Goal: Task Accomplishment & Management: Manage account settings

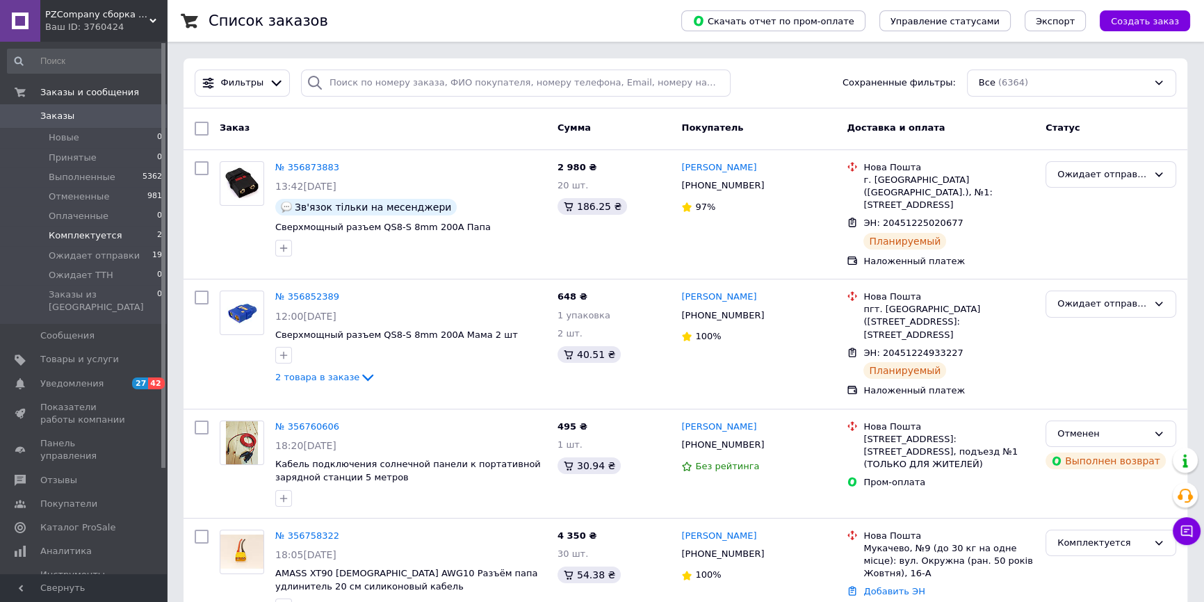
click at [116, 238] on li "Комплектуется 2" at bounding box center [85, 235] width 170 height 19
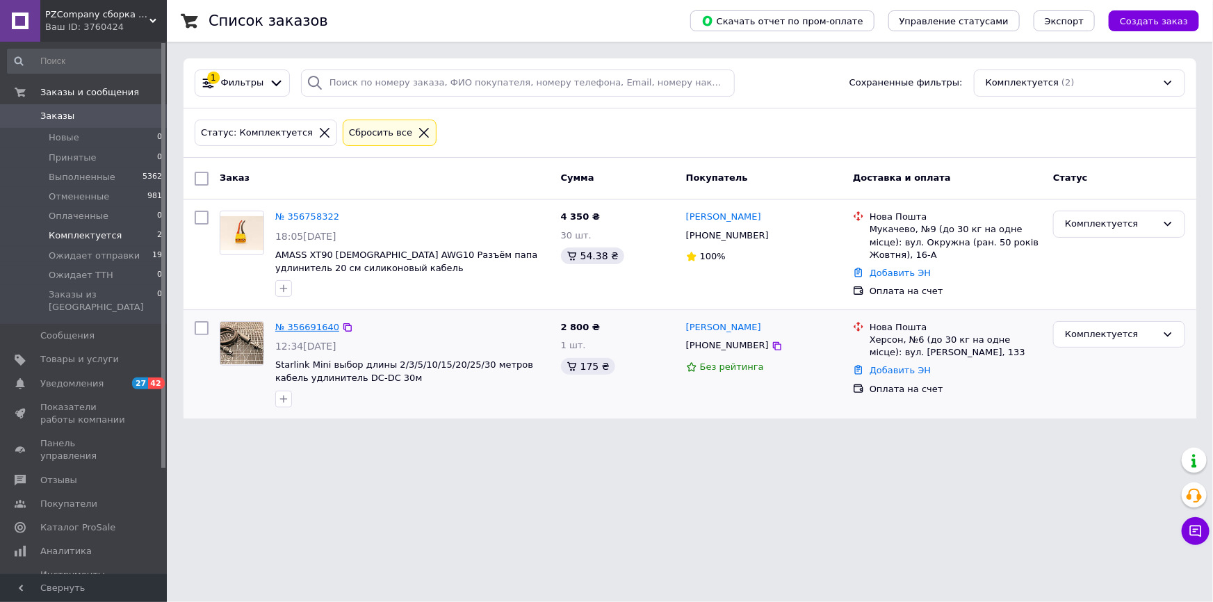
click at [307, 329] on link "№ 356691640" at bounding box center [307, 327] width 64 height 10
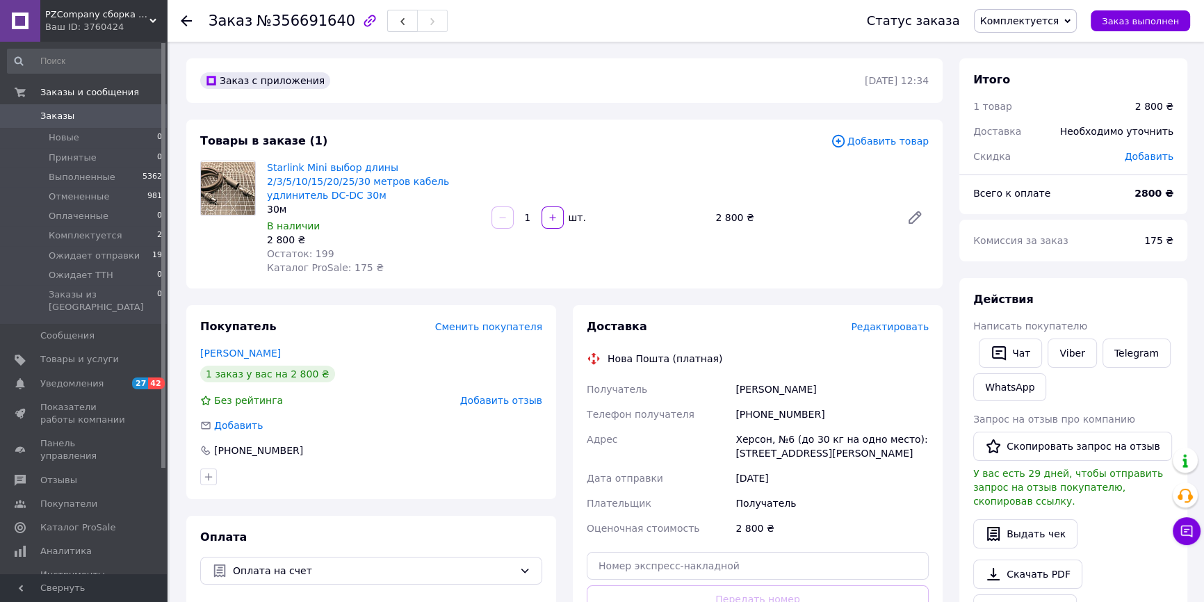
click at [1020, 33] on div "Статус заказа Комплектуется Принят Выполнен Отменен Оплаченный Ожидает отправки…" at bounding box center [1014, 21] width 351 height 42
click at [1022, 26] on span "Комплектуется" at bounding box center [1019, 20] width 79 height 11
click at [1024, 132] on li "Ожидает отправки" at bounding box center [1027, 132] width 105 height 21
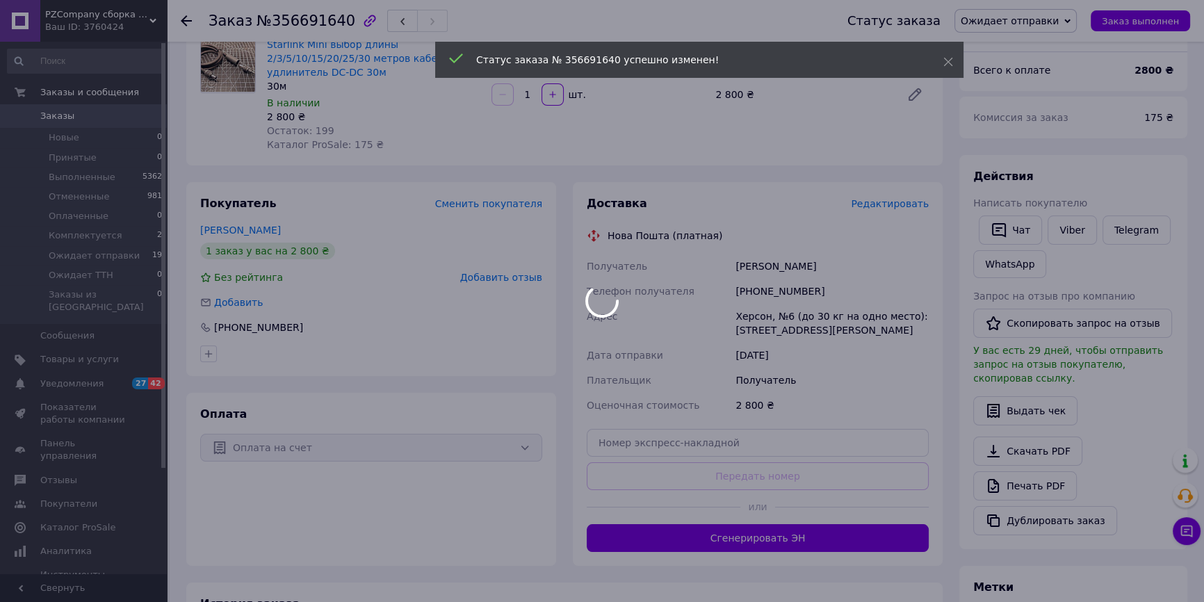
scroll to position [126, 0]
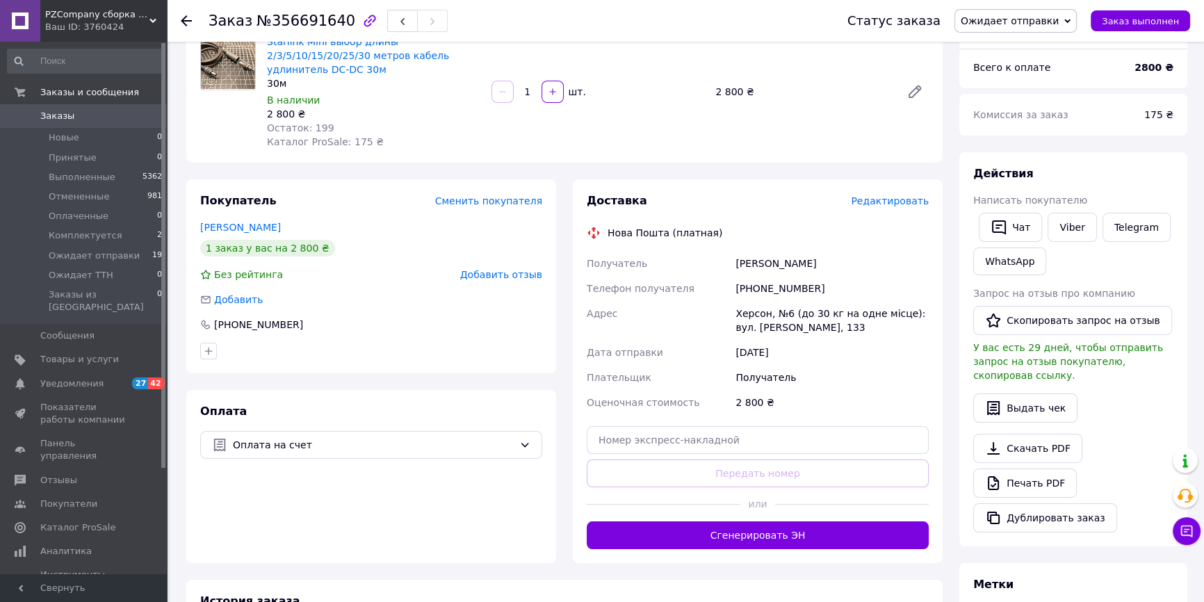
click at [1059, 20] on span "Ожидает отправки" at bounding box center [1010, 20] width 98 height 11
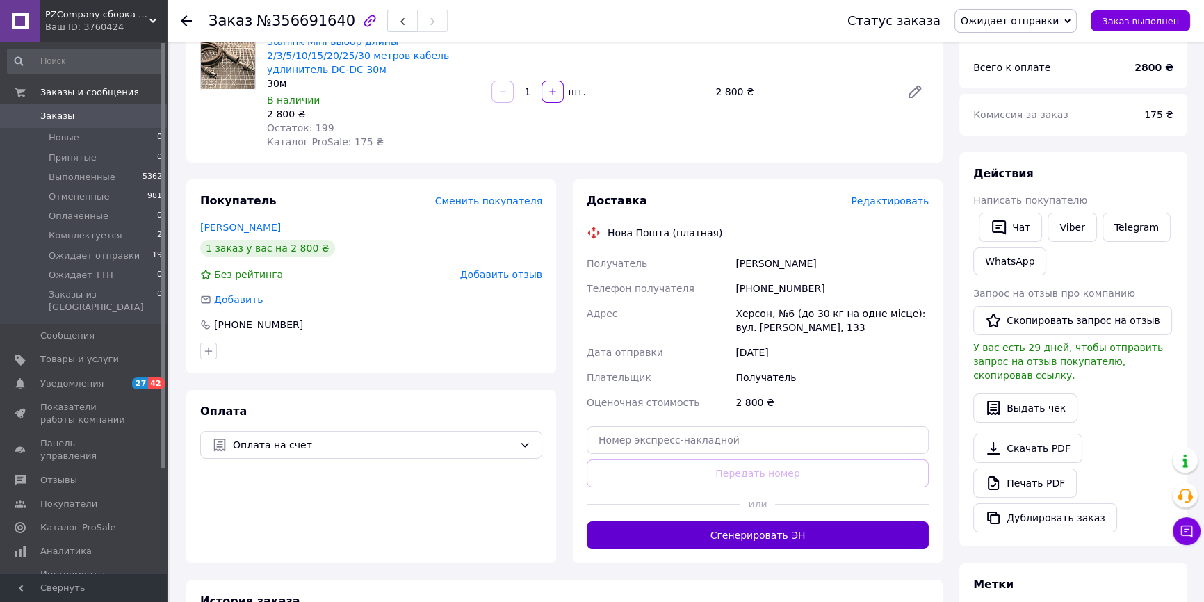
click at [789, 539] on button "Сгенерировать ЭН" at bounding box center [758, 535] width 342 height 28
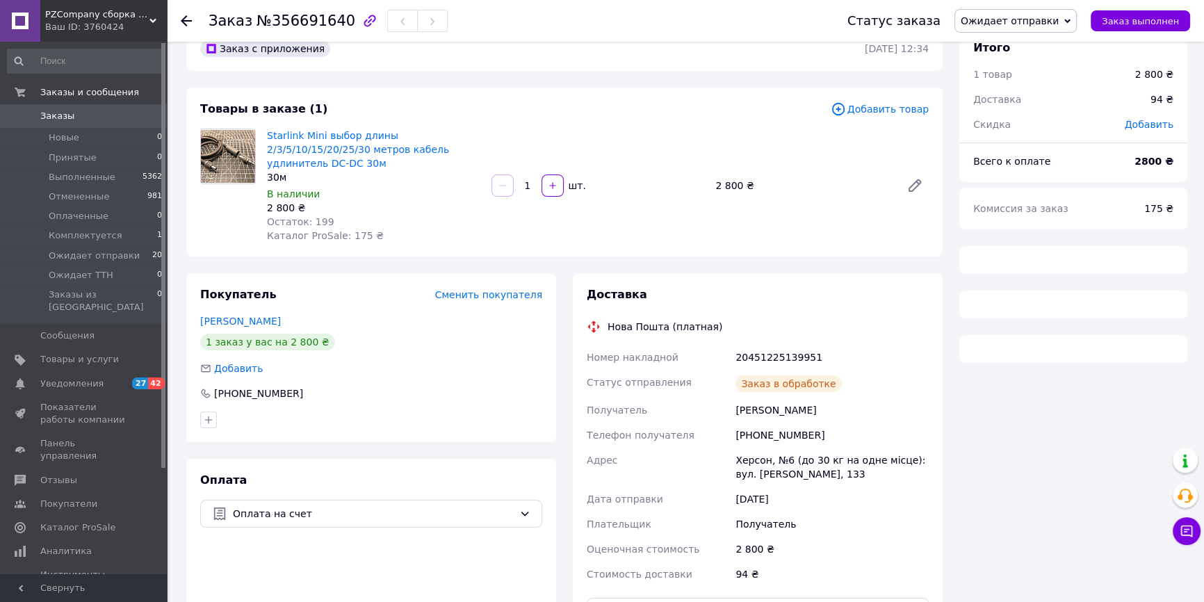
scroll to position [33, 0]
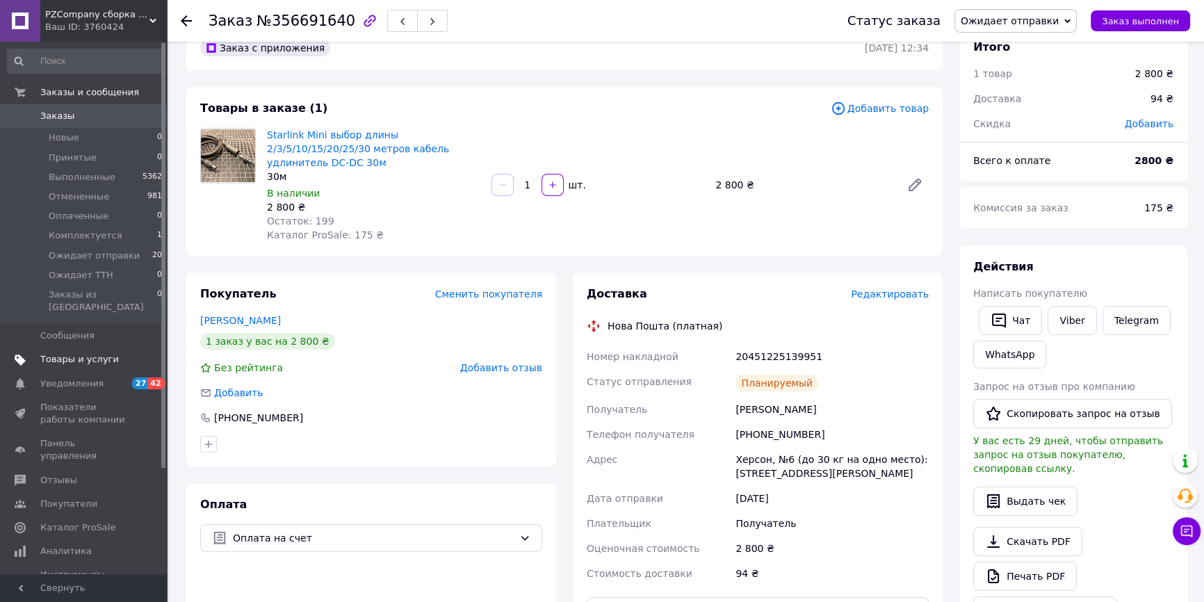
click at [93, 353] on span "Товары и услуги" at bounding box center [79, 359] width 79 height 13
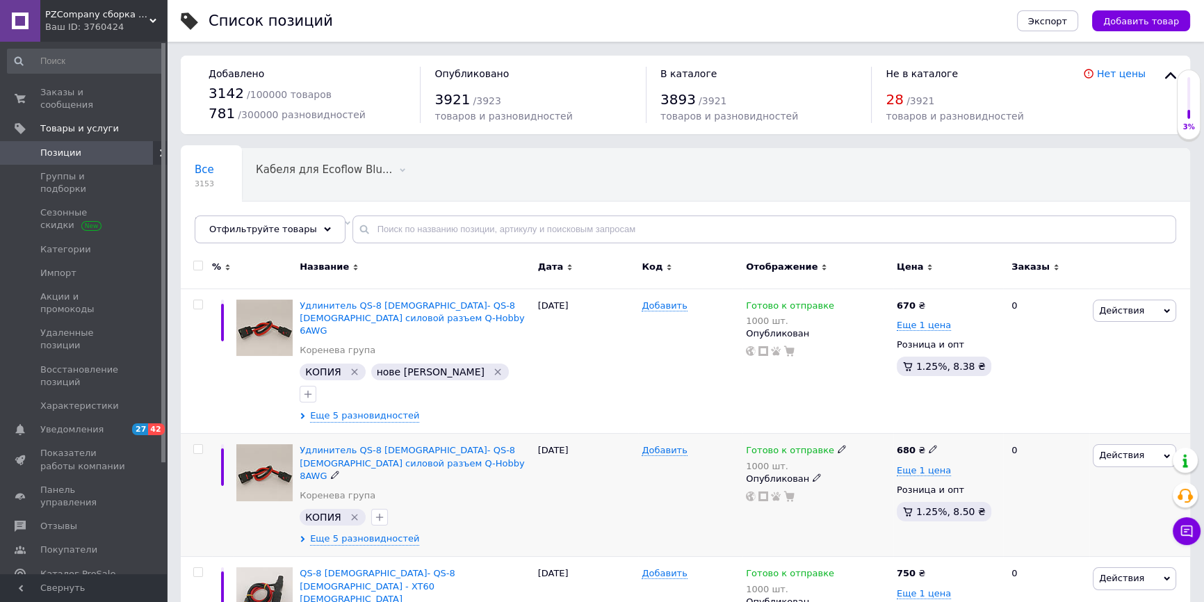
scroll to position [126, 0]
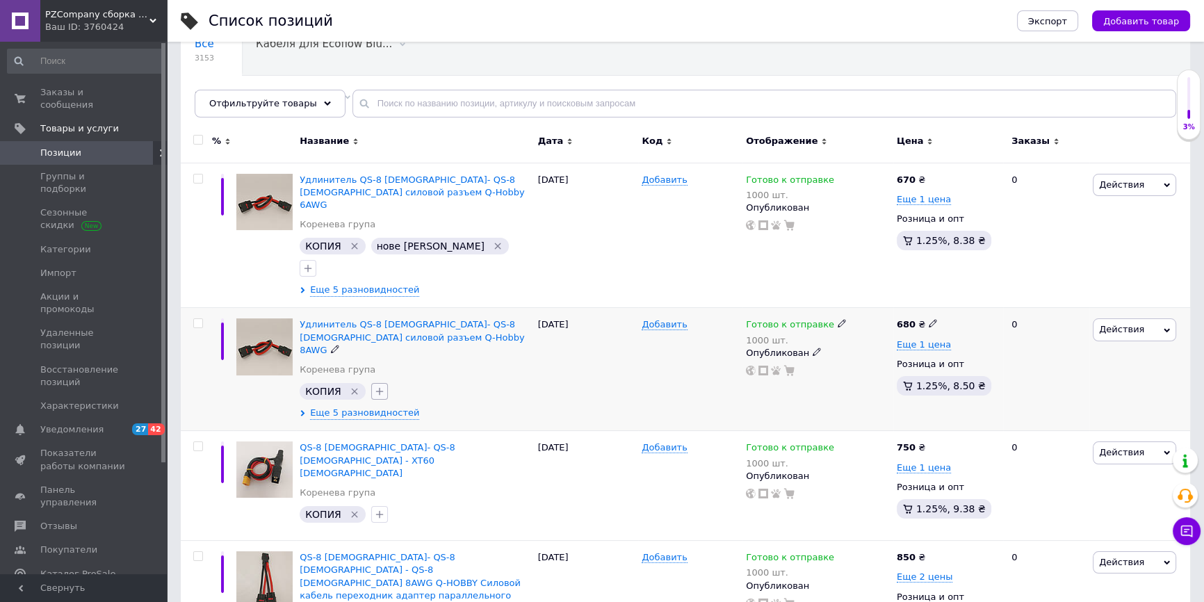
click at [378, 386] on icon "button" at bounding box center [379, 391] width 11 height 11
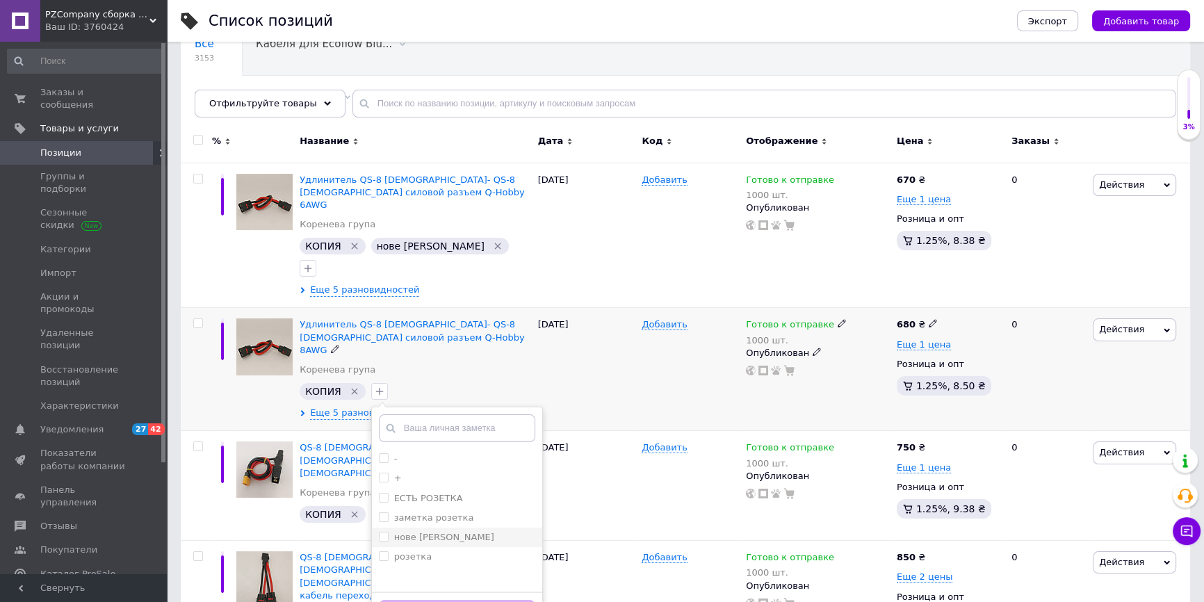
click at [423, 532] on label "нове розетка Аліна" at bounding box center [444, 537] width 100 height 10
checkbox input "true"
click at [444, 592] on div "Добавить заметку" at bounding box center [457, 613] width 170 height 42
click at [447, 600] on button "Добавить заметку" at bounding box center [457, 613] width 156 height 27
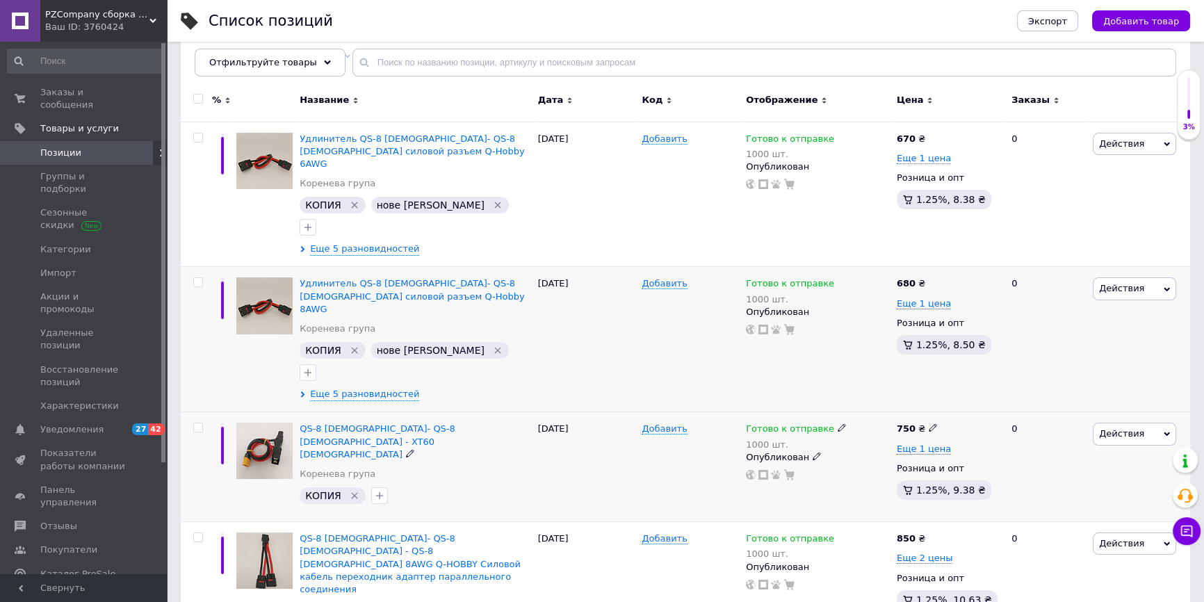
scroll to position [189, 0]
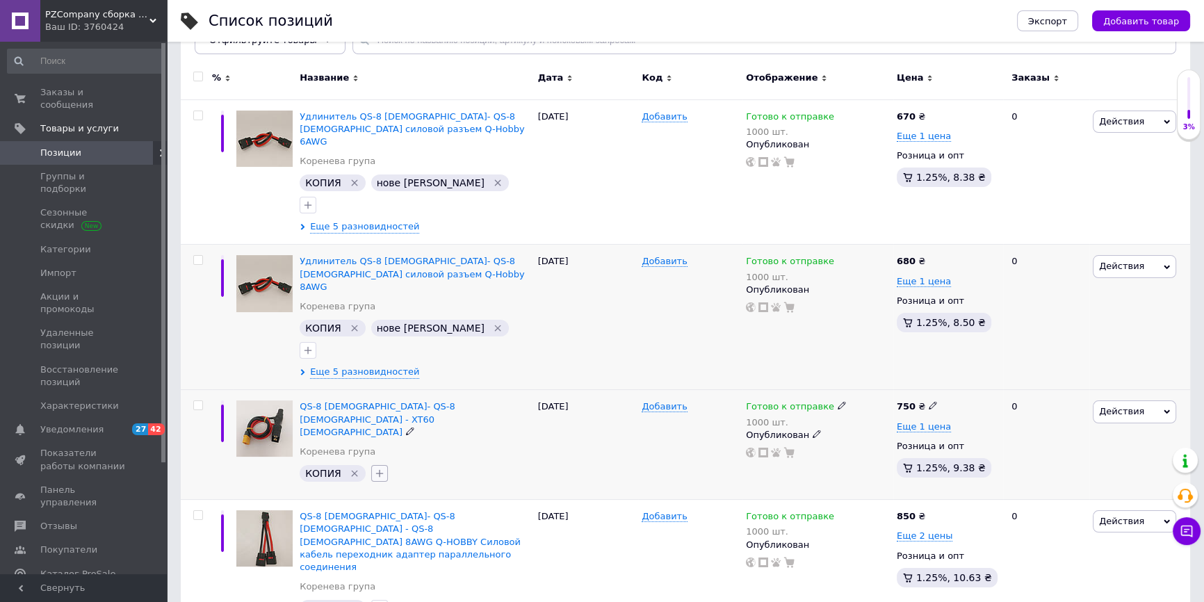
click at [374, 468] on icon "button" at bounding box center [379, 473] width 11 height 11
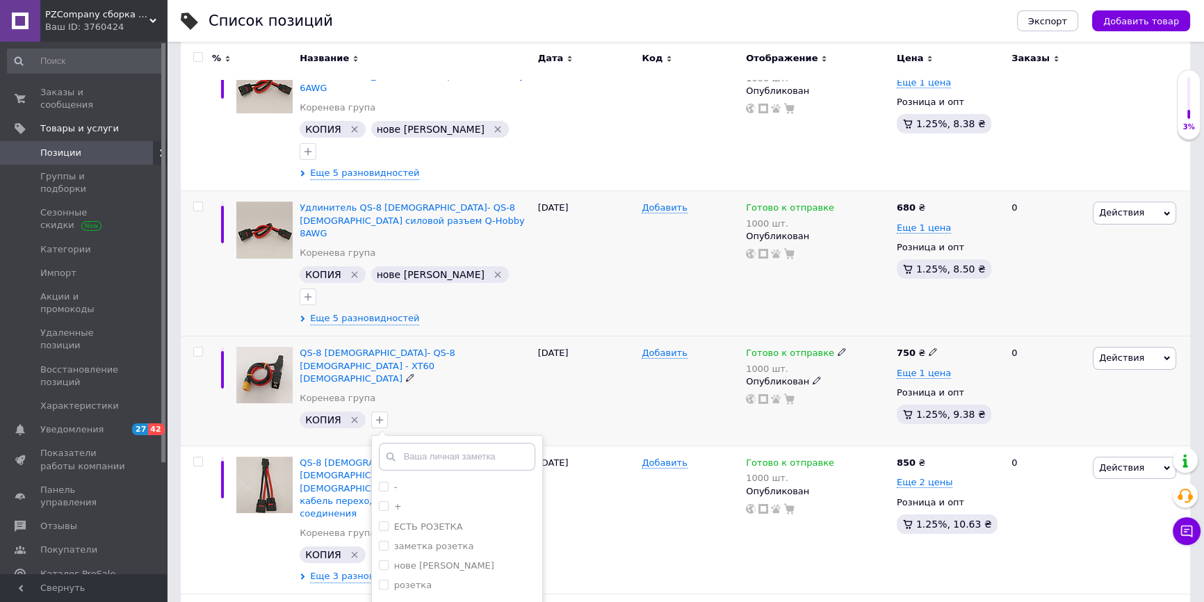
scroll to position [316, 0]
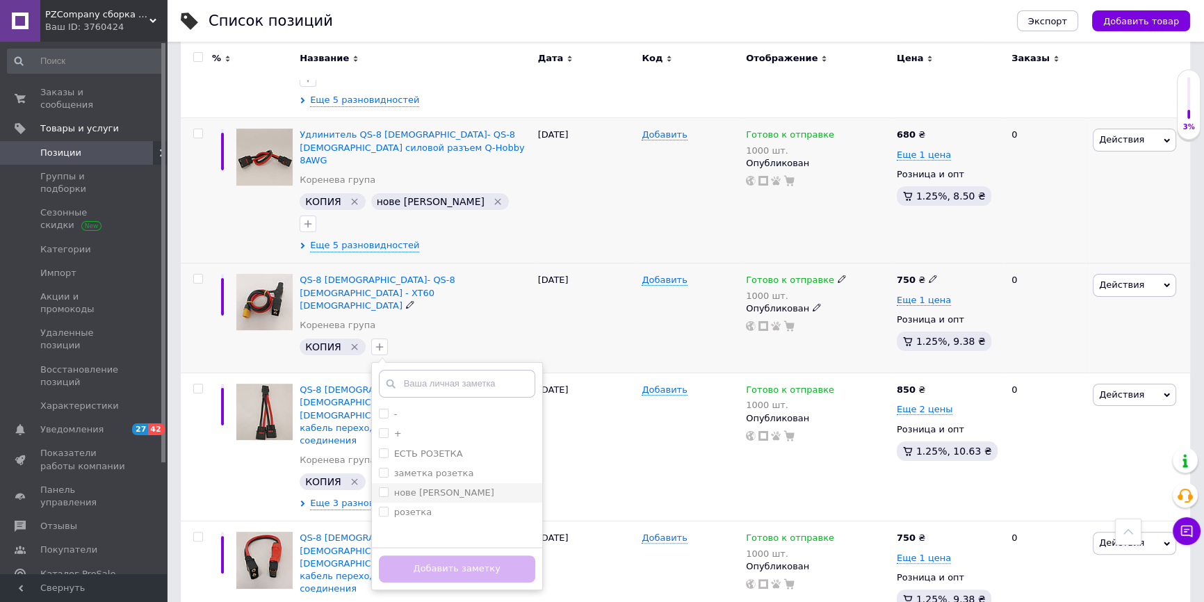
click at [434, 487] on label "нове [PERSON_NAME]" at bounding box center [444, 492] width 100 height 10
checkbox input "true"
click at [456, 555] on button "Добавить заметку" at bounding box center [457, 568] width 156 height 27
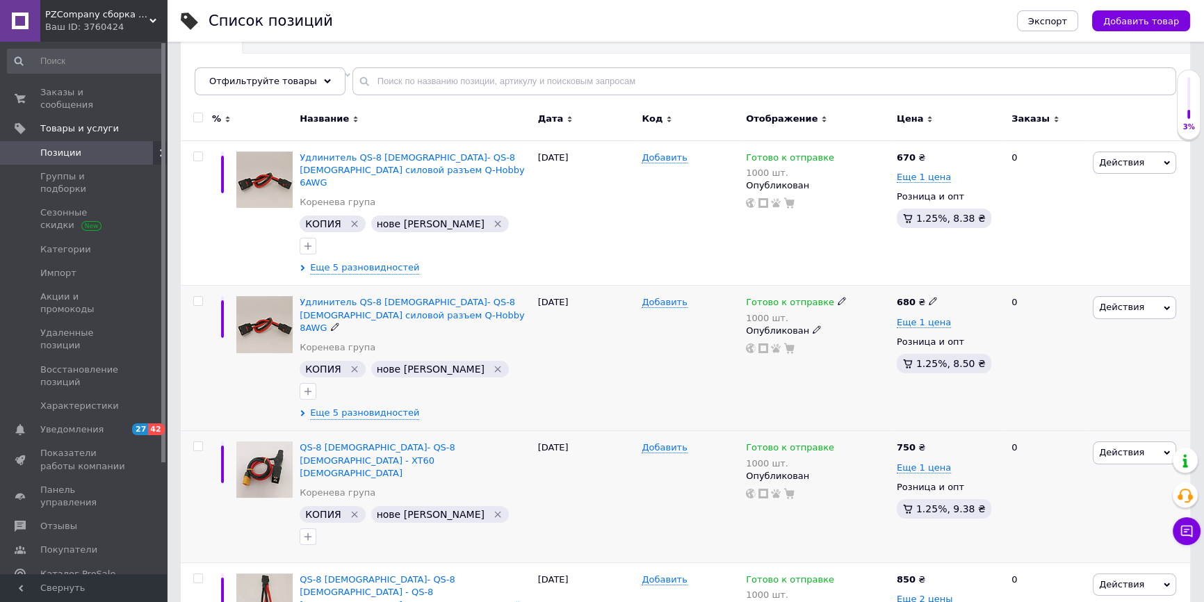
scroll to position [126, 0]
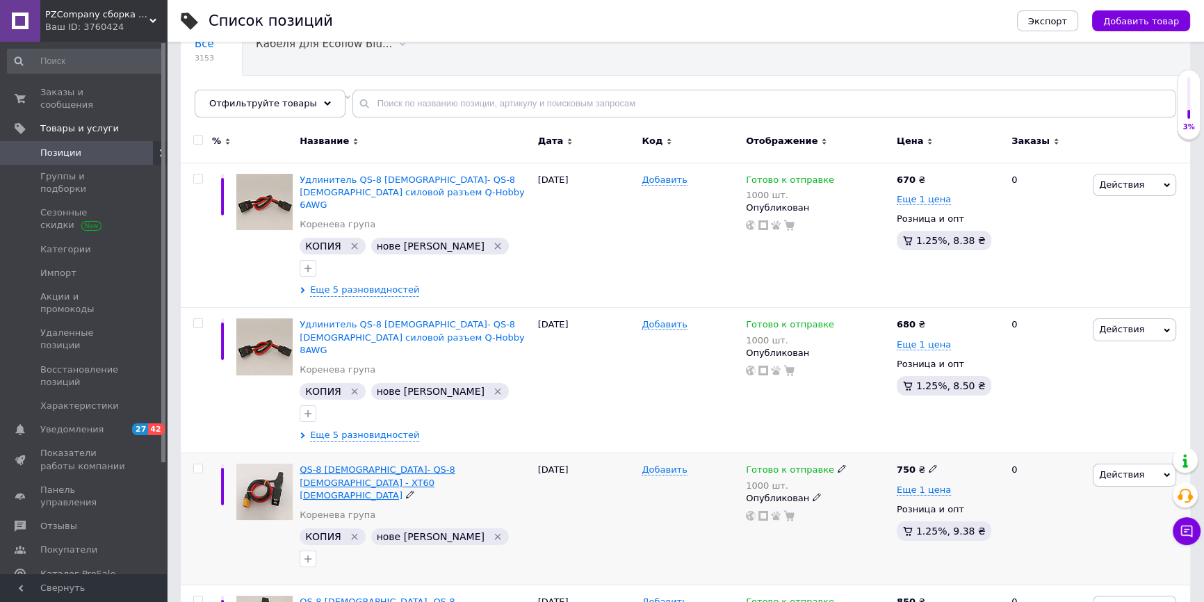
click at [327, 464] on span "QS-8 [DEMOGRAPHIC_DATA]- QS-8 [DEMOGRAPHIC_DATA] - XT60 [DEMOGRAPHIC_DATA]" at bounding box center [378, 481] width 156 height 35
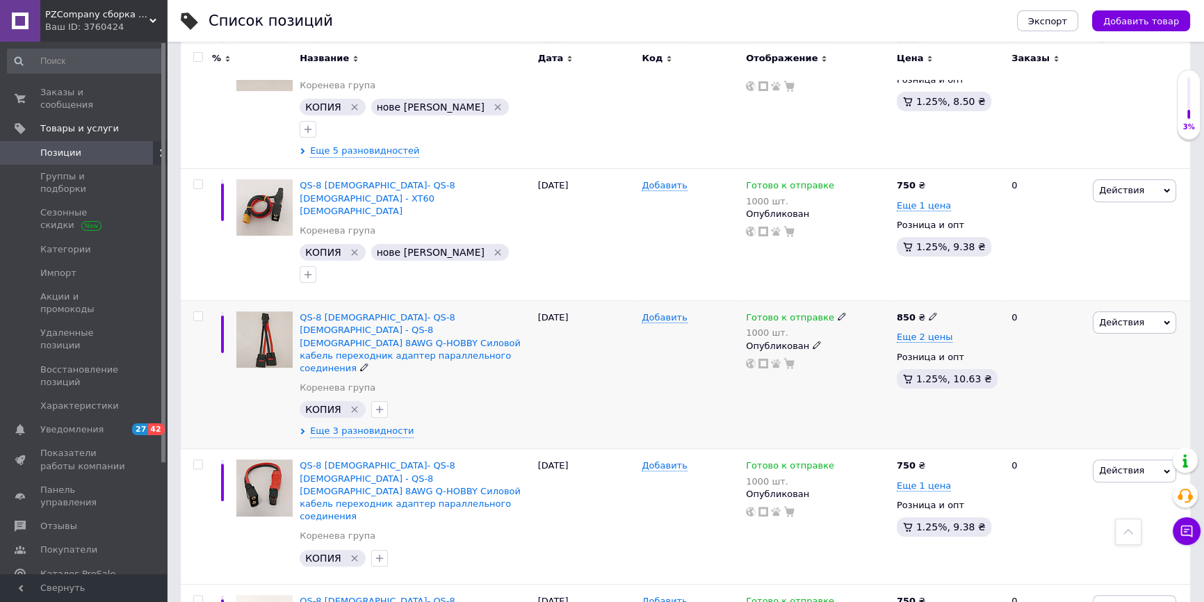
scroll to position [442, 0]
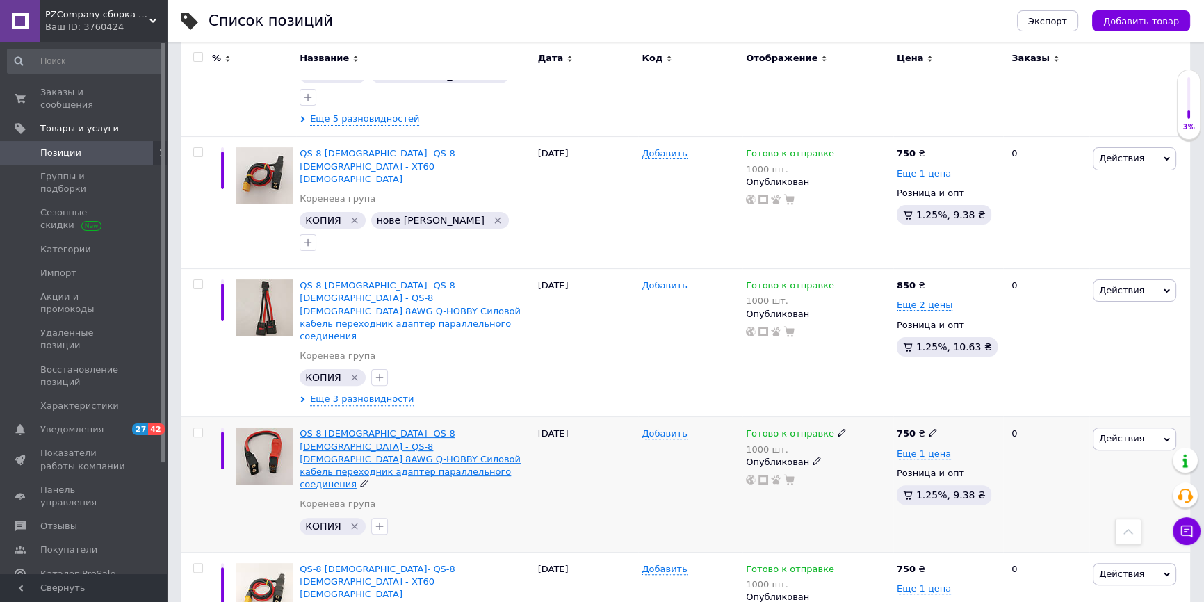
click at [348, 428] on span "QS-8 [DEMOGRAPHIC_DATA]- QS-8 [DEMOGRAPHIC_DATA] - QS-8 [DEMOGRAPHIC_DATA] 8AWG…" at bounding box center [410, 458] width 221 height 61
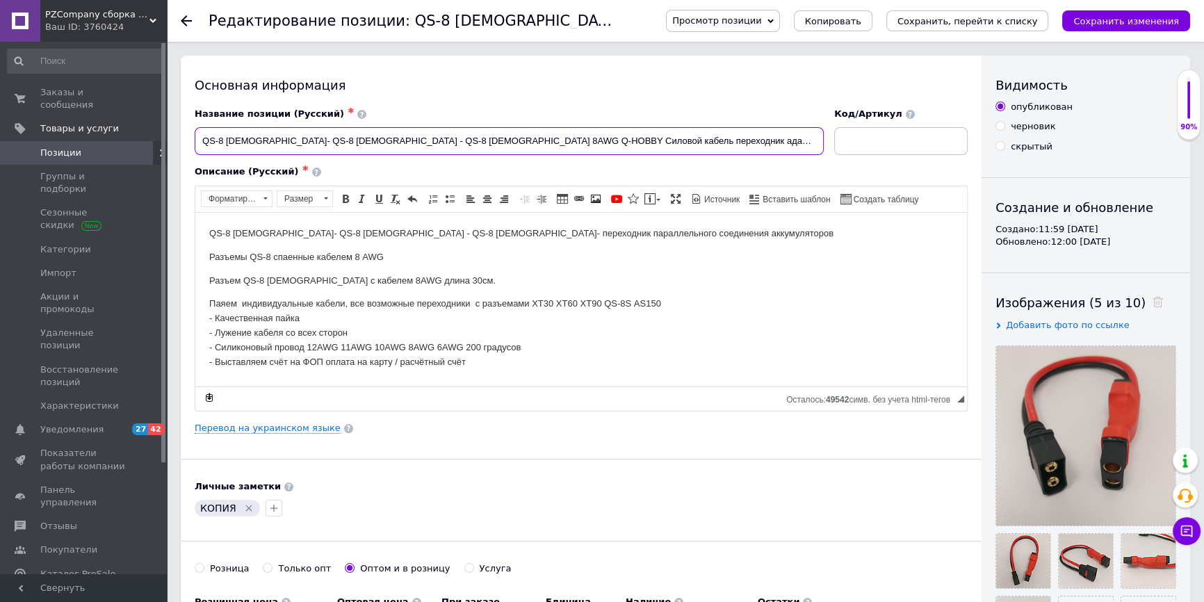
drag, startPoint x: 713, startPoint y: 141, endPoint x: 179, endPoint y: 142, distance: 533.9
drag, startPoint x: 469, startPoint y: 352, endPoint x: 192, endPoint y: 211, distance: 311.2
click at [195, 212] on html "QS-8 Male- QS-8 Female - QS-8 Male- переходник параллельного соединения аккумул…" at bounding box center [581, 297] width 772 height 170
drag, startPoint x: 280, startPoint y: 270, endPoint x: 341, endPoint y: 243, distance: 66.0
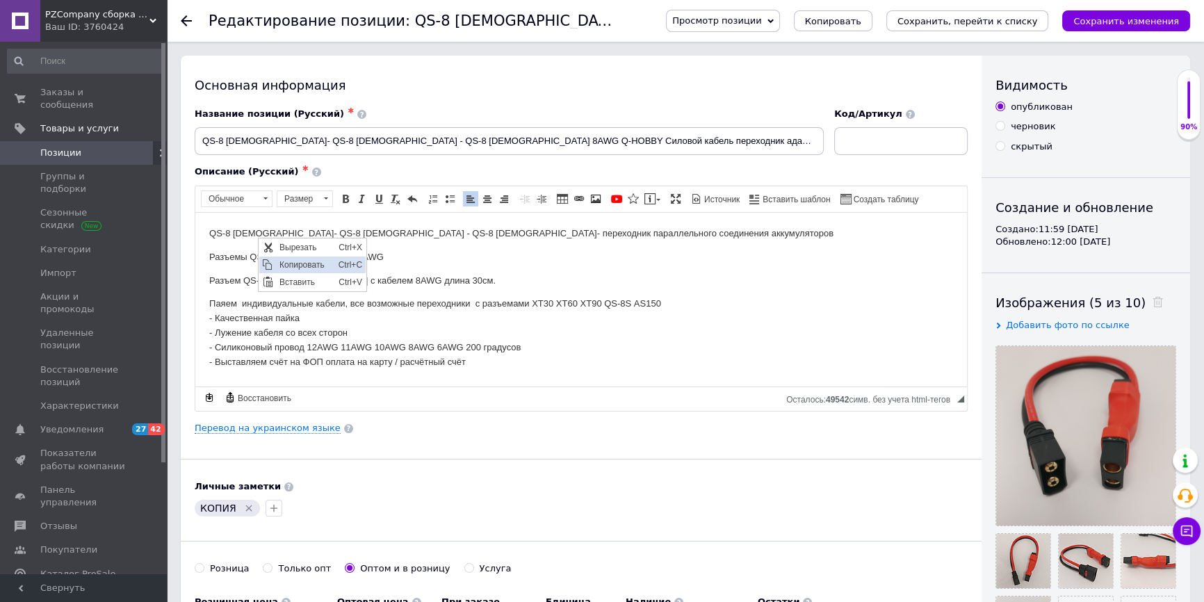
click at [280, 270] on span "Копировать" at bounding box center [304, 264] width 59 height 17
copy body "QS-8 Male- QS-8 Female - QS-8 Male- переходник параллельного соединения аккумул…"
click at [92, 93] on span "Заказы и сообщения" at bounding box center [84, 98] width 88 height 25
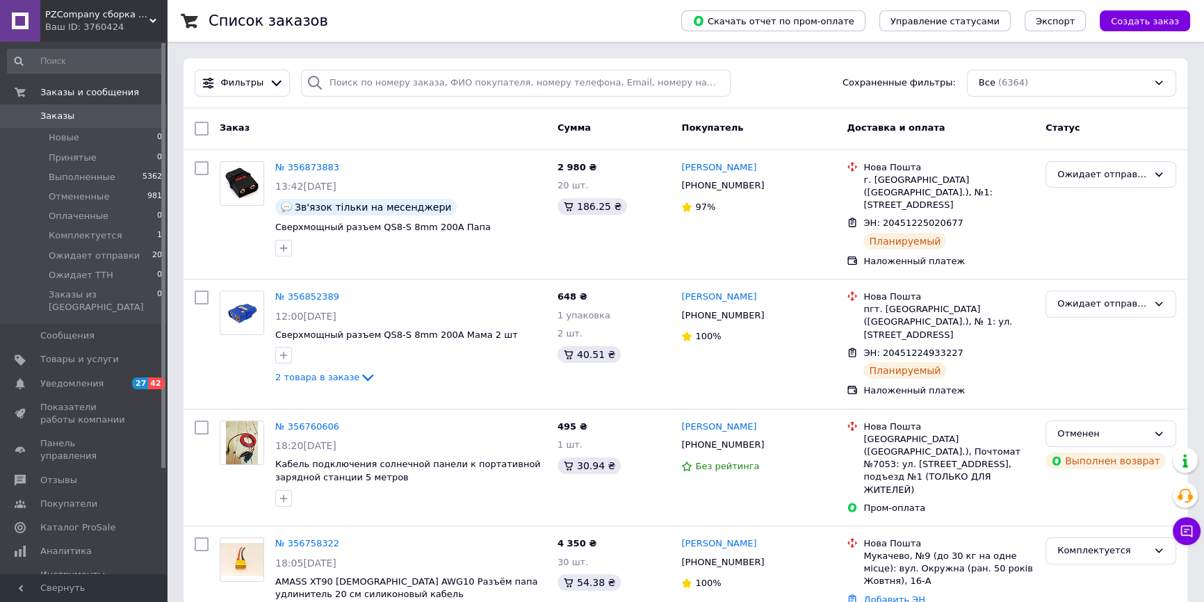
click at [107, 21] on div "Ваш ID: 3760424" at bounding box center [106, 27] width 122 height 13
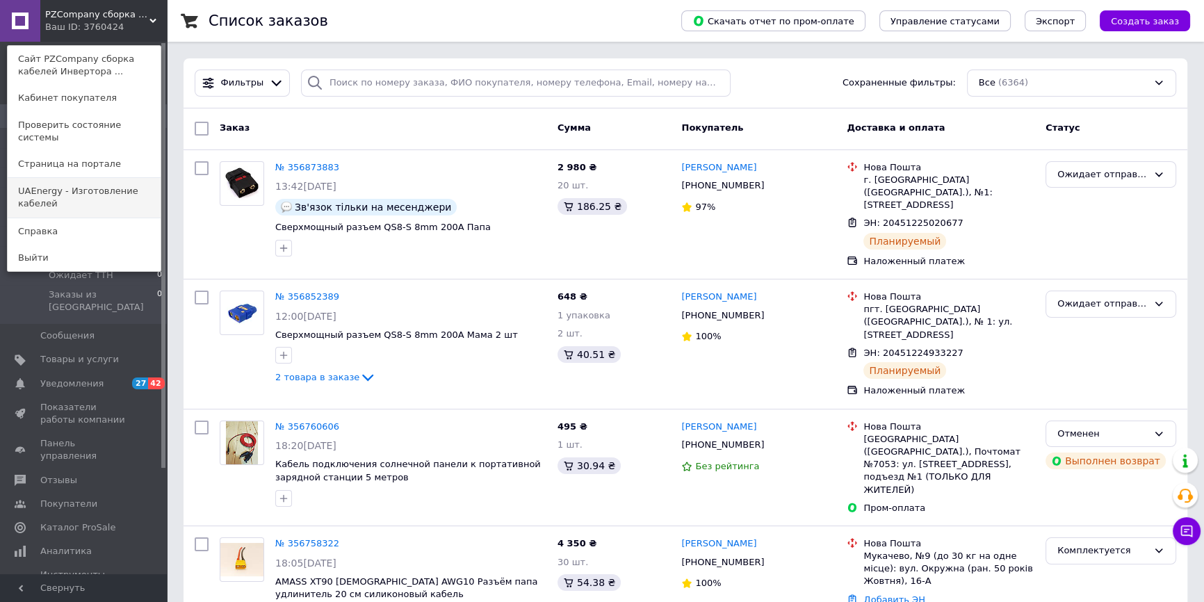
click at [65, 181] on link "UAEnergy - Изготовление кабелей" at bounding box center [84, 197] width 153 height 39
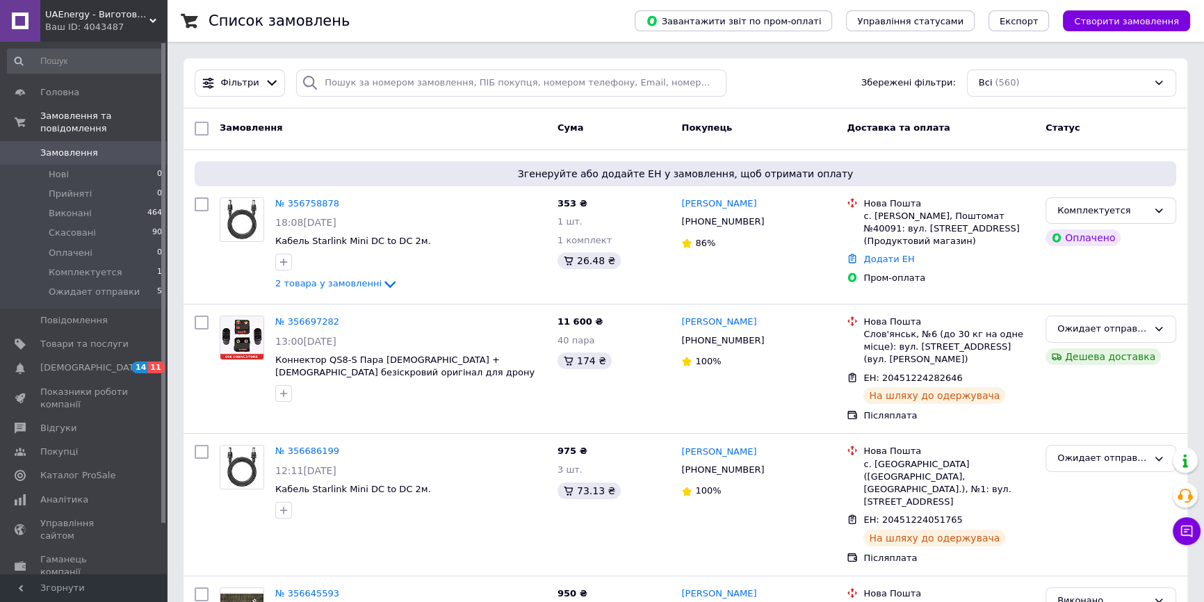
drag, startPoint x: 134, startPoint y: 31, endPoint x: 134, endPoint y: 49, distance: 18.8
click at [134, 29] on div "Ваш ID: 4043487" at bounding box center [106, 27] width 122 height 13
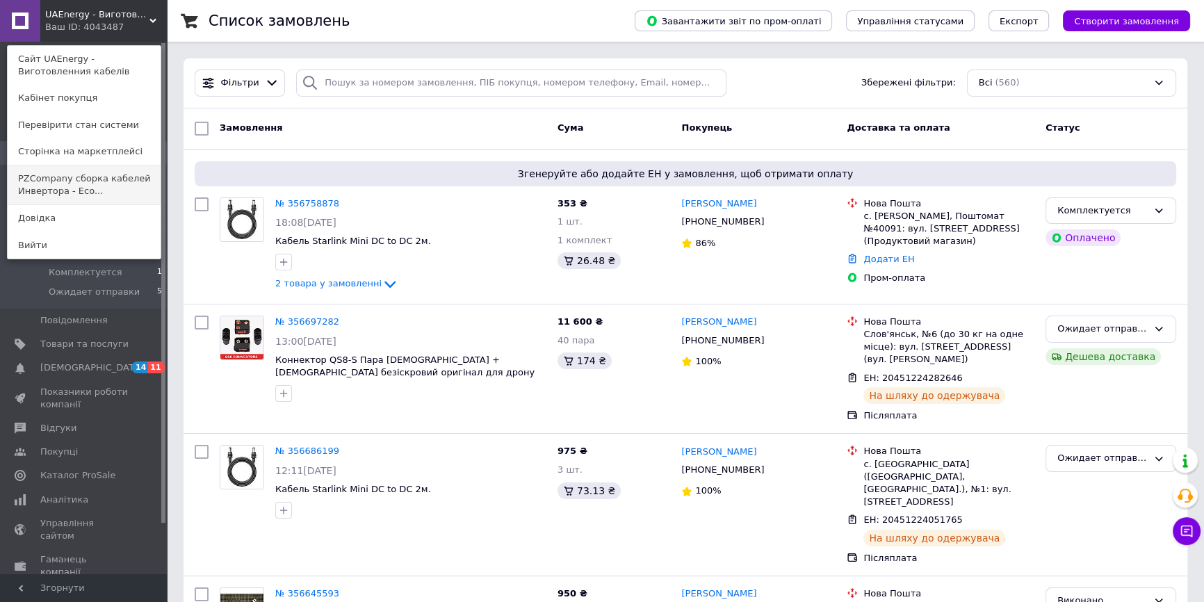
click at [59, 199] on link "PZCompany сборка кабелей Инвертора - Eco..." at bounding box center [84, 184] width 153 height 39
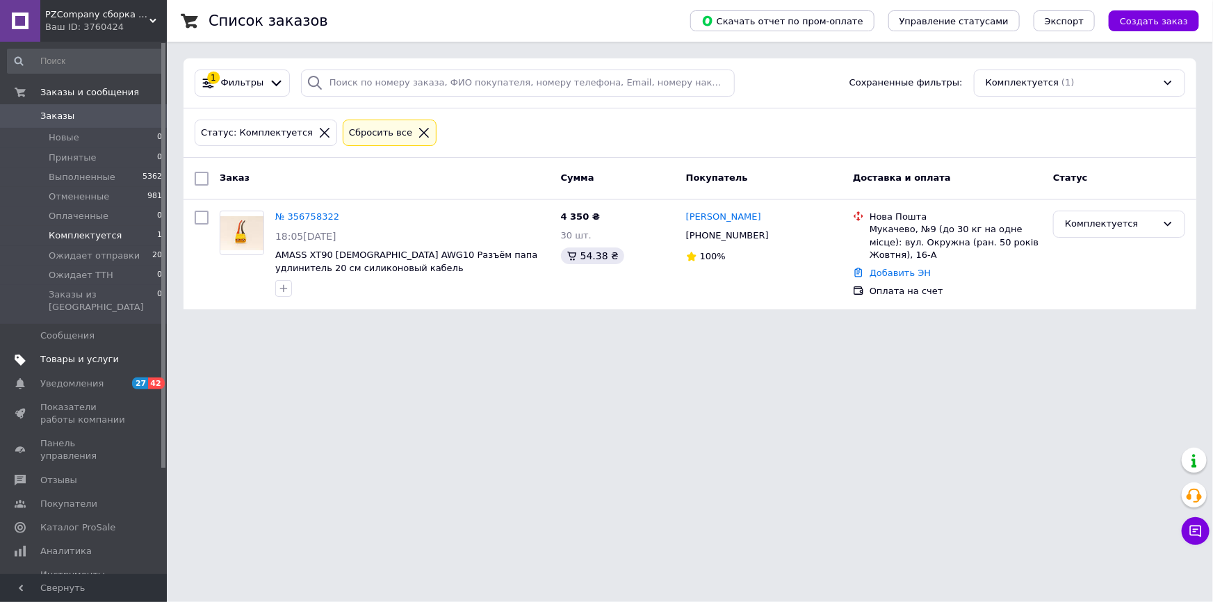
click at [88, 353] on span "Товары и услуги" at bounding box center [79, 359] width 79 height 13
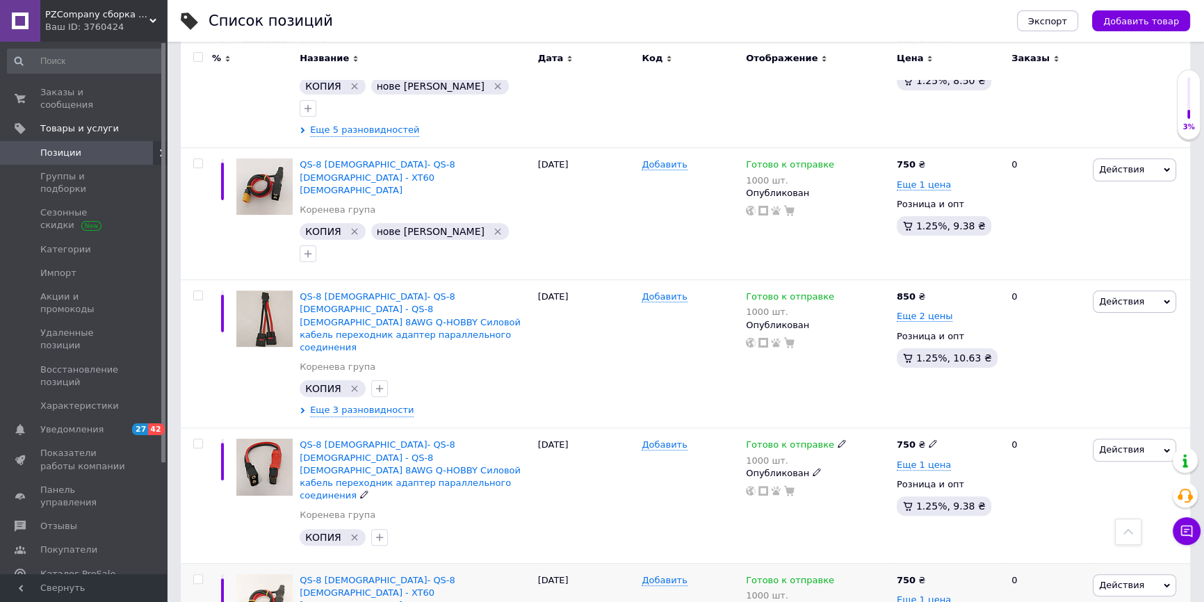
scroll to position [442, 0]
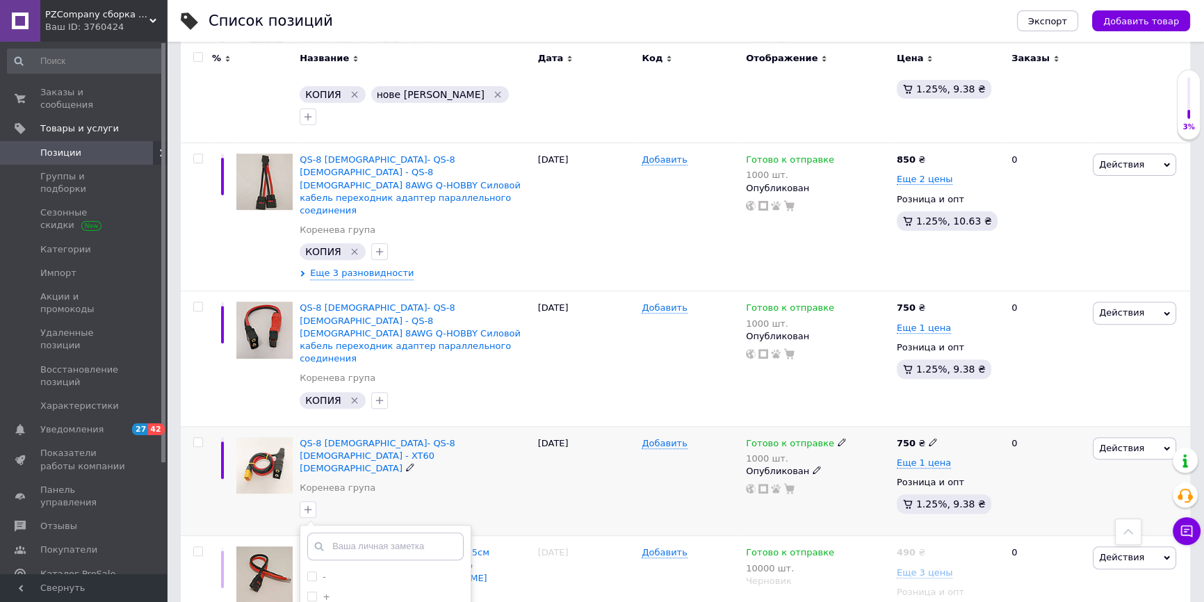
scroll to position [569, 0]
checkbox input "true"
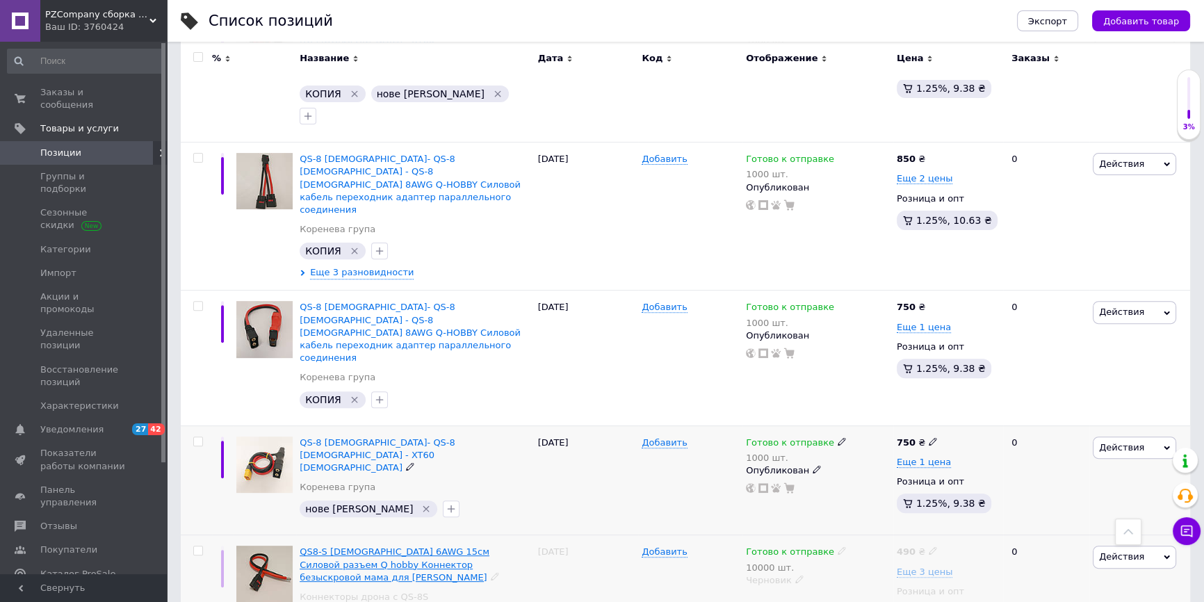
click at [441, 546] on span "QS8-S [DEMOGRAPHIC_DATA] 6AWG 15см Силовой разъем Q hobby Коннектор безыскровой…" at bounding box center [395, 563] width 190 height 35
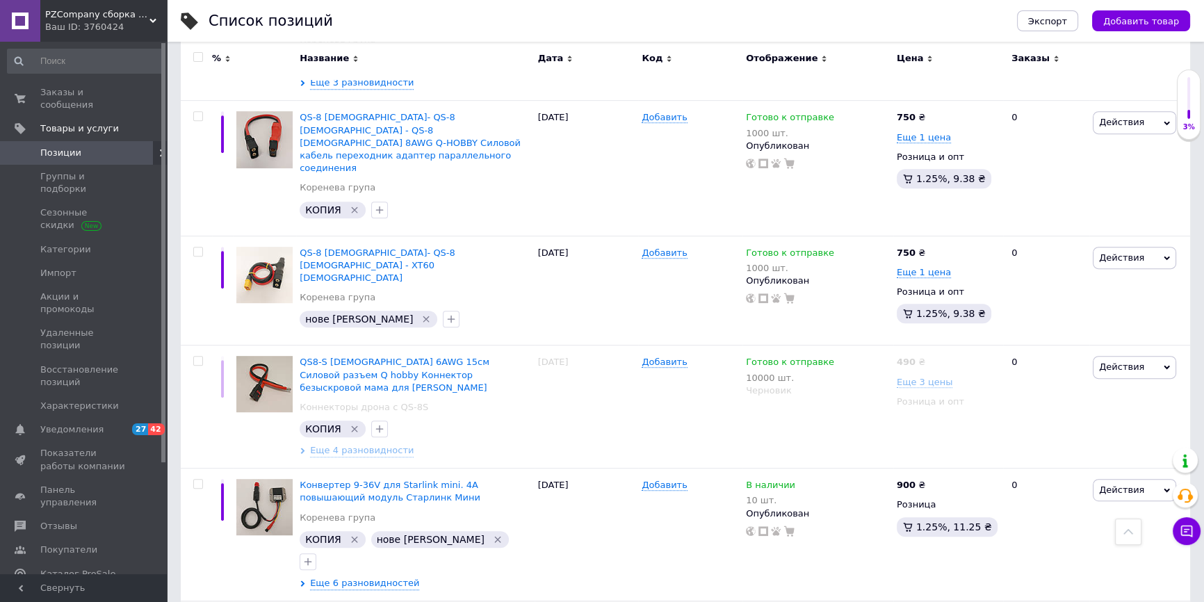
scroll to position [695, 0]
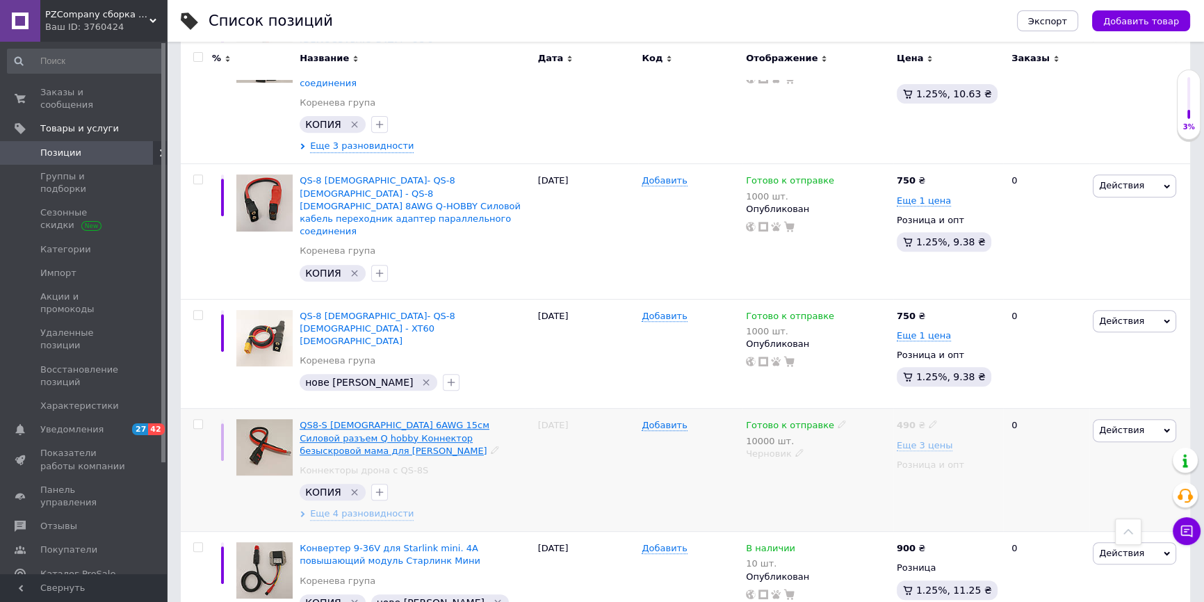
click at [371, 420] on span "QS8-S [DEMOGRAPHIC_DATA] 6AWG 15см Силовой разъем Q hobby Коннектор безыскровой…" at bounding box center [395, 437] width 190 height 35
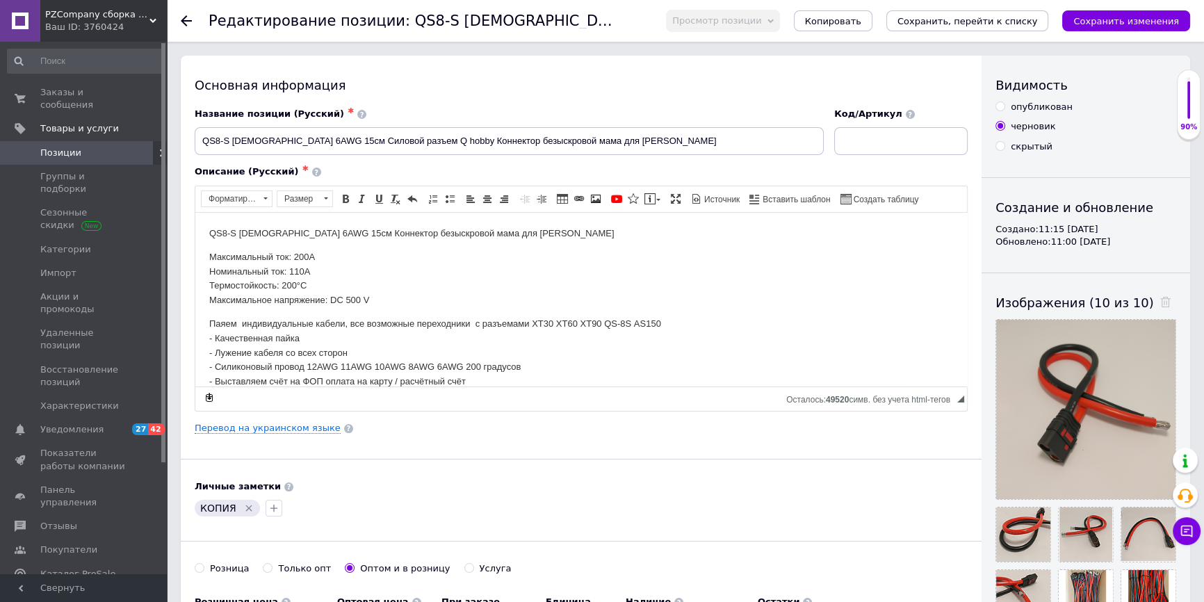
click at [1005, 106] on label "опубликован" at bounding box center [1033, 107] width 77 height 13
click at [1004, 106] on input "опубликован" at bounding box center [999, 105] width 9 height 9
radio input "true"
click at [1105, 28] on button "Сохранить изменения" at bounding box center [1126, 20] width 128 height 21
click at [110, 147] on span "Позиции" at bounding box center [84, 153] width 88 height 13
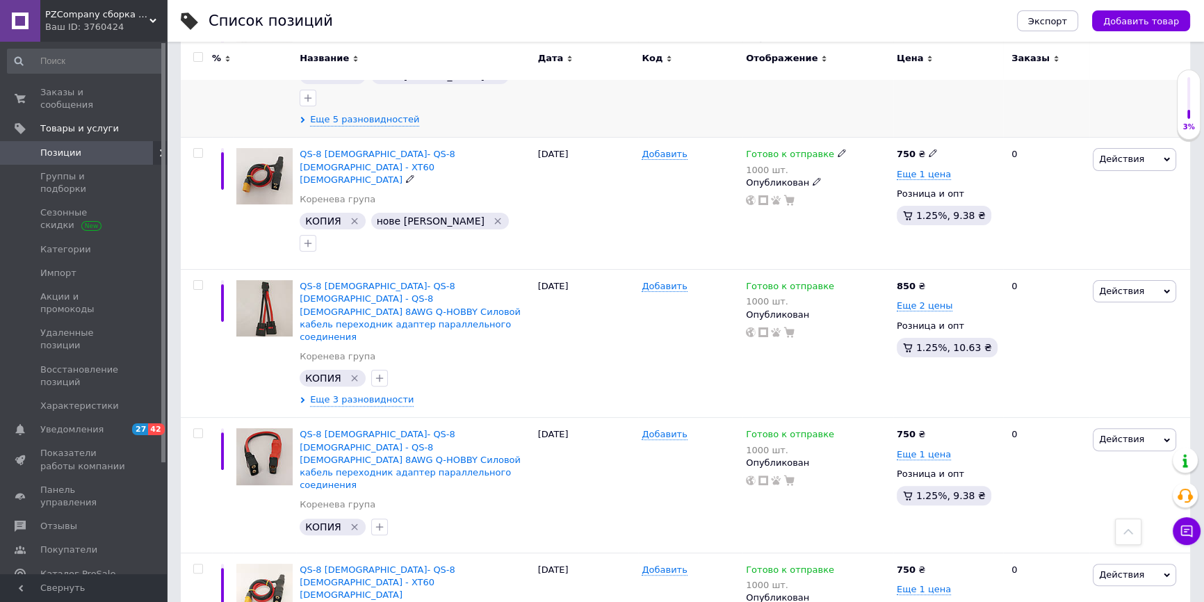
scroll to position [442, 0]
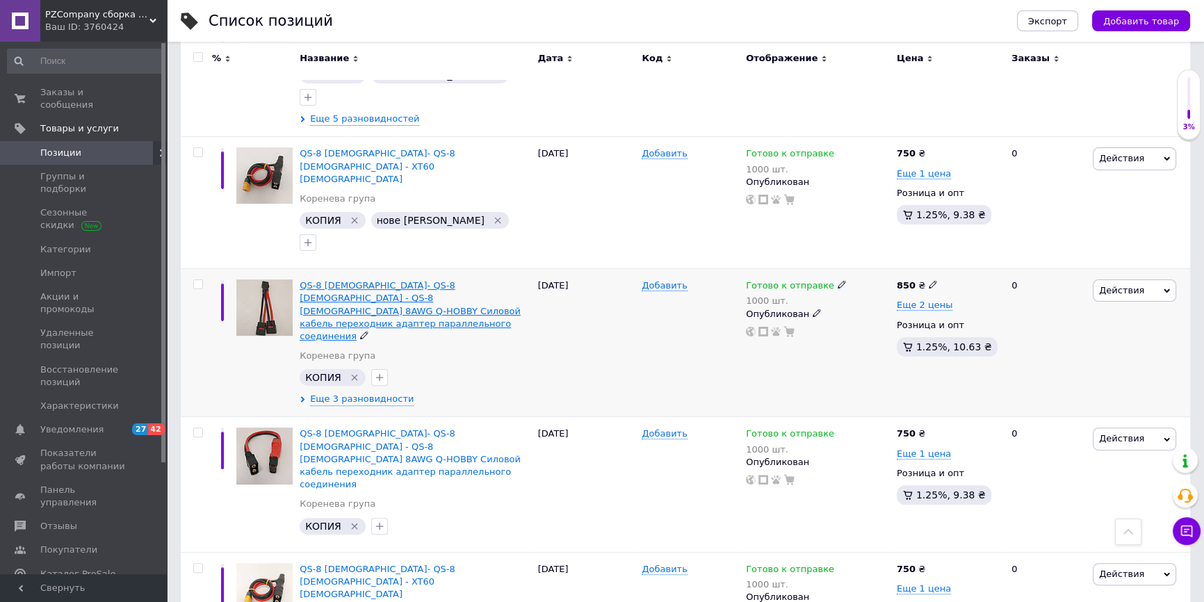
click at [377, 280] on span "QS-8 [DEMOGRAPHIC_DATA]- QS-8 [DEMOGRAPHIC_DATA] - QS-8 [DEMOGRAPHIC_DATA] 8AWG…" at bounding box center [410, 310] width 221 height 61
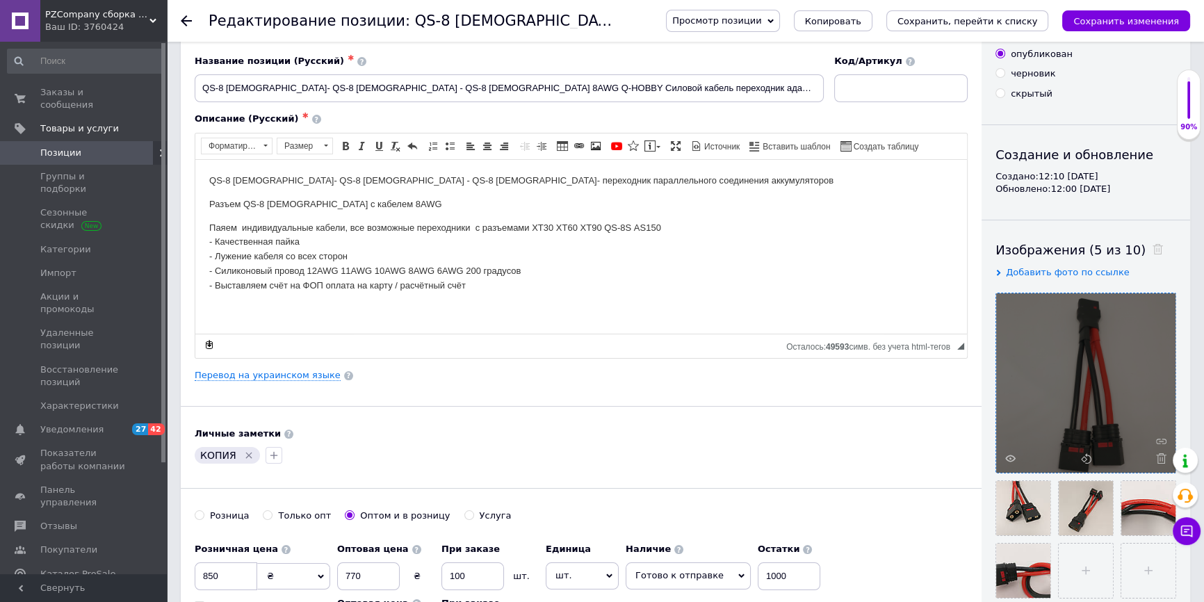
scroll to position [126, 0]
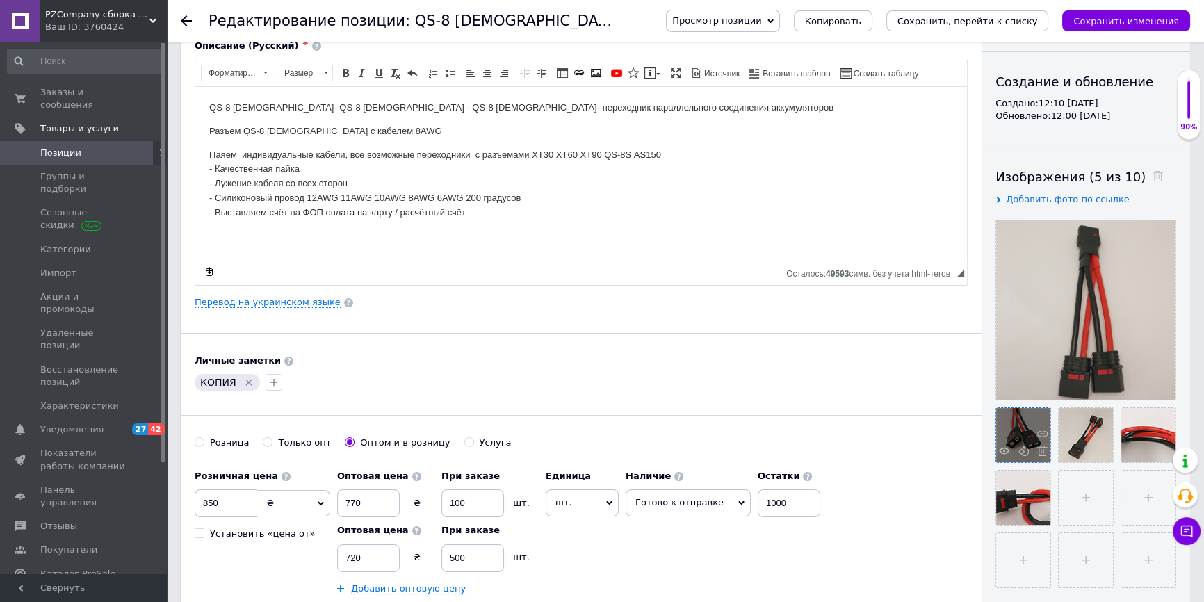
click at [1013, 431] on div at bounding box center [1023, 435] width 54 height 54
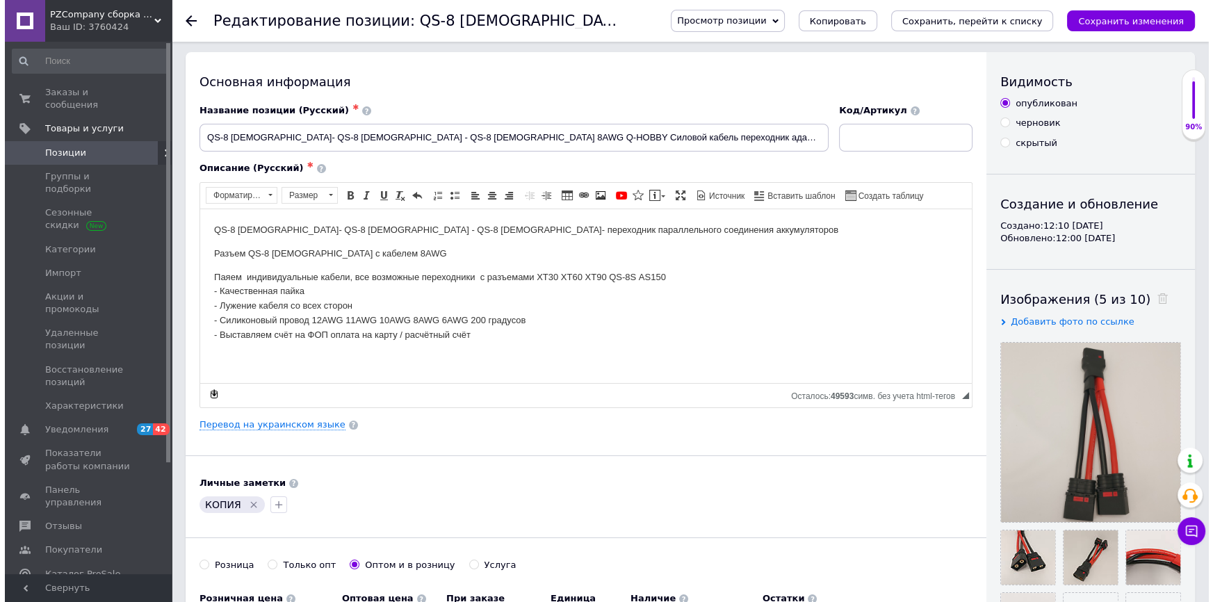
scroll to position [0, 0]
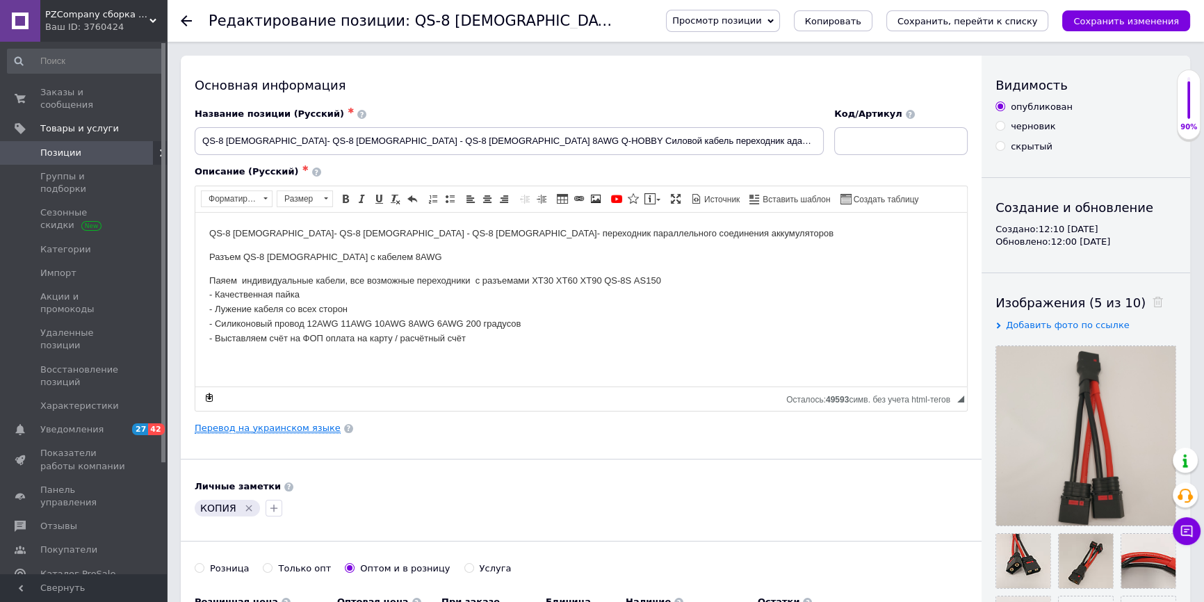
click at [270, 432] on link "Перевод на украинском языке" at bounding box center [268, 428] width 146 height 11
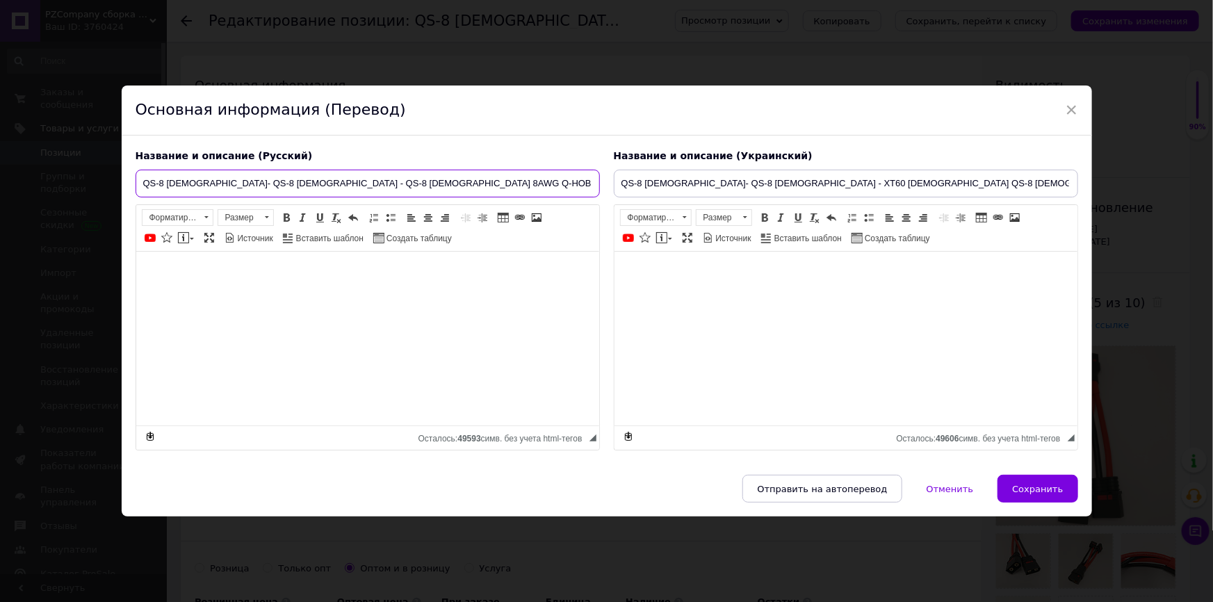
scroll to position [0, 56]
drag, startPoint x: 140, startPoint y: 173, endPoint x: 603, endPoint y: 176, distance: 463.0
click at [615, 176] on div "Название и описание (Русский) QS-8 Male- QS-8 Female - QS-8 Male 8AWG Q-HOBBY С…" at bounding box center [607, 300] width 956 height 316
drag, startPoint x: 618, startPoint y: 168, endPoint x: 1050, endPoint y: 165, distance: 431.7
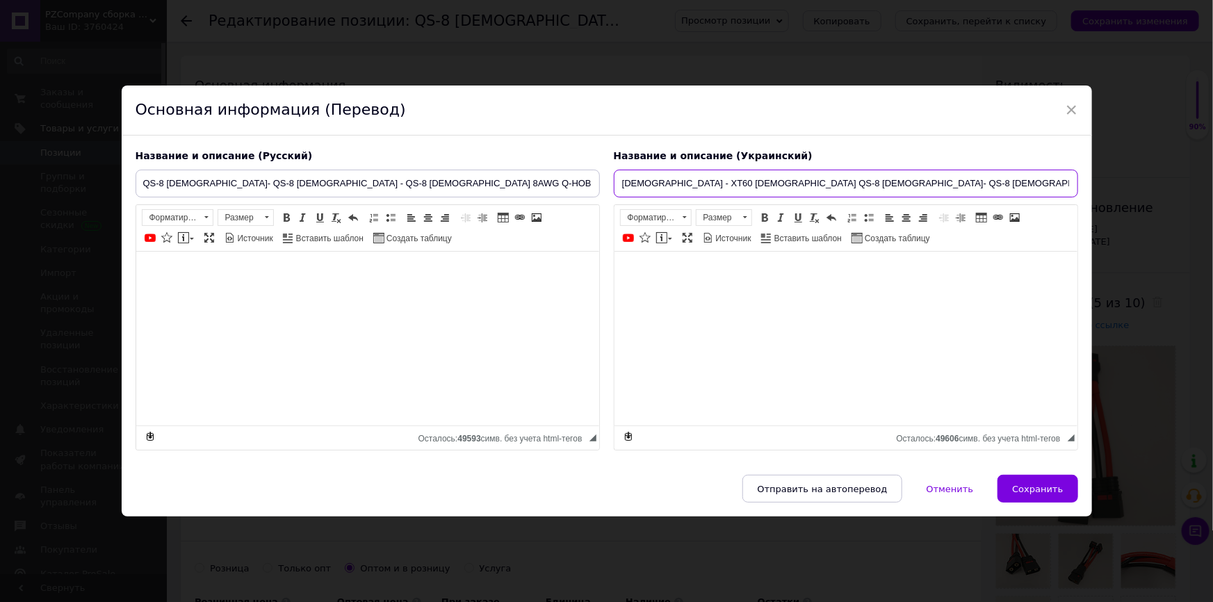
click at [1121, 174] on div "× Основная информация (Перевод) Название и описание (Русский) QS-8 Male- QS-8 F…" at bounding box center [606, 301] width 1213 height 602
click at [827, 170] on input "QS-8 Male- QS-8 Female - XT60 Male QS-8 Male- QS-8 Female - QS-8 Male 8AWG Q-HO…" at bounding box center [846, 184] width 464 height 28
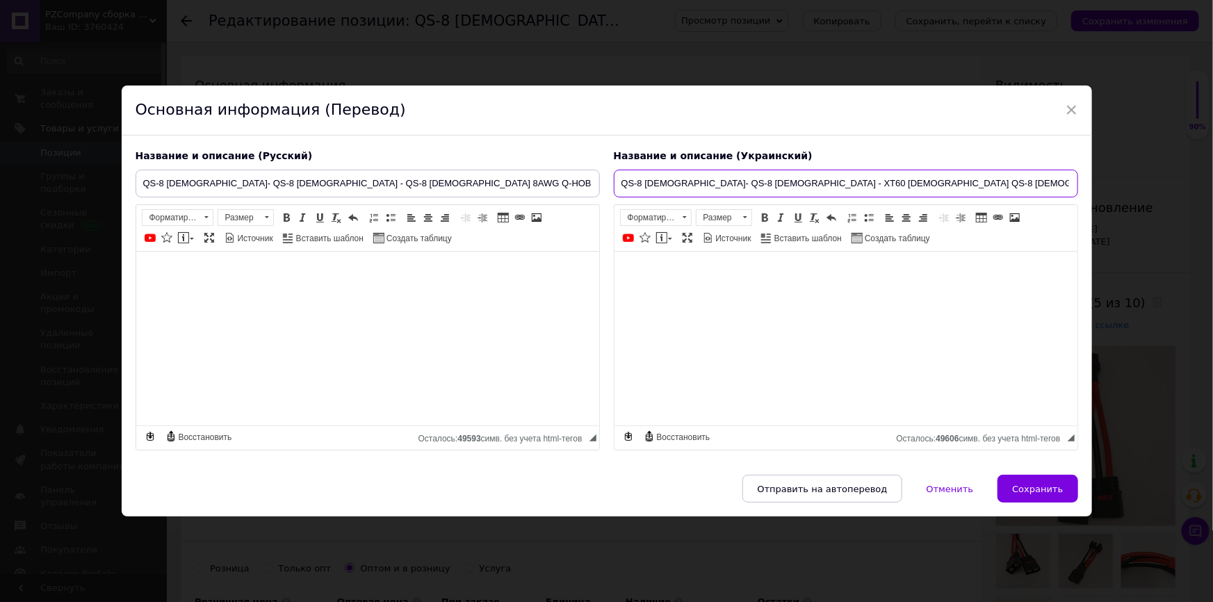
paste input "QS-8 Male 8AWG Q-HOBBY Силовий кабель перехідник адаптер паралельного з'єднання"
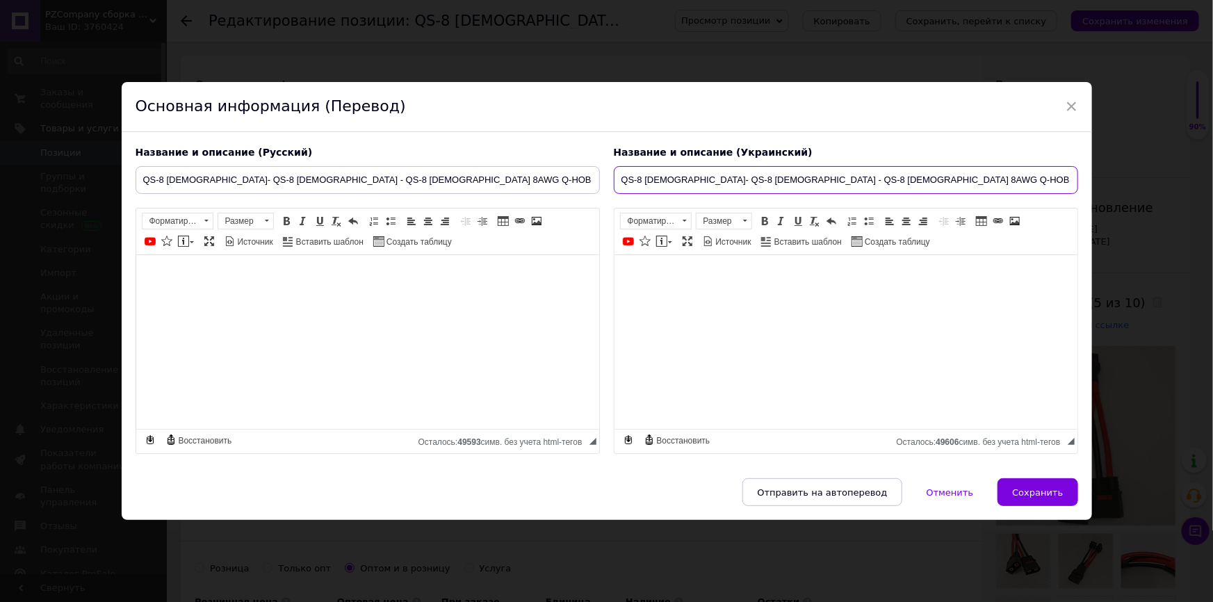
scroll to position [0, 40]
type input "QS-8 Male- QS-8 Female - QS-8 Male 8AWG Q-HOBBY Силовий кабель перехідник адапт…"
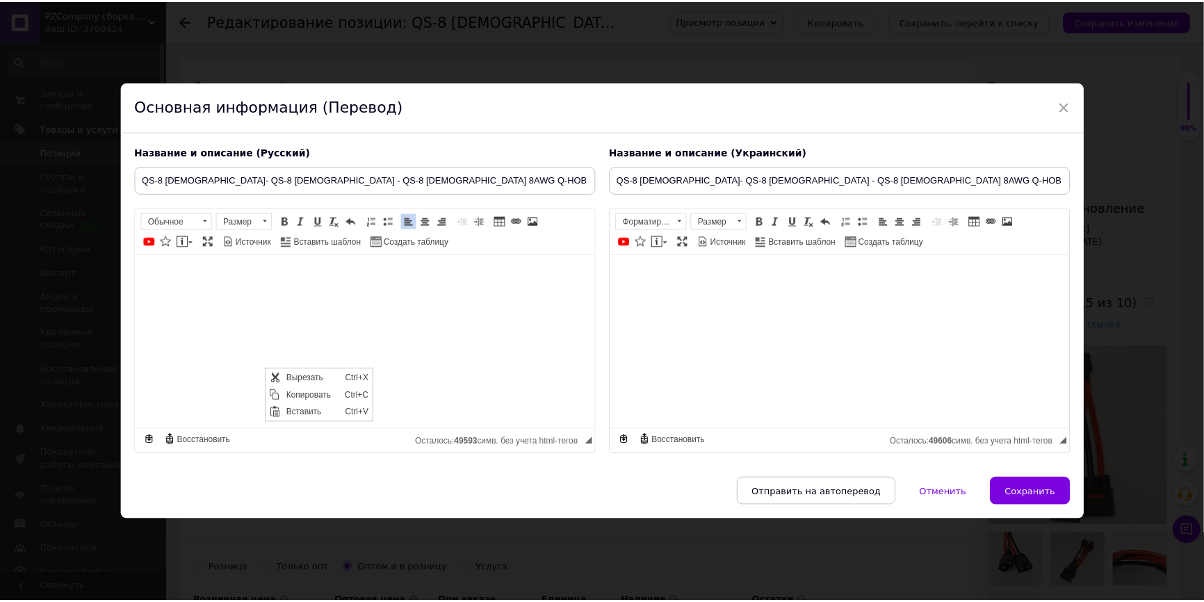
scroll to position [0, 0]
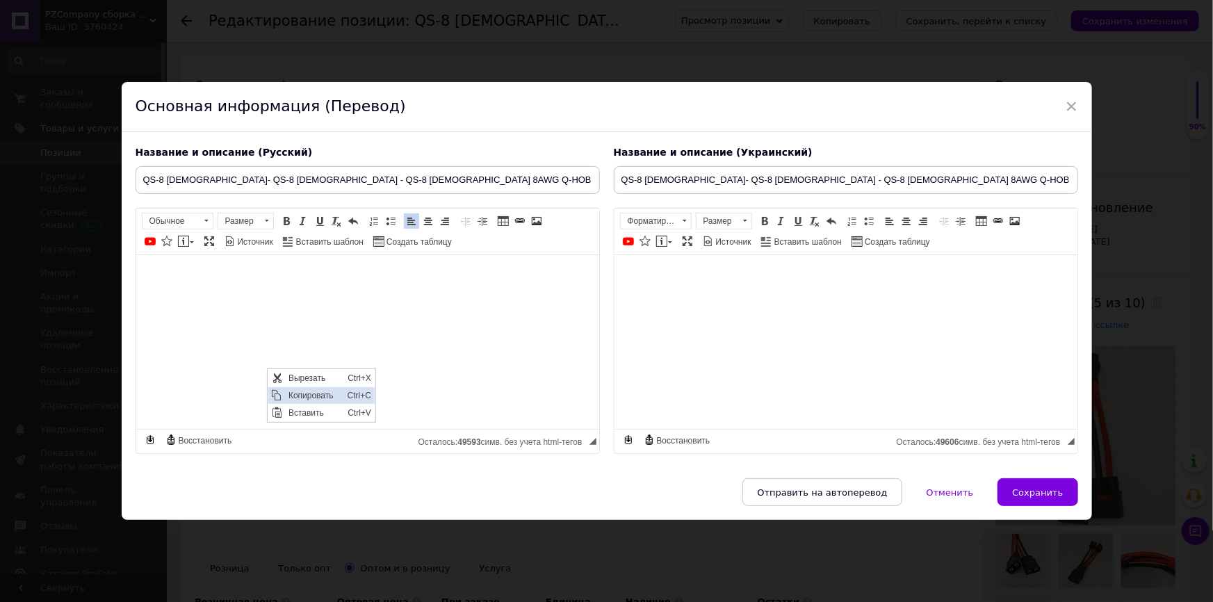
click at [320, 395] on span "Копировать" at bounding box center [313, 394] width 59 height 17
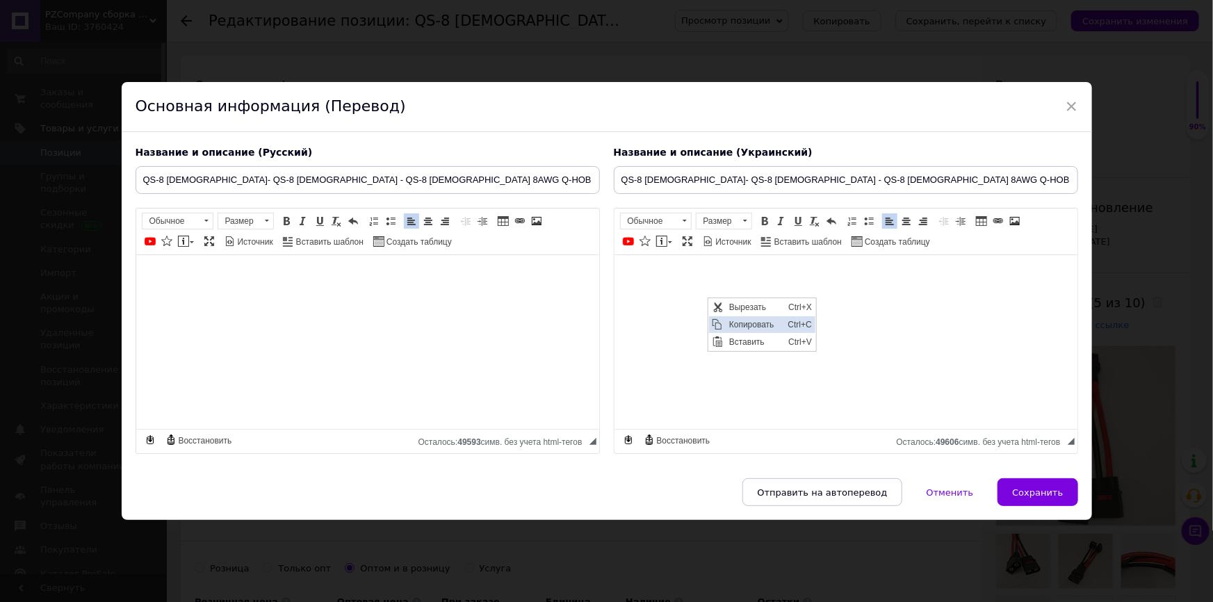
click at [739, 318] on span "Копировать" at bounding box center [754, 324] width 59 height 17
click at [1077, 101] on div "Основная информация (Перевод)" at bounding box center [607, 107] width 970 height 50
click at [1066, 95] on span "×" at bounding box center [1072, 107] width 13 height 24
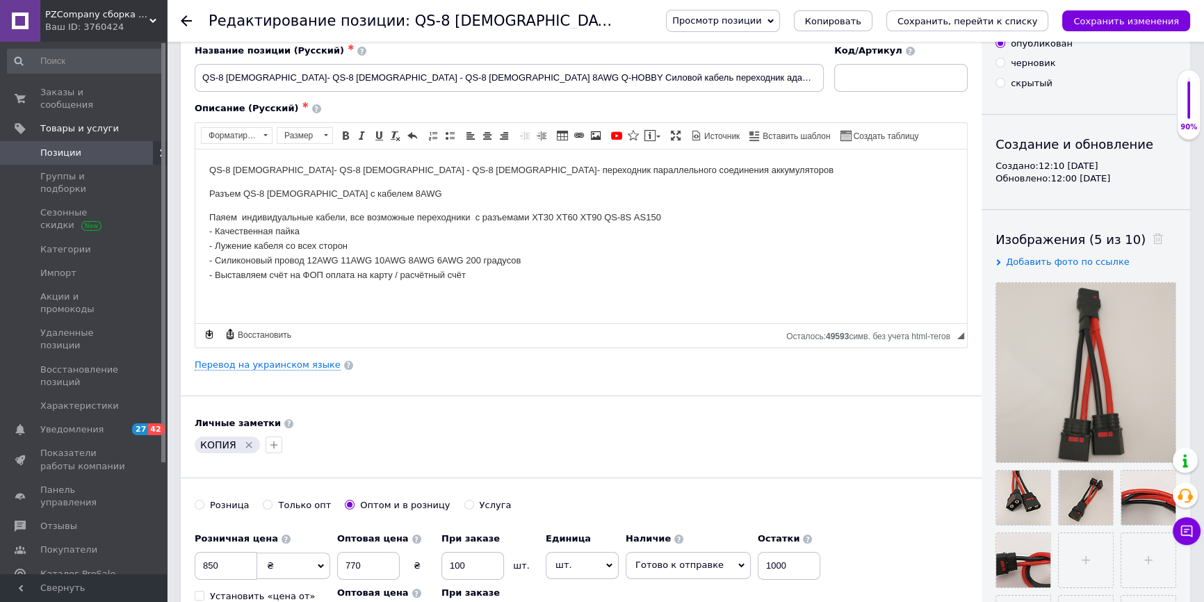
scroll to position [63, 0]
click at [124, 147] on span "Позиции" at bounding box center [84, 153] width 88 height 13
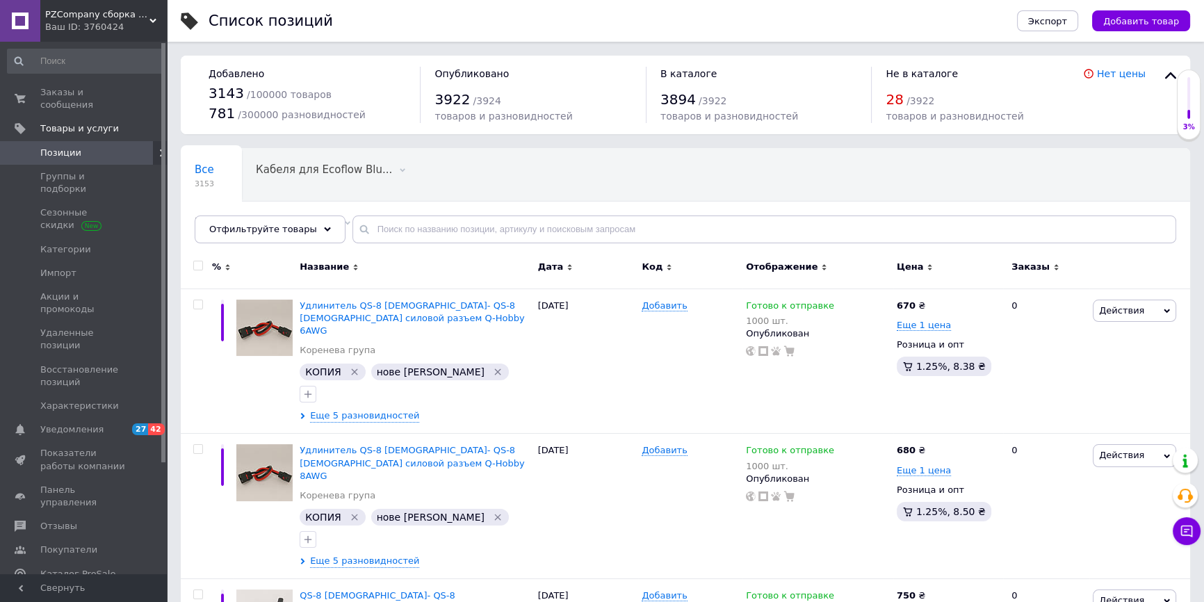
click at [88, 147] on span "Позиции" at bounding box center [84, 153] width 88 height 13
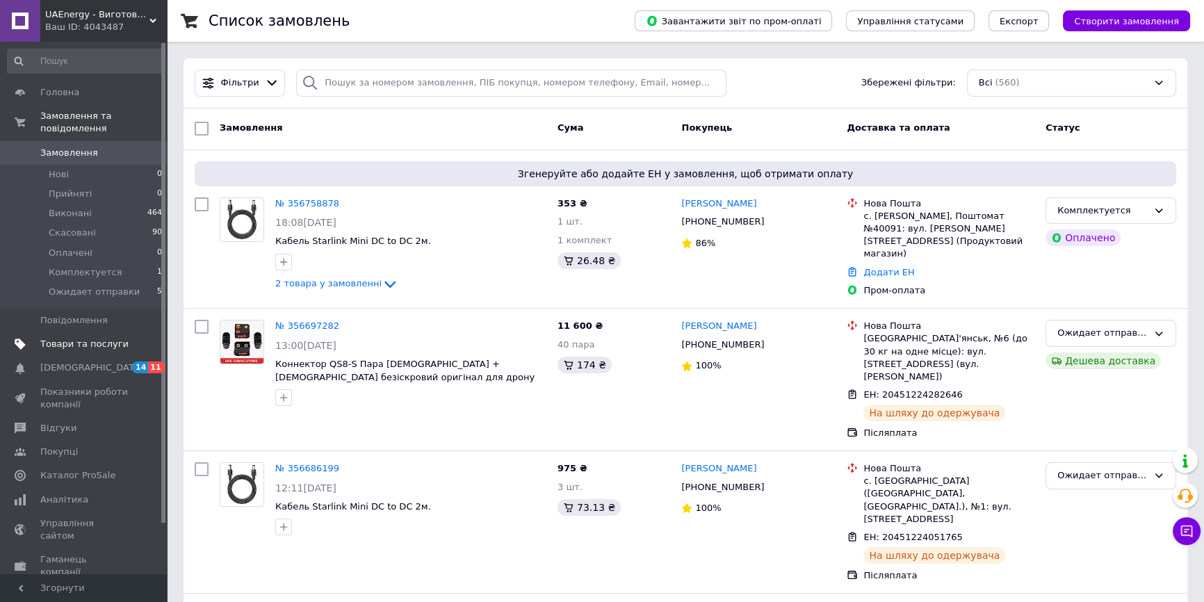
click at [113, 338] on link "Товари та послуги" at bounding box center [85, 344] width 170 height 24
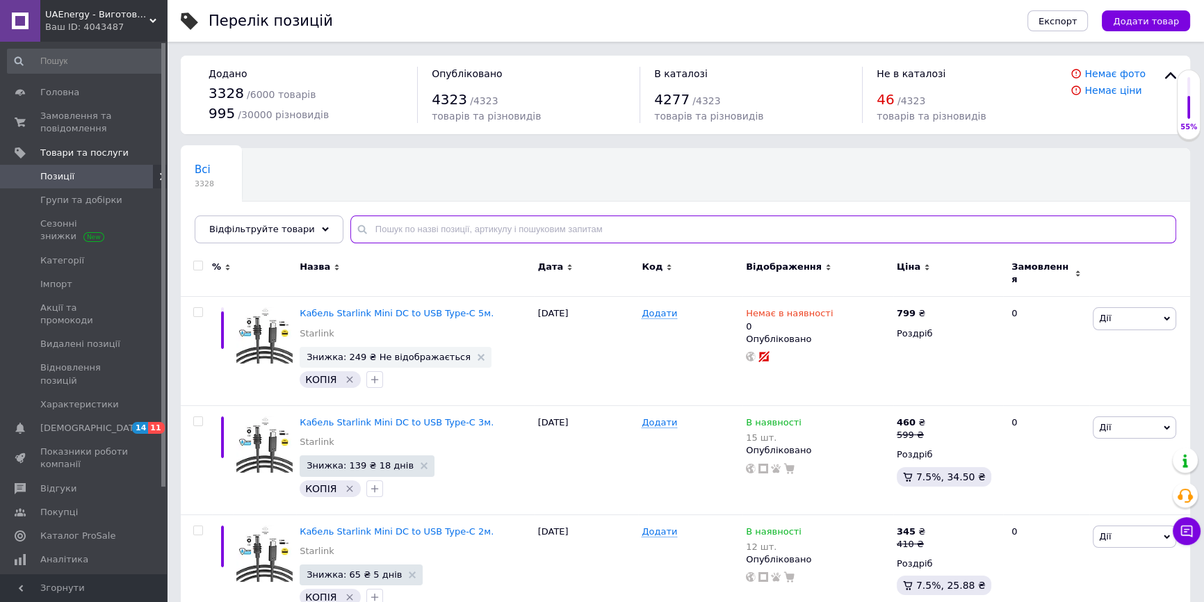
click at [414, 236] on input "text" at bounding box center [763, 229] width 826 height 28
paste input "Кабель Starlink Mini DC to USB Type-C 5м."
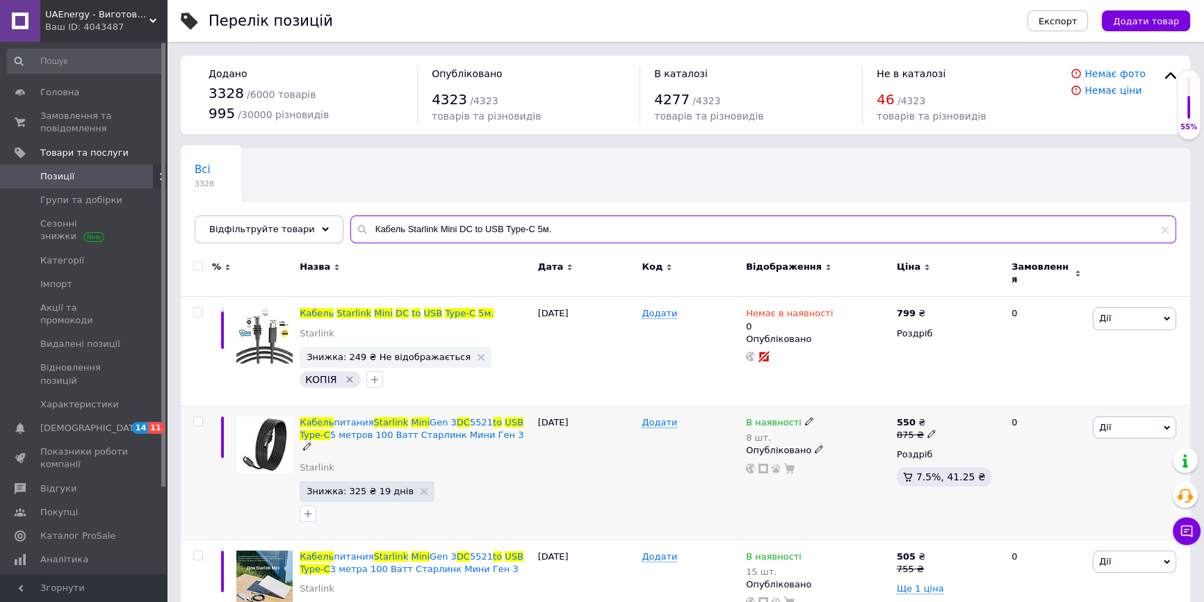
type input "Кабель Starlink Mini DC to USB Type-C 5м."
click at [805, 417] on icon at bounding box center [809, 421] width 8 height 8
click at [834, 434] on li "Немає в наявності" at bounding box center [885, 440] width 132 height 19
click at [836, 459] on input "8" at bounding box center [871, 466] width 106 height 28
click at [836, 463] on input "8" at bounding box center [871, 466] width 106 height 28
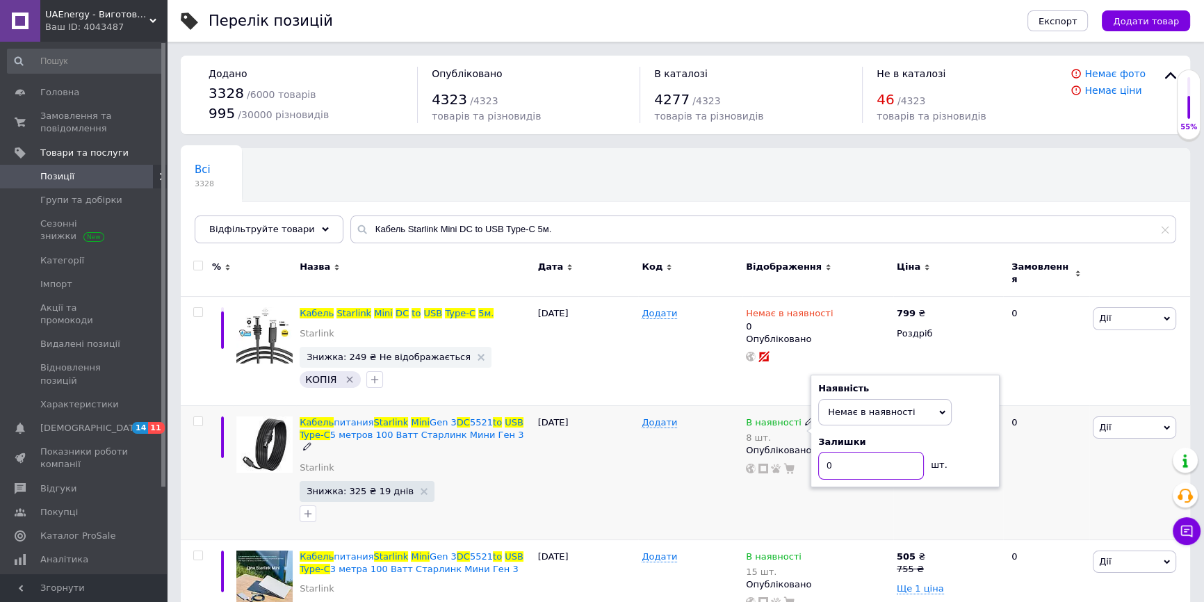
type input "0"
click at [660, 439] on div "Додати" at bounding box center [690, 472] width 104 height 134
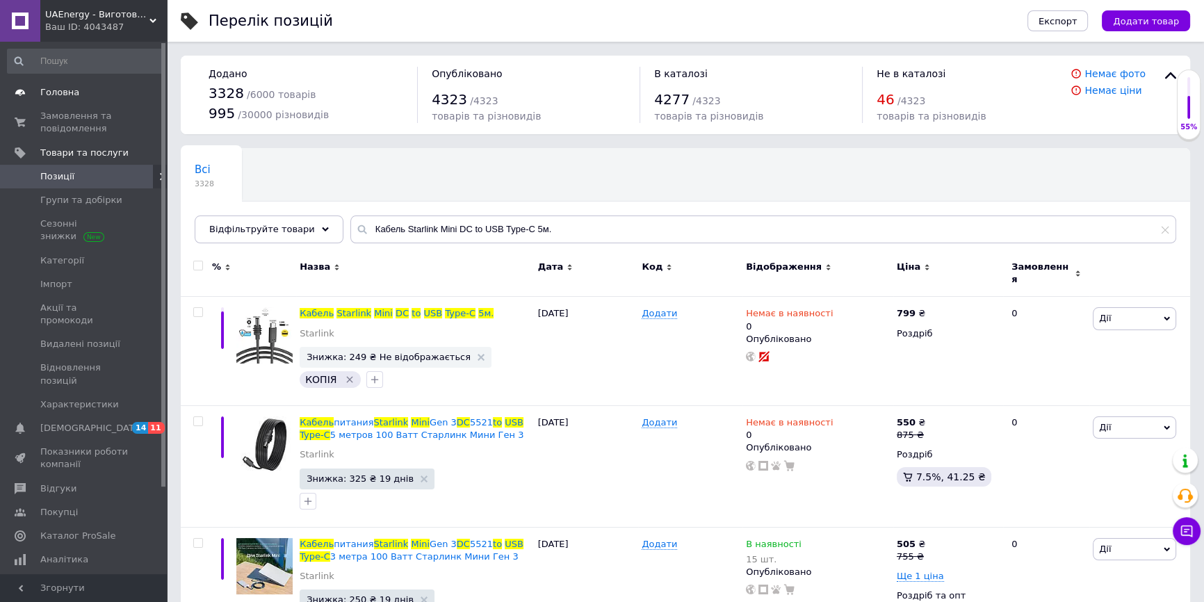
click at [65, 102] on link "Головна" at bounding box center [85, 93] width 170 height 24
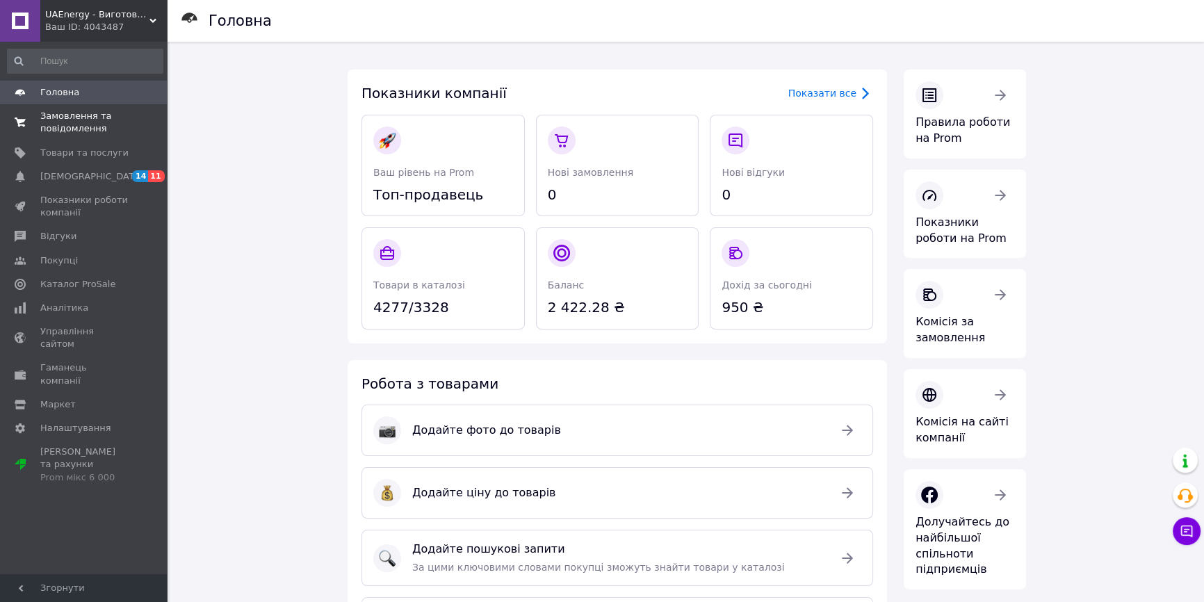
click at [74, 114] on span "Замовлення та повідомлення" at bounding box center [84, 122] width 88 height 25
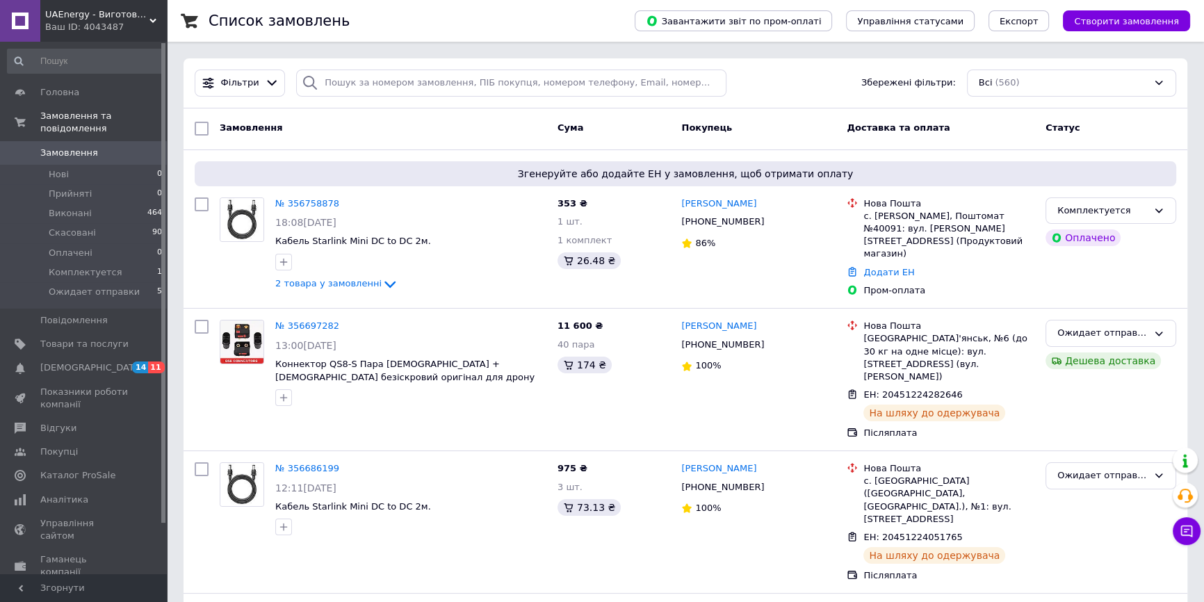
drag, startPoint x: 99, startPoint y: 255, endPoint x: 97, endPoint y: 150, distance: 105.0
click at [97, 150] on link "Замовлення 0" at bounding box center [85, 153] width 170 height 24
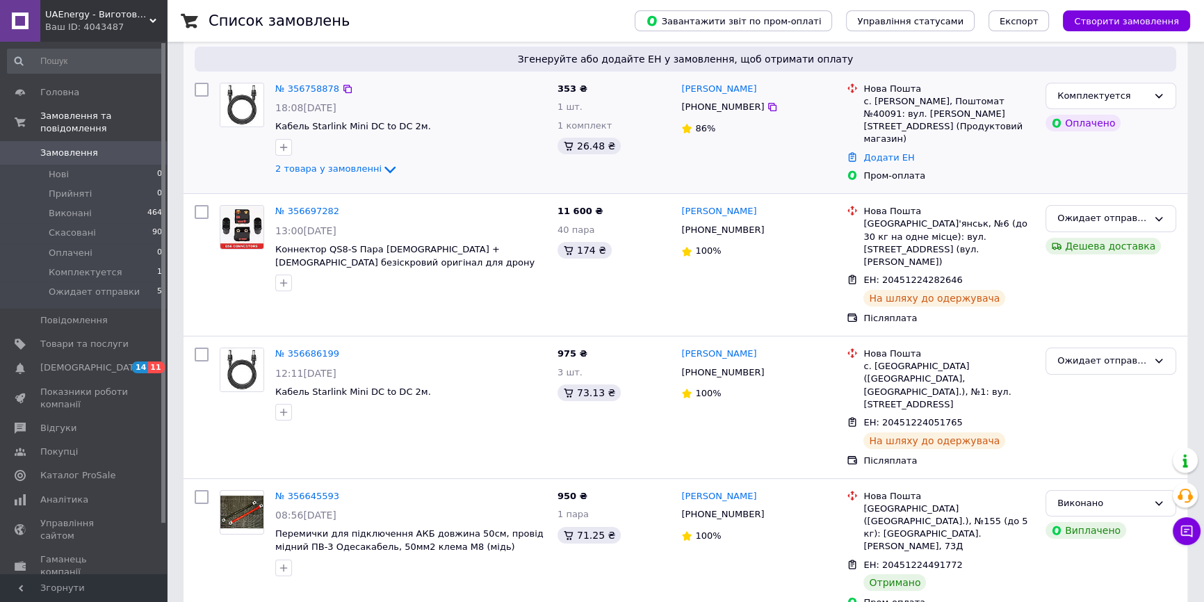
scroll to position [126, 0]
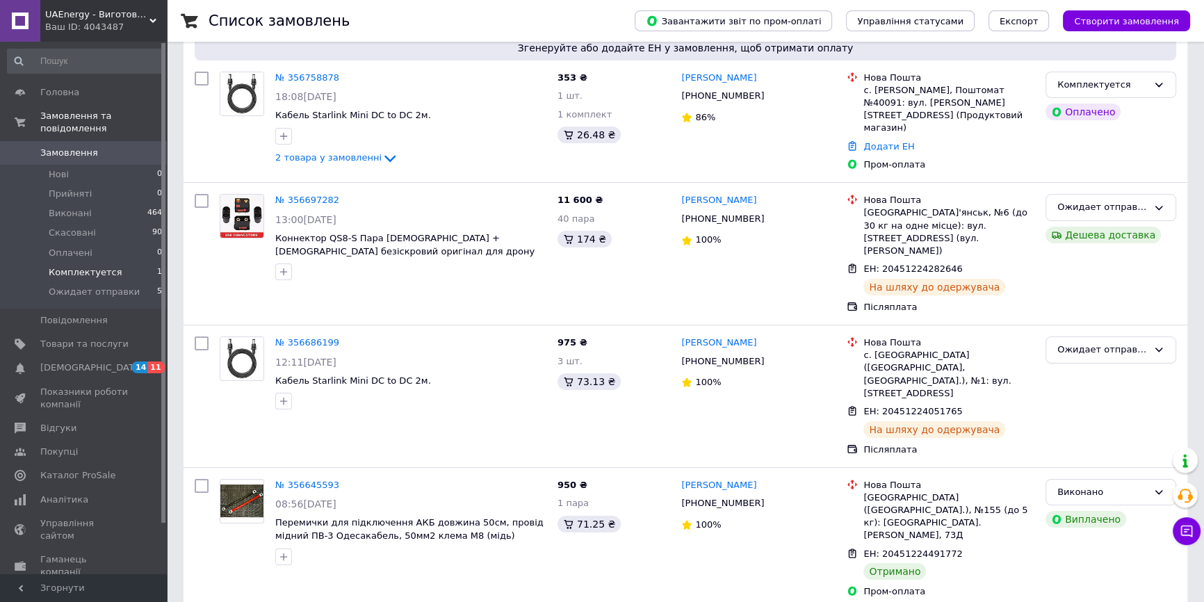
click at [117, 263] on li "Комплектуется 1" at bounding box center [85, 272] width 170 height 19
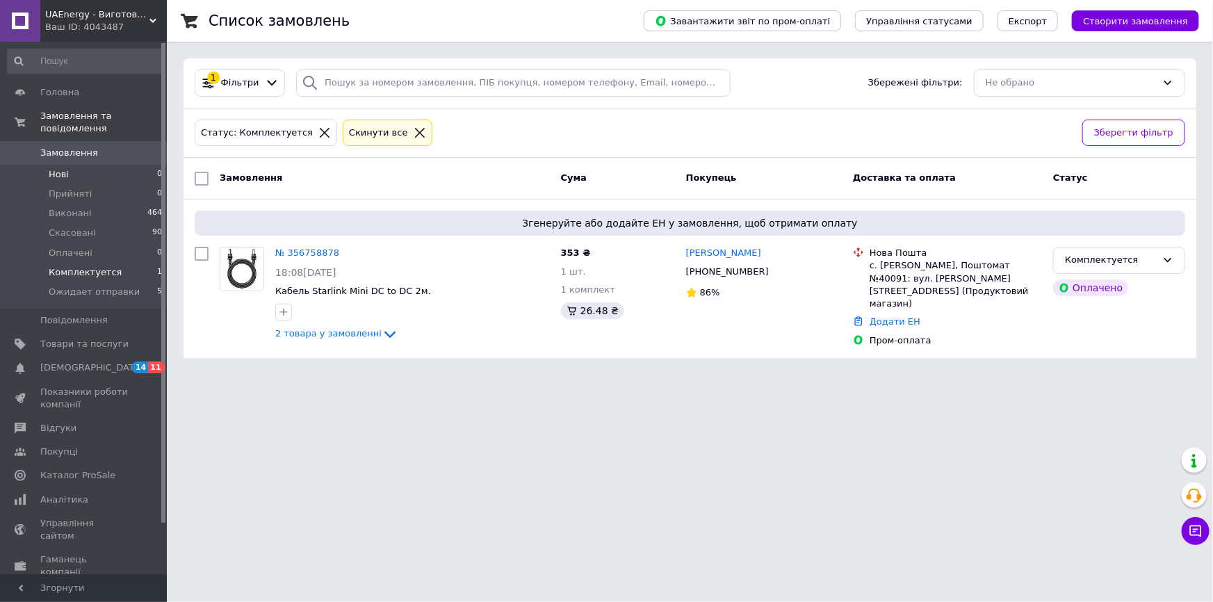
click at [120, 165] on li "Нові 0" at bounding box center [85, 174] width 170 height 19
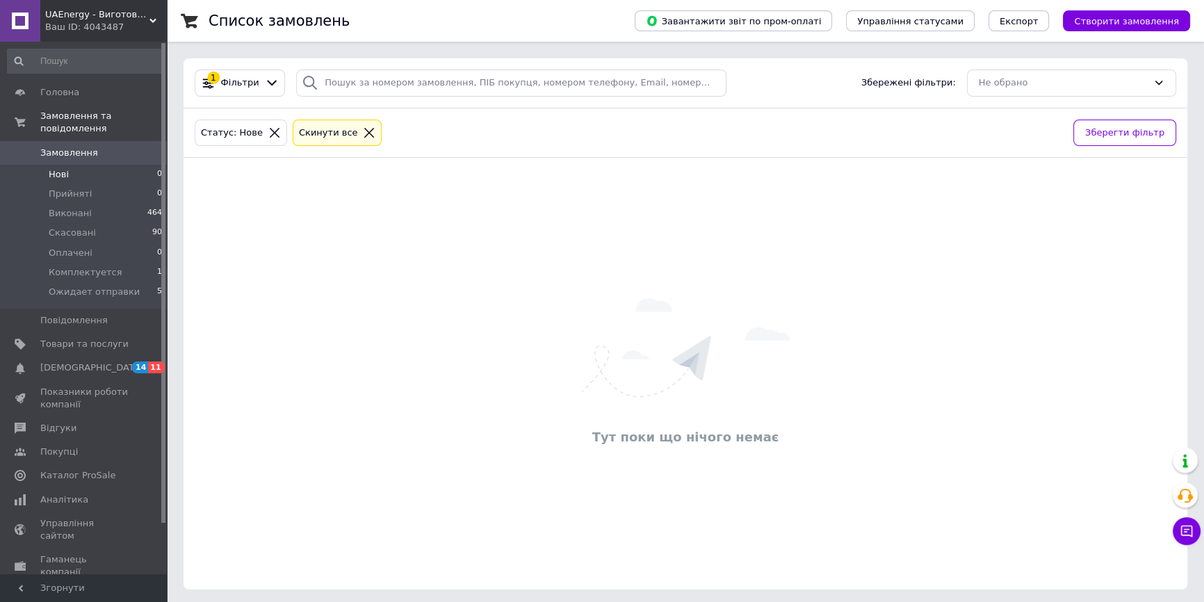
click at [106, 18] on span "UAEnergy - Виготовленния кабелів" at bounding box center [97, 14] width 104 height 13
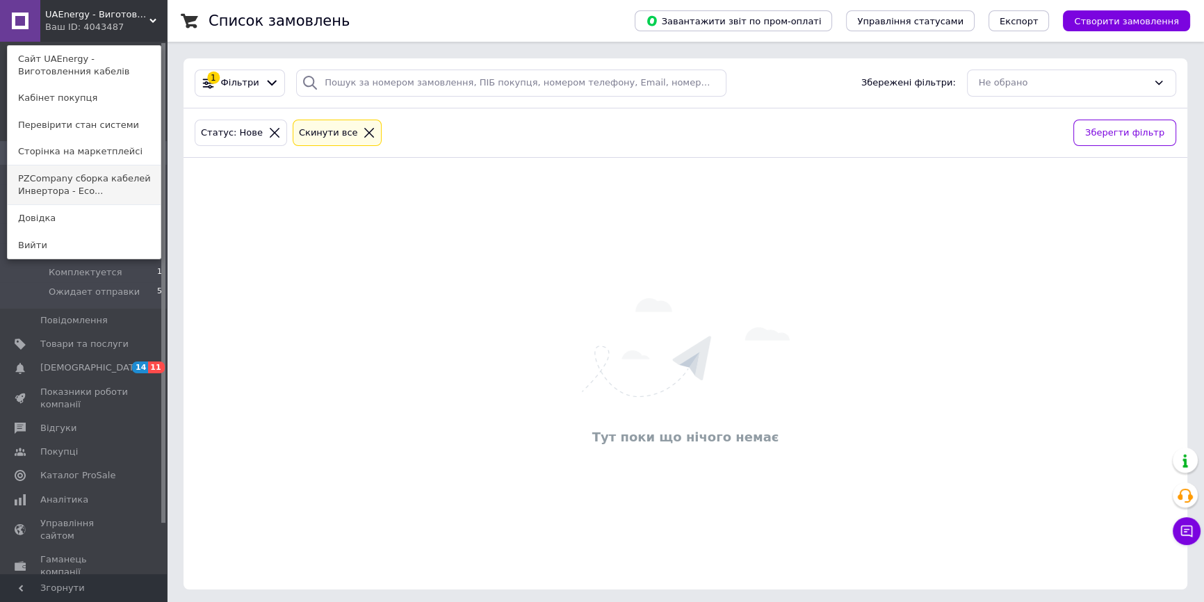
click at [56, 195] on link "PZCompany сборка кабелей Инвертора - Eco..." at bounding box center [84, 184] width 153 height 39
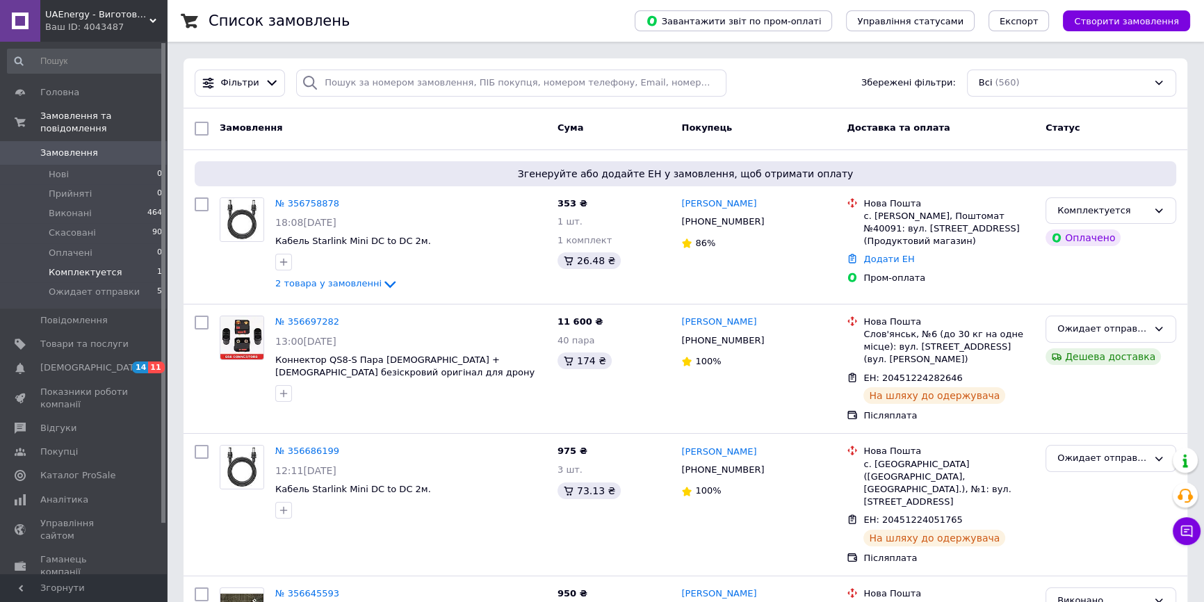
click at [118, 263] on li "Комплектуется 1" at bounding box center [85, 272] width 170 height 19
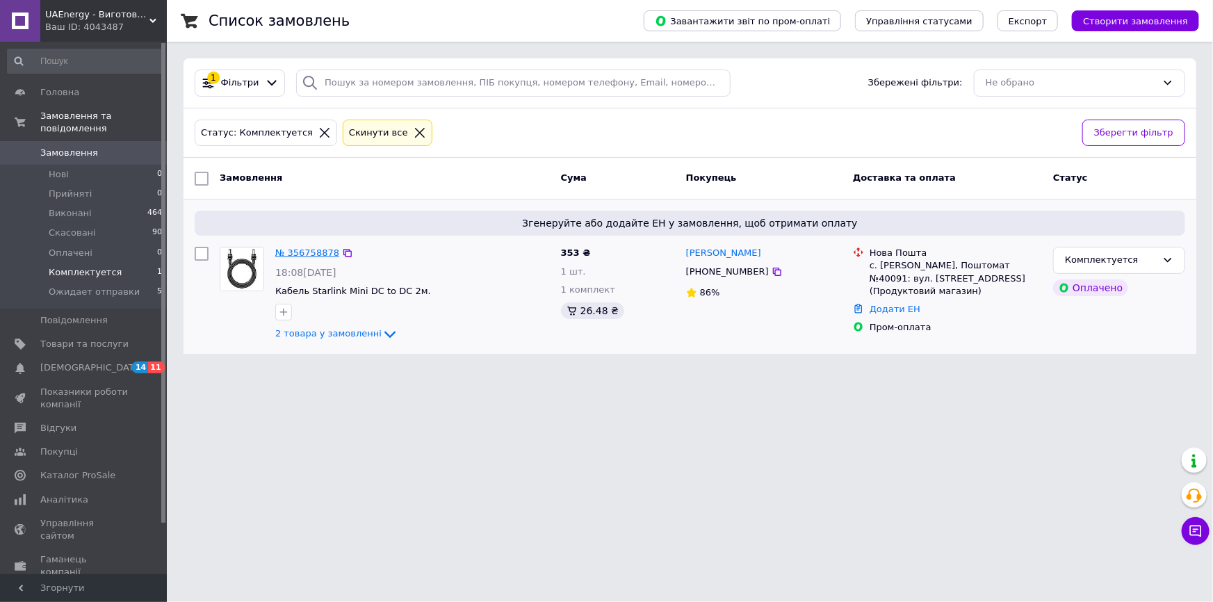
click at [311, 251] on link "№ 356758878" at bounding box center [307, 252] width 64 height 10
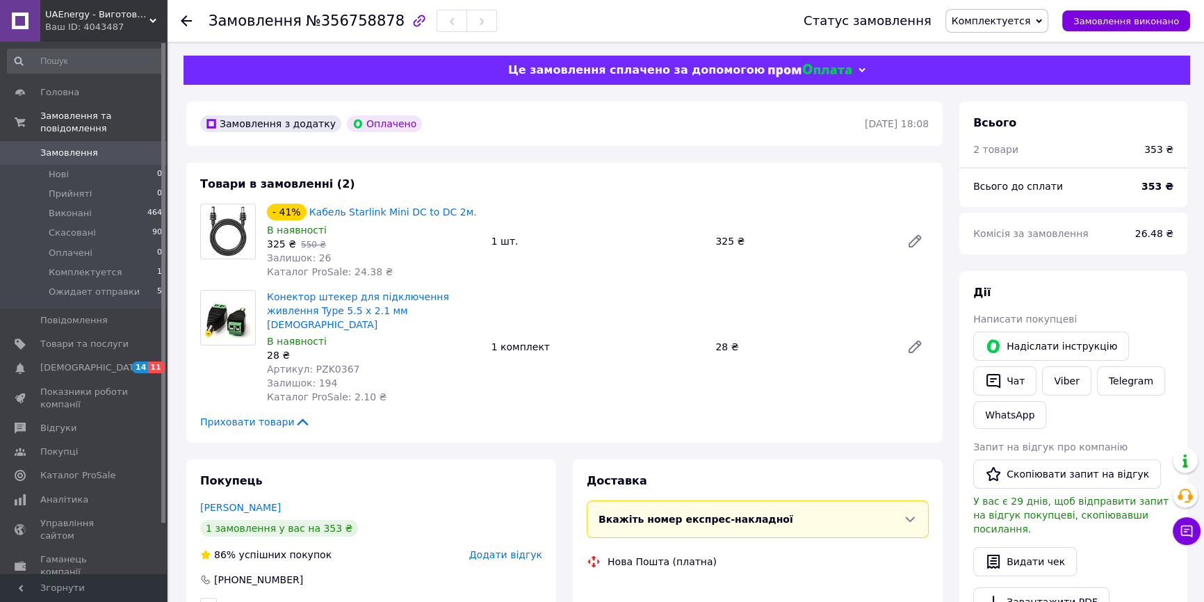
scroll to position [63, 0]
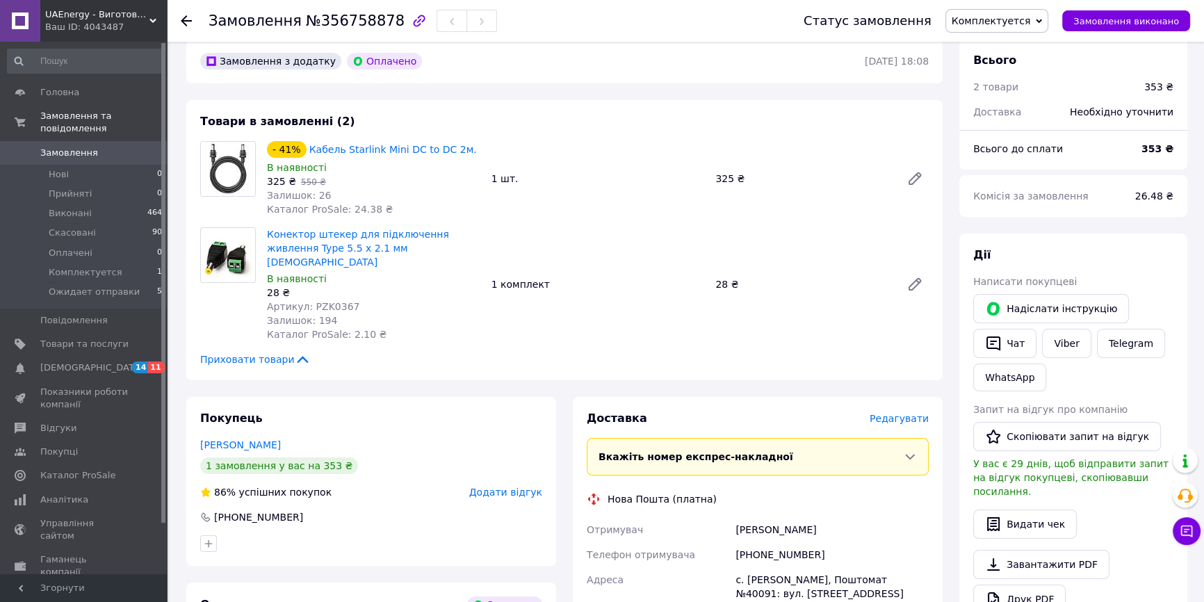
click at [1033, 12] on span "Комплектуется" at bounding box center [997, 21] width 104 height 24
click at [1018, 126] on li "Ожидает отправки" at bounding box center [998, 132] width 105 height 21
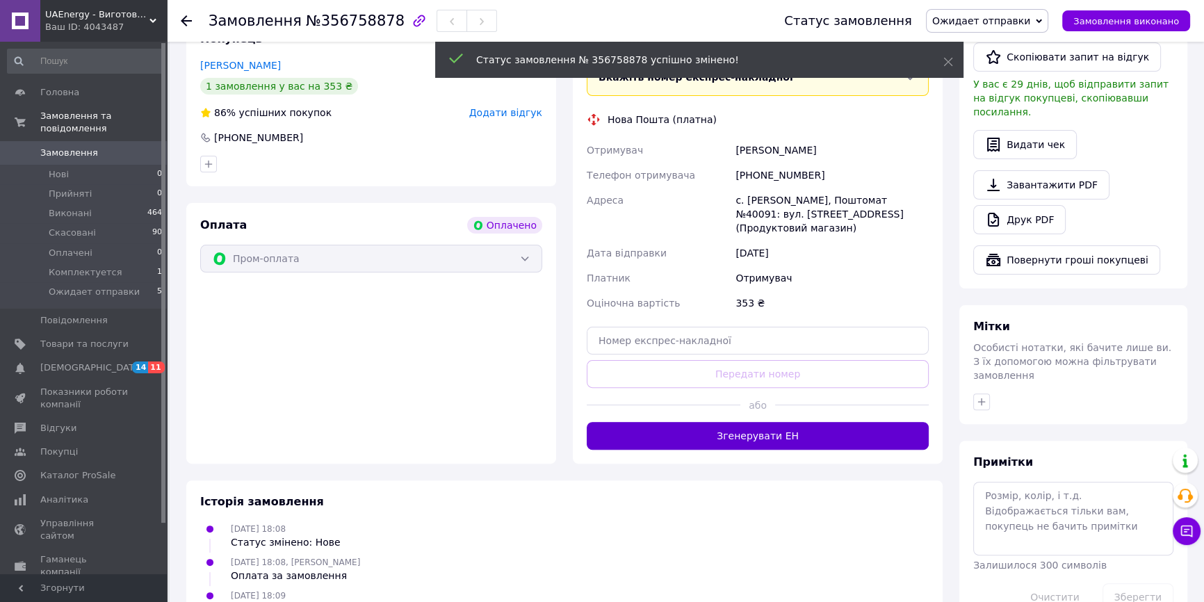
click at [779, 422] on button "Згенерувати ЕН" at bounding box center [758, 436] width 342 height 28
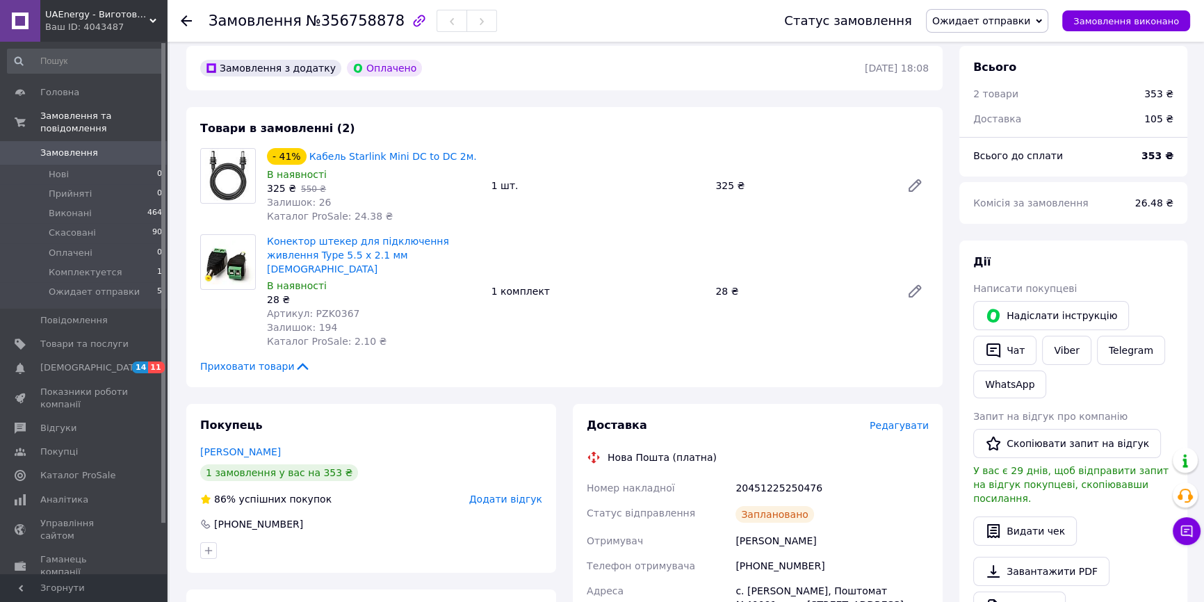
scroll to position [0, 0]
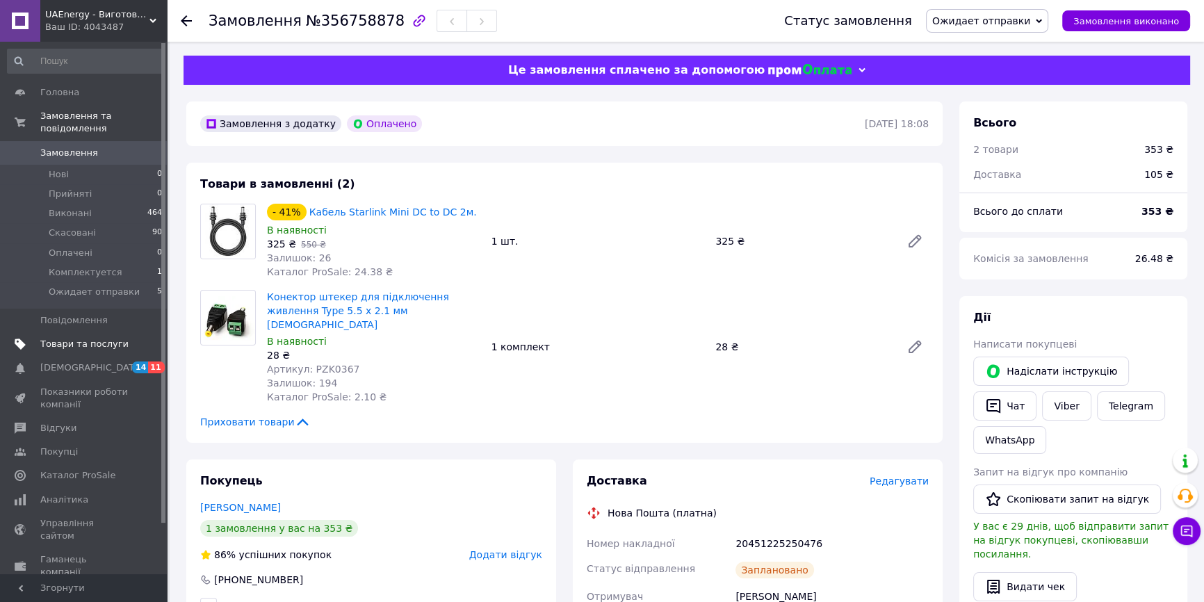
click at [97, 338] on span "Товари та послуги" at bounding box center [84, 344] width 88 height 13
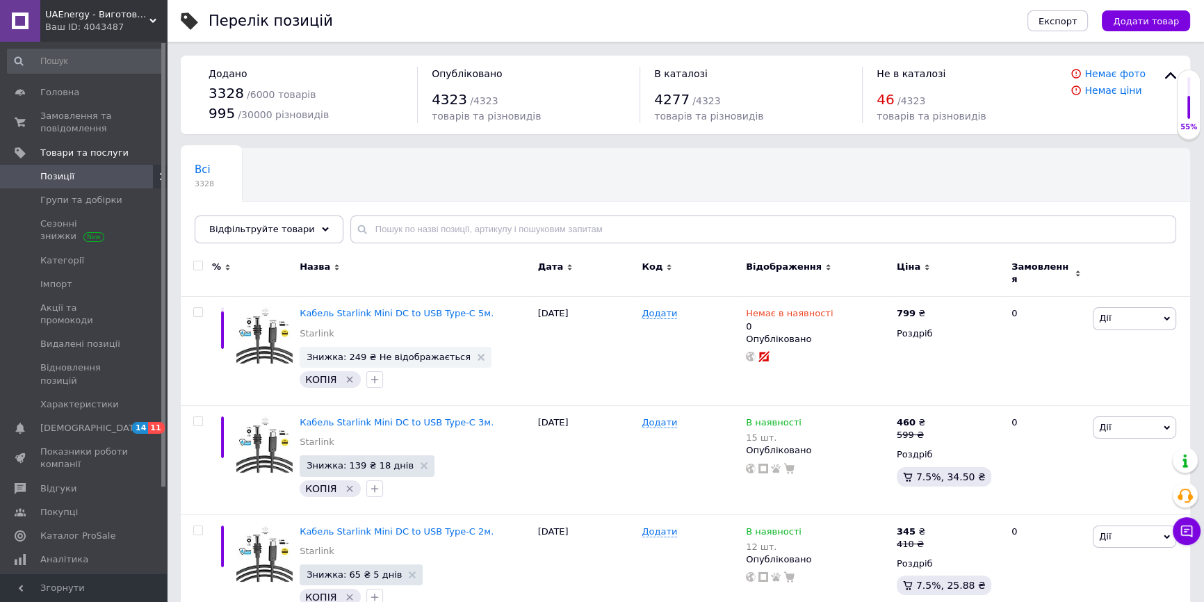
click at [53, 5] on div "UAEnergy - Виготовленния кабелів Ваш ID: 4043487" at bounding box center [103, 21] width 127 height 42
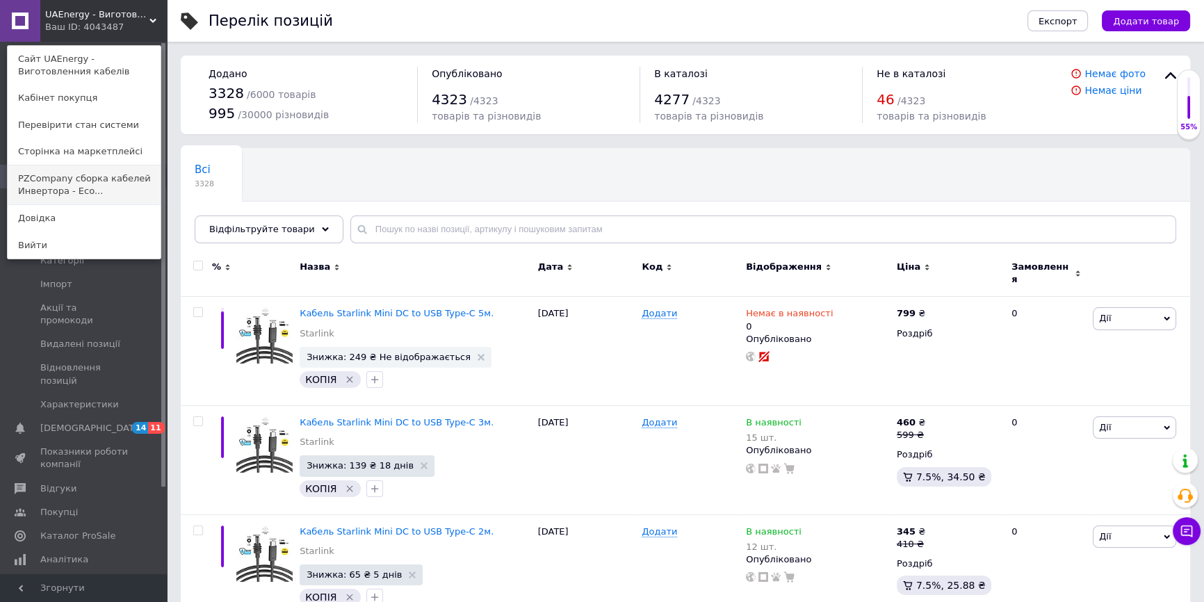
click at [95, 189] on link "PZCompany сборка кабелей Инвертора - Eco..." at bounding box center [84, 184] width 153 height 39
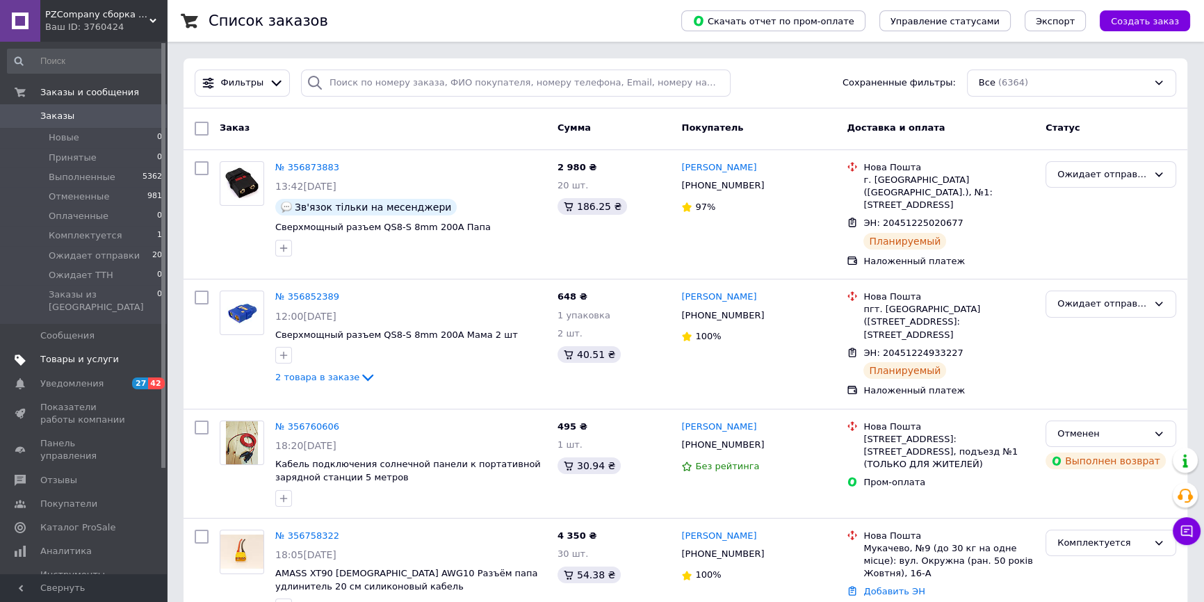
click at [90, 353] on span "Товары и услуги" at bounding box center [79, 359] width 79 height 13
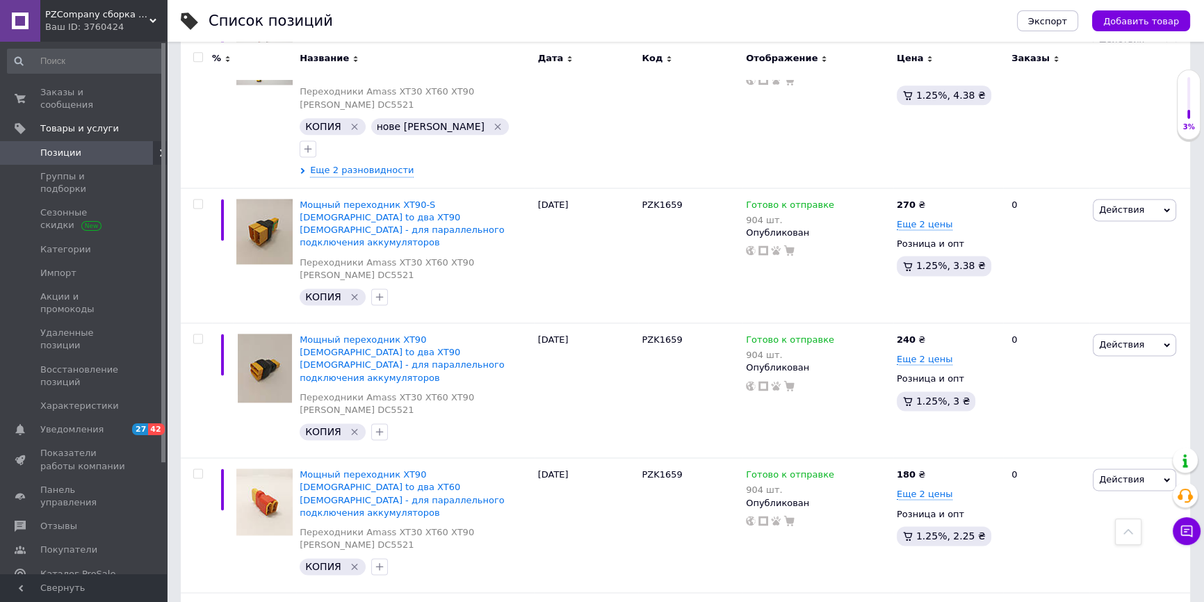
scroll to position [2338, 0]
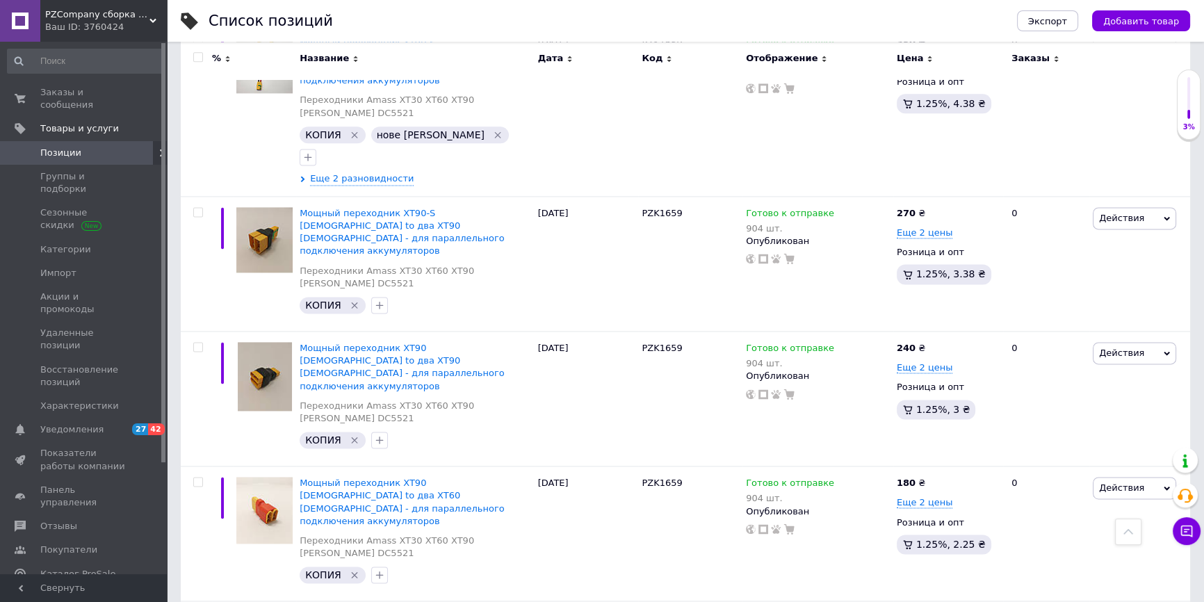
drag, startPoint x: 433, startPoint y: 443, endPoint x: 433, endPoint y: 477, distance: 33.4
checkbox input "true"
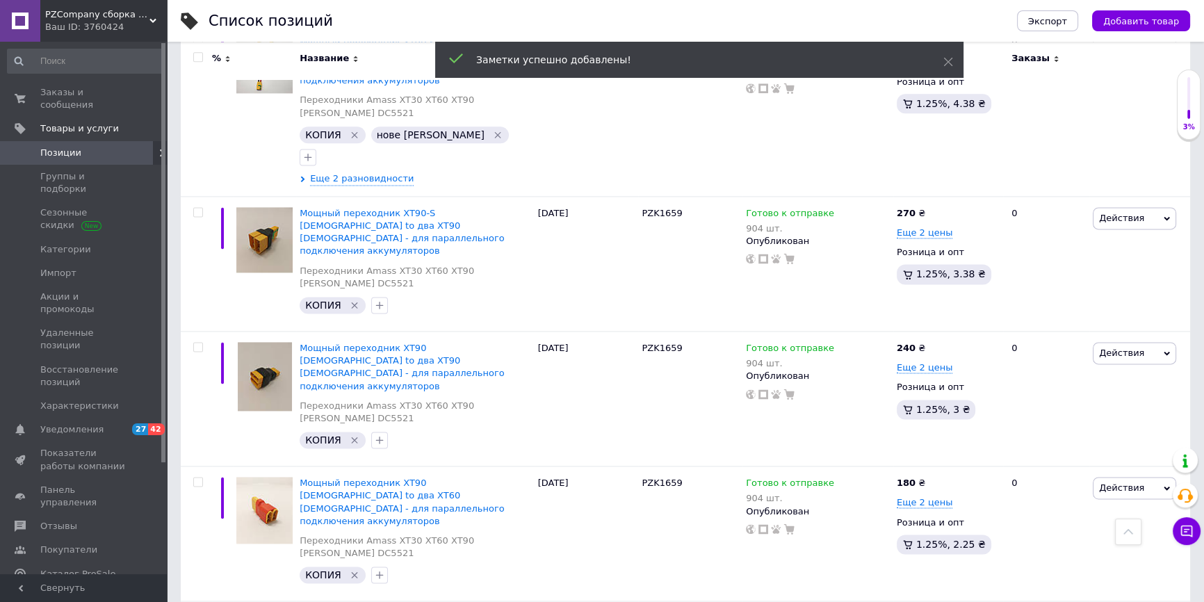
scroll to position [2148, 0]
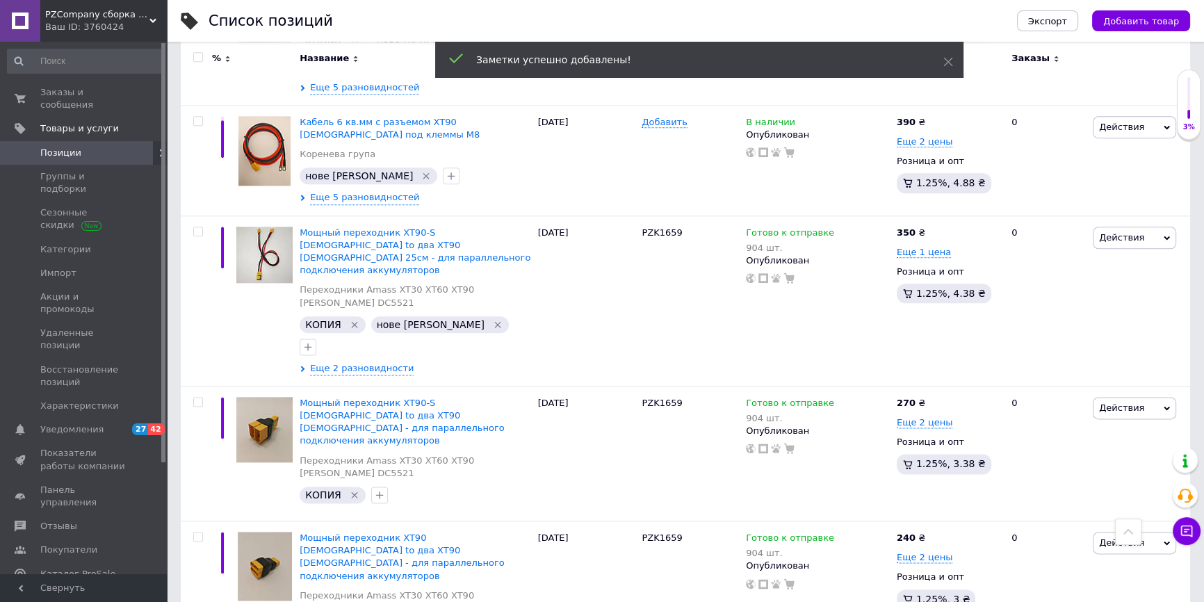
checkbox input "true"
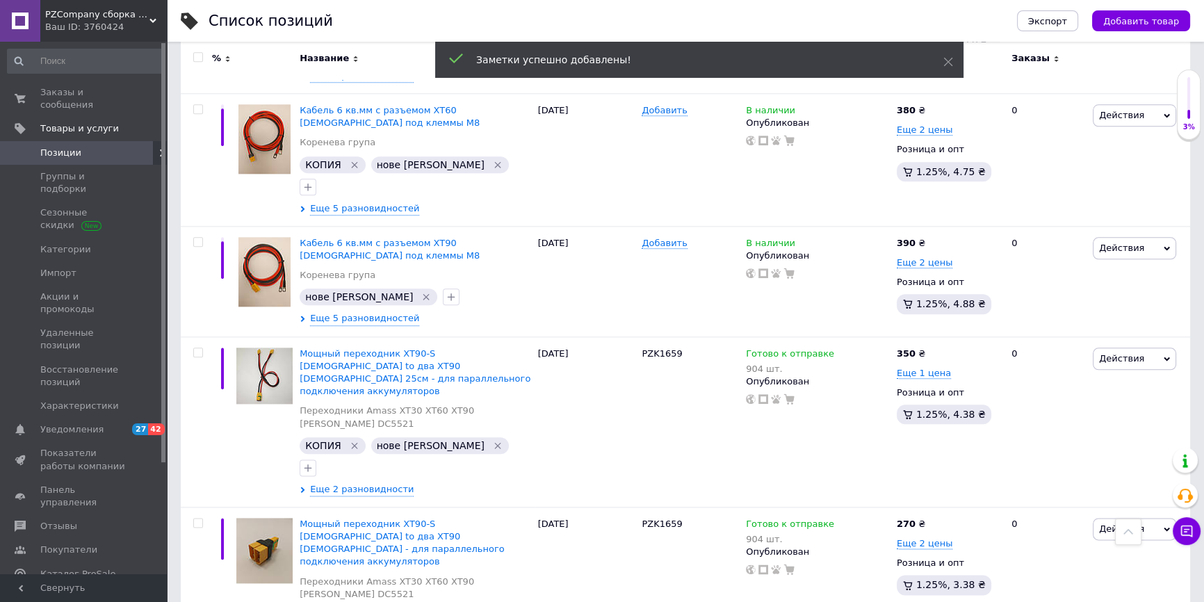
scroll to position [2022, 0]
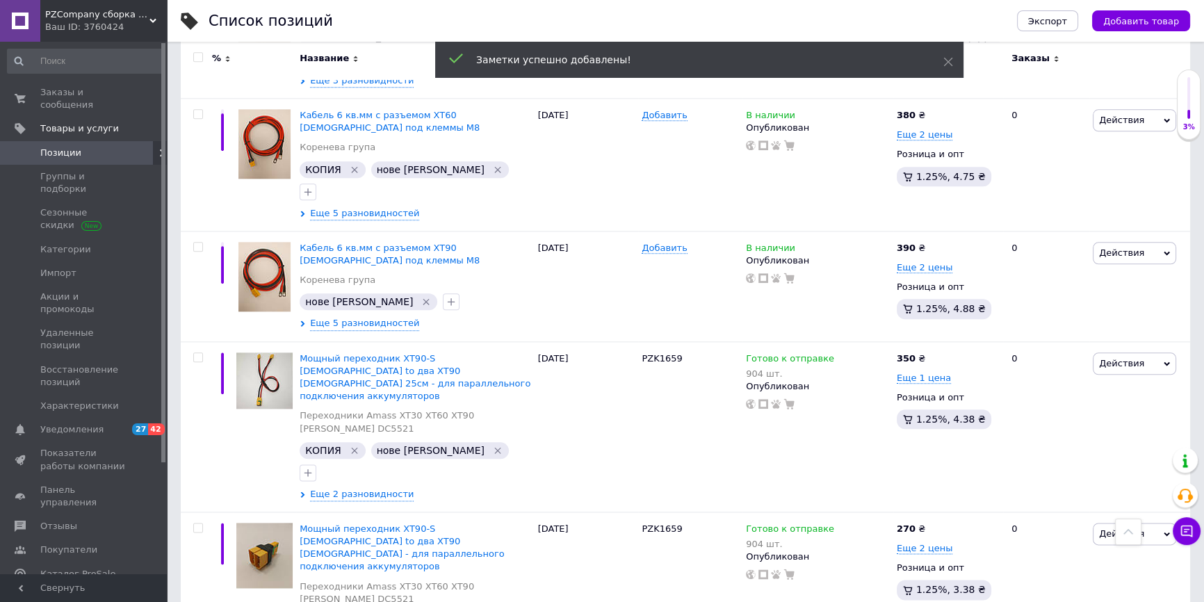
checkbox input "true"
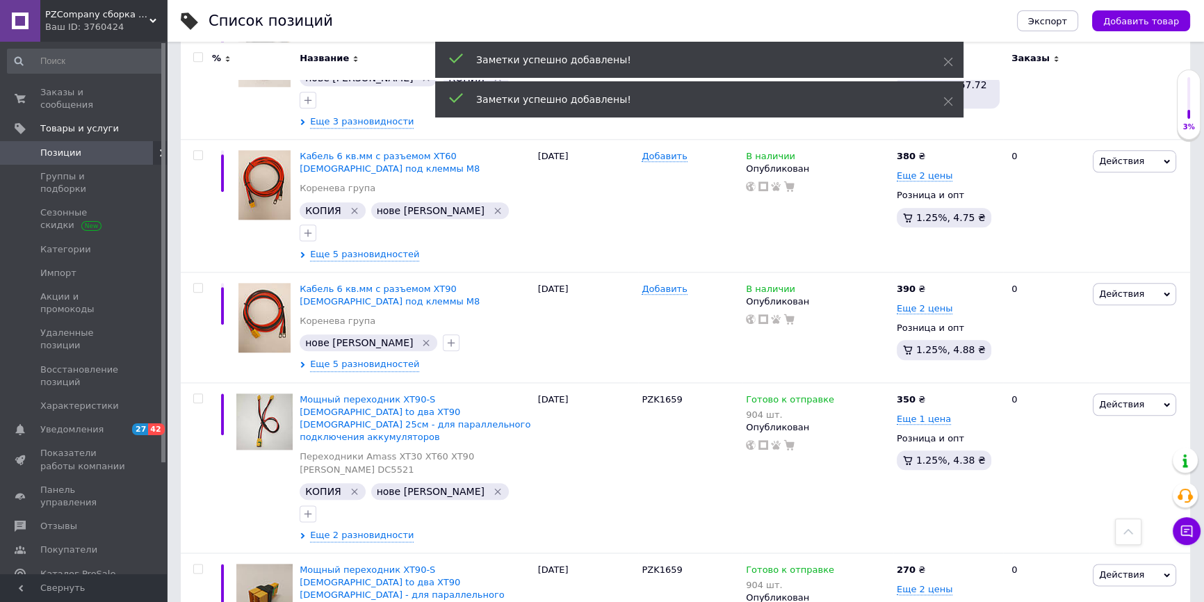
scroll to position [1832, 0]
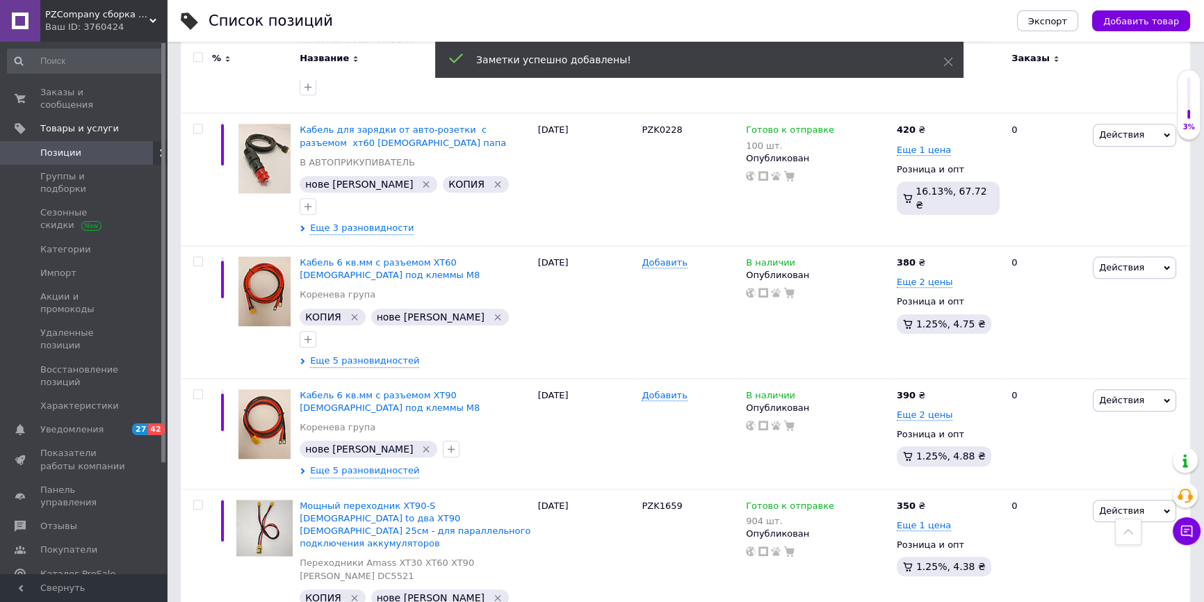
scroll to position [1896, 0]
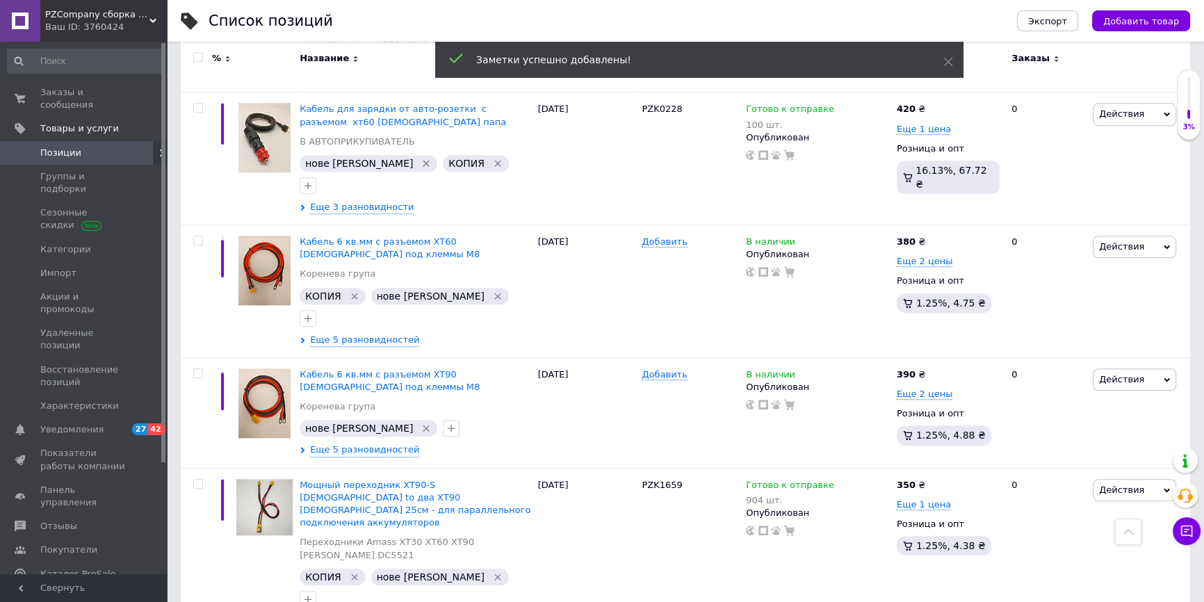
checkbox input "true"
drag, startPoint x: 452, startPoint y: 583, endPoint x: 424, endPoint y: 525, distance: 64.0
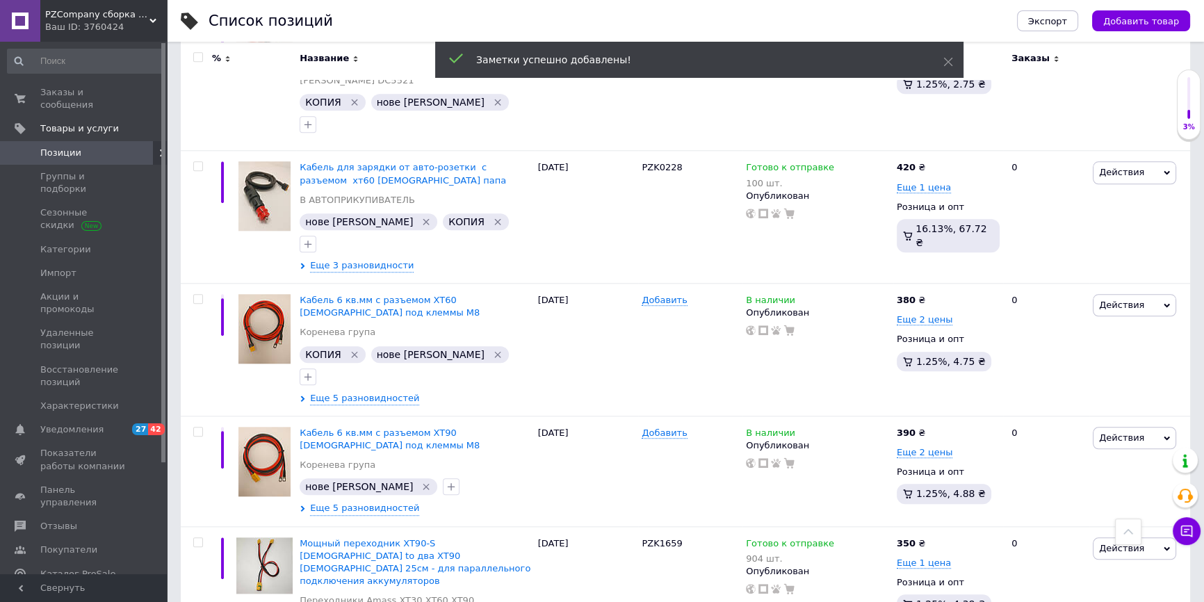
scroll to position [1769, 0]
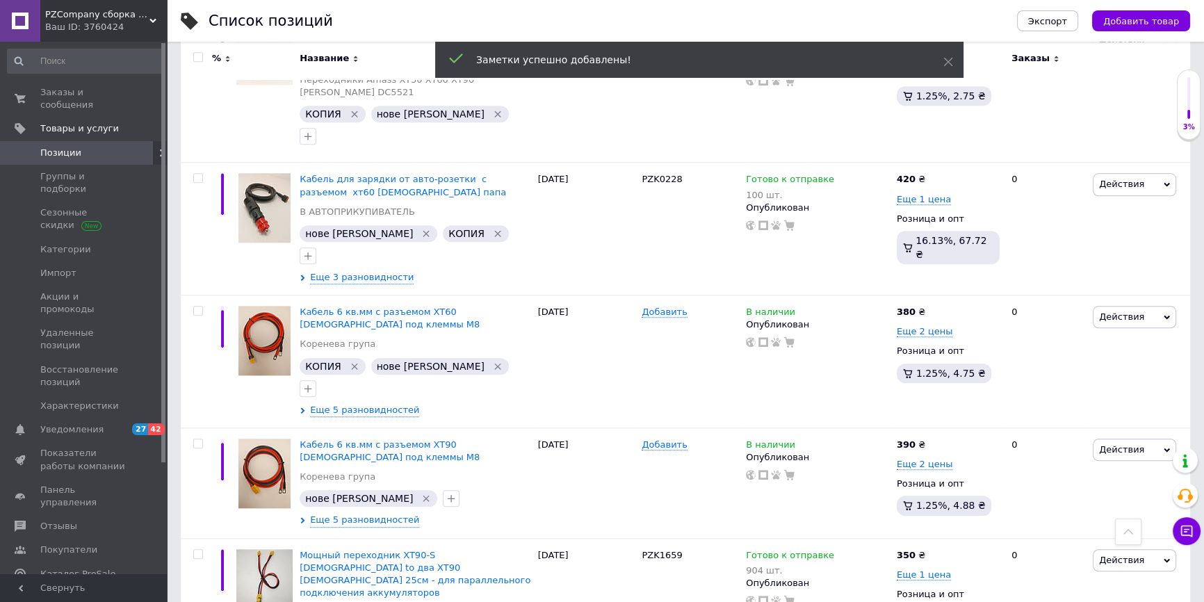
scroll to position [1896, 0]
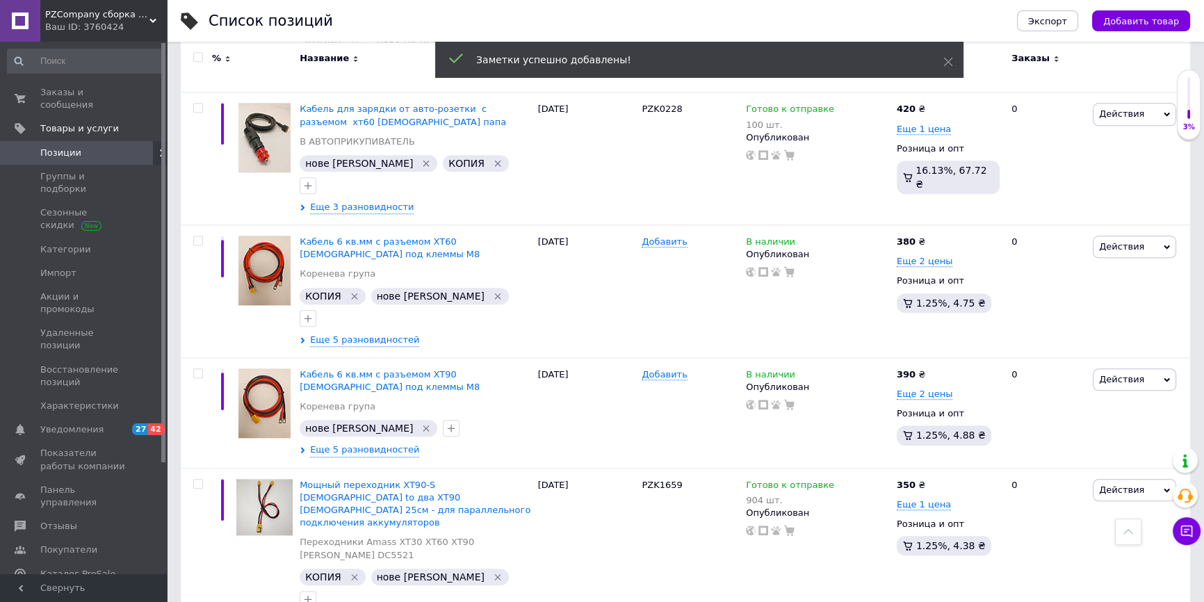
checkbox input "true"
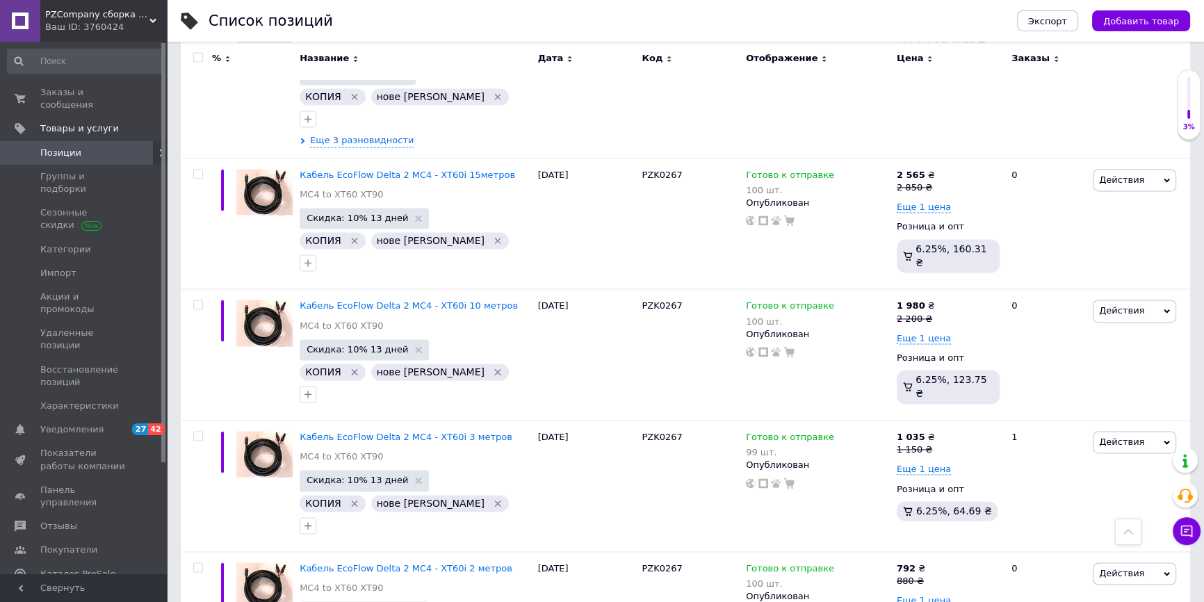
scroll to position [9099, 0]
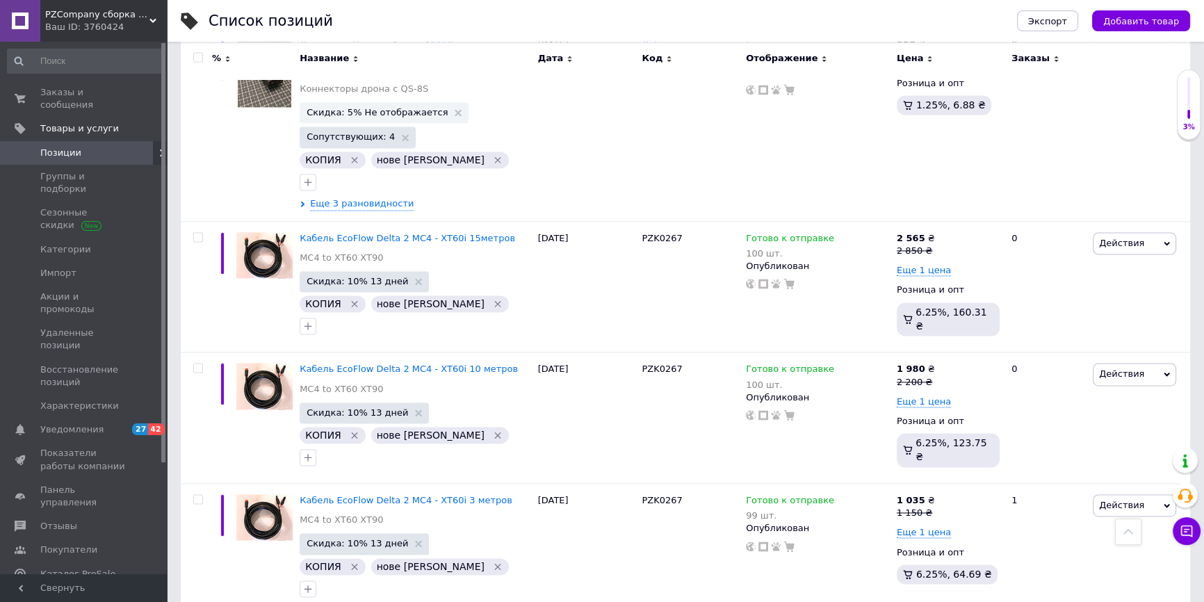
type input "0"
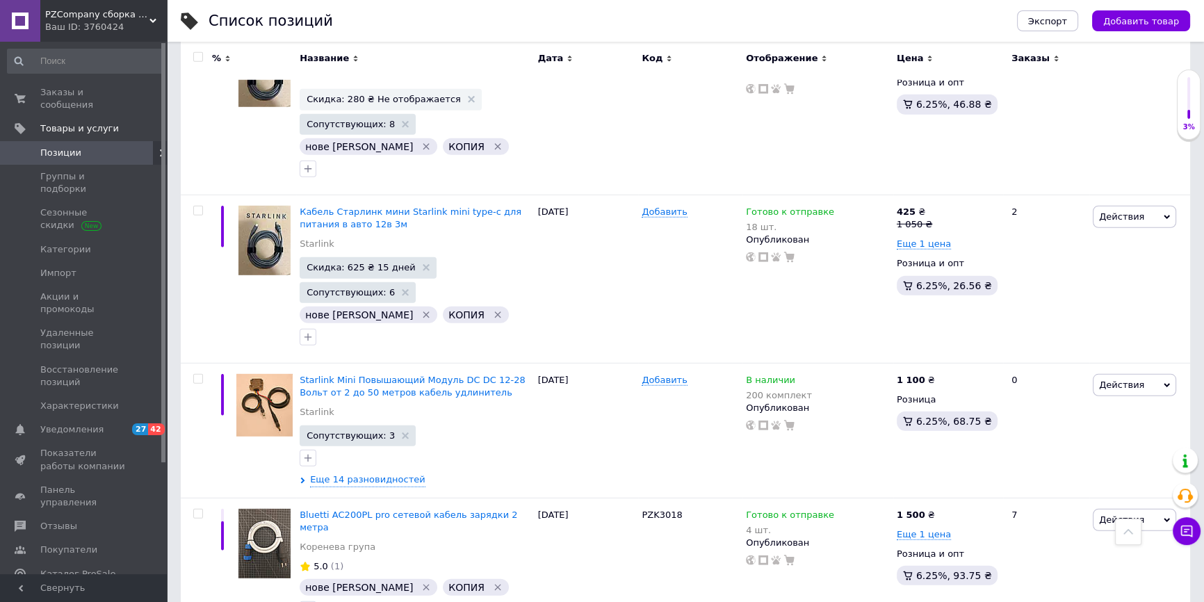
scroll to position [11574, 0]
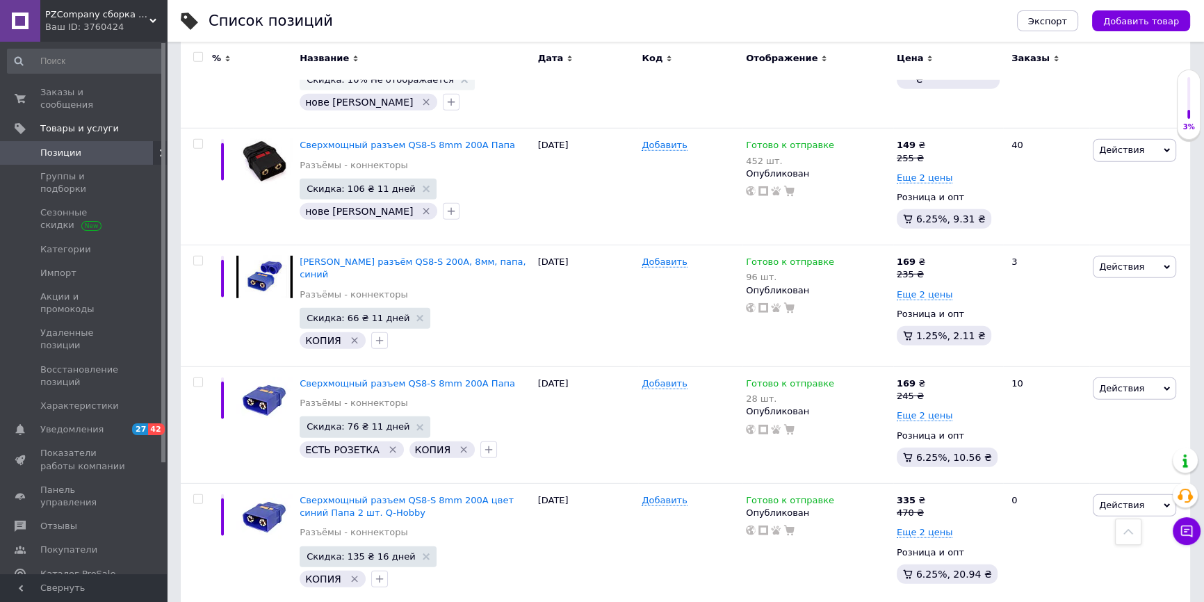
scroll to position [11671, 0]
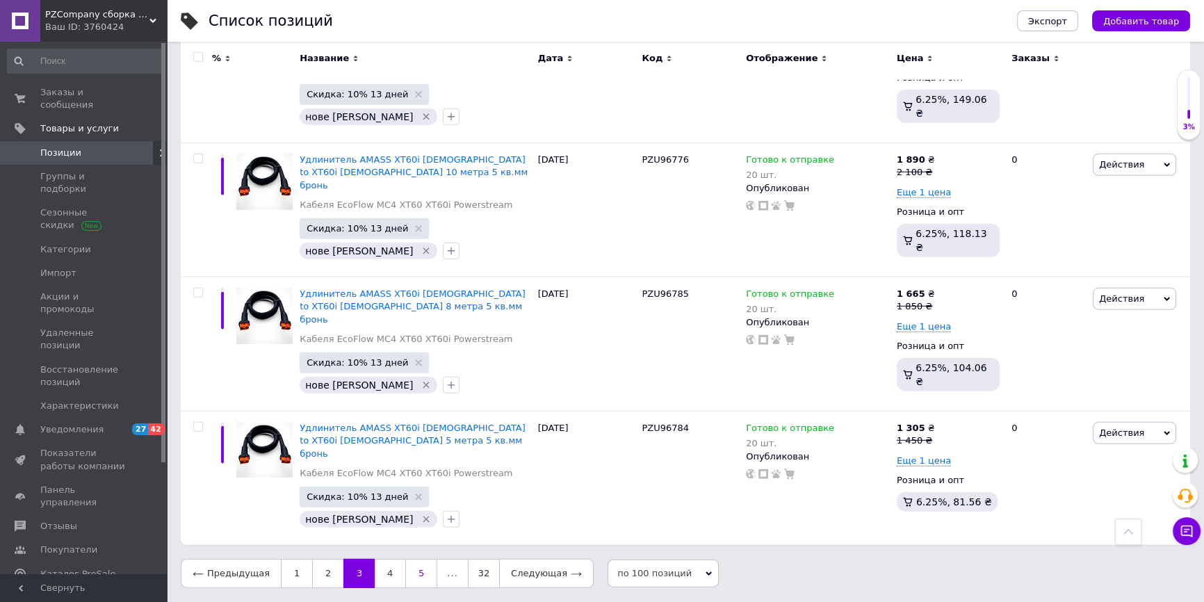
scroll to position [10483, 0]
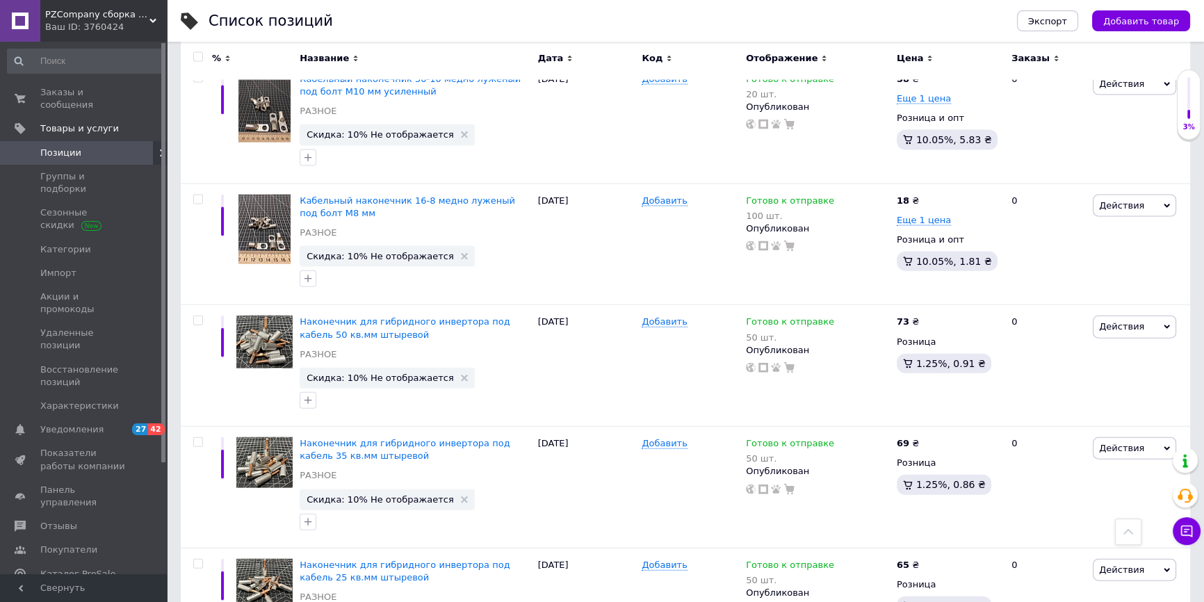
scroll to position [11546, 0]
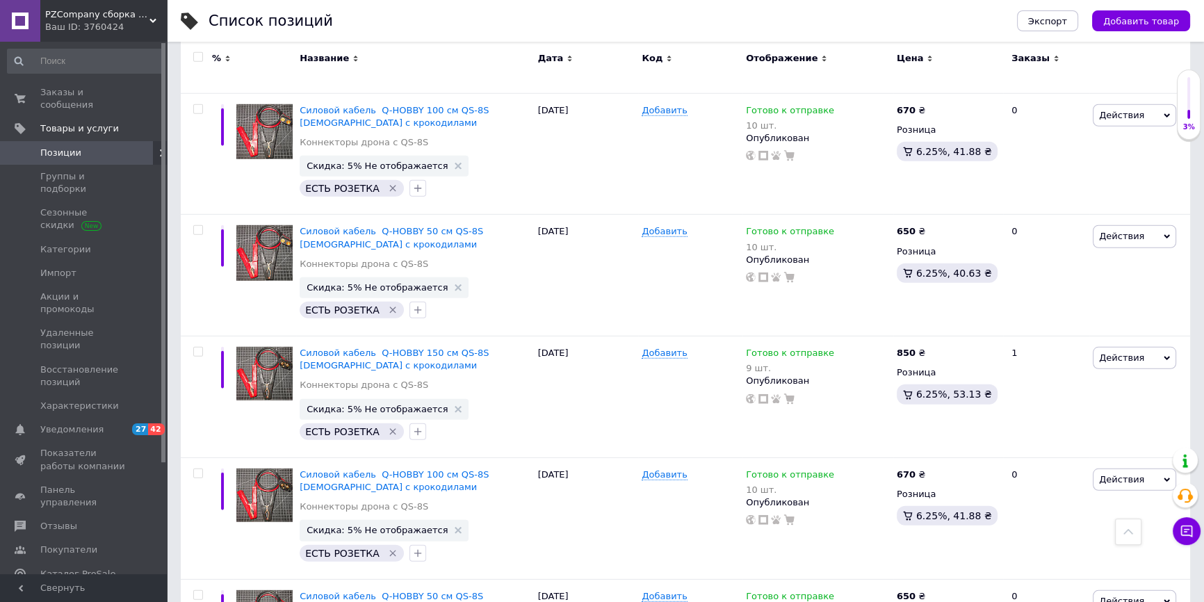
drag, startPoint x: 422, startPoint y: 574, endPoint x: 376, endPoint y: 521, distance: 70.0
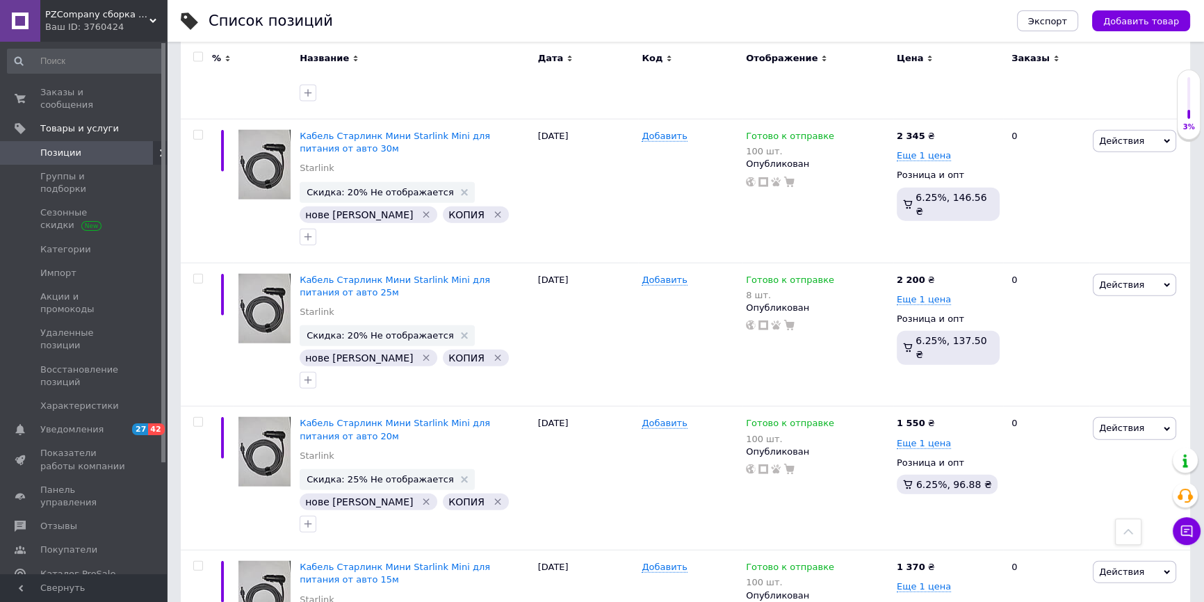
scroll to position [12019, 0]
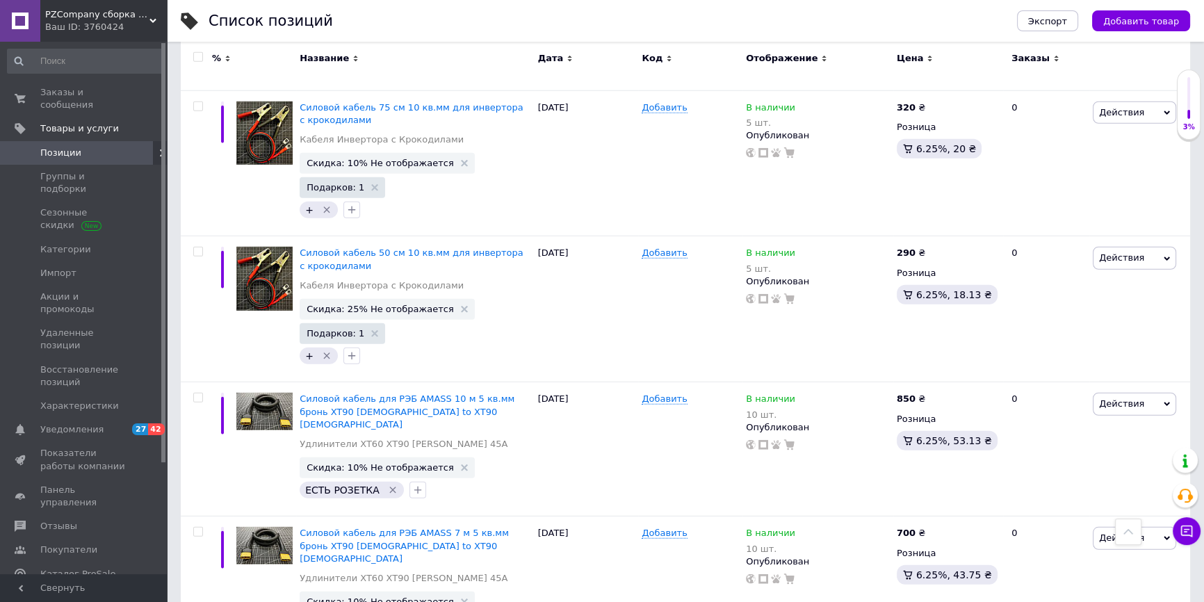
scroll to position [11467, 0]
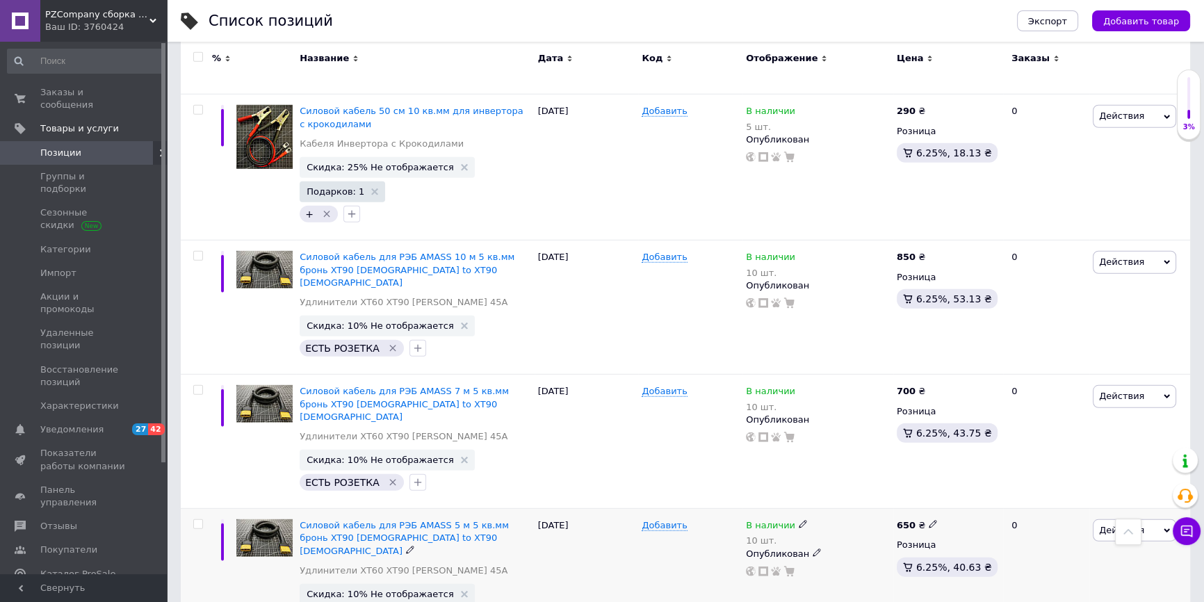
scroll to position [11593, 0]
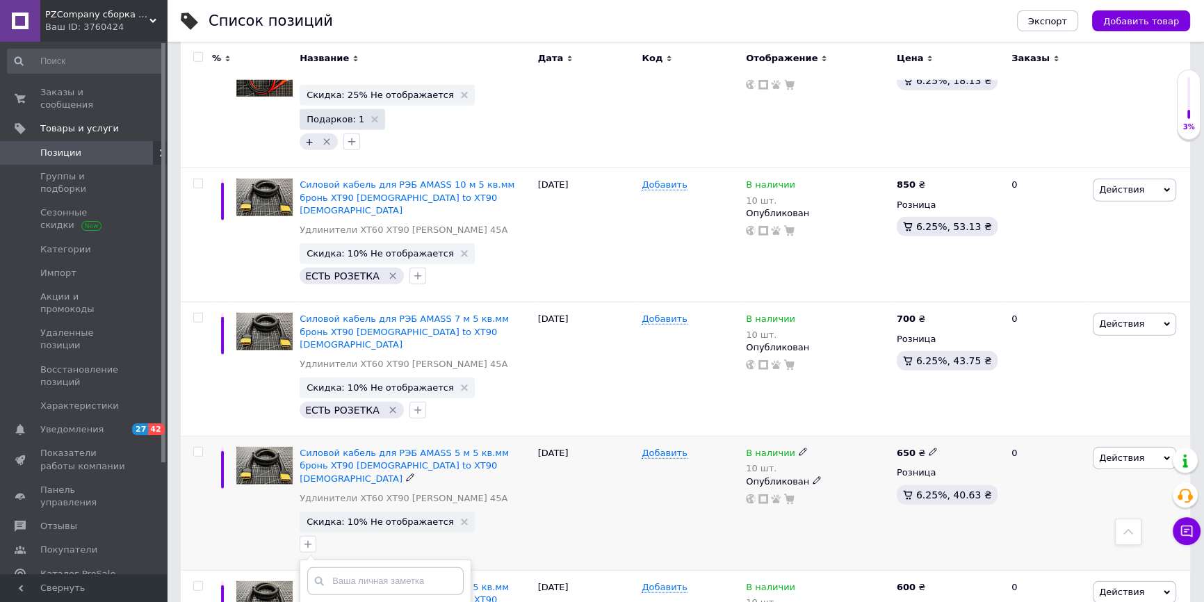
checkbox input "true"
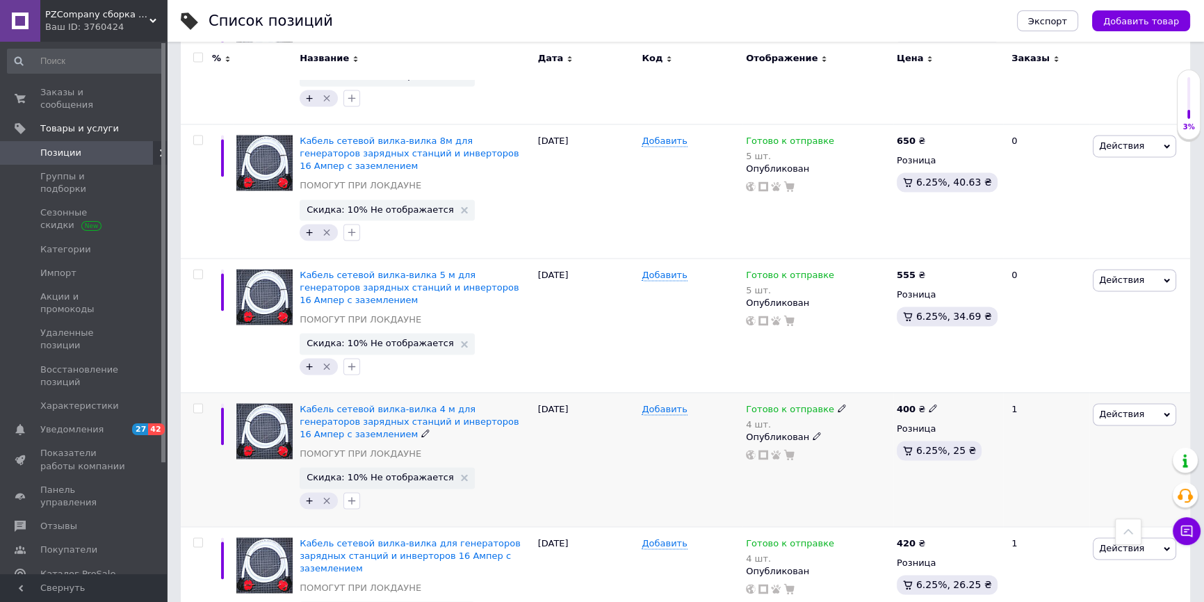
scroll to position [2705, 0]
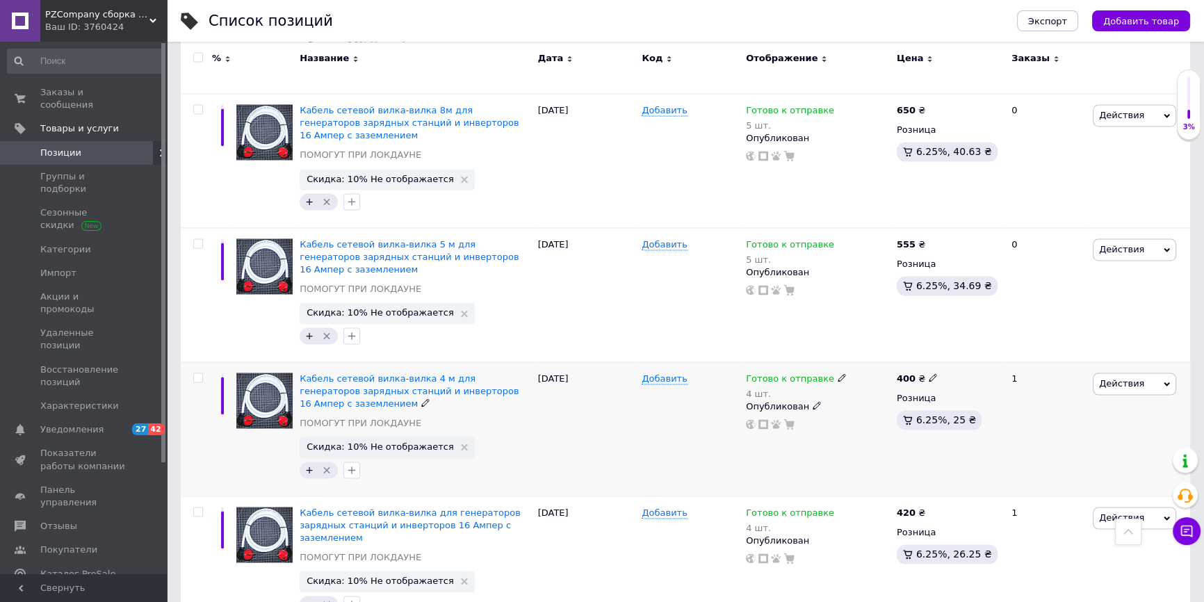
click at [325, 464] on icon "Удалить метку" at bounding box center [326, 469] width 11 height 11
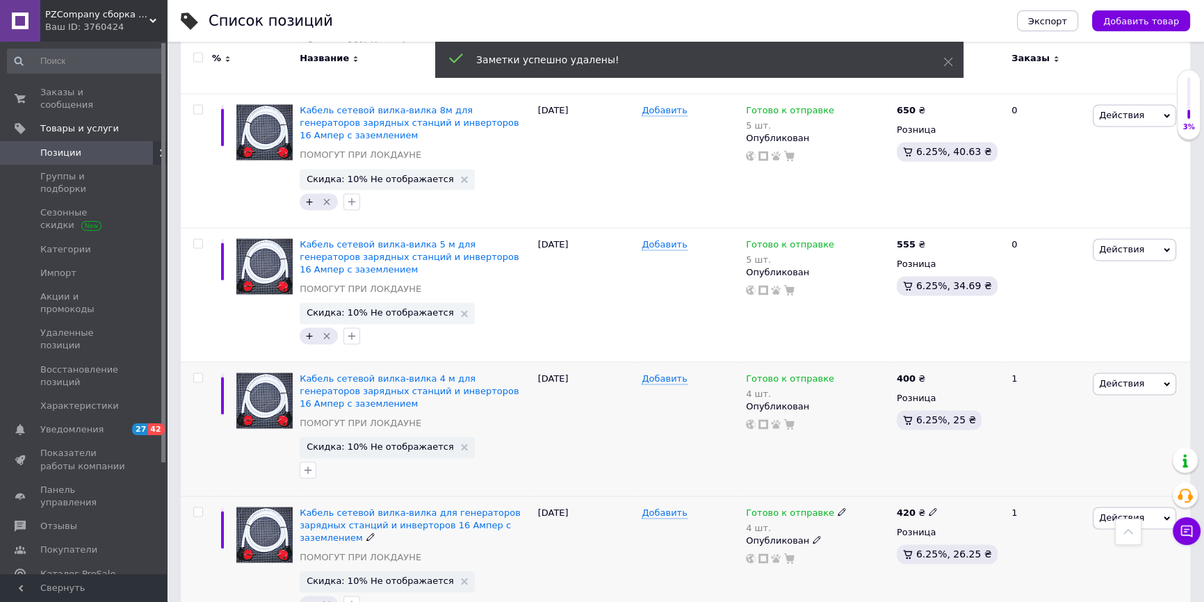
click at [327, 601] on icon "Удалить метку" at bounding box center [326, 604] width 6 height 6
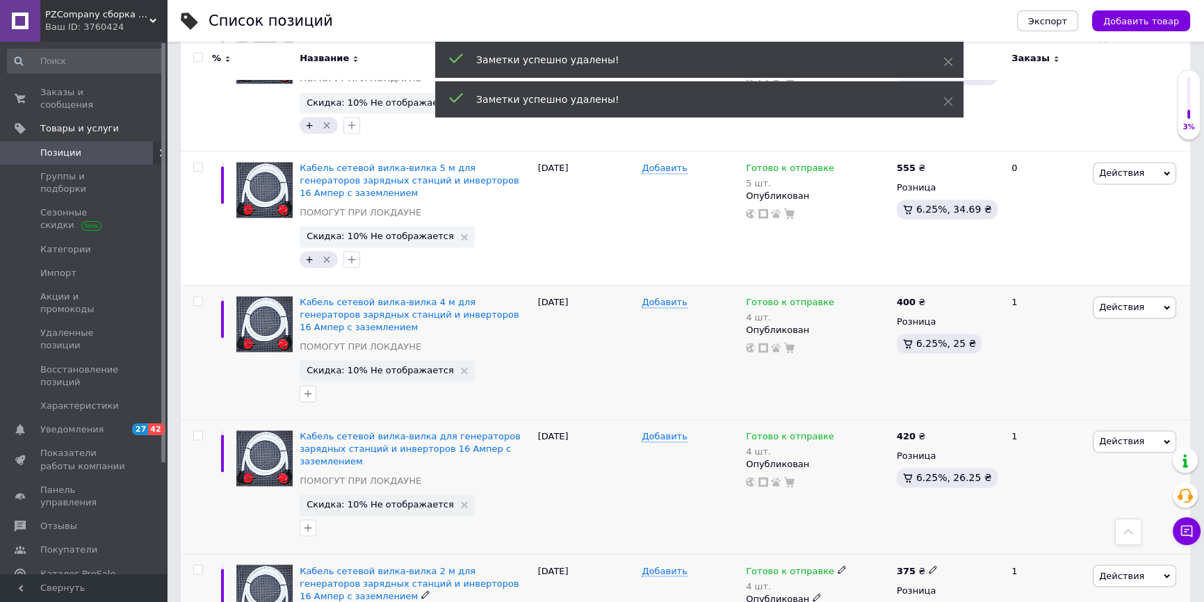
scroll to position [2832, 0]
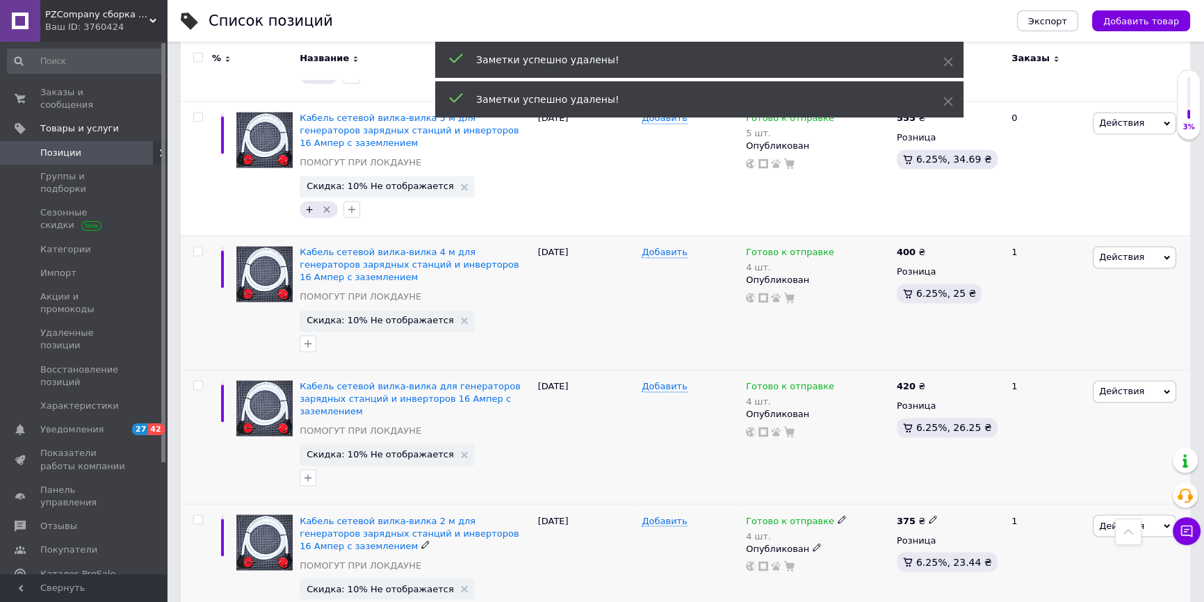
click at [321, 601] on icon "Удалить метку" at bounding box center [326, 610] width 11 height 11
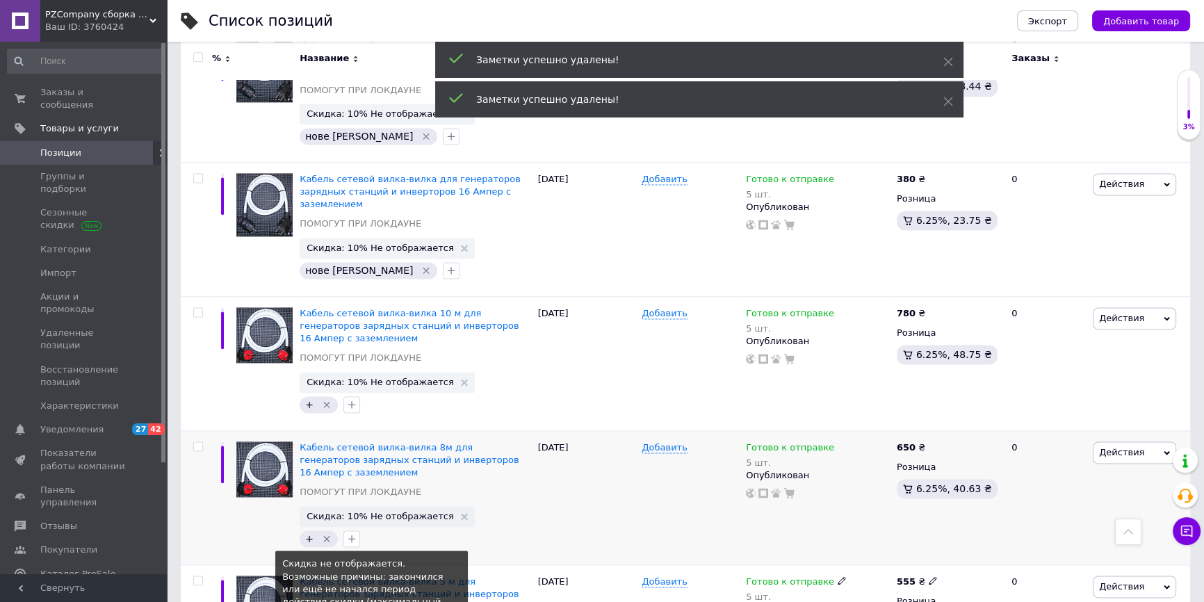
scroll to position [2327, 0]
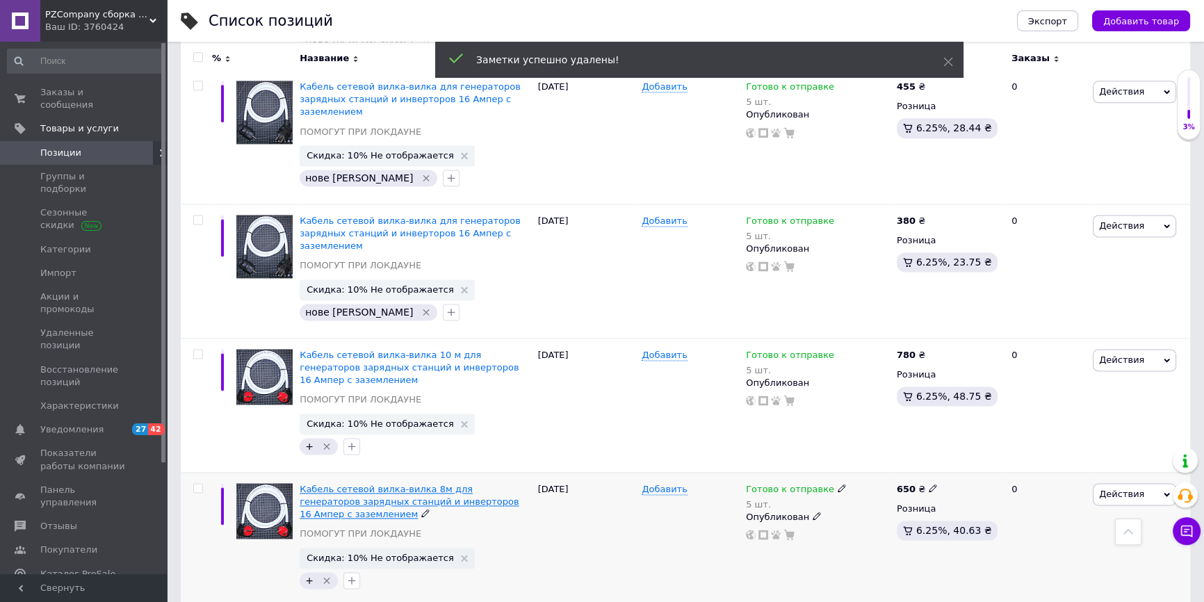
drag, startPoint x: 328, startPoint y: 491, endPoint x: 302, endPoint y: 424, distance: 71.5
click at [327, 575] on icon "Удалить метку" at bounding box center [326, 580] width 11 height 11
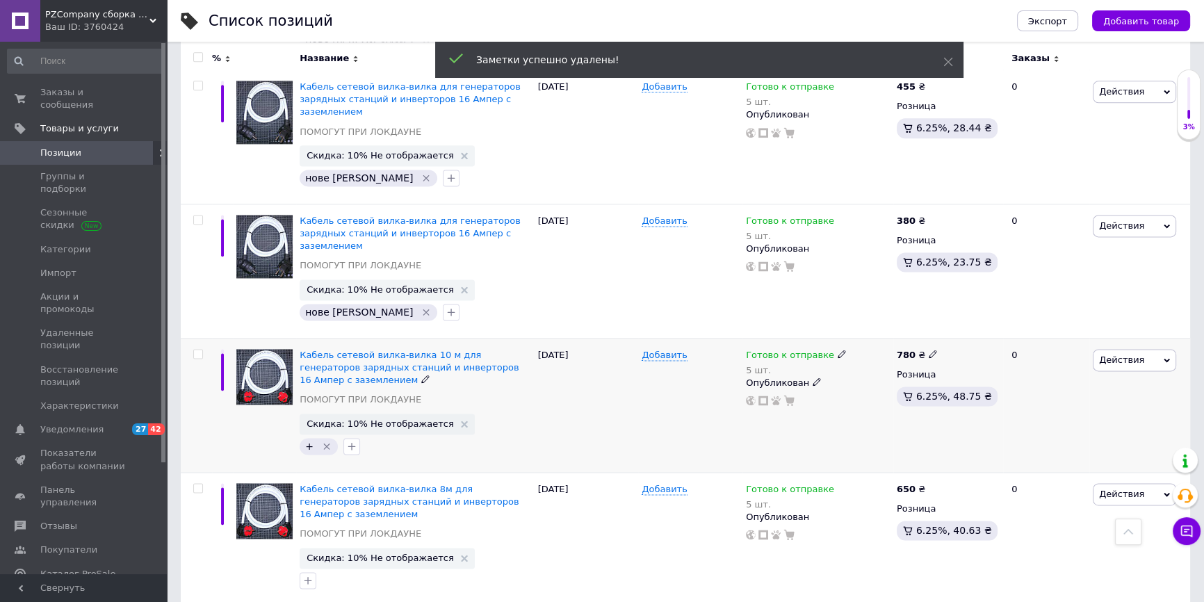
click at [326, 441] on icon "Удалить метку" at bounding box center [326, 446] width 11 height 11
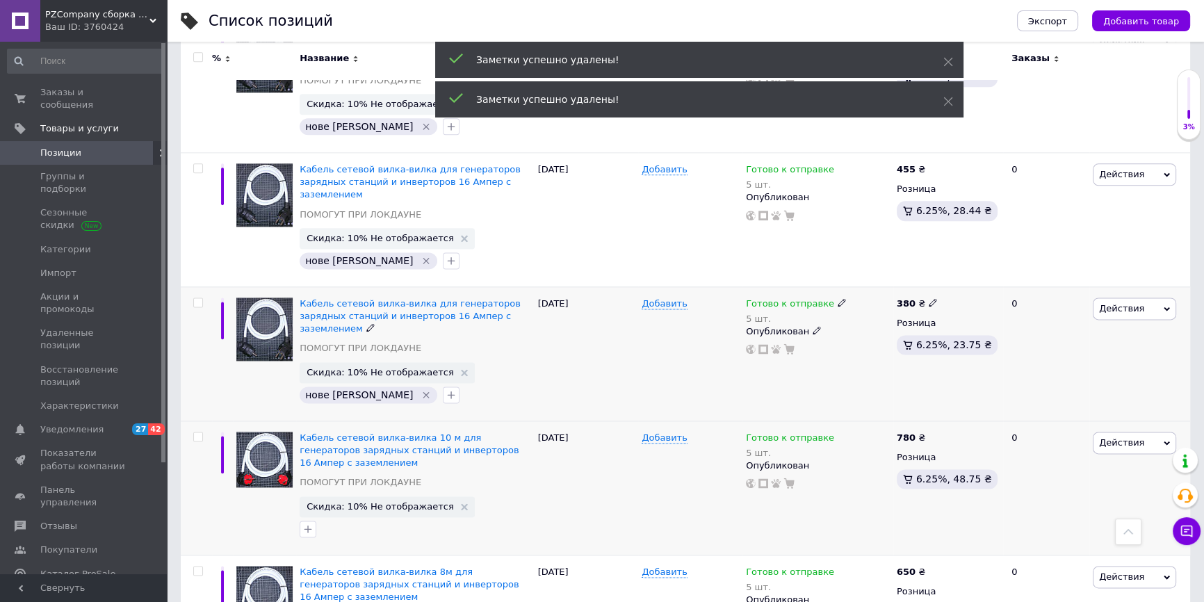
scroll to position [2200, 0]
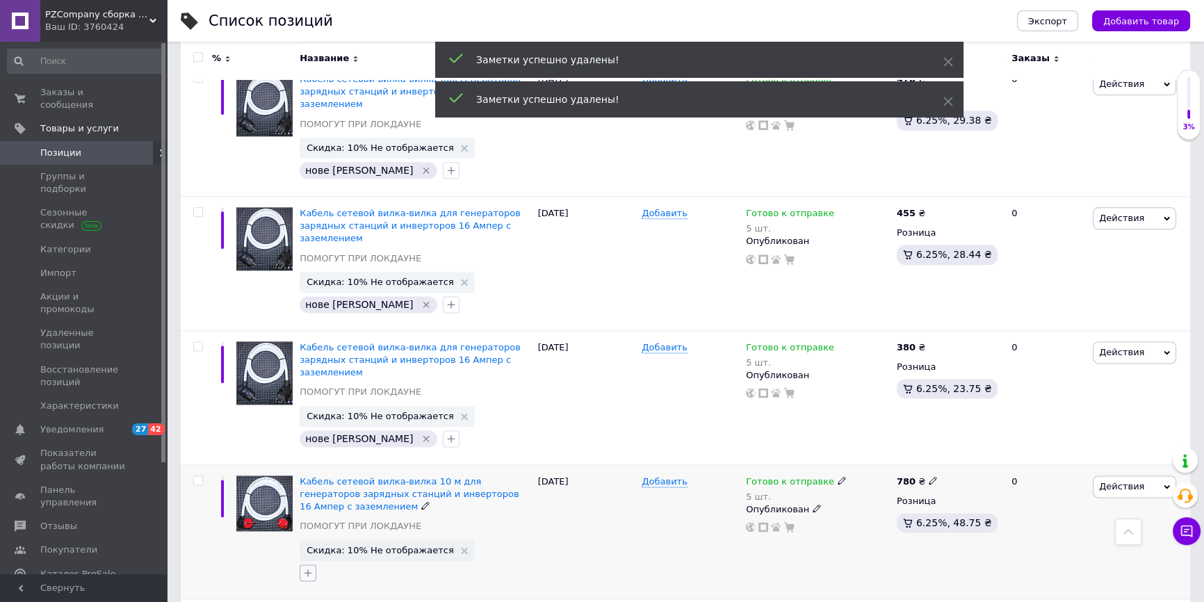
click at [300, 564] on button "button" at bounding box center [308, 572] width 17 height 17
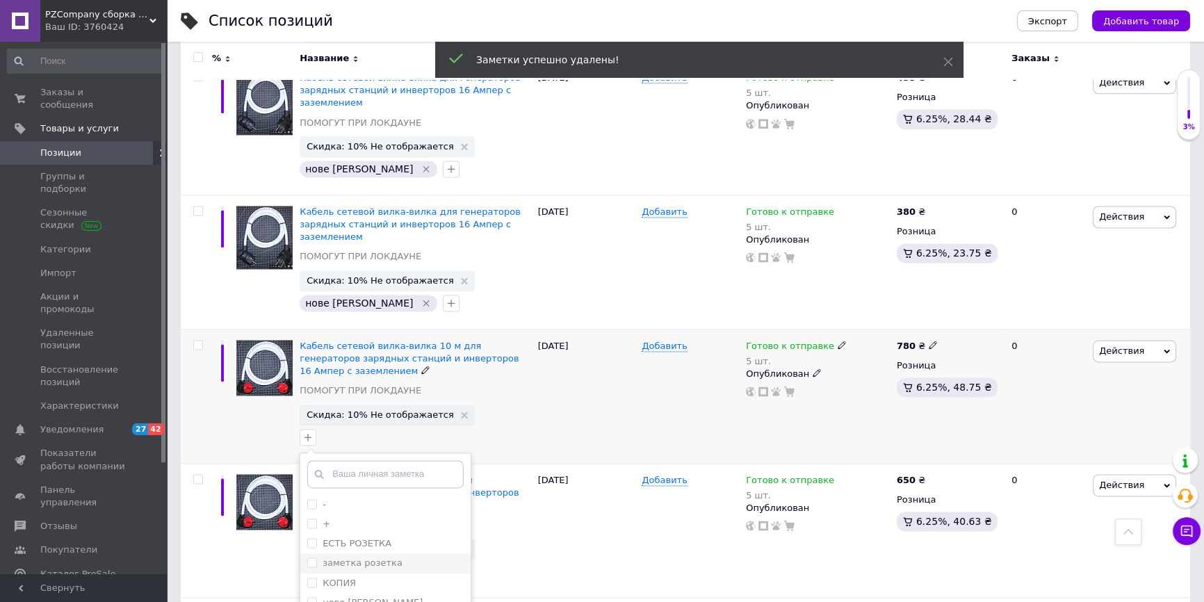
scroll to position [2390, 0]
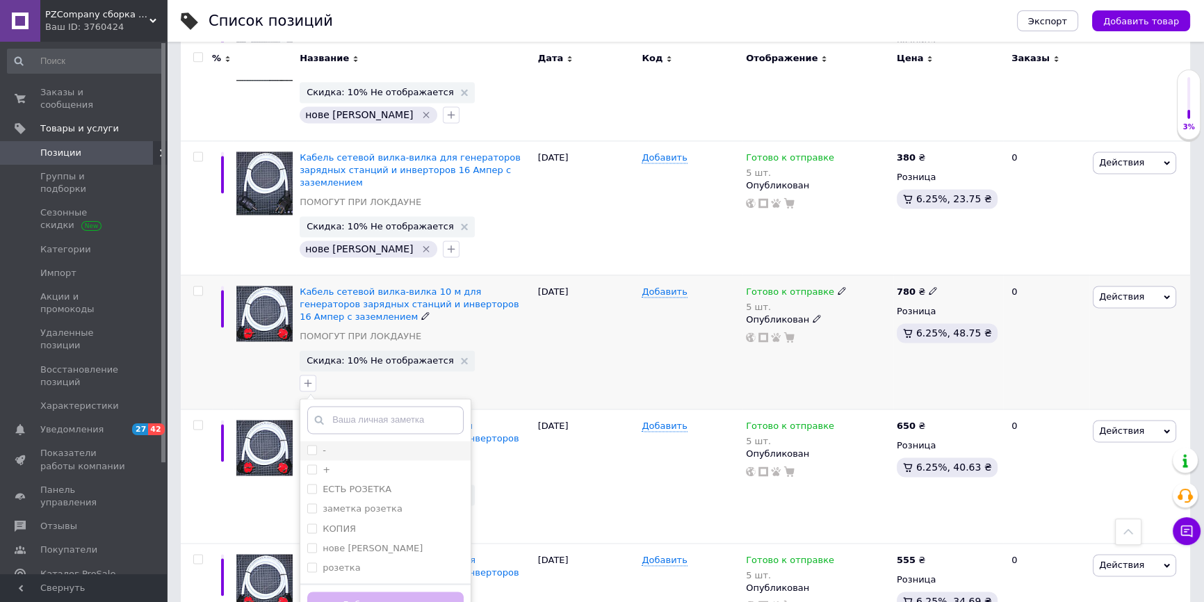
click at [325, 445] on label "-" at bounding box center [324, 450] width 3 height 10
checkbox input "true"
click at [422, 583] on div "Добавить заметку" at bounding box center [385, 604] width 170 height 42
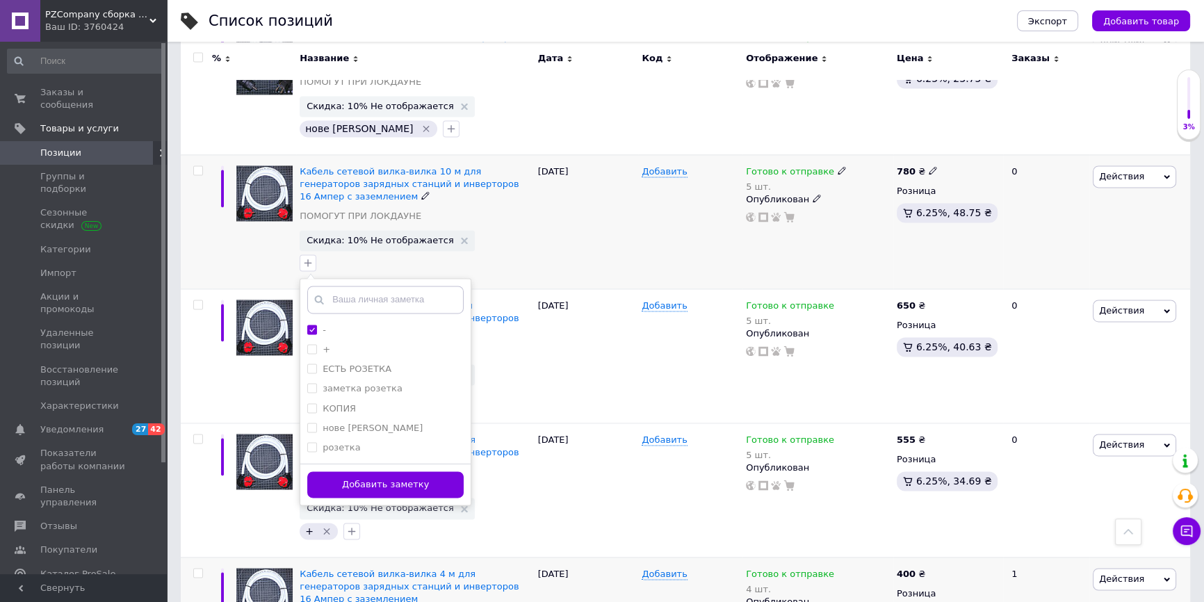
scroll to position [2516, 0]
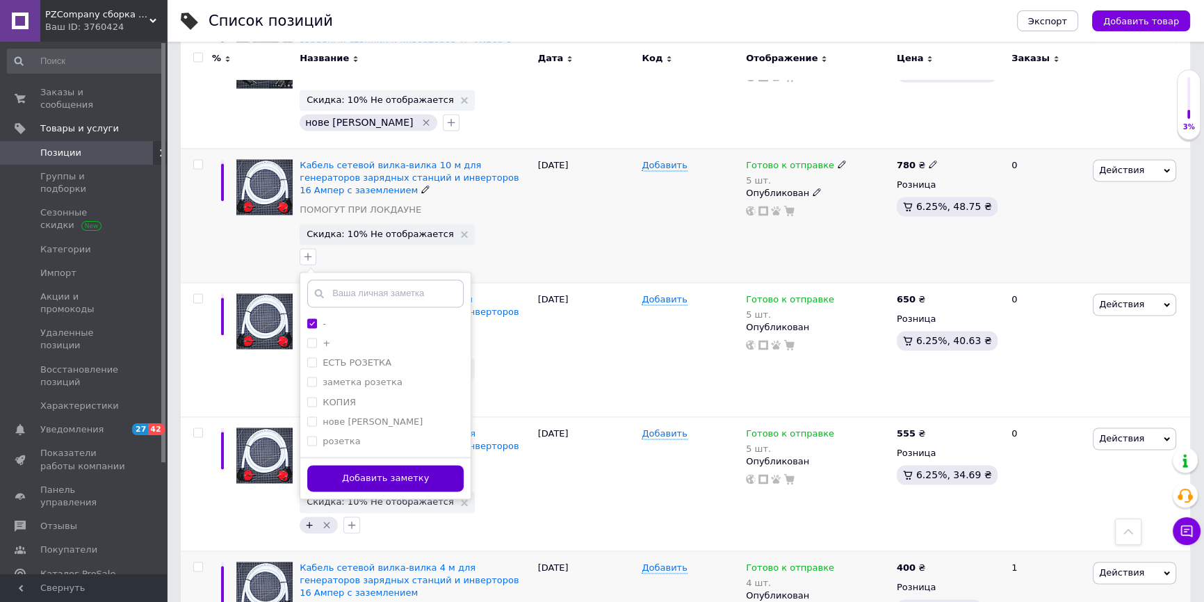
click at [377, 465] on button "Добавить заметку" at bounding box center [385, 478] width 156 height 27
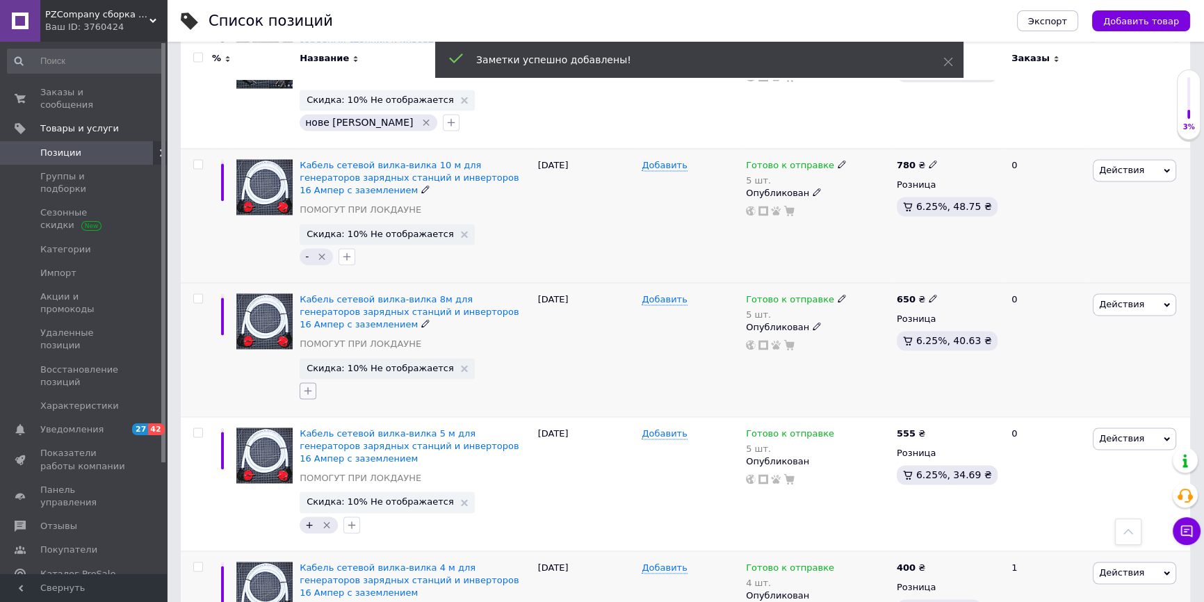
click at [307, 386] on icon "button" at bounding box center [308, 390] width 8 height 8
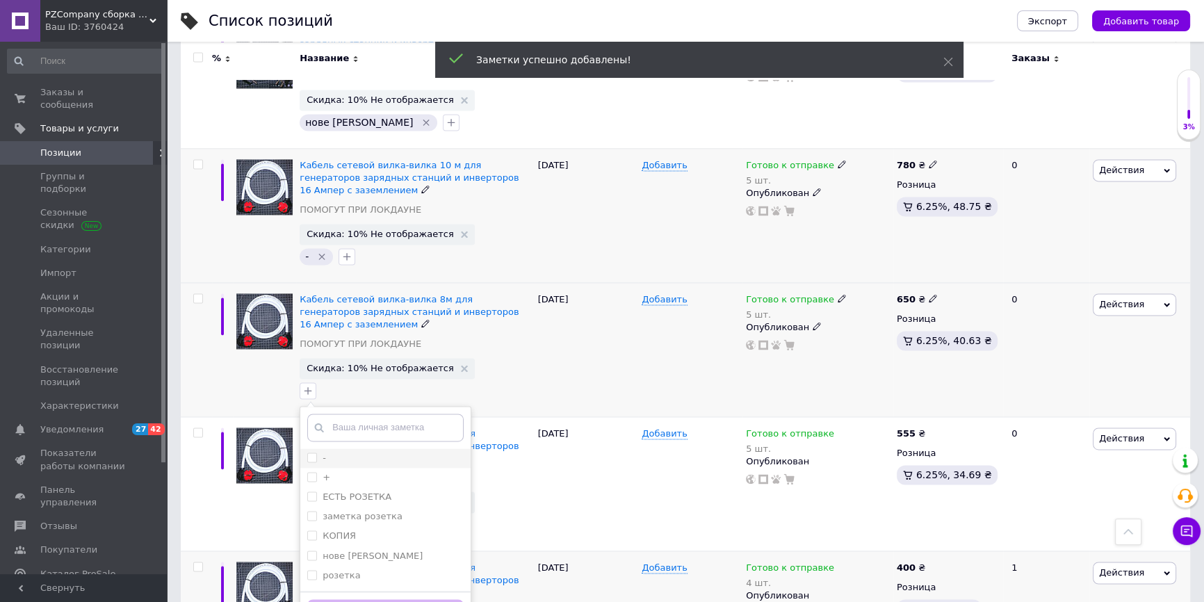
click at [348, 452] on div "-" at bounding box center [385, 458] width 156 height 13
checkbox input "true"
drag, startPoint x: 348, startPoint y: 525, endPoint x: 346, endPoint y: 491, distance: 34.1
click at [349, 599] on button "Добавить заметку" at bounding box center [385, 612] width 156 height 27
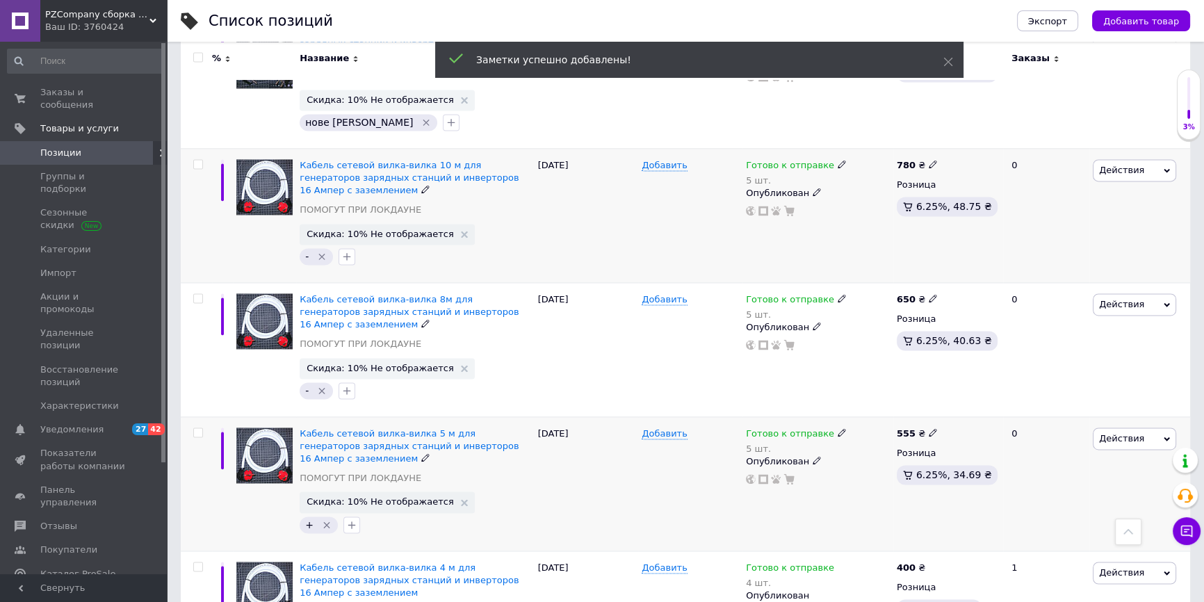
click at [326, 521] on icon "Удалить метку" at bounding box center [326, 524] width 6 height 6
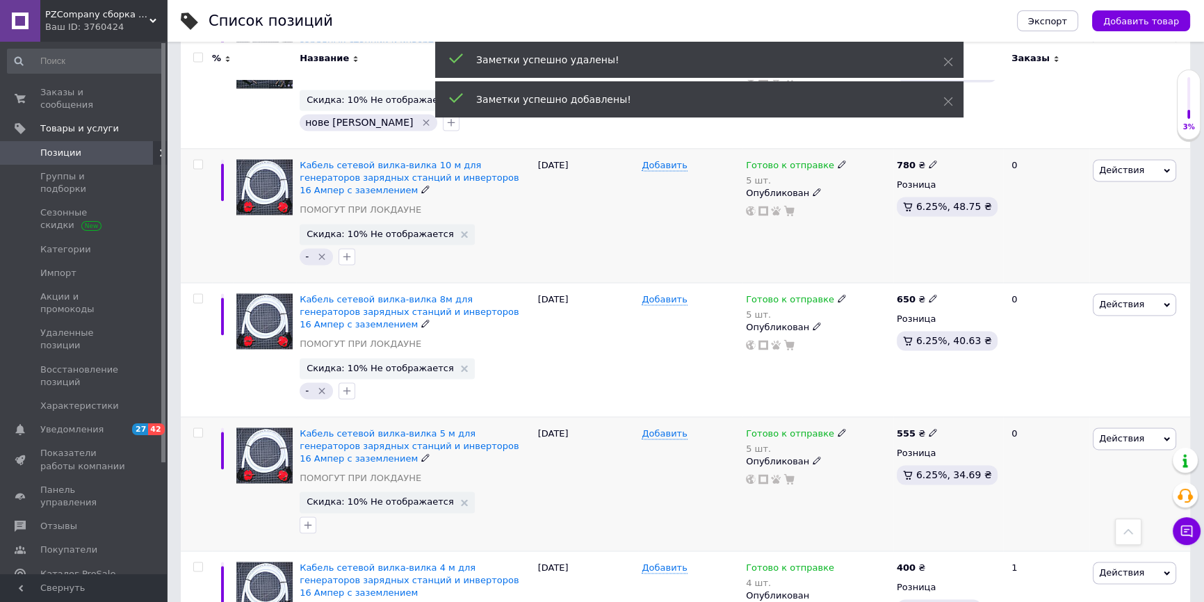
click at [322, 514] on div at bounding box center [415, 525] width 236 height 22
click at [307, 519] on icon "button" at bounding box center [307, 524] width 11 height 11
click at [355, 586] on div "-" at bounding box center [385, 592] width 156 height 13
checkbox input "true"
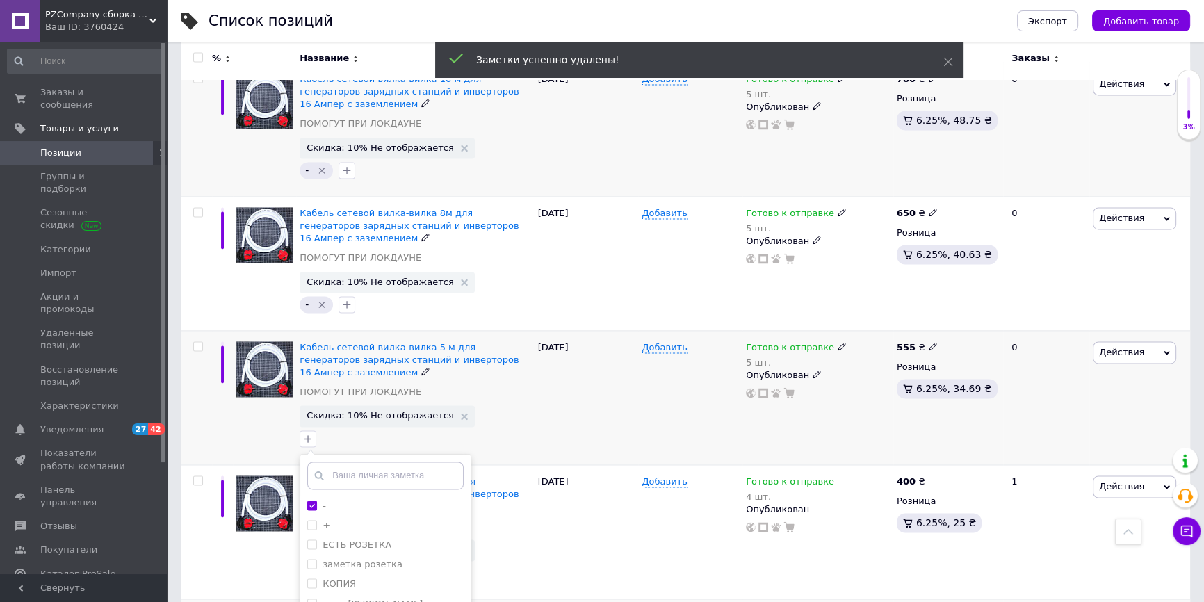
scroll to position [2642, 0]
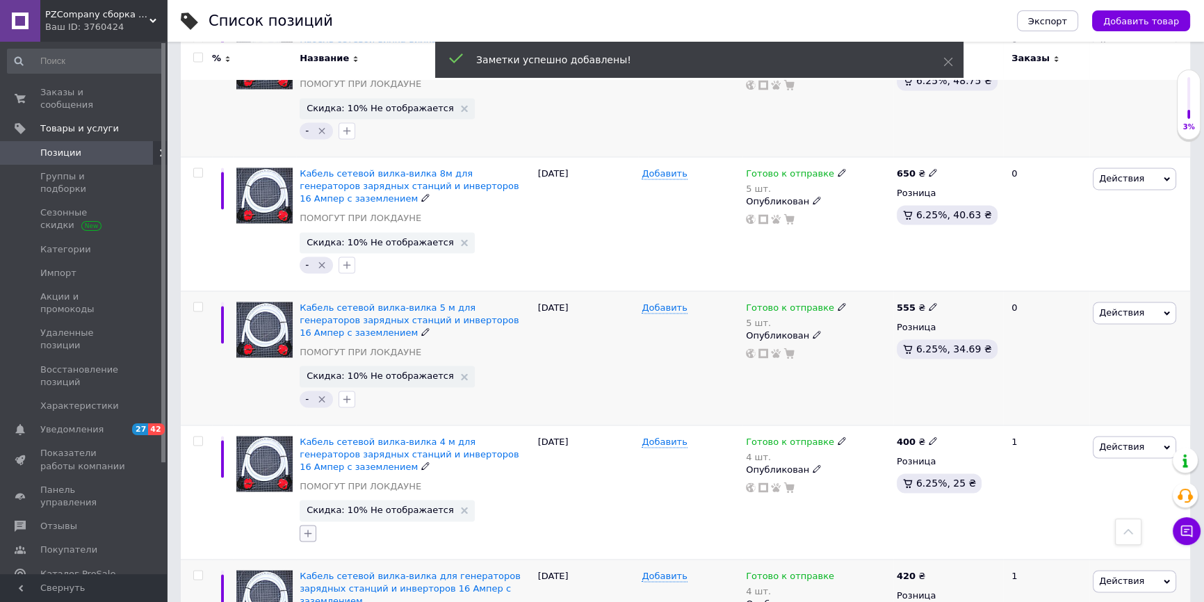
click at [302, 528] on icon "button" at bounding box center [307, 533] width 11 height 11
checkbox input "true"
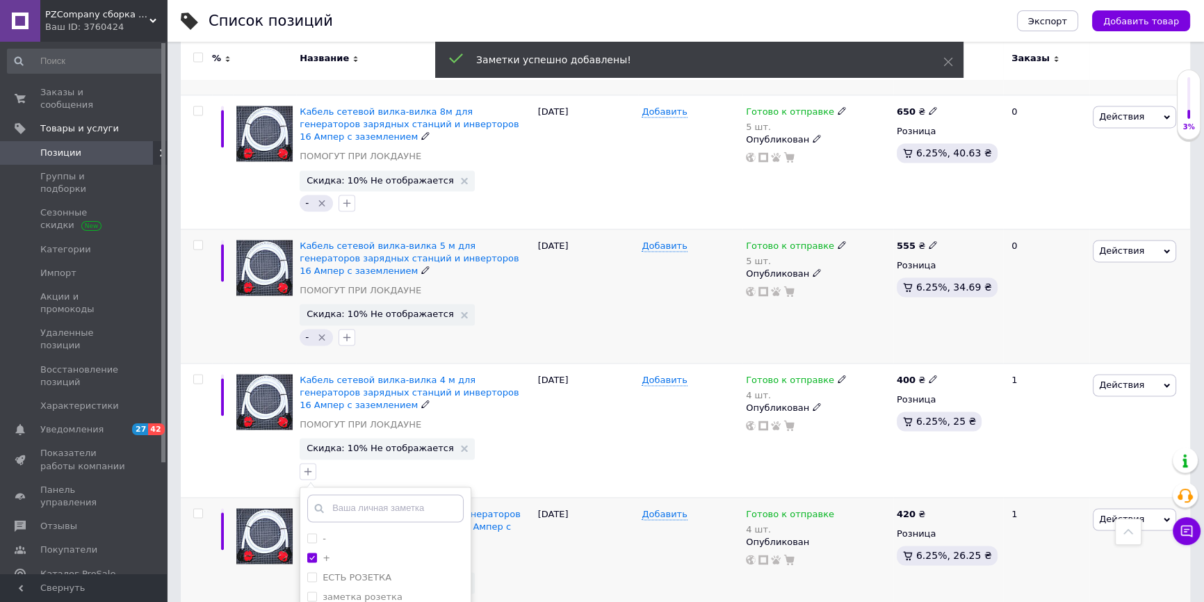
scroll to position [2769, 0]
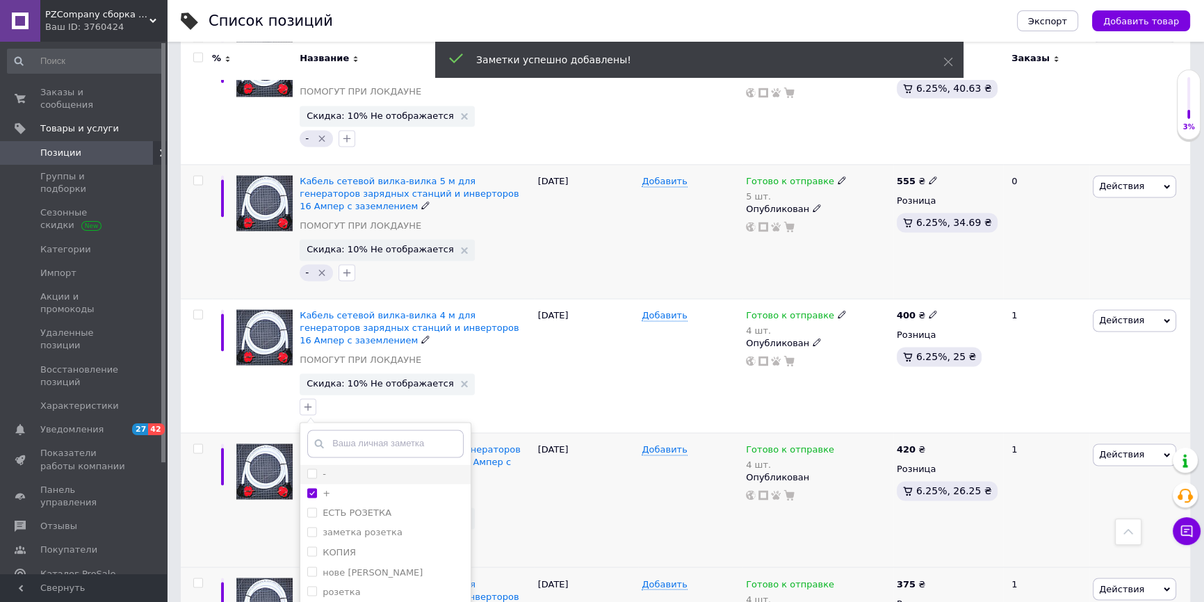
click at [324, 464] on li "-" at bounding box center [385, 473] width 170 height 19
checkbox input "true"
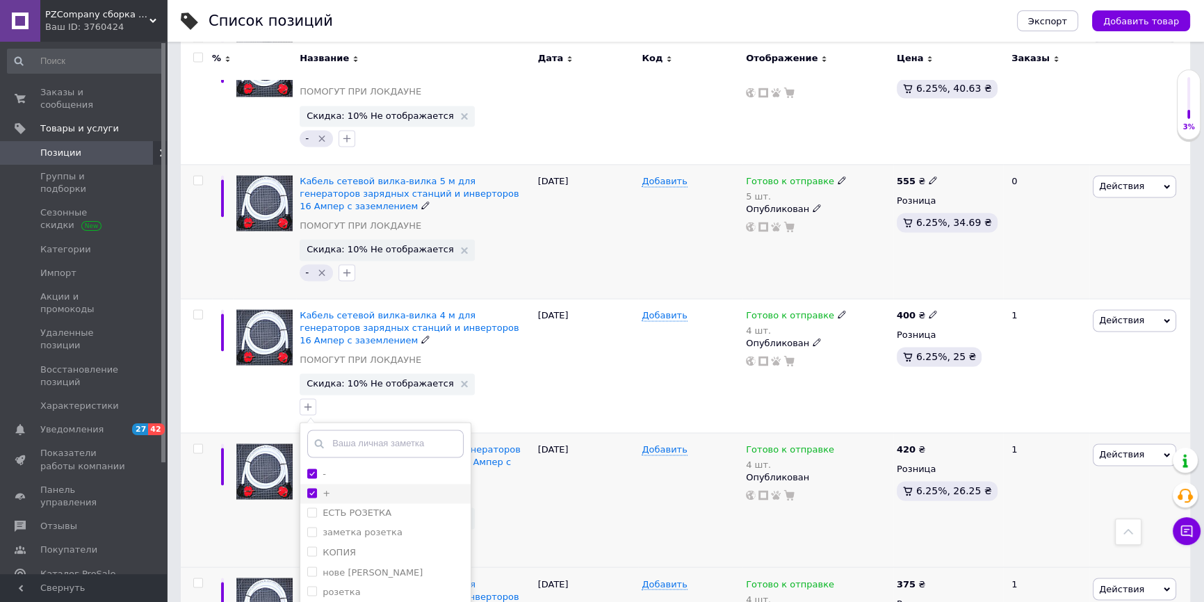
click at [319, 484] on li "+" at bounding box center [385, 493] width 170 height 19
checkbox input "false"
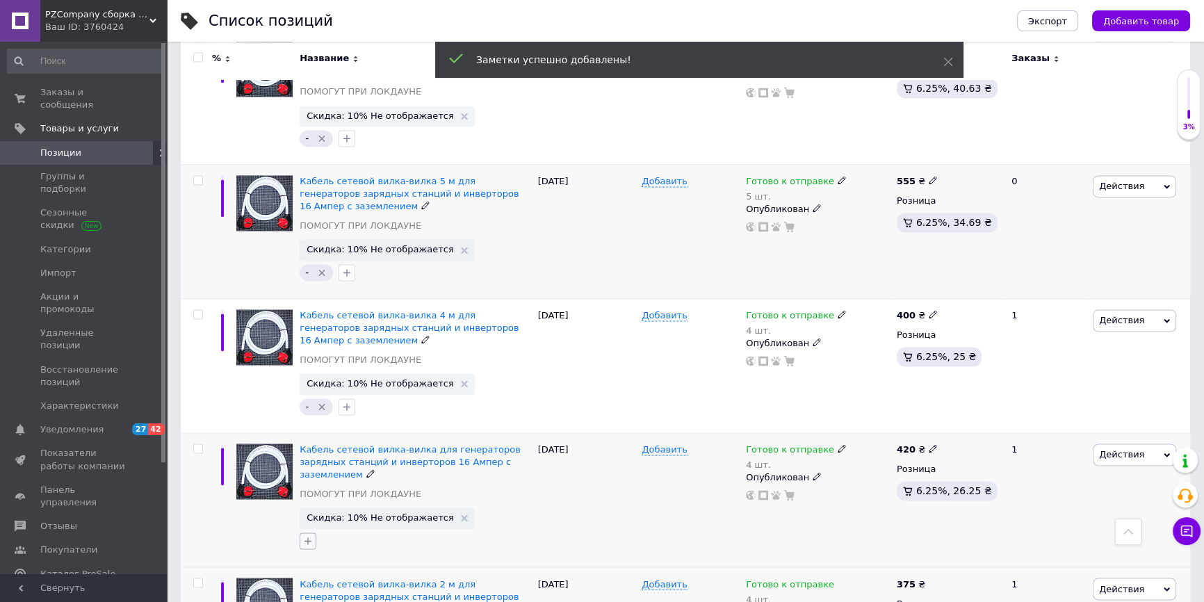
click at [313, 532] on button "button" at bounding box center [308, 540] width 17 height 17
click at [339, 601] on div "-" at bounding box center [385, 608] width 156 height 13
checkbox input "true"
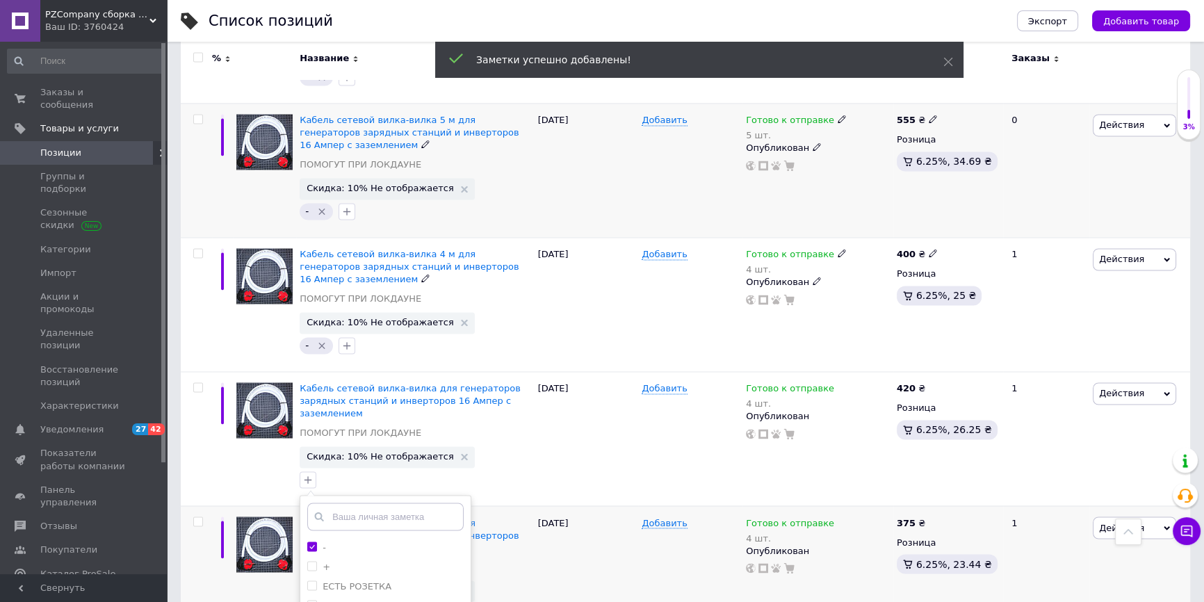
scroll to position [2958, 0]
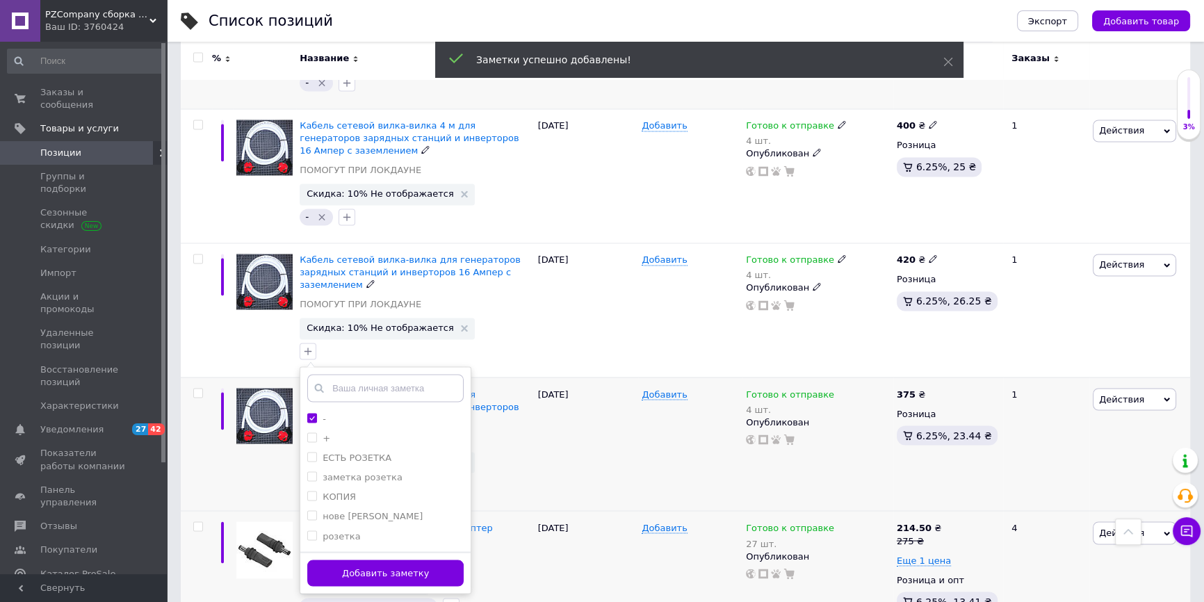
drag, startPoint x: 349, startPoint y: 480, endPoint x: 344, endPoint y: 458, distance: 22.8
click at [349, 560] on button "Добавить заметку" at bounding box center [385, 573] width 156 height 27
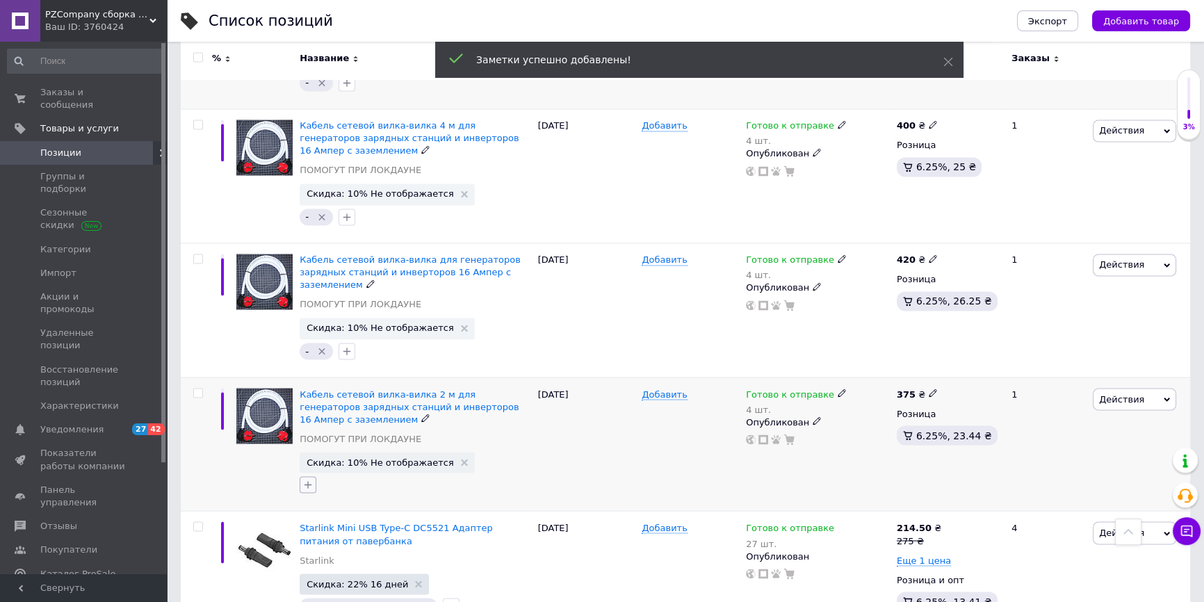
click at [315, 476] on button "button" at bounding box center [308, 484] width 17 height 17
click at [337, 546] on div "-" at bounding box center [385, 552] width 156 height 13
checkbox input "true"
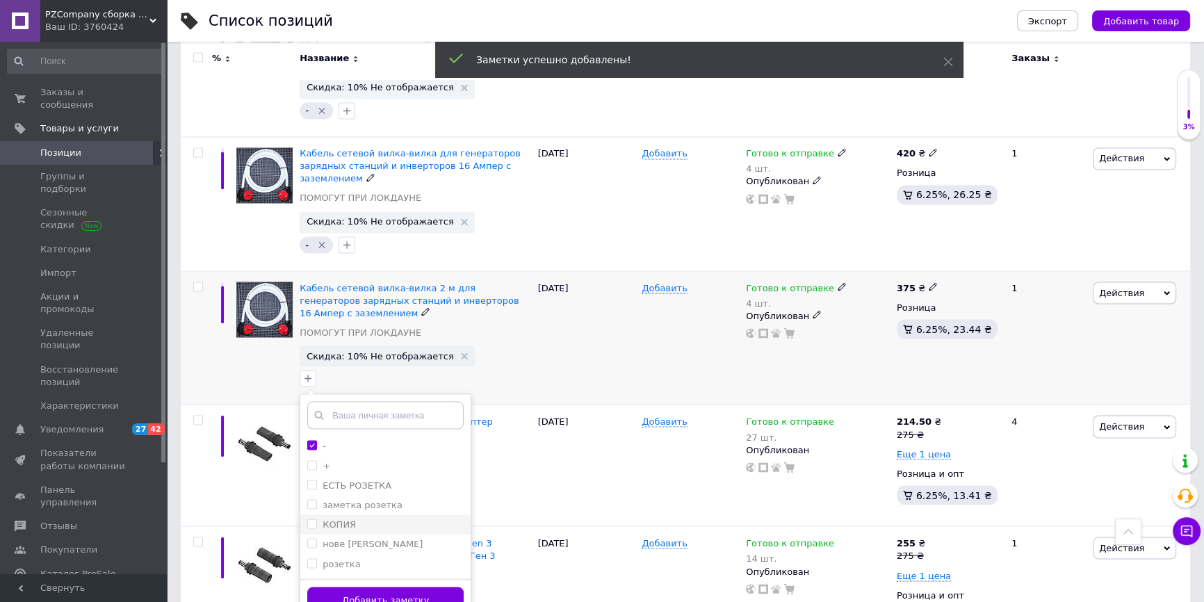
scroll to position [3085, 0]
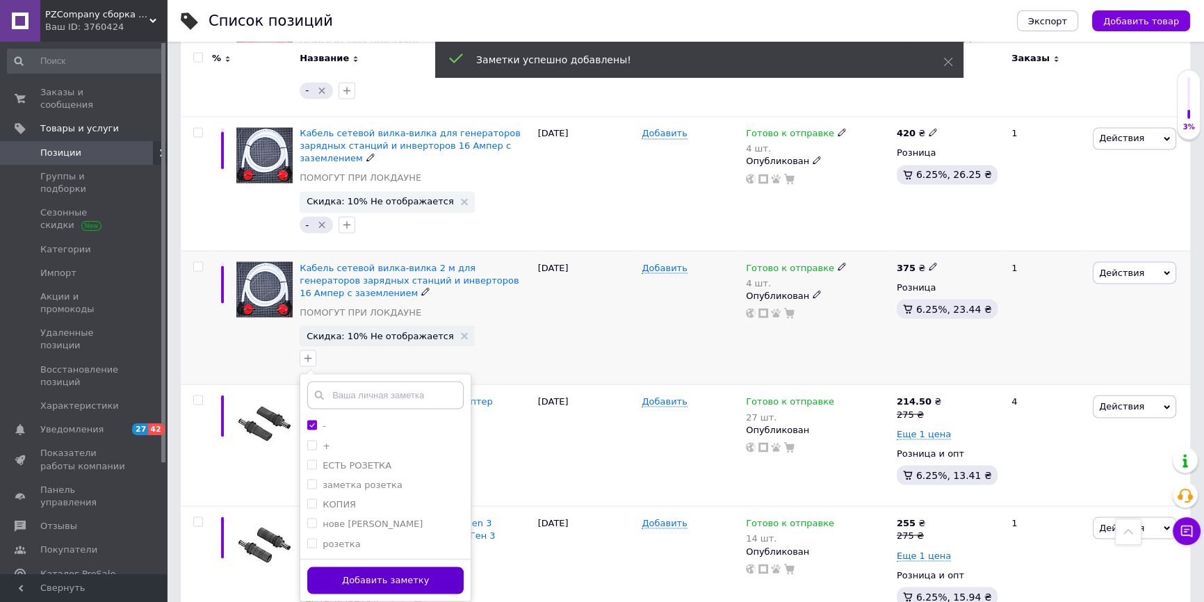
click at [337, 567] on button "Добавить заметку" at bounding box center [385, 580] width 156 height 27
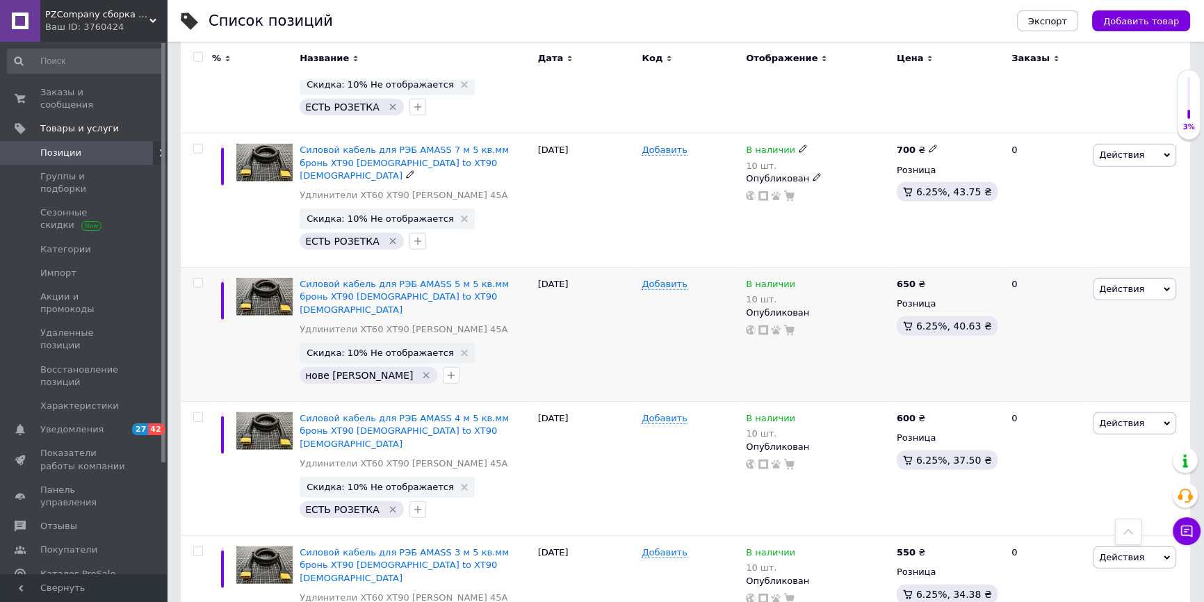
scroll to position [11909, 0]
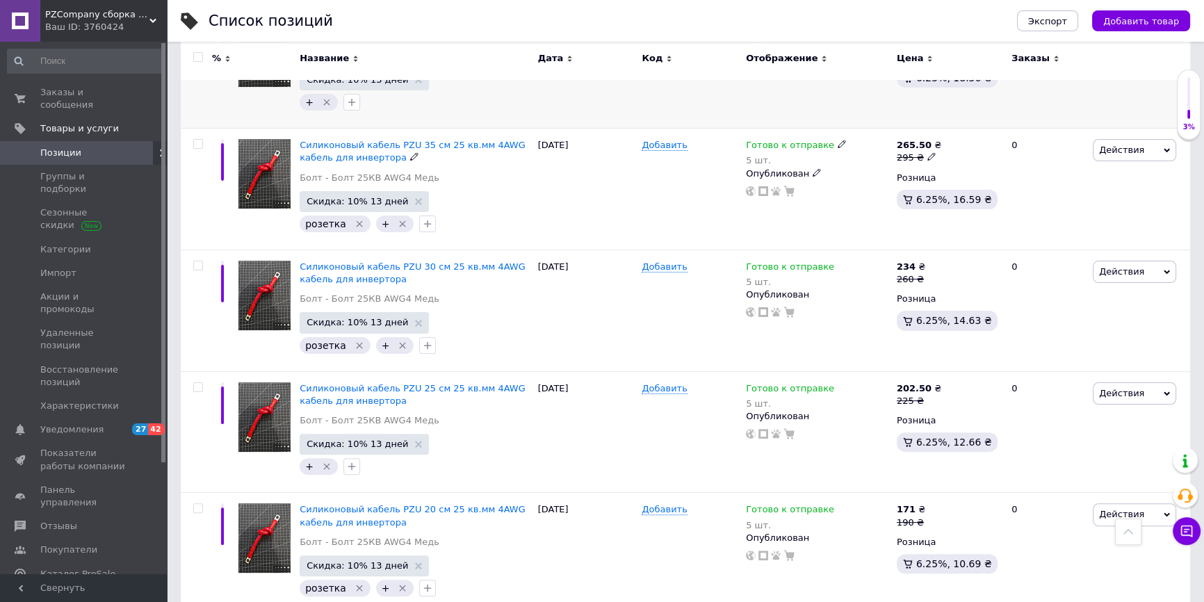
scroll to position [7043, 0]
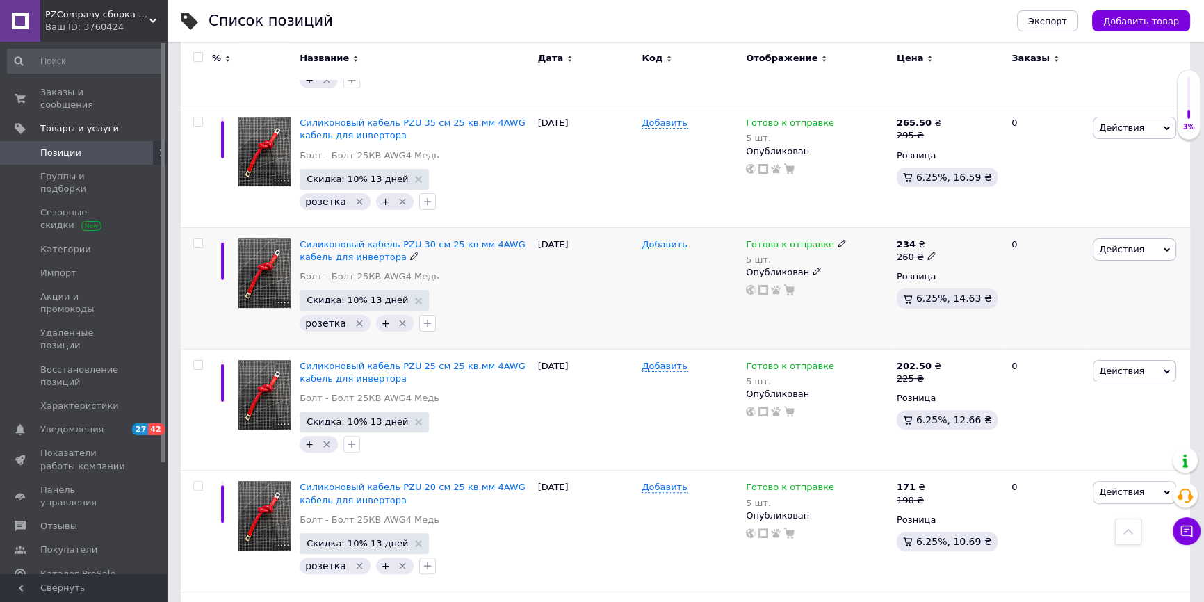
click at [354, 318] on icon "Удалить метку" at bounding box center [359, 323] width 11 height 11
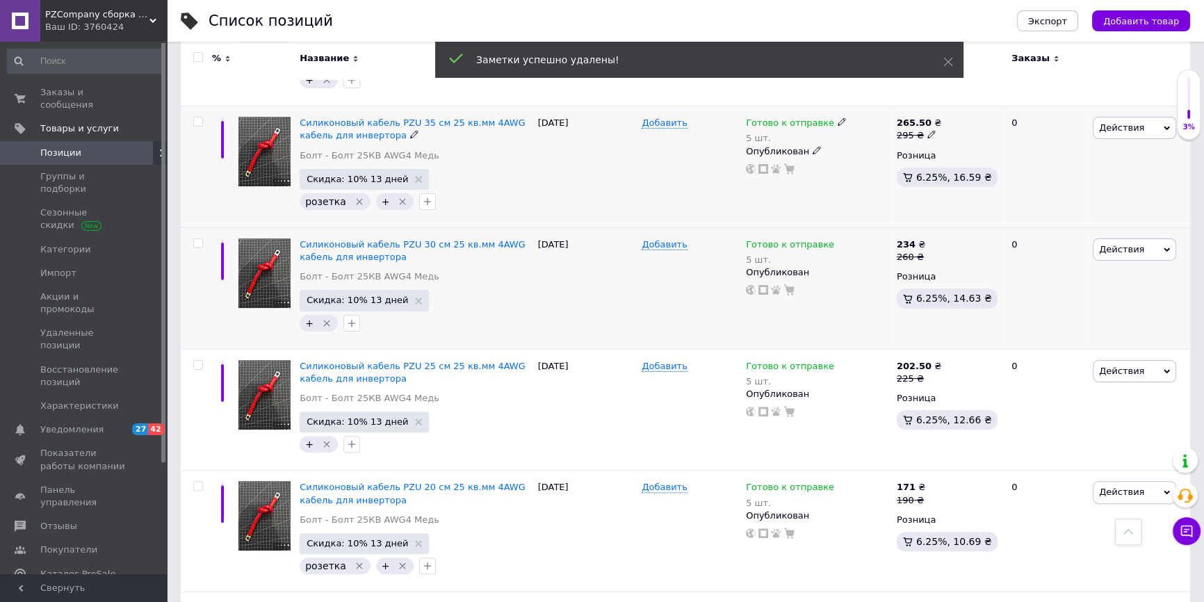
click at [355, 196] on icon "Удалить метку" at bounding box center [359, 201] width 11 height 11
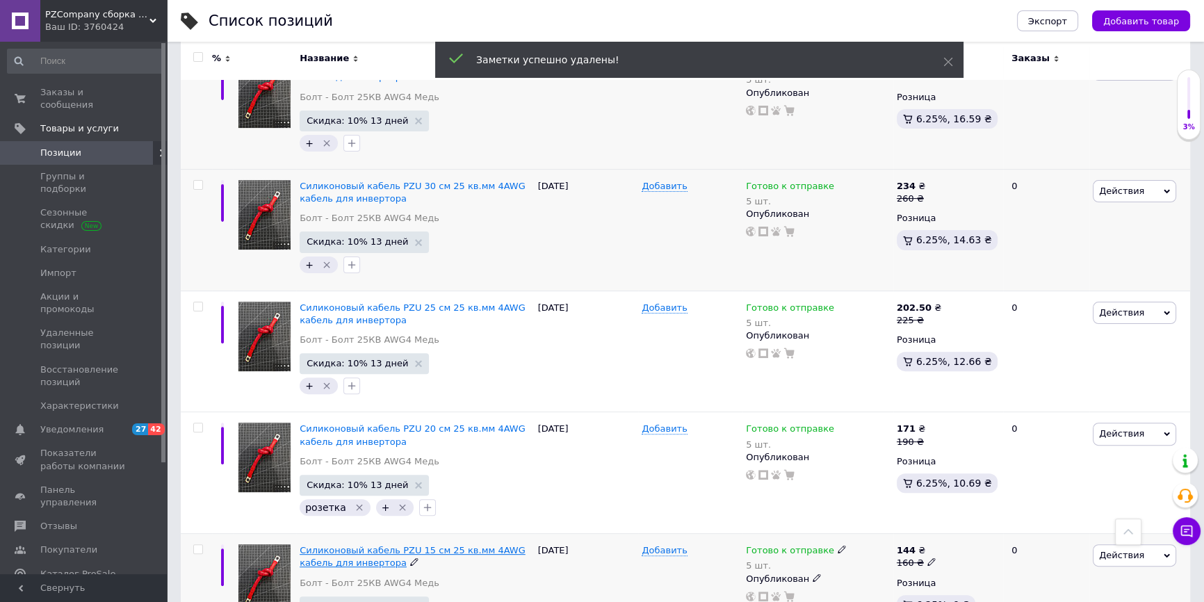
scroll to position [7169, 0]
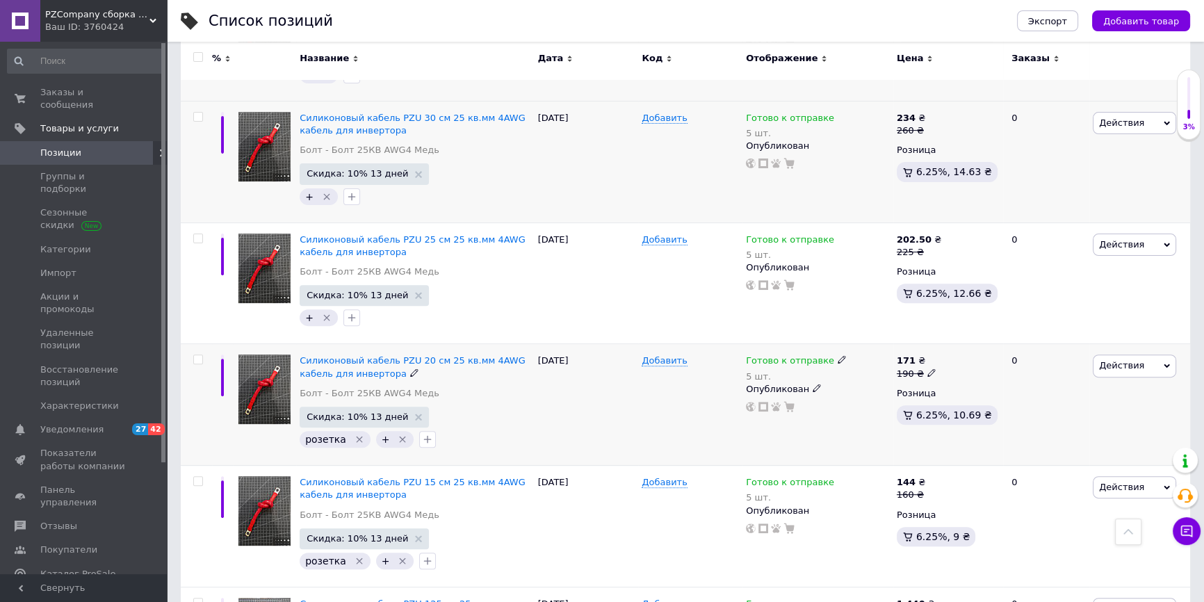
click at [357, 434] on icon "Удалить метку" at bounding box center [359, 439] width 11 height 11
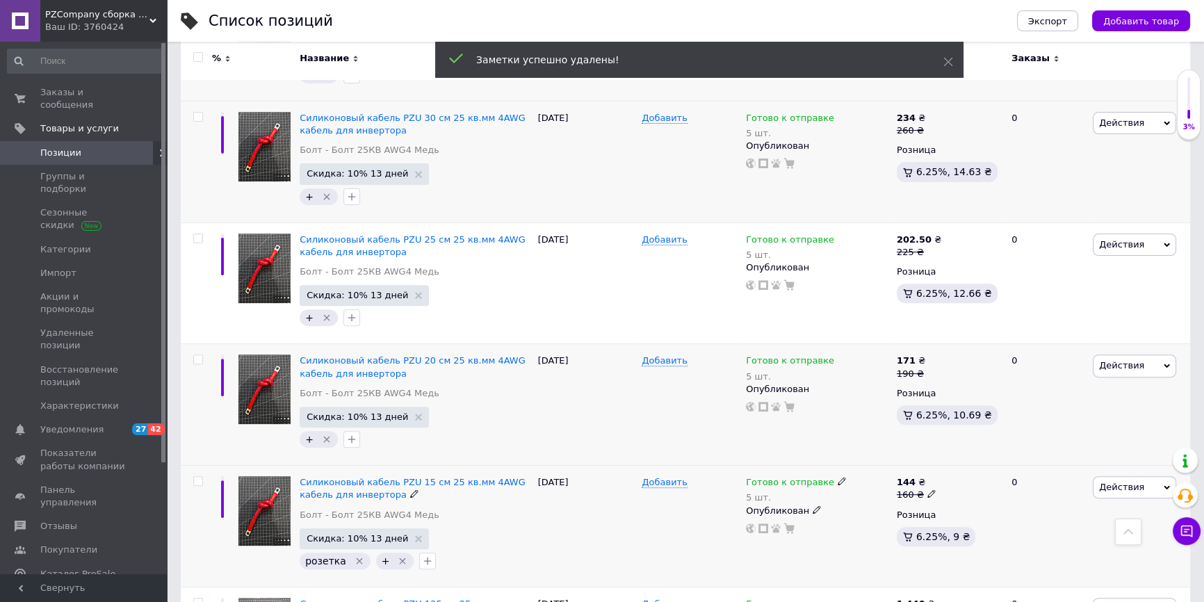
click at [356, 557] on icon "Удалить метку" at bounding box center [359, 560] width 6 height 6
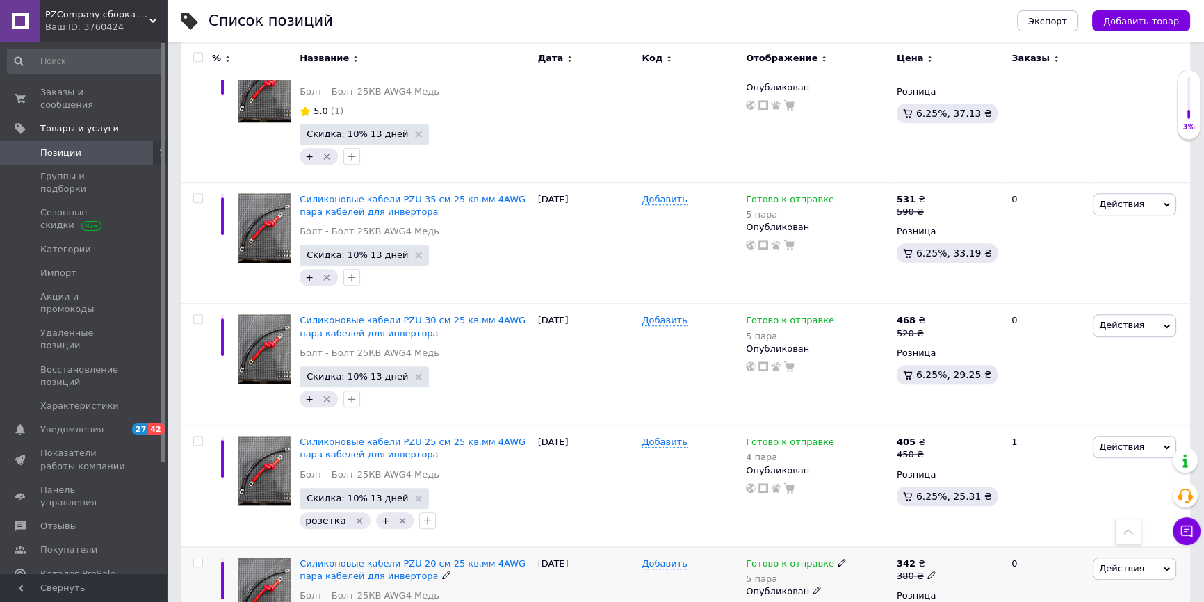
scroll to position [8560, 0]
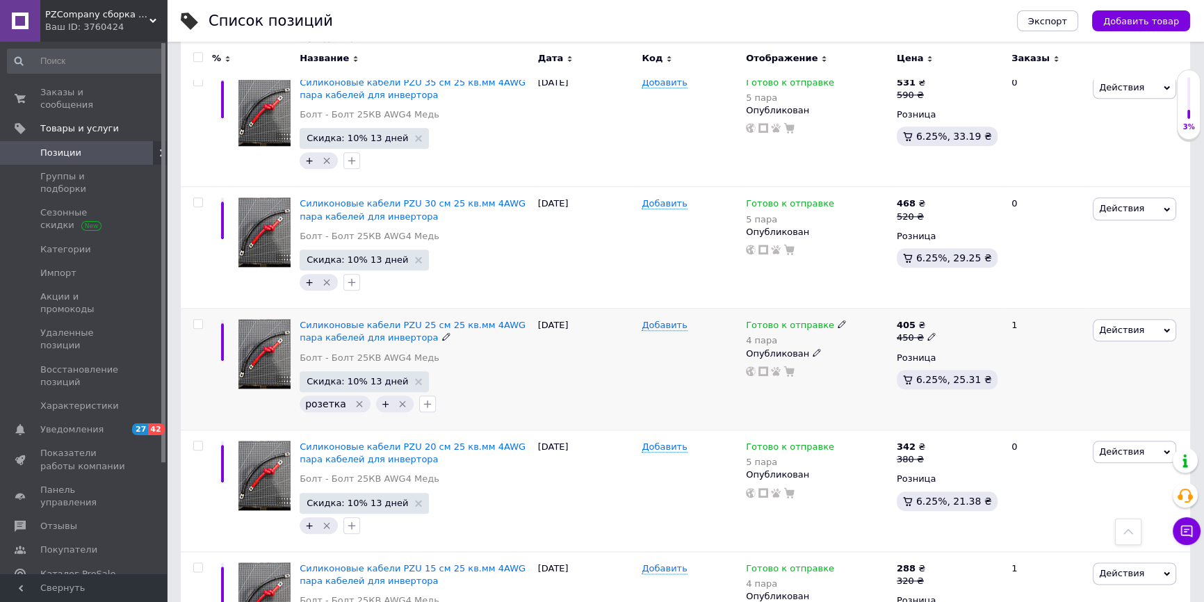
click at [356, 401] on icon "Удалить метку" at bounding box center [359, 404] width 6 height 6
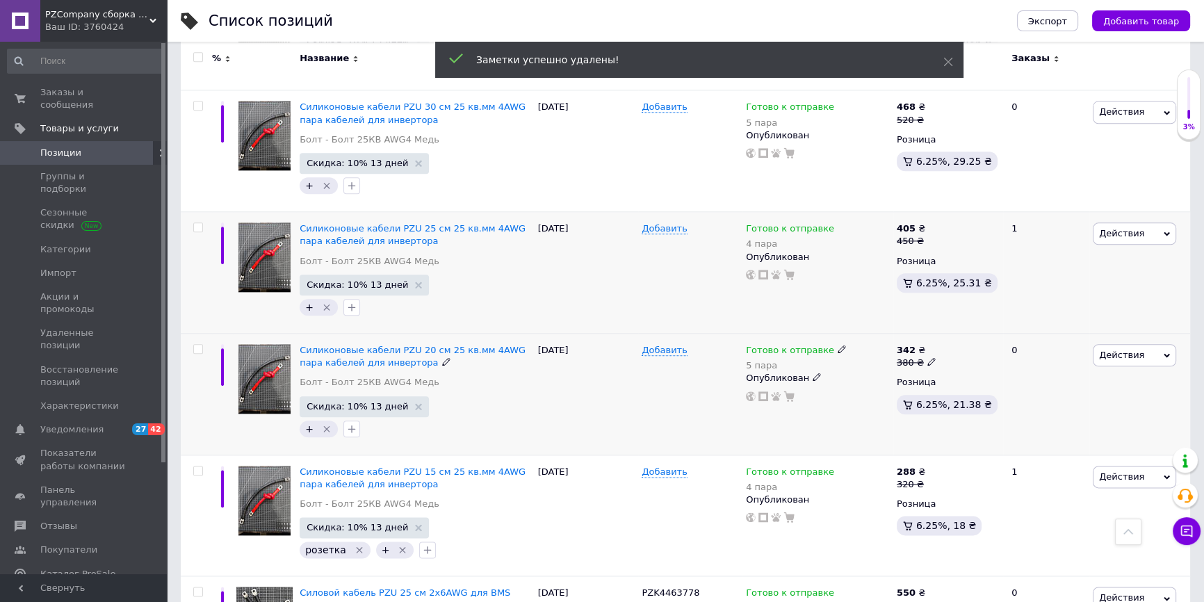
scroll to position [8686, 0]
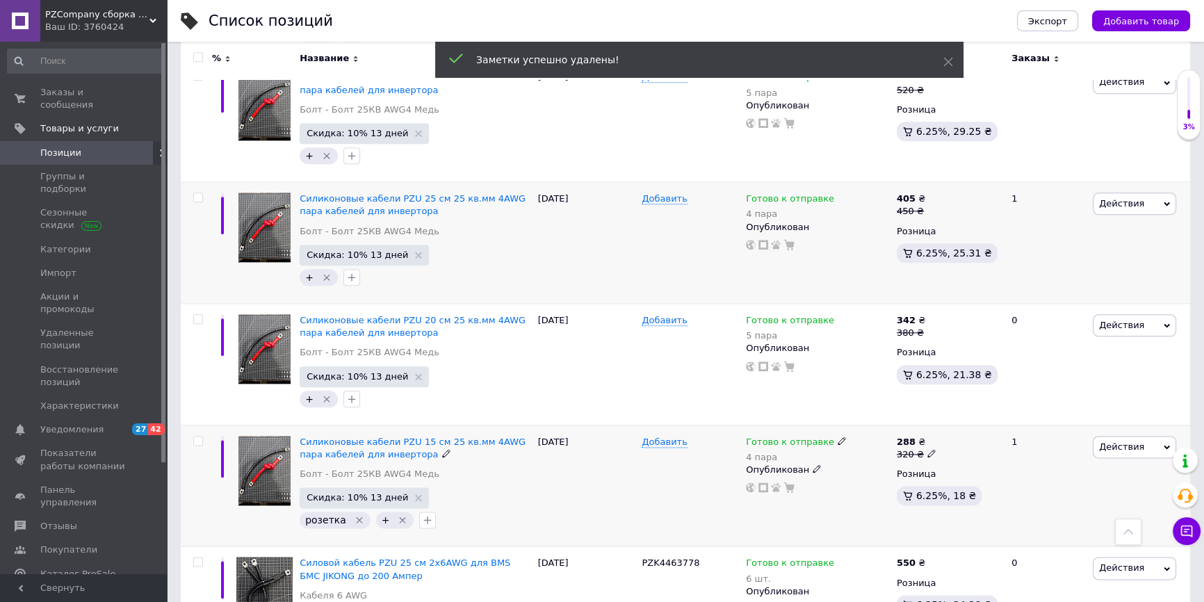
click at [354, 514] on icon "Удалить метку" at bounding box center [359, 519] width 11 height 11
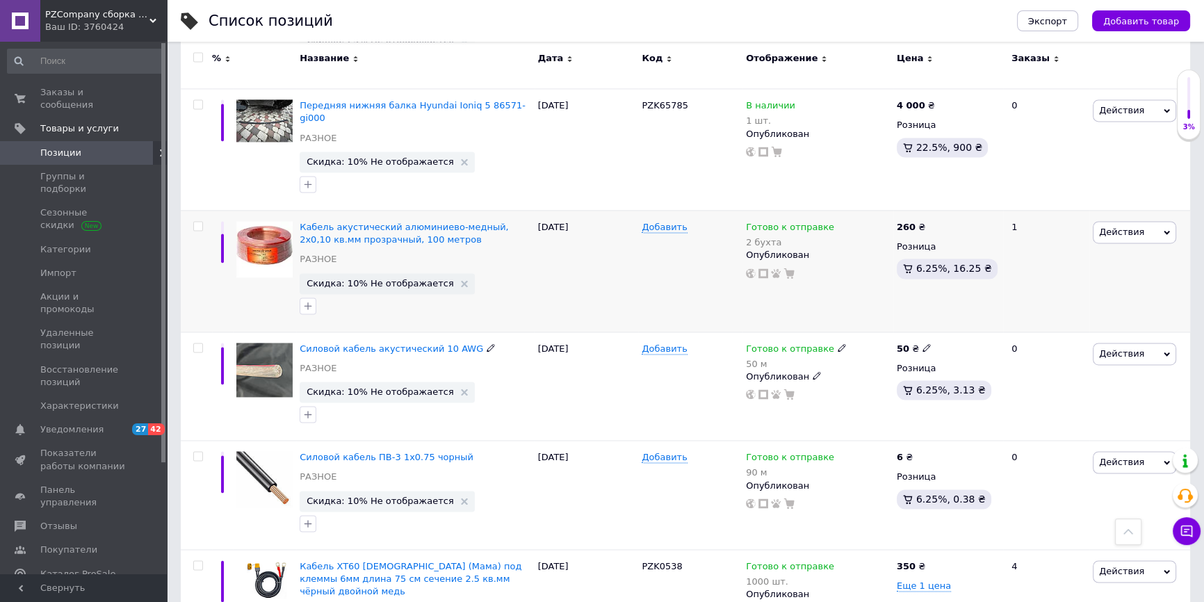
scroll to position [9192, 0]
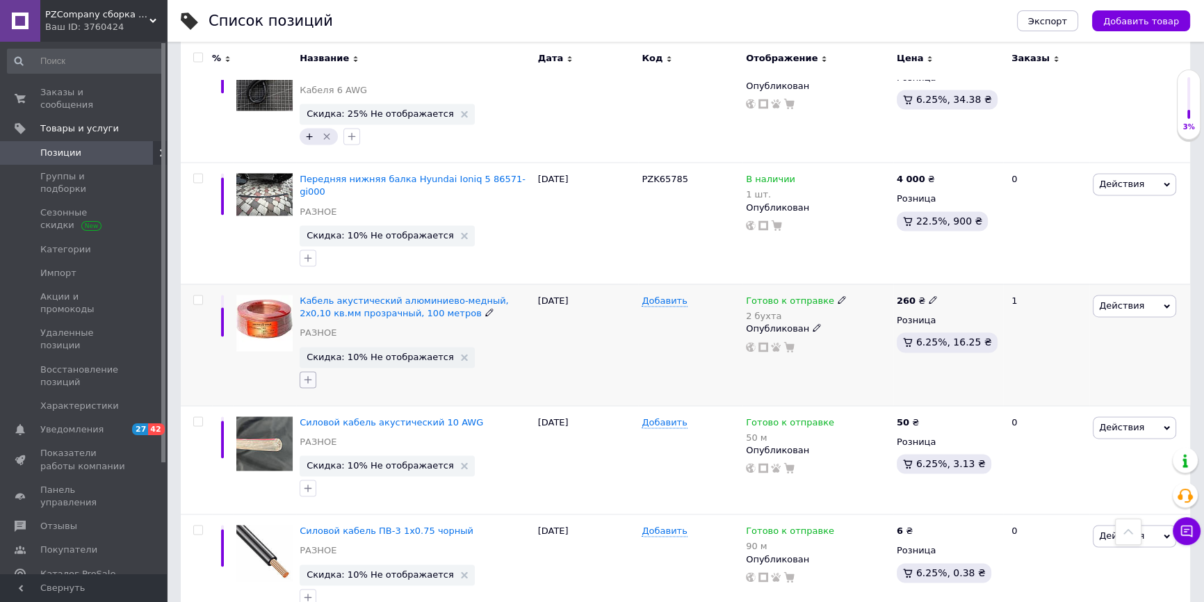
click at [311, 374] on icon "button" at bounding box center [307, 379] width 11 height 11
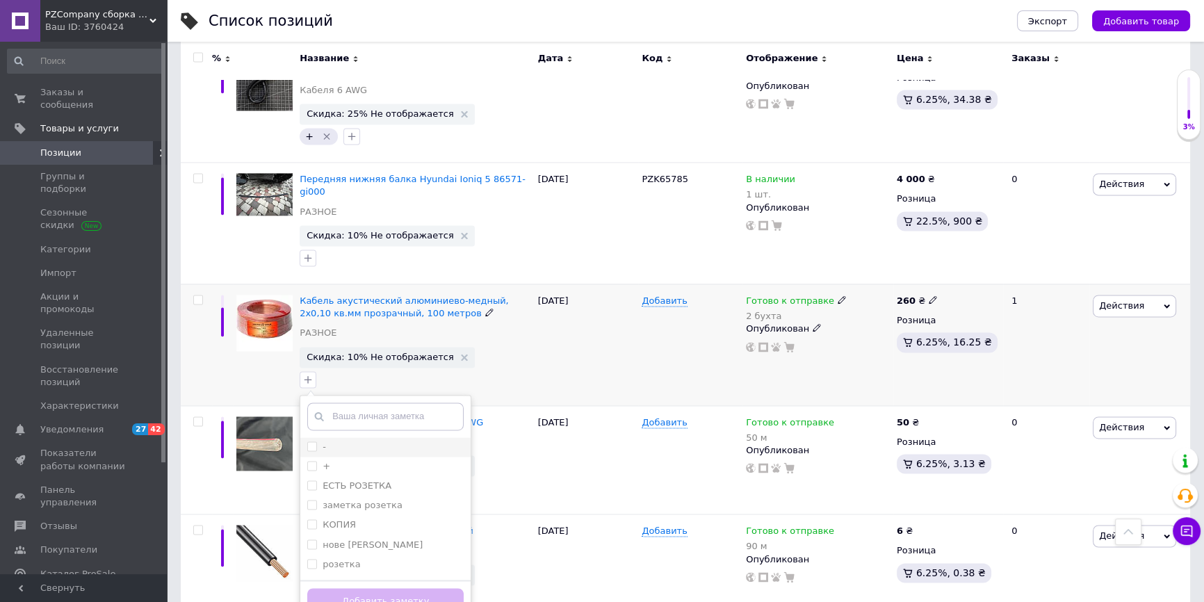
click at [327, 437] on li "-" at bounding box center [385, 446] width 170 height 19
checkbox input "true"
click at [377, 588] on button "Добавить заметку" at bounding box center [385, 601] width 156 height 27
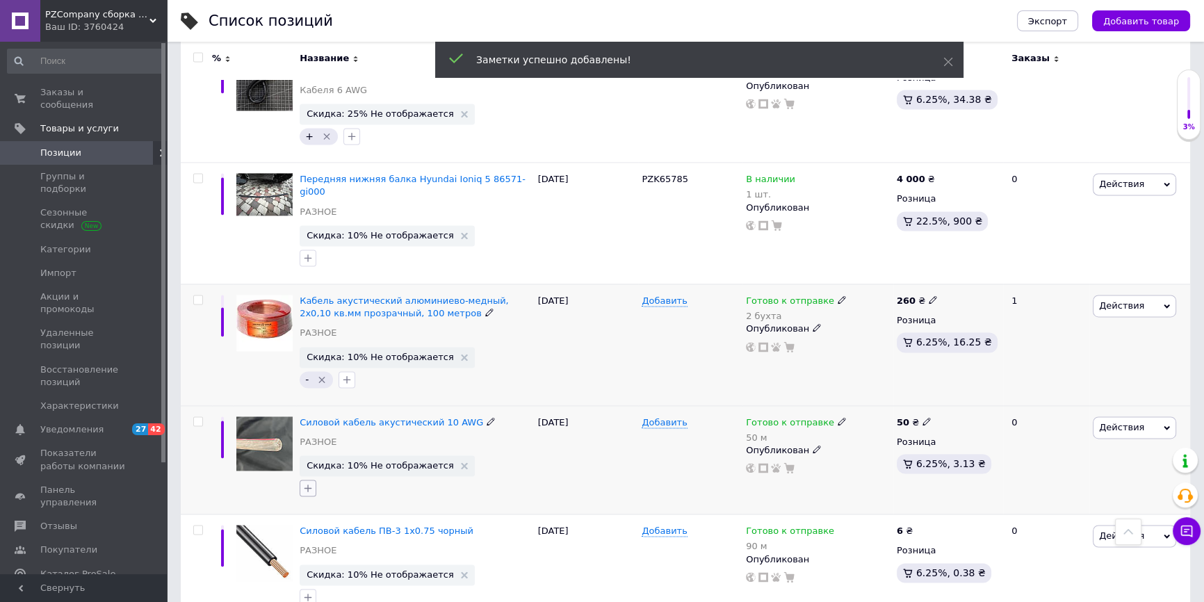
click at [303, 480] on button "button" at bounding box center [308, 488] width 17 height 17
click at [324, 550] on label "-" at bounding box center [324, 555] width 3 height 10
checkbox input "true"
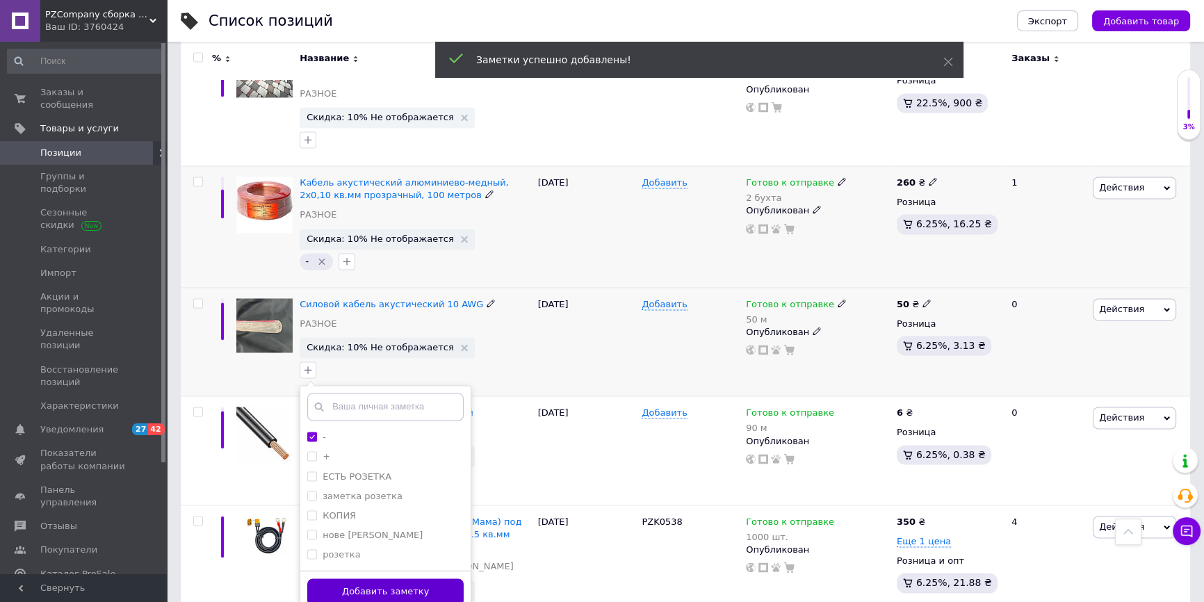
scroll to position [9318, 0]
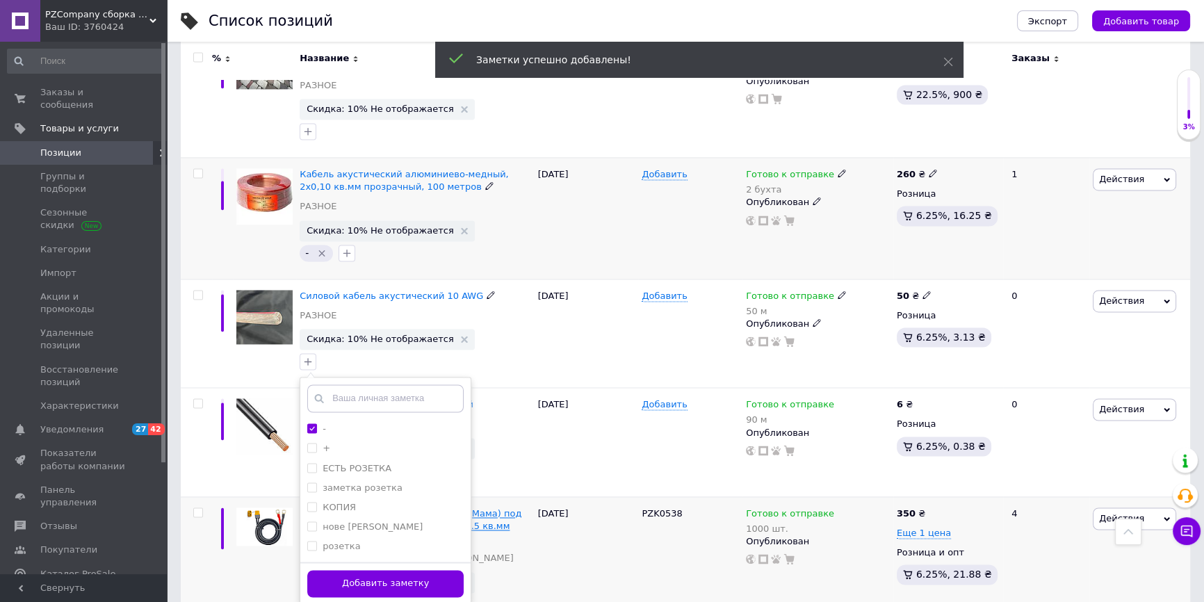
drag, startPoint x: 351, startPoint y: 471, endPoint x: 326, endPoint y: 405, distance: 70.0
click at [352, 570] on button "Добавить заметку" at bounding box center [385, 583] width 156 height 27
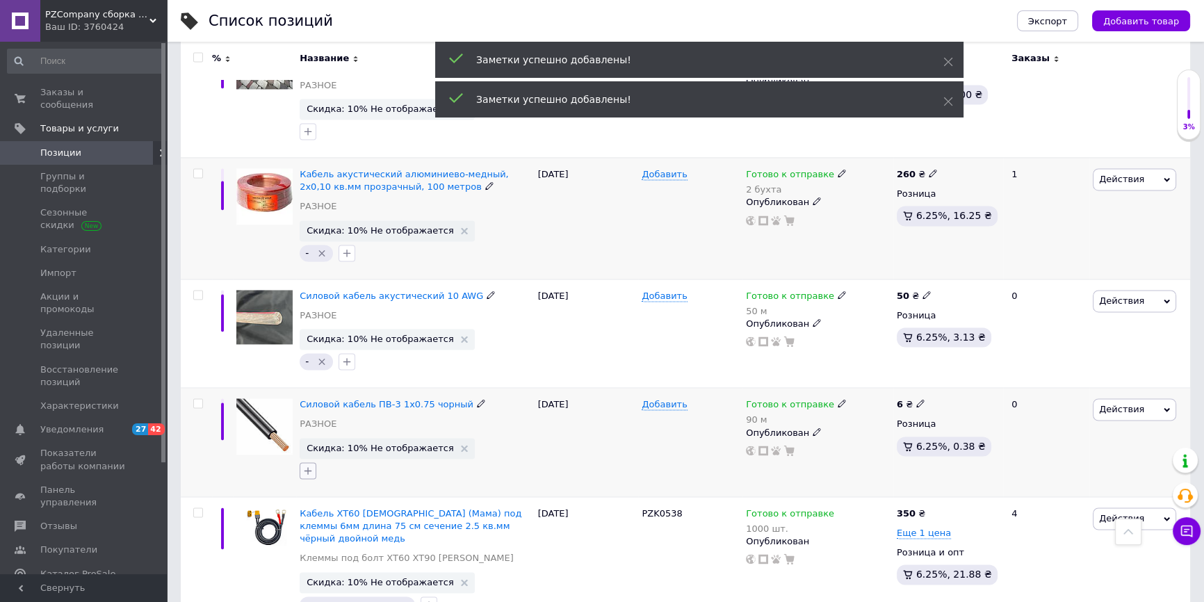
click at [316, 462] on button "button" at bounding box center [308, 470] width 17 height 17
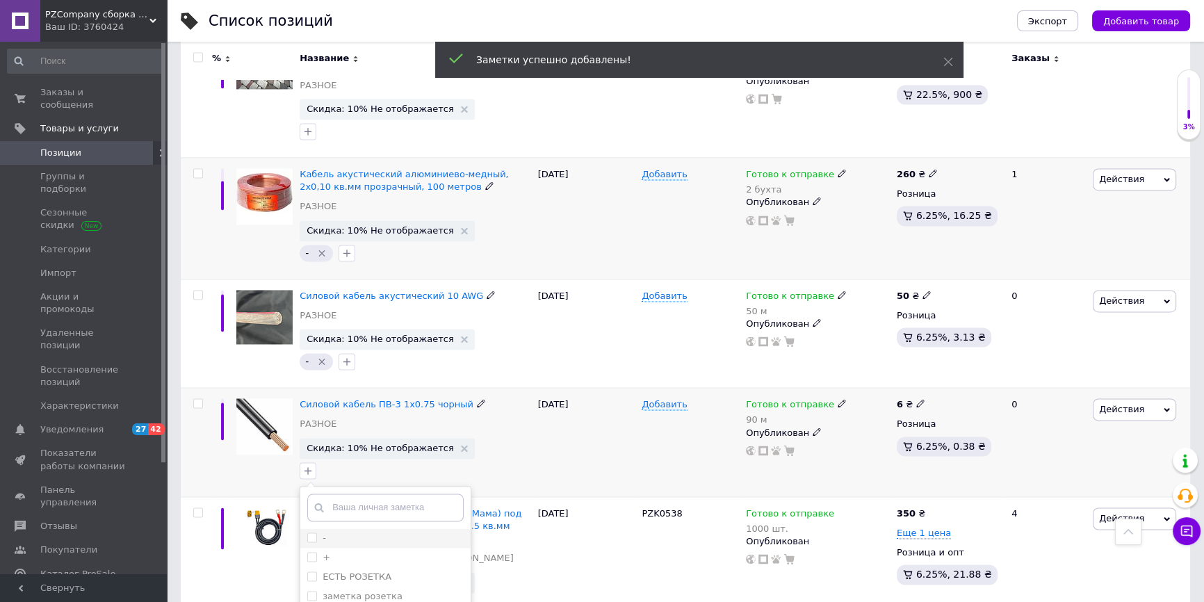
click at [353, 532] on div "-" at bounding box center [385, 538] width 156 height 13
checkbox input "true"
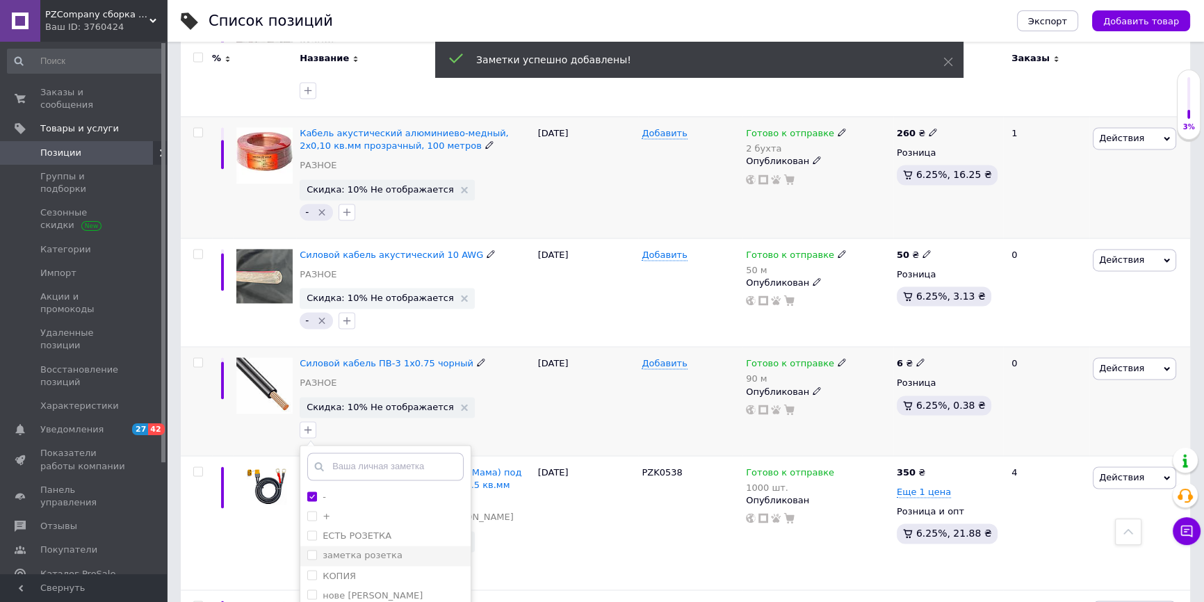
scroll to position [9381, 0]
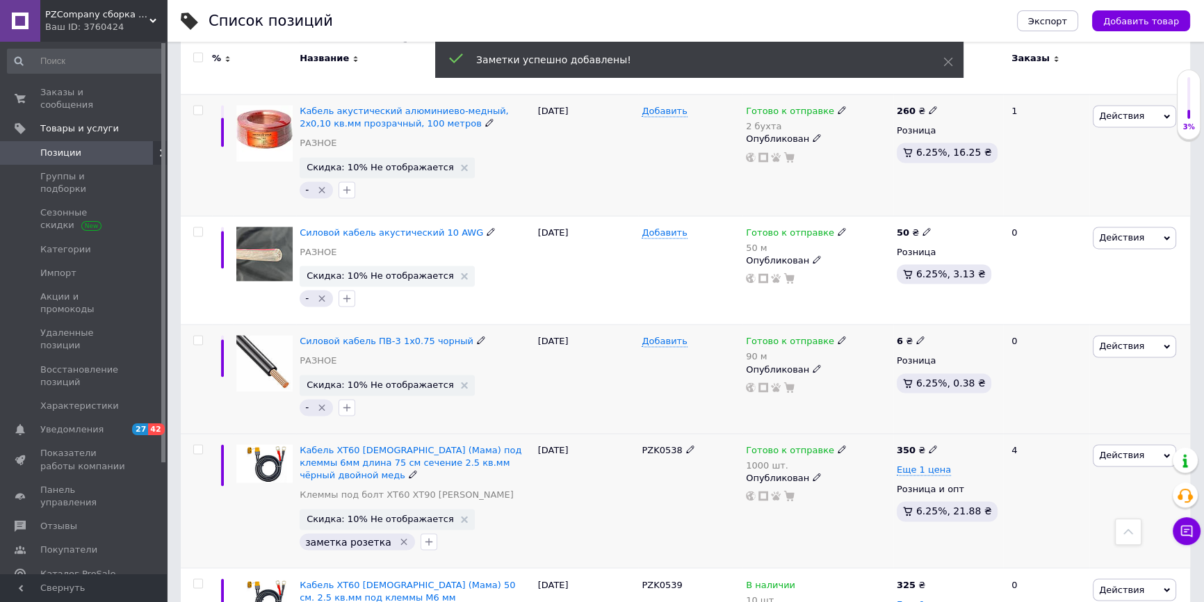
click at [392, 533] on div "заметка розетка" at bounding box center [357, 541] width 115 height 17
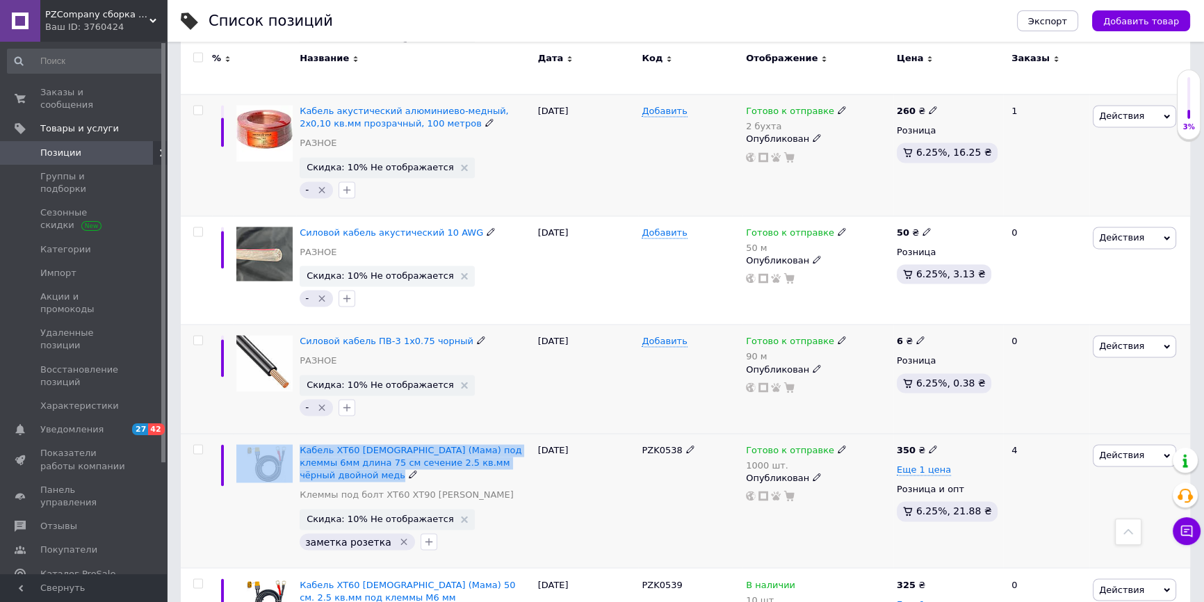
drag, startPoint x: 293, startPoint y: 339, endPoint x: 498, endPoint y: 357, distance: 206.5
click at [506, 433] on div "Кабель XT60 [DEMOGRAPHIC_DATA] (Мама) под клеммы 6мм длина 75 см сечение 2.5 кв…" at bounding box center [685, 500] width 1009 height 134
copy div "Кабель XT60 [DEMOGRAPHIC_DATA] (Мама) под клеммы 6мм длина 75 см сечение 2.5 кв…"
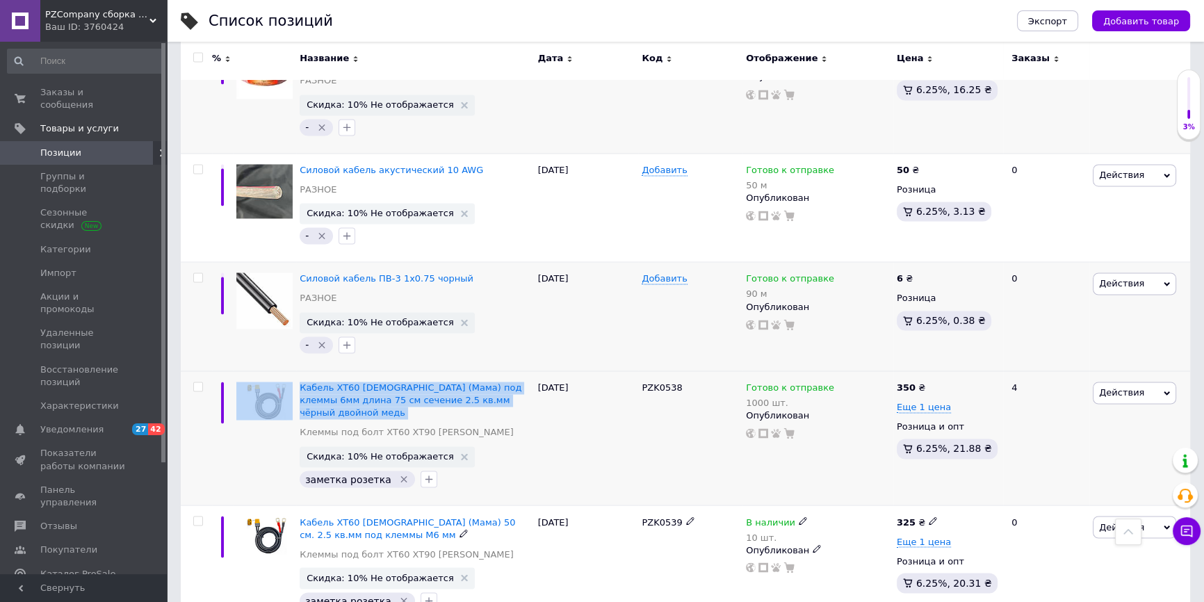
scroll to position [9445, 0]
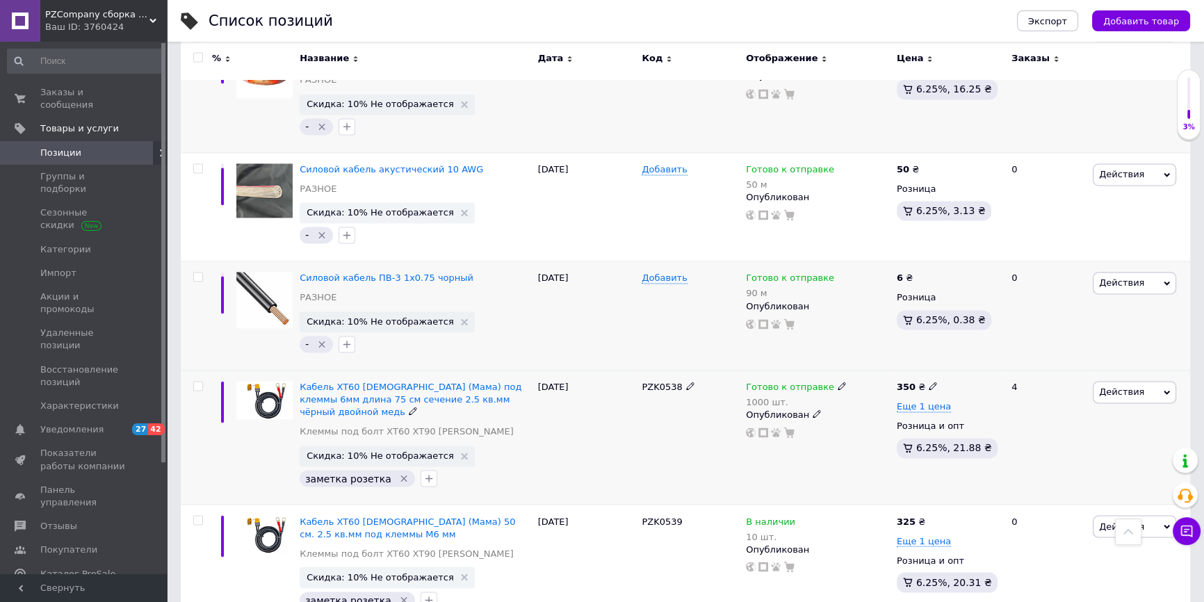
click at [401, 475] on icon "Удалить метку" at bounding box center [404, 478] width 6 height 6
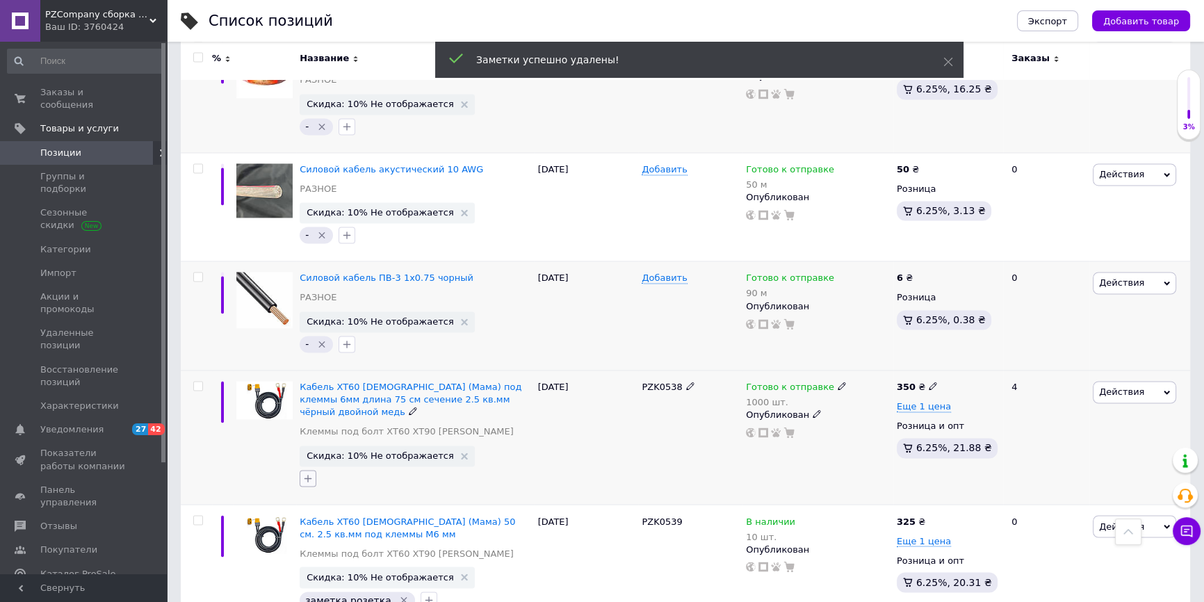
click at [310, 473] on icon "button" at bounding box center [307, 478] width 11 height 11
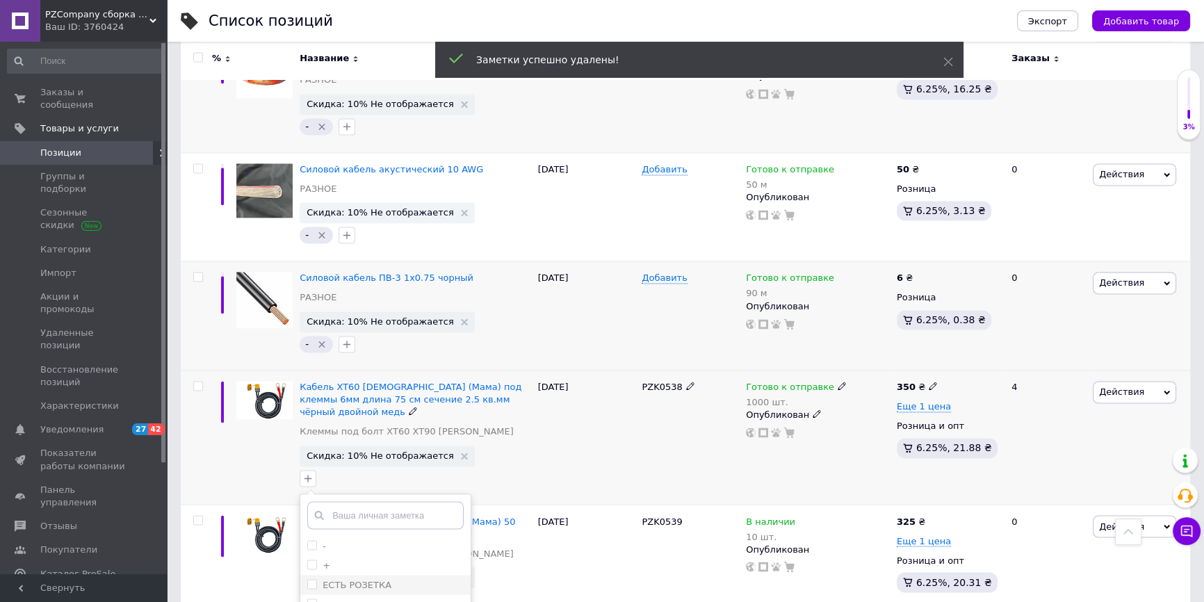
click at [354, 575] on li "ЕСТЬ РОЗЕТКА" at bounding box center [385, 584] width 170 height 19
checkbox input "true"
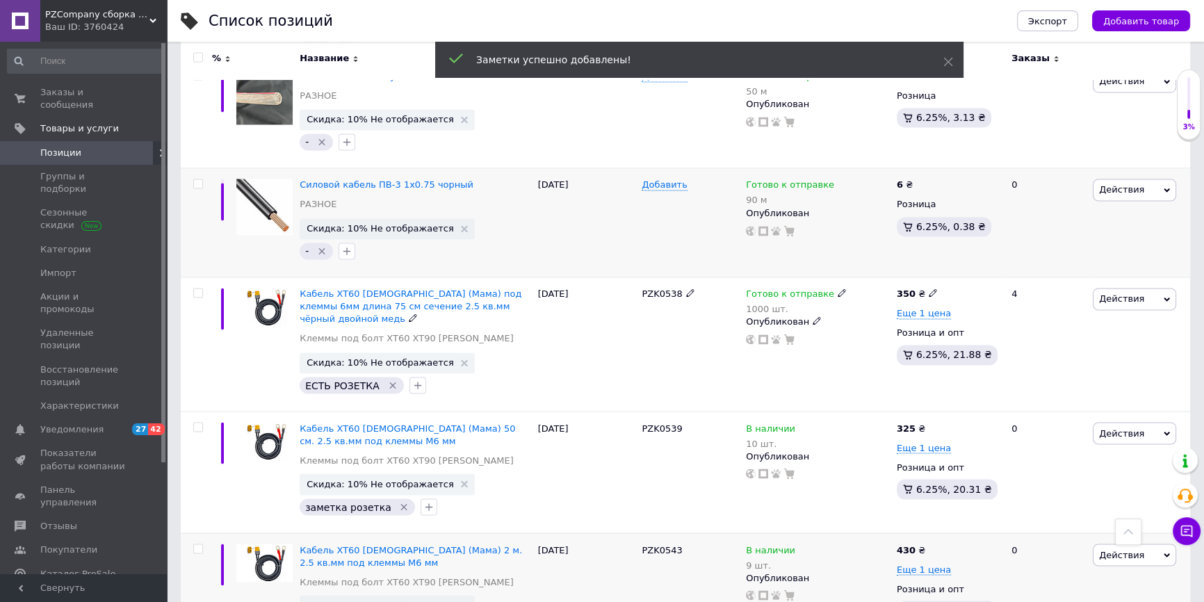
scroll to position [9634, 0]
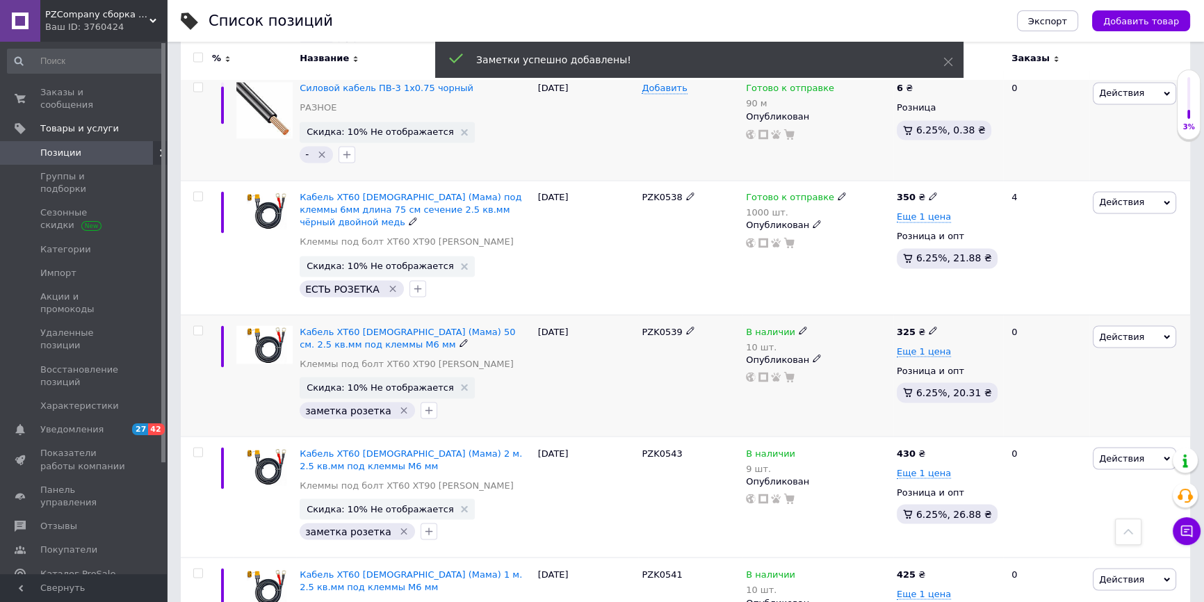
drag, startPoint x: 292, startPoint y: 197, endPoint x: 292, endPoint y: 204, distance: 7.6
click at [261, 314] on div at bounding box center [264, 375] width 63 height 122
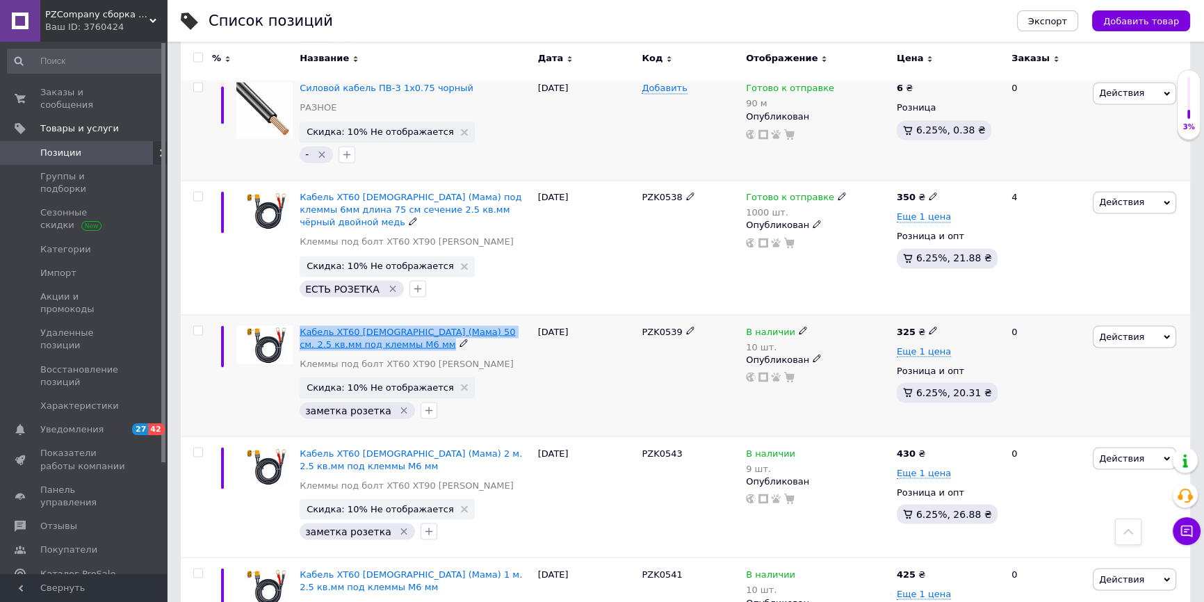
drag, startPoint x: 298, startPoint y: 204, endPoint x: 361, endPoint y: 218, distance: 64.1
click at [402, 314] on div "Кабель XT60 [DEMOGRAPHIC_DATA] (Мама) 50 см. 2.5 кв.мм под клеммы М6 мм Клеммы …" at bounding box center [415, 375] width 238 height 122
copy div "Кабель XT60 [DEMOGRAPHIC_DATA] (Мама) 50 см. 2.5 кв.мм под клеммы М6 мм"
click at [398, 405] on icon "Удалить метку" at bounding box center [403, 410] width 11 height 11
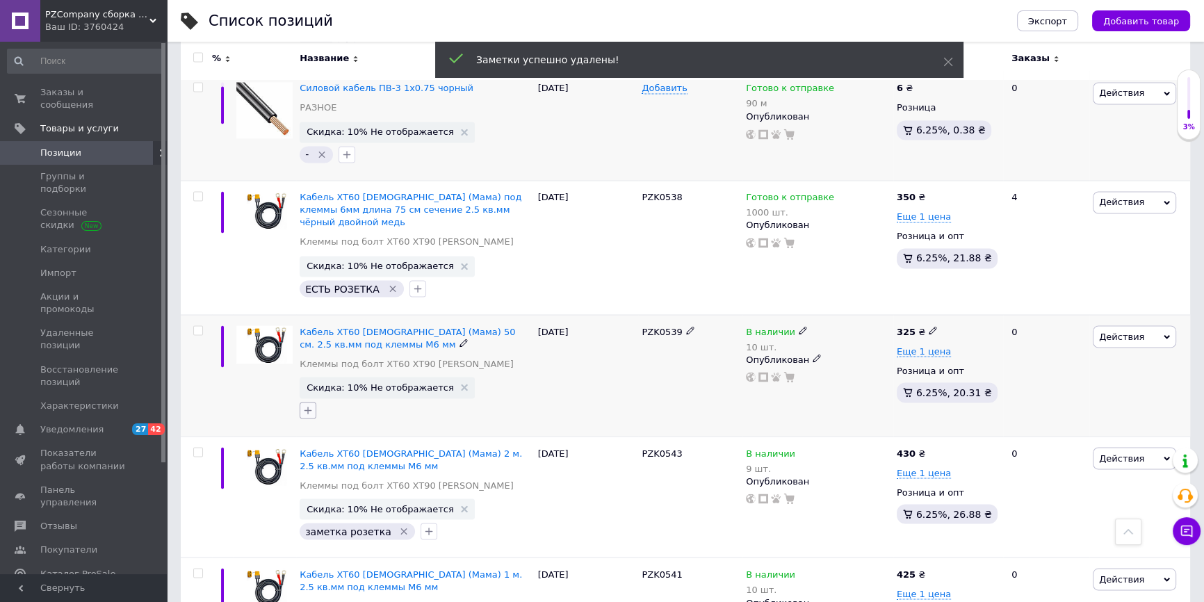
click at [311, 405] on icon "button" at bounding box center [307, 410] width 11 height 11
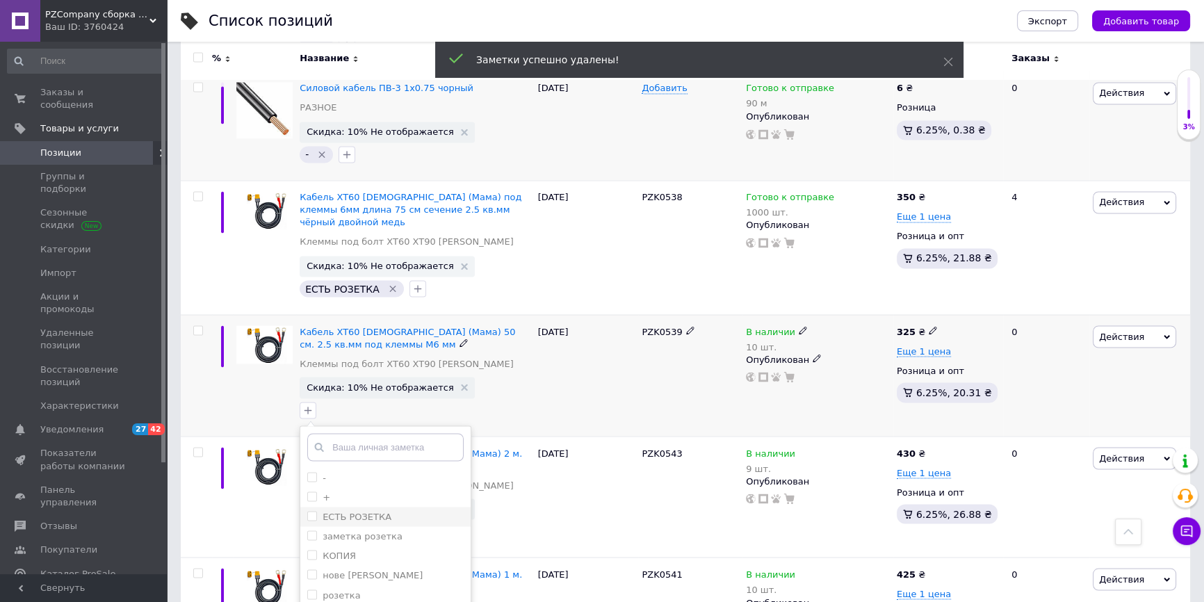
click at [370, 507] on li "ЕСТЬ РОЗЕТКА" at bounding box center [385, 516] width 170 height 19
checkbox input "true"
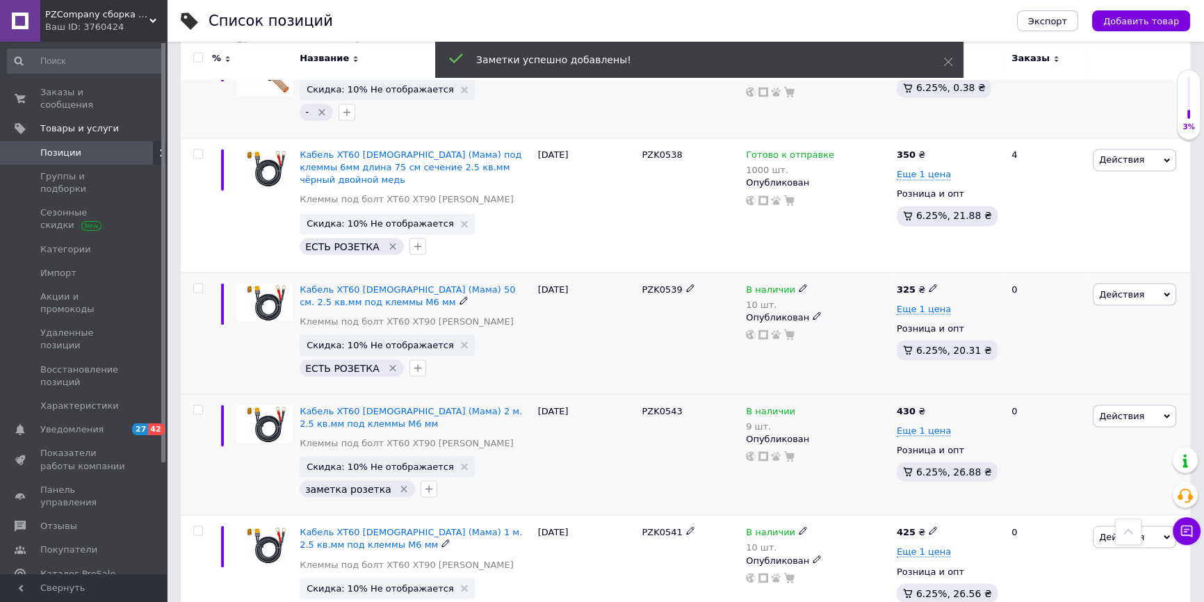
scroll to position [9760, 0]
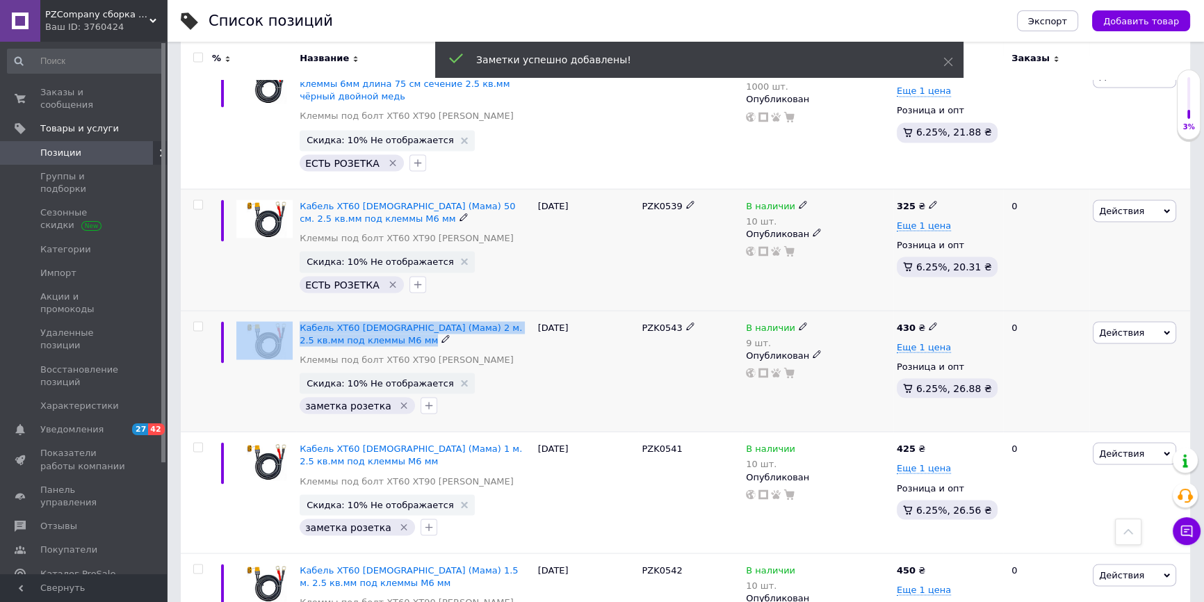
drag, startPoint x: 293, startPoint y: 202, endPoint x: 400, endPoint y: 218, distance: 108.2
click at [400, 310] on div "Кабель XT60 [DEMOGRAPHIC_DATA] (Мама) 2 м. 2.5 кв.мм под клеммы М6 мм Клеммы по…" at bounding box center [685, 371] width 1009 height 122
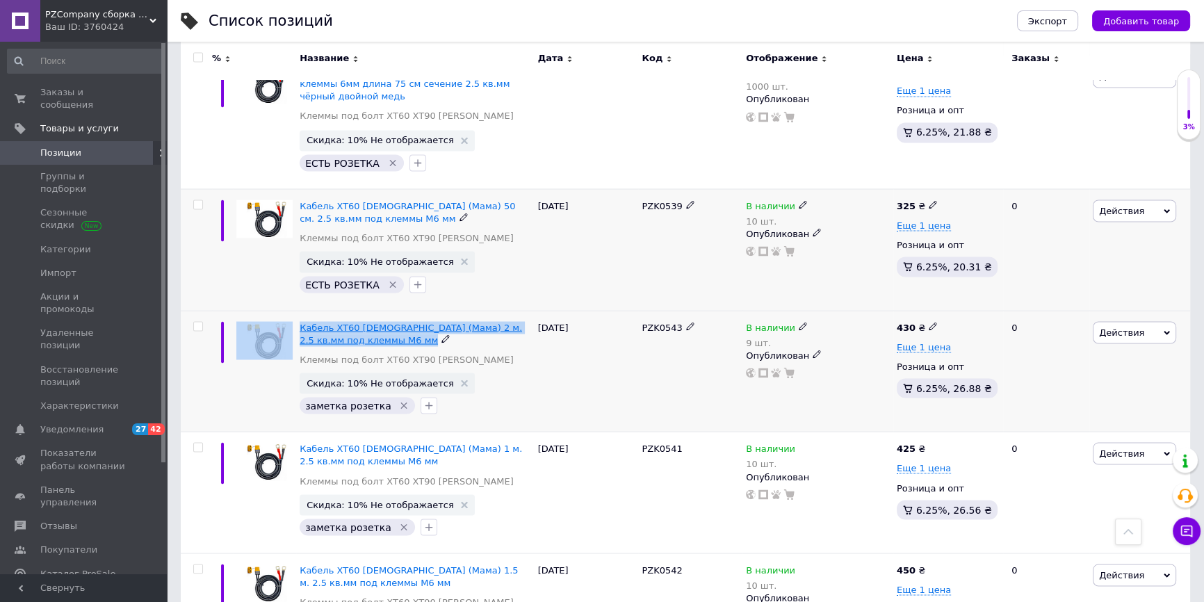
copy div "Кабель XT60 [DEMOGRAPHIC_DATA] (Мама) 2 м. 2.5 кв.мм под клеммы М6 мм"
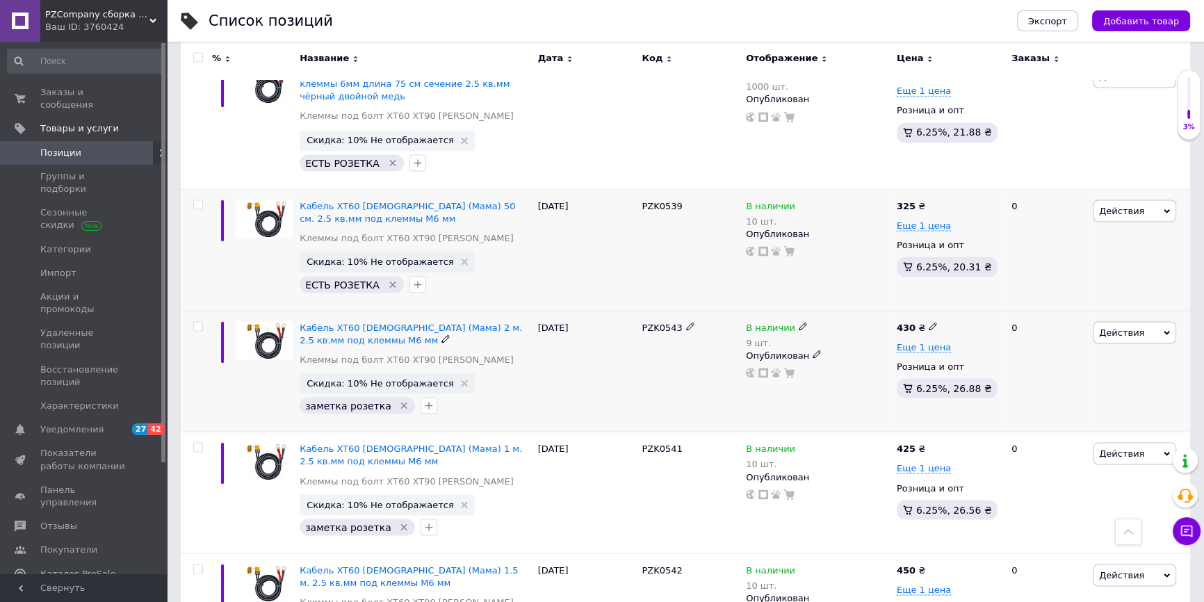
click at [398, 400] on icon "Удалить метку" at bounding box center [403, 405] width 11 height 11
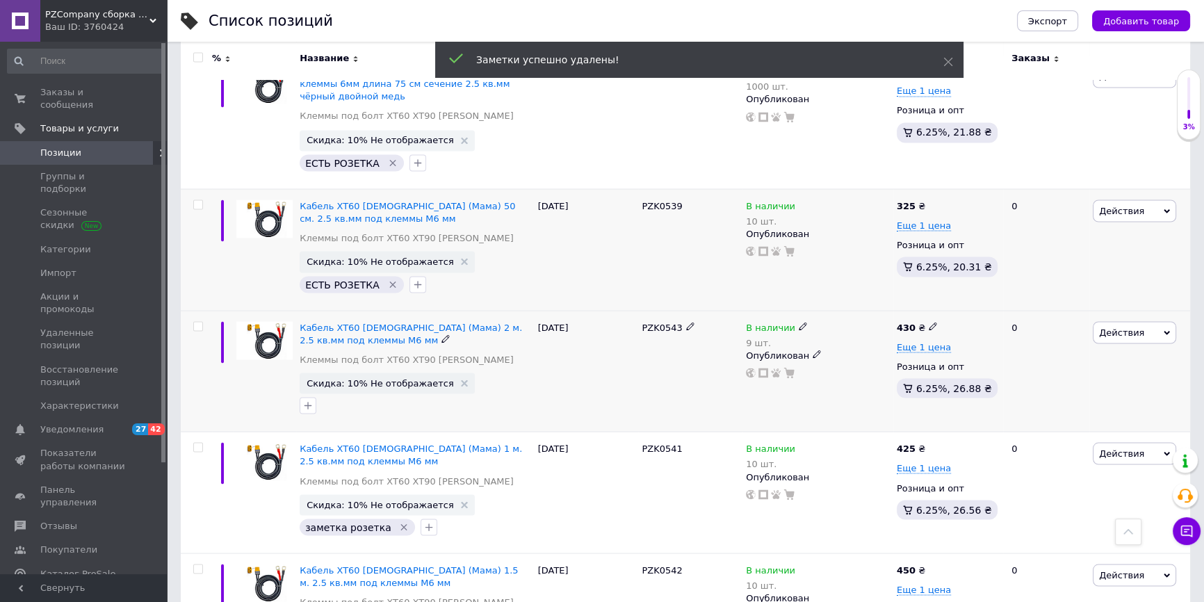
click at [316, 394] on div at bounding box center [308, 405] width 22 height 22
click at [312, 400] on icon "button" at bounding box center [307, 405] width 11 height 11
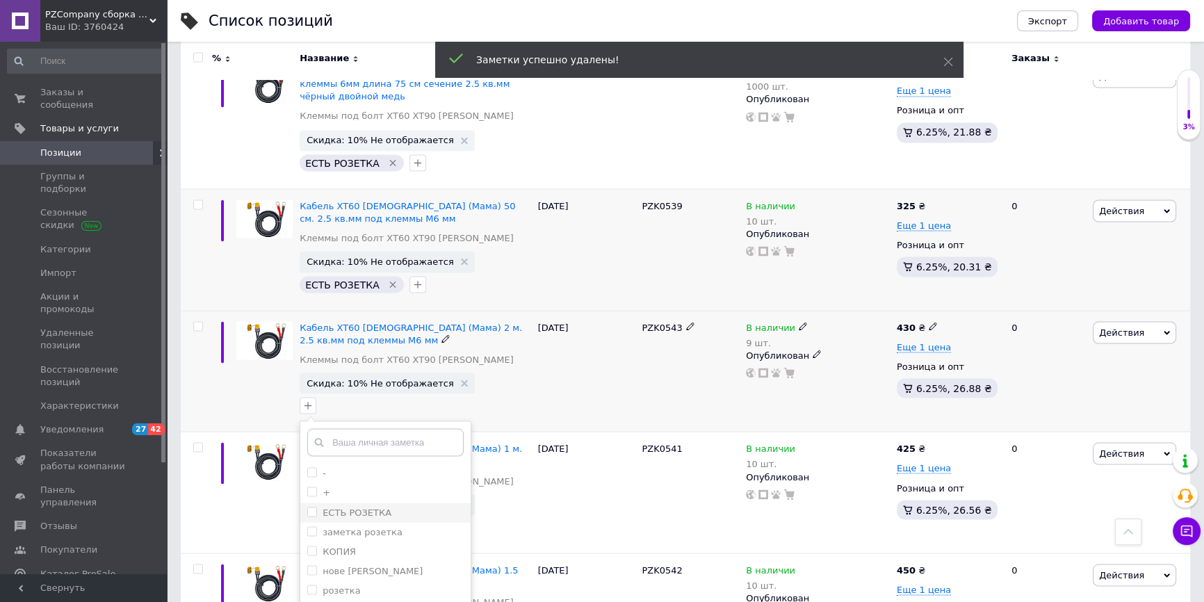
click at [343, 507] on label "ЕСТЬ РОЗЕТКА" at bounding box center [357, 512] width 69 height 10
checkbox input "true"
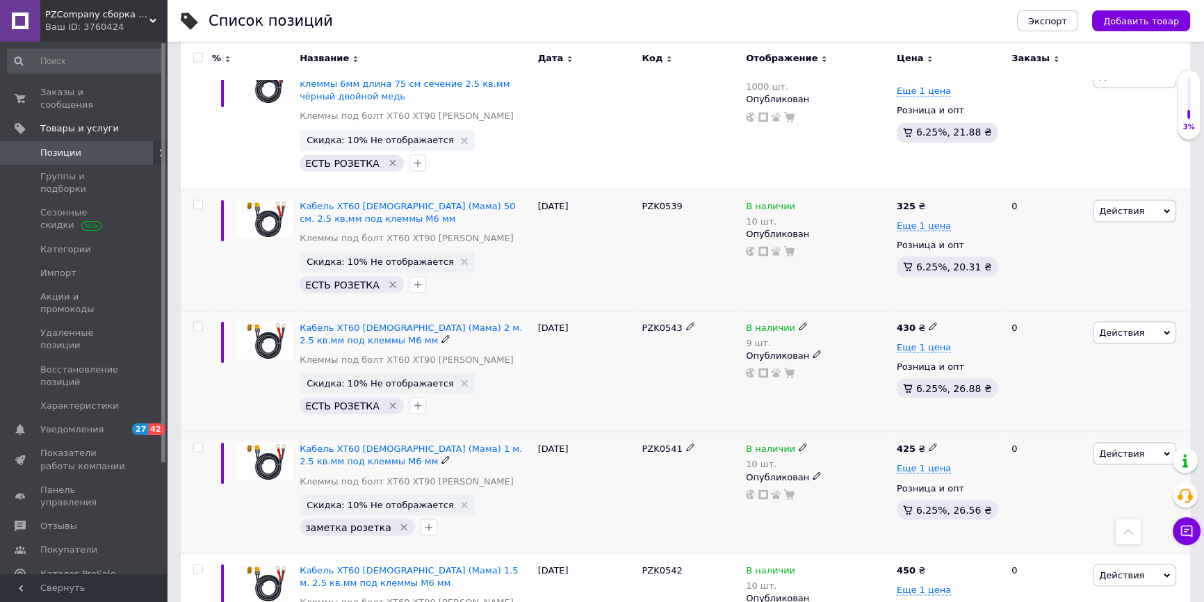
drag, startPoint x: 292, startPoint y: 319, endPoint x: 285, endPoint y: 318, distance: 7.0
click at [279, 432] on div at bounding box center [264, 493] width 63 height 122
drag, startPoint x: 298, startPoint y: 320, endPoint x: 327, endPoint y: 337, distance: 33.4
click at [336, 432] on div "Кабель XT60 [DEMOGRAPHIC_DATA] (Мама) 1 м. 2.5 кв.мм под клеммы М6 мм Клеммы по…" at bounding box center [415, 493] width 238 height 122
copy div "Кабель XT60 [DEMOGRAPHIC_DATA] (Мама) 1 м. 2.5 кв.мм под клеммы М6 мм"
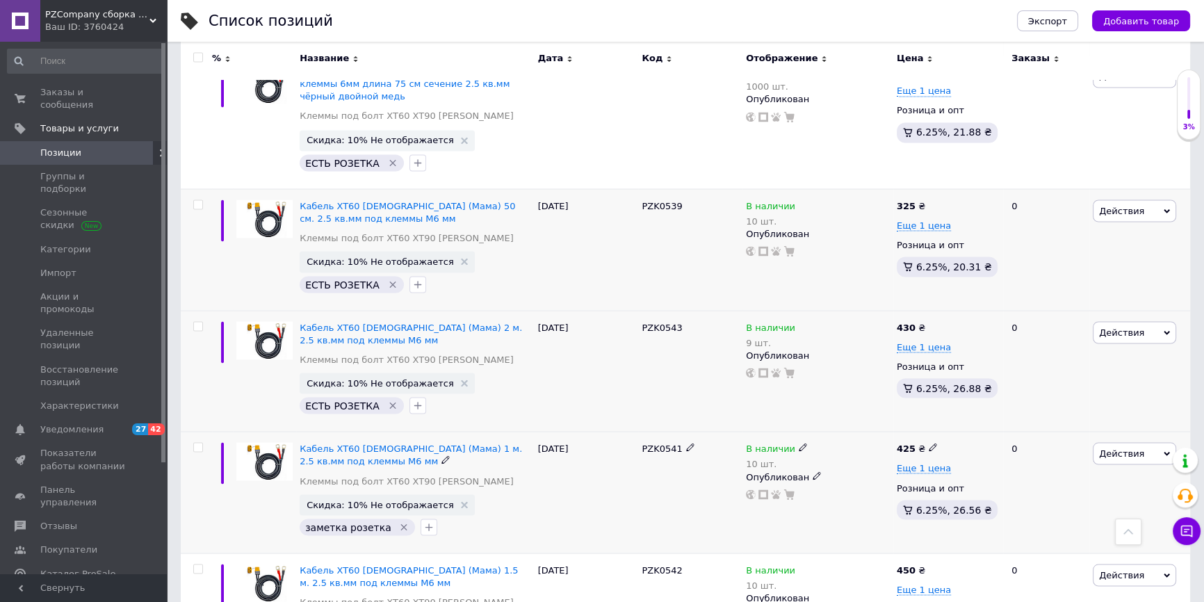
click at [384, 519] on div "заметка розетка" at bounding box center [357, 527] width 115 height 17
click at [398, 521] on icon "Удалить метку" at bounding box center [403, 526] width 11 height 11
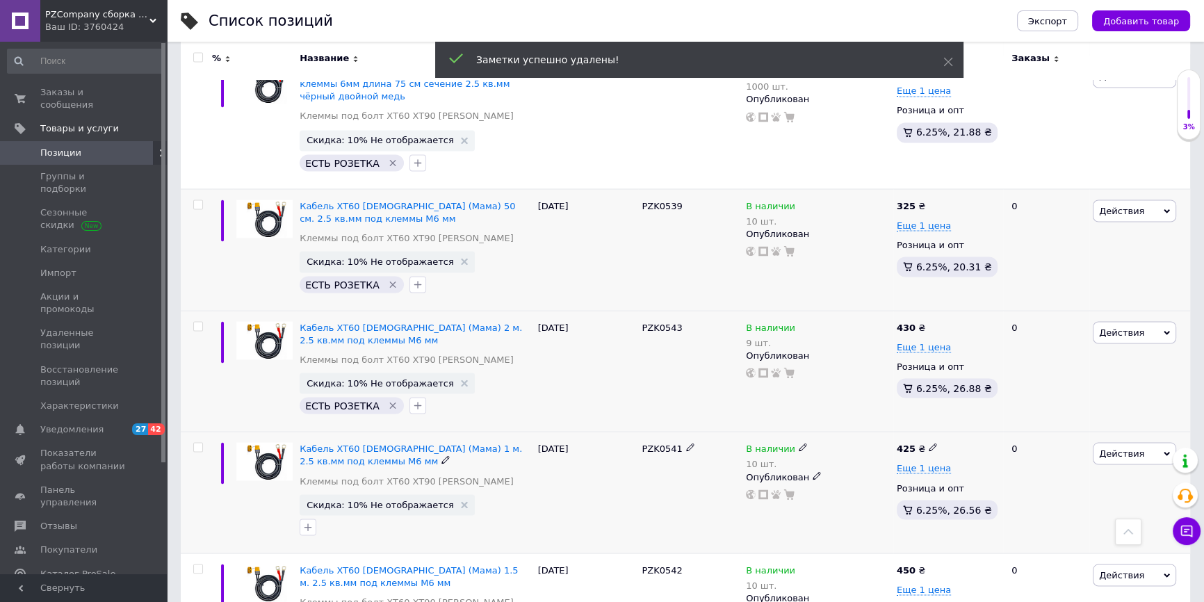
click at [316, 516] on div at bounding box center [308, 527] width 22 height 22
click at [311, 521] on icon "button" at bounding box center [307, 526] width 11 height 11
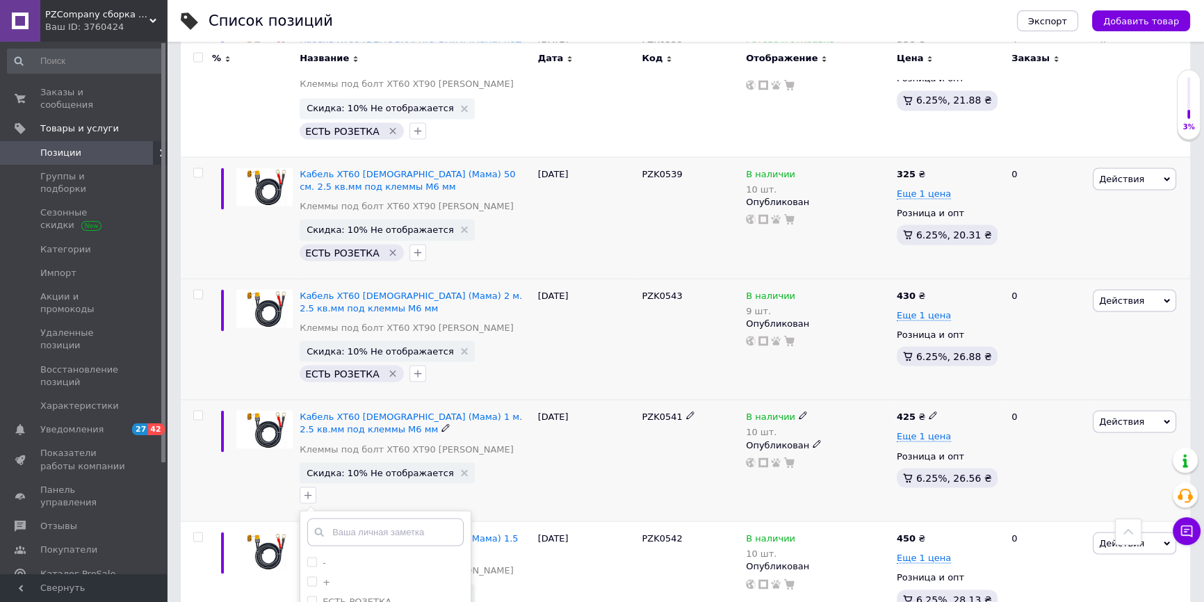
scroll to position [9823, 0]
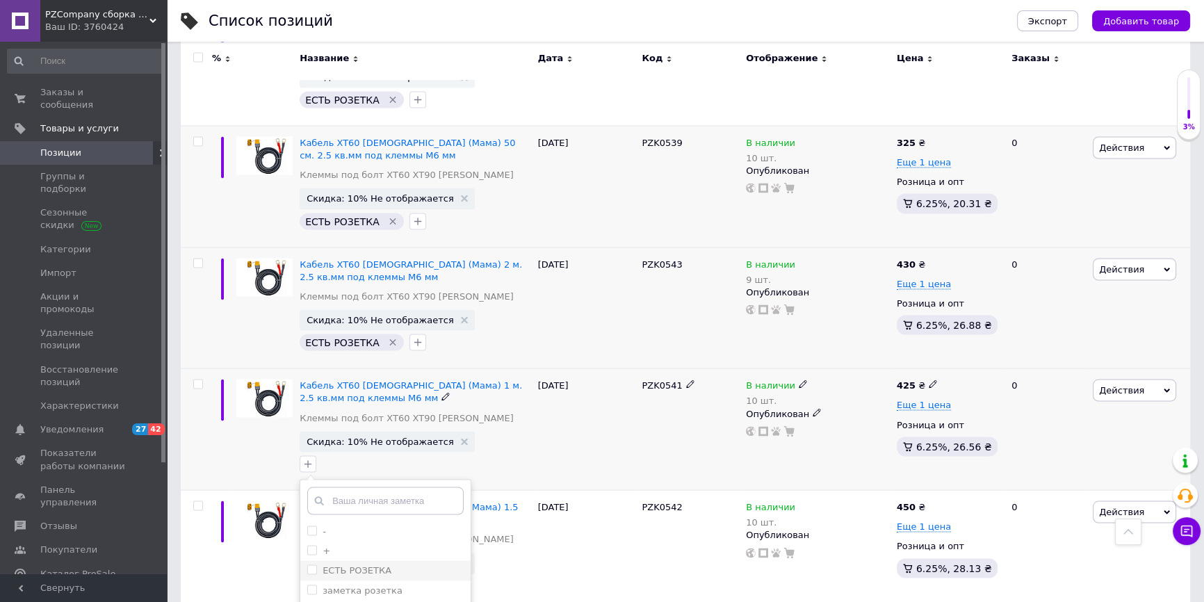
drag, startPoint x: 354, startPoint y: 449, endPoint x: 375, endPoint y: 509, distance: 63.5
click at [357, 564] on label "ЕСТЬ РОЗЕТКА" at bounding box center [357, 569] width 69 height 10
checkbox input "true"
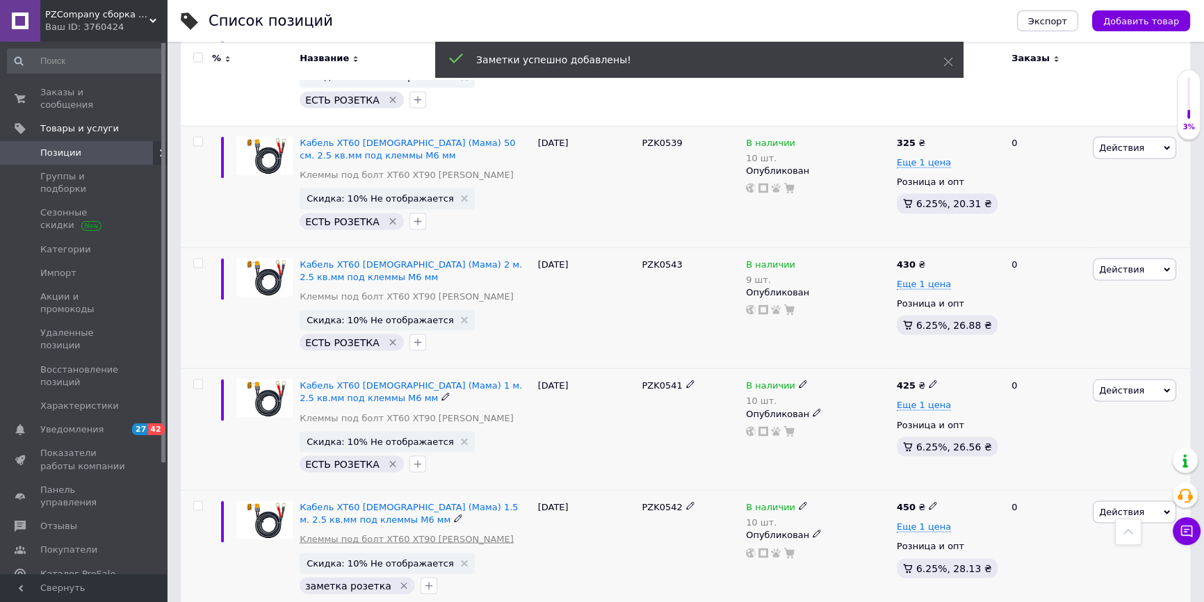
scroll to position [9887, 0]
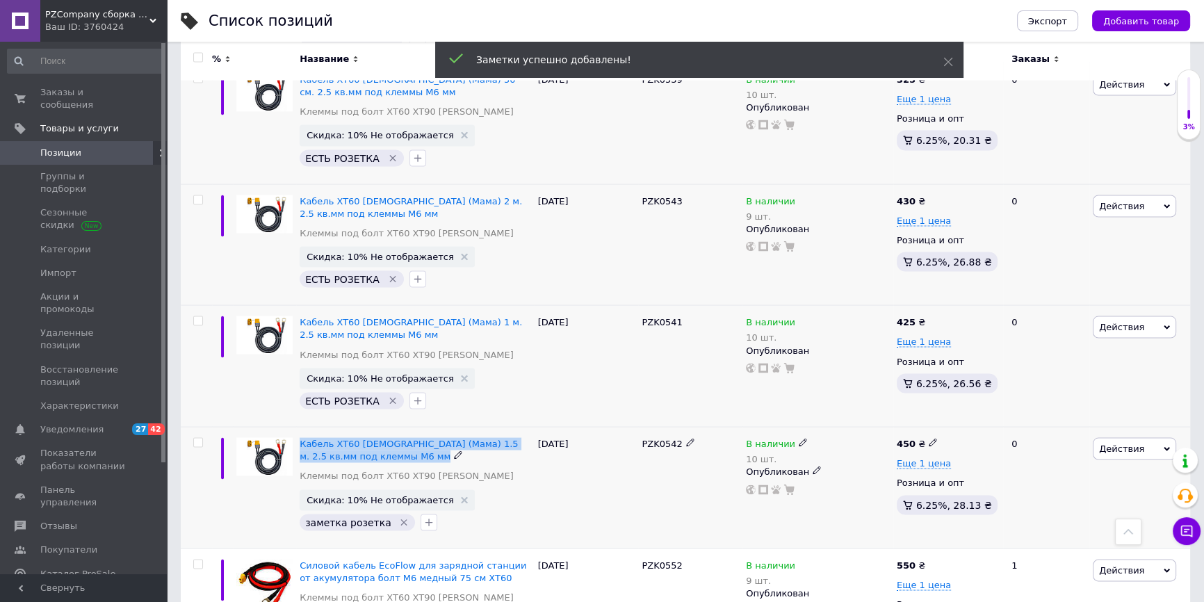
drag, startPoint x: 297, startPoint y: 319, endPoint x: 405, endPoint y: 335, distance: 108.9
click at [405, 427] on div "Кабель XT60 [DEMOGRAPHIC_DATA] (Мама) 1.5 м. 2.5 кв.мм под клеммы М6 мм Клеммы …" at bounding box center [415, 488] width 238 height 122
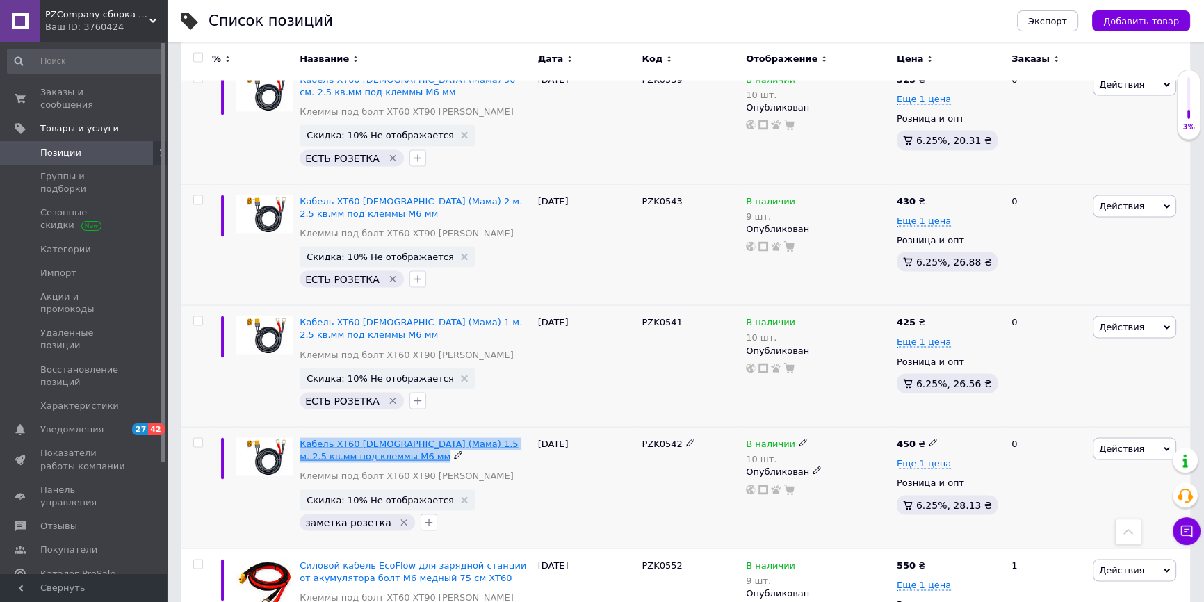
copy div "Кабель XT60 [DEMOGRAPHIC_DATA] (Мама) 1.5 м. 2.5 кв.мм под клеммы М6 мм"
click at [398, 516] on icon "Удалить метку" at bounding box center [403, 521] width 11 height 11
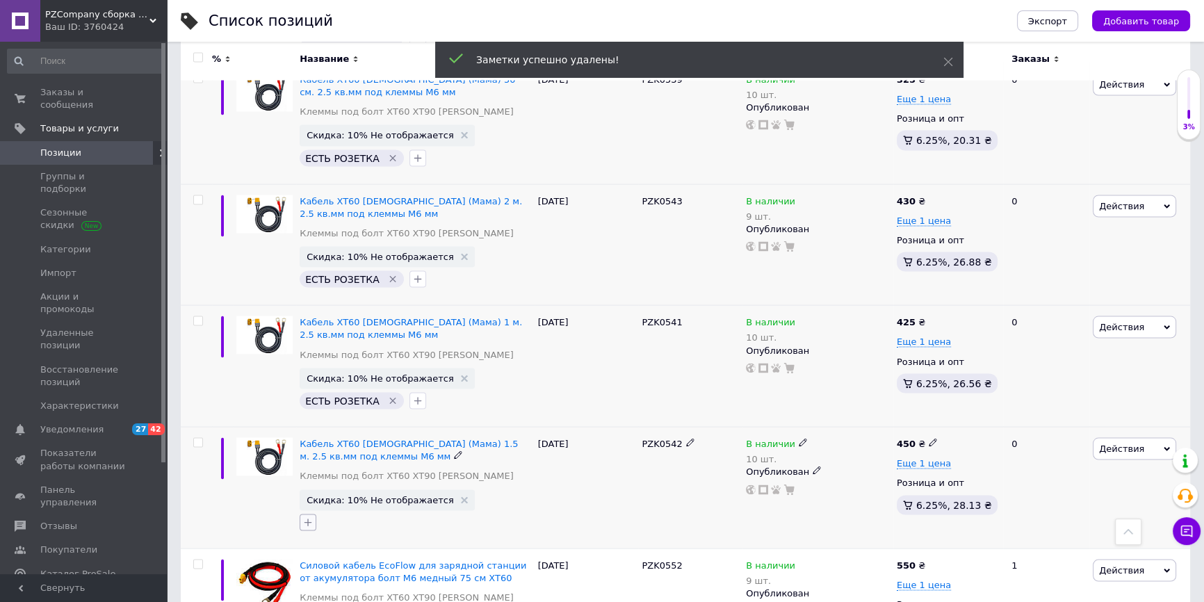
click at [310, 516] on icon "button" at bounding box center [307, 521] width 11 height 11
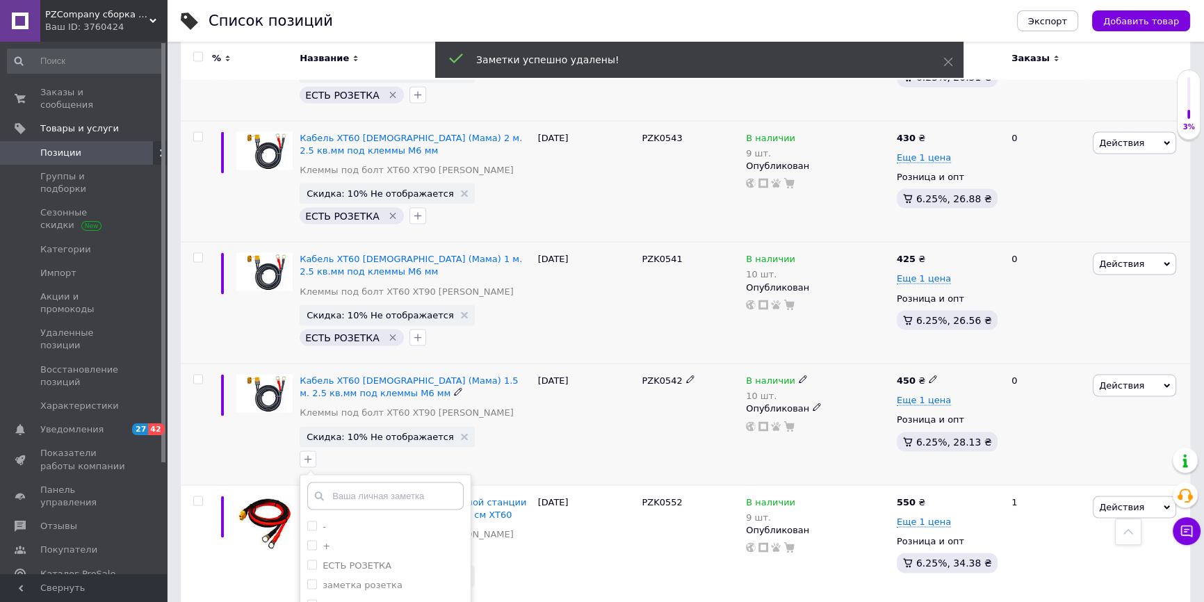
scroll to position [9950, 0]
click at [349, 560] on label "ЕСТЬ РОЗЕТКА" at bounding box center [357, 565] width 69 height 10
checkbox input "true"
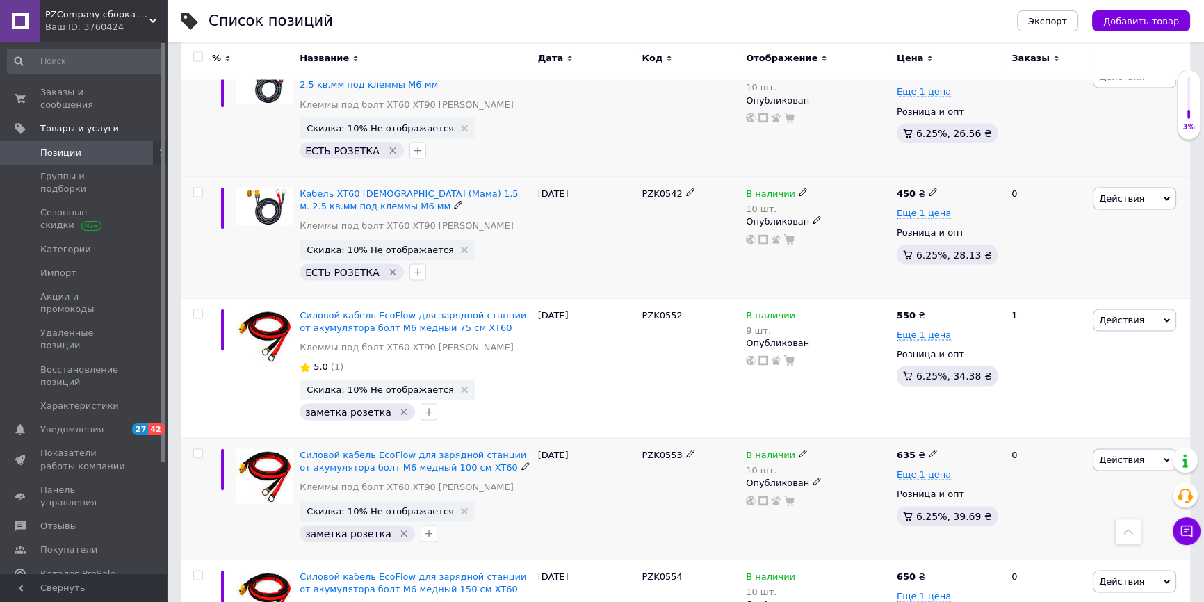
scroll to position [10140, 0]
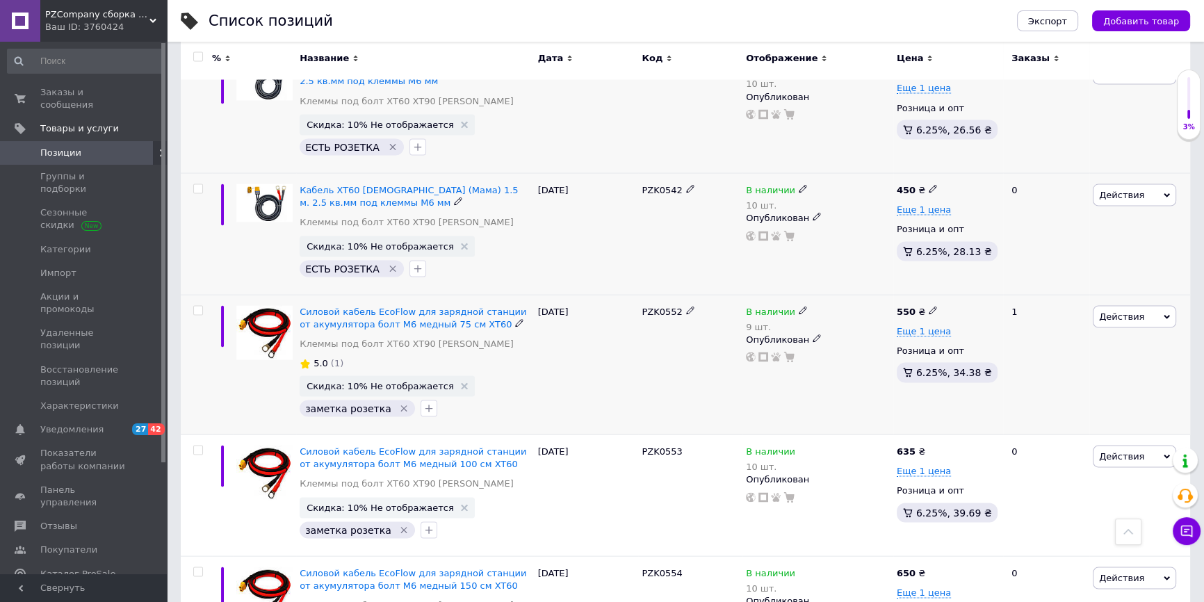
click at [398, 403] on icon "Удалить метку" at bounding box center [403, 408] width 11 height 11
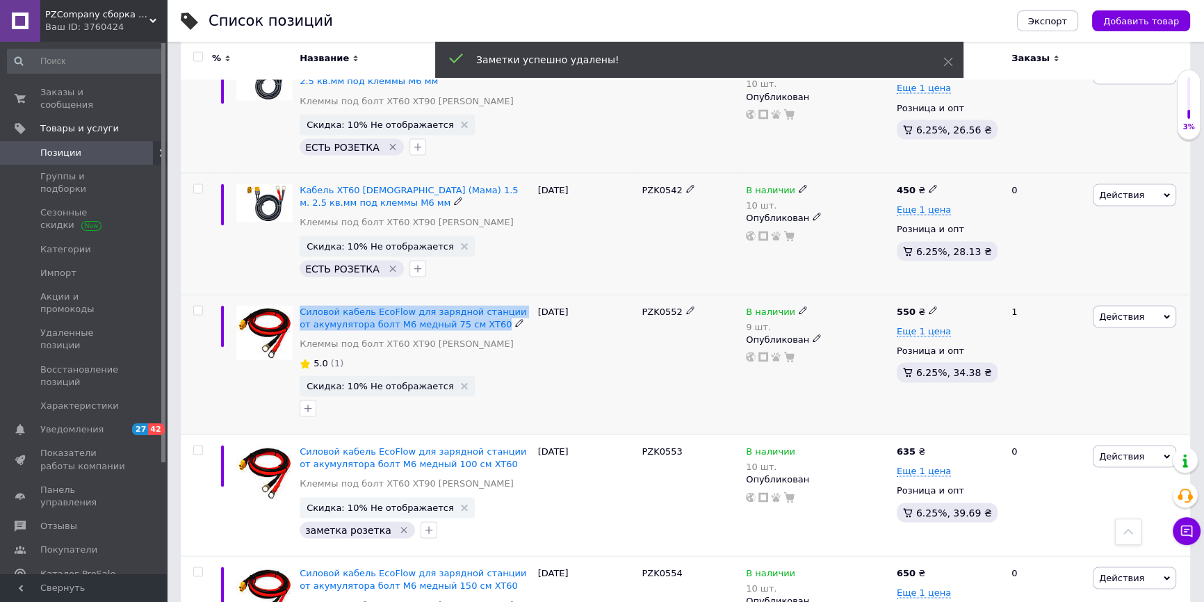
drag, startPoint x: 298, startPoint y: 190, endPoint x: 496, endPoint y: 204, distance: 198.5
click at [496, 295] on div "Силовой кабель EcoFlow для зарядной станции от акумулятора болт М6 медный 75 см…" at bounding box center [415, 365] width 238 height 140
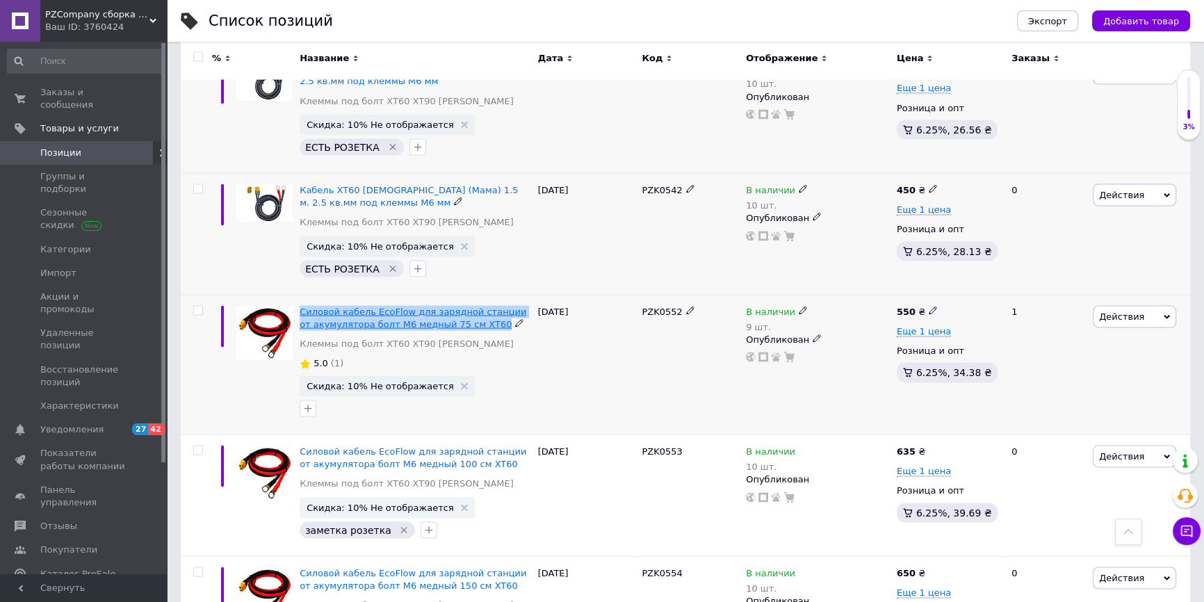
copy div "Силовой кабель EcoFlow для зарядной станции от акумулятора болт М6 медный 75 см…"
click at [311, 403] on icon "button" at bounding box center [307, 408] width 11 height 11
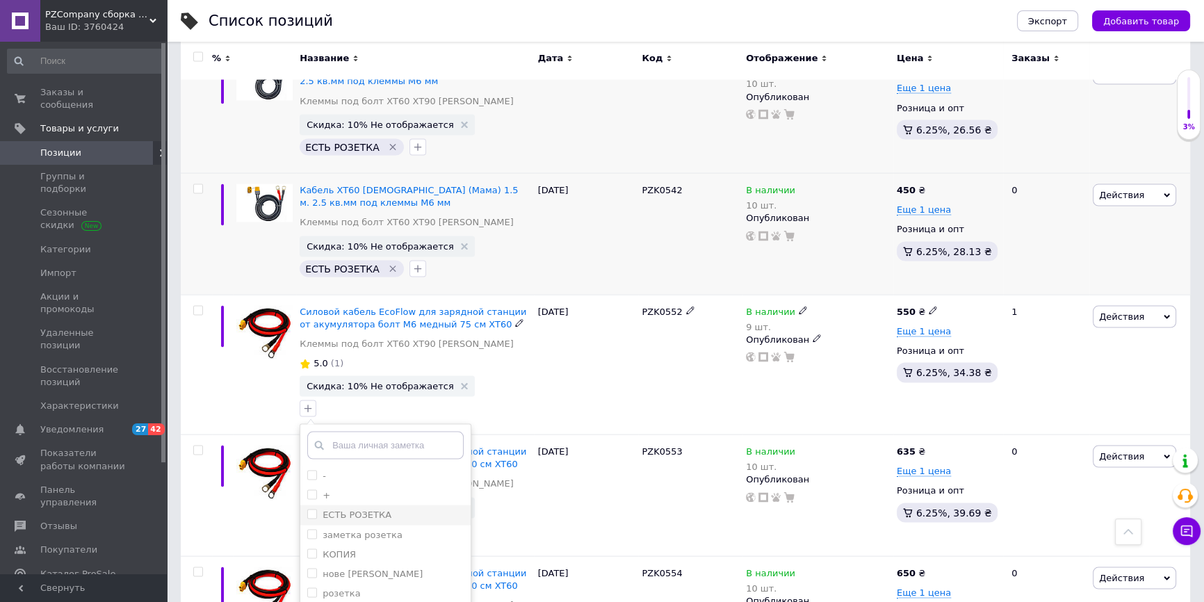
click at [348, 509] on div "ЕСТЬ РОЗЕТКА" at bounding box center [357, 515] width 69 height 13
click at [316, 510] on input "ЕСТЬ РОЗЕТКА" at bounding box center [311, 514] width 9 height 9
click at [326, 510] on label "ЕСТЬ РОЗЕТКА" at bounding box center [357, 515] width 69 height 10
checkbox input "true"
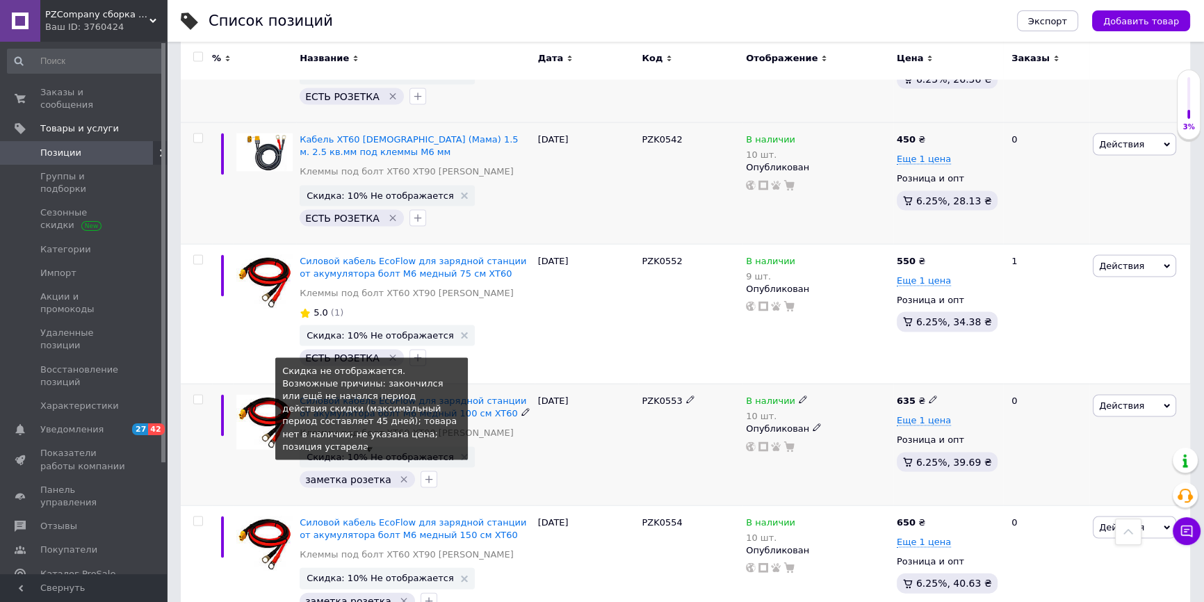
scroll to position [10203, 0]
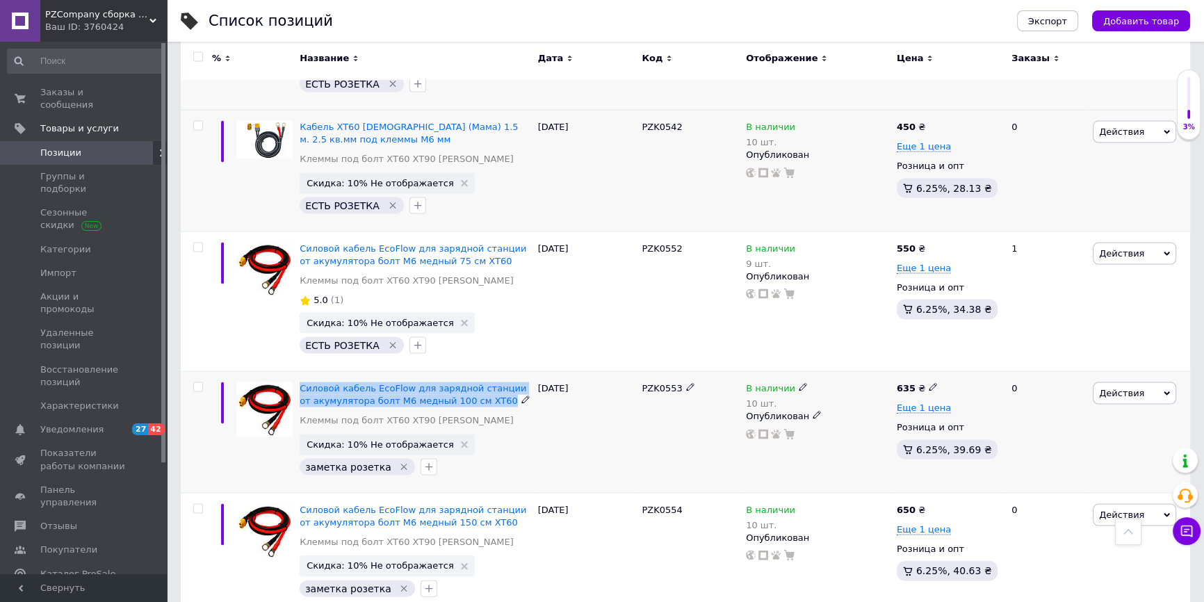
drag, startPoint x: 298, startPoint y: 268, endPoint x: 496, endPoint y: 284, distance: 199.4
click at [496, 372] on div "Силовой кабель EcoFlow для зарядной станции от акумулятора болт М6 медный 100 с…" at bounding box center [415, 433] width 238 height 122
copy div "Силовой кабель EcoFlow для зарядной станции от акумулятора болт М6 медный 100 с…"
click at [396, 459] on div "заметка розетка" at bounding box center [357, 467] width 115 height 17
click at [398, 462] on icon "Удалить метку" at bounding box center [403, 467] width 11 height 11
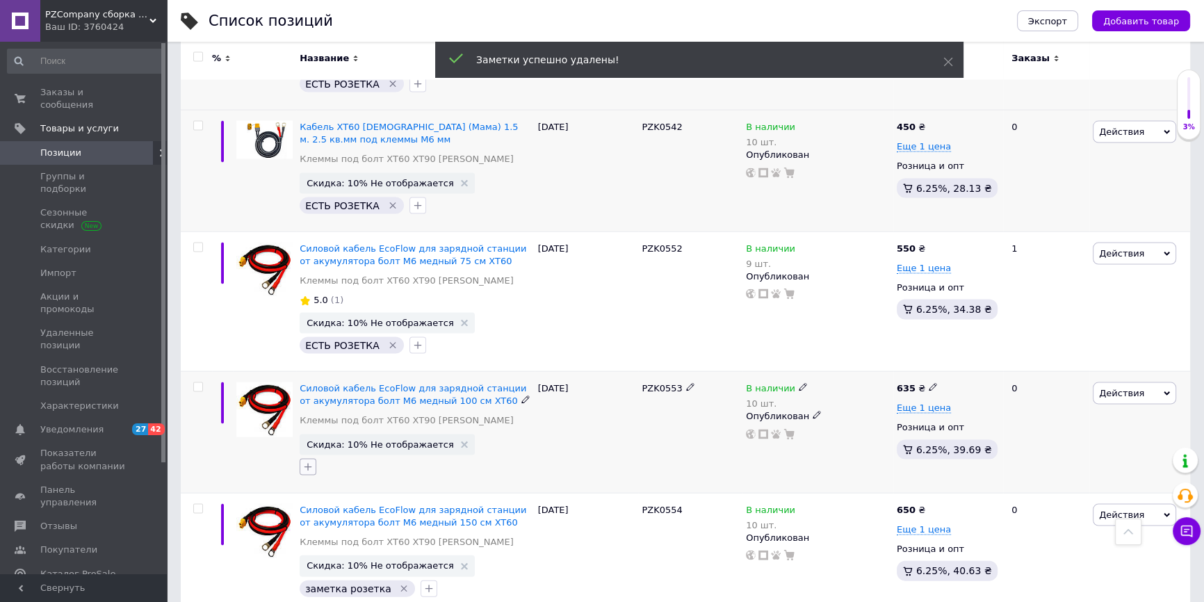
click at [316, 459] on button "button" at bounding box center [308, 467] width 17 height 17
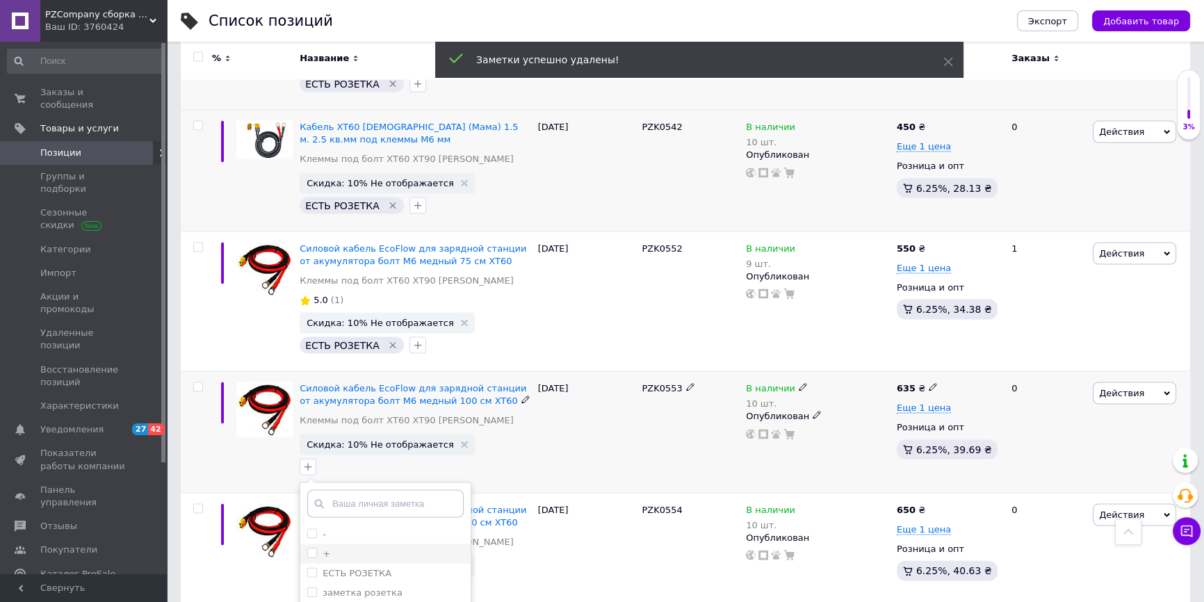
click at [334, 544] on li "+" at bounding box center [385, 553] width 170 height 19
checkbox input "true"
click at [327, 568] on label "ЕСТЬ РОЗЕТКА" at bounding box center [357, 573] width 69 height 10
checkbox input "true"
click at [304, 544] on li "+" at bounding box center [385, 553] width 170 height 19
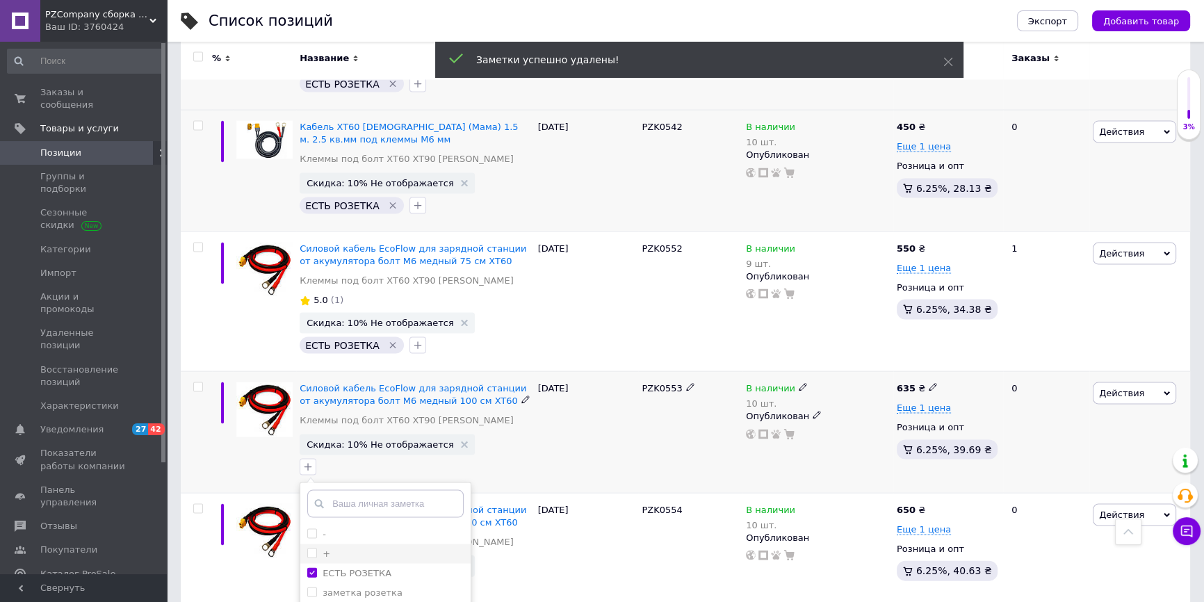
checkbox input "false"
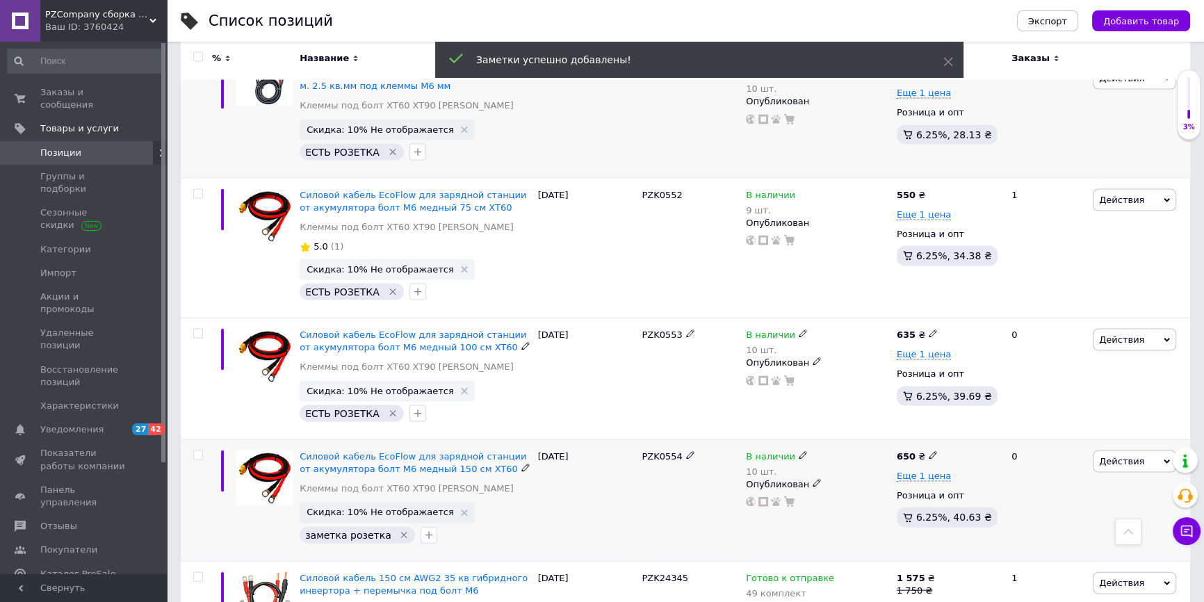
scroll to position [10329, 0]
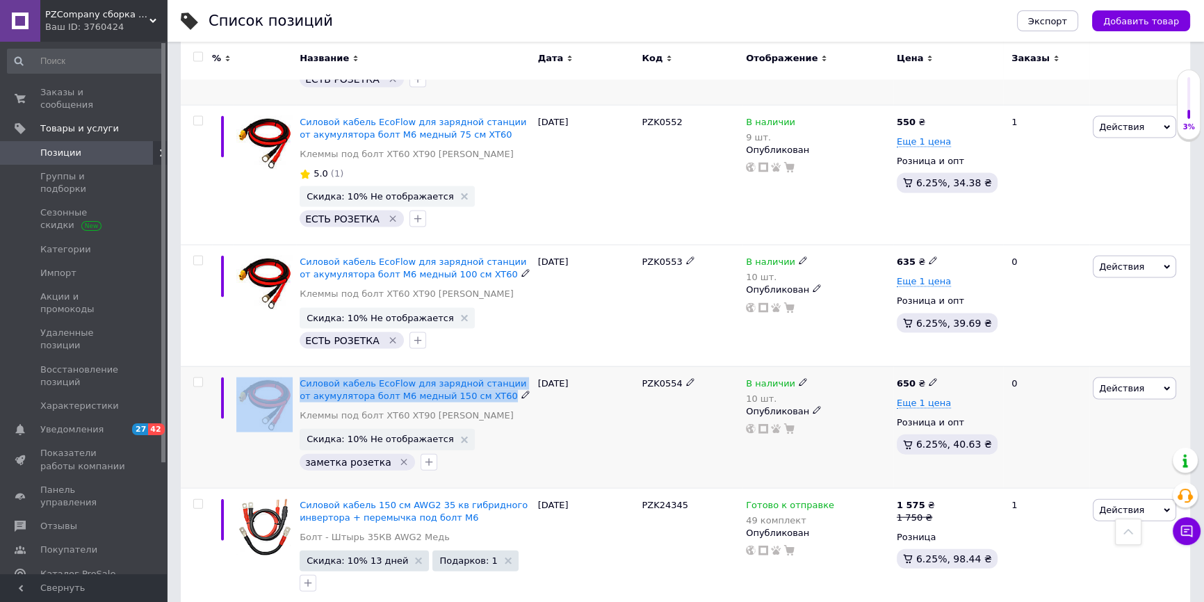
drag, startPoint x: 293, startPoint y: 262, endPoint x: 487, endPoint y: 275, distance: 194.3
click at [488, 366] on div "Силовой кабель EcoFlow для зарядной станции от акумулятора болт М6 медный 150 с…" at bounding box center [685, 427] width 1009 height 122
copy div "Силовой кабель EcoFlow для зарядной станции от акумулятора болт М6 медный 150 с…"
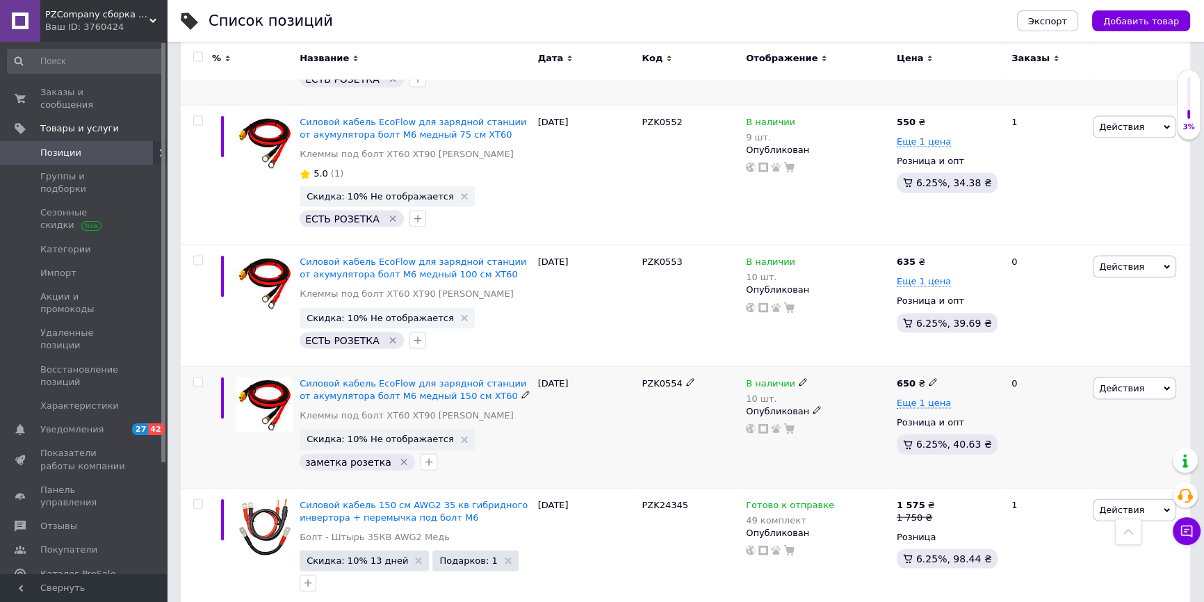
click at [384, 454] on div "заметка розетка" at bounding box center [357, 462] width 115 height 17
click at [401, 459] on icon "Удалить метку" at bounding box center [404, 462] width 6 height 6
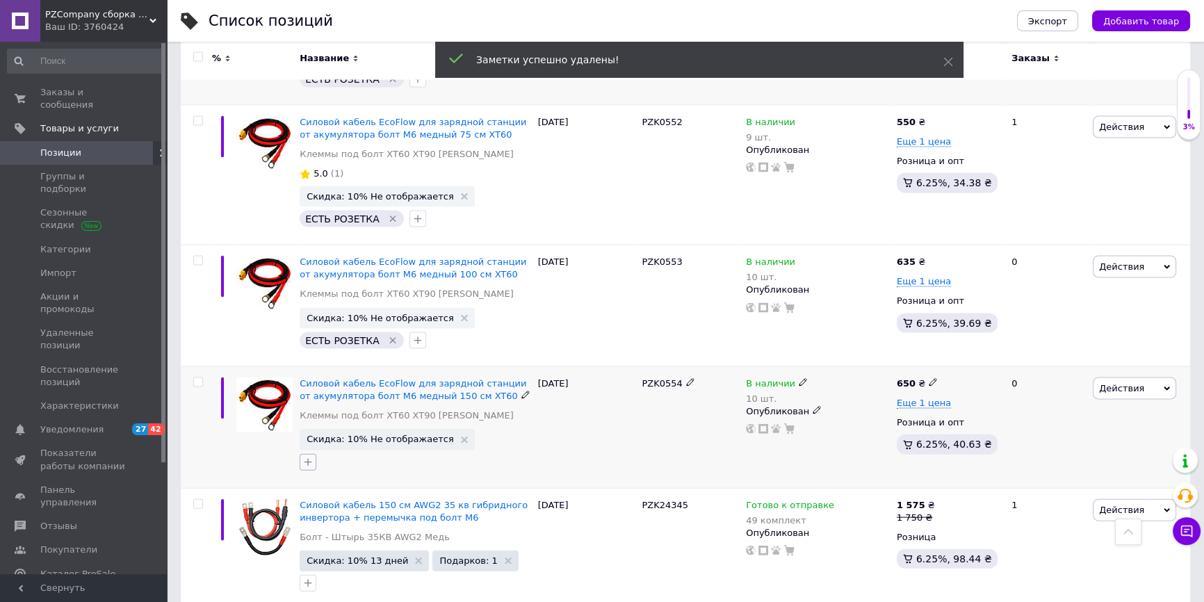
click at [314, 454] on button "button" at bounding box center [308, 462] width 17 height 17
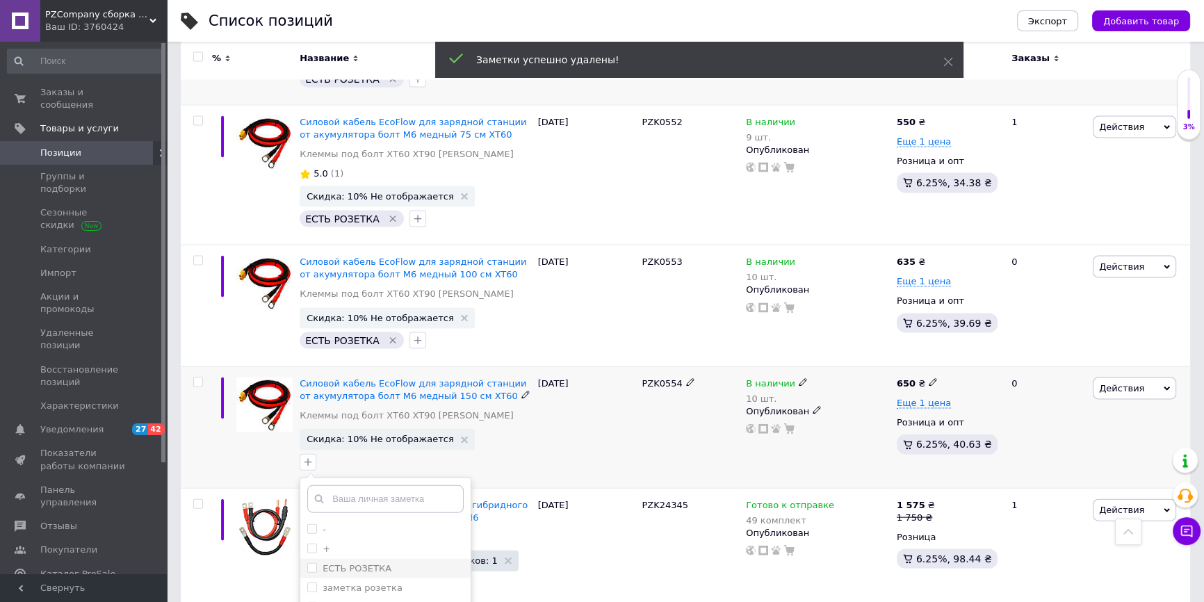
click at [383, 562] on div "ЕСТЬ РОЗЕТКА" at bounding box center [385, 568] width 156 height 13
checkbox input "true"
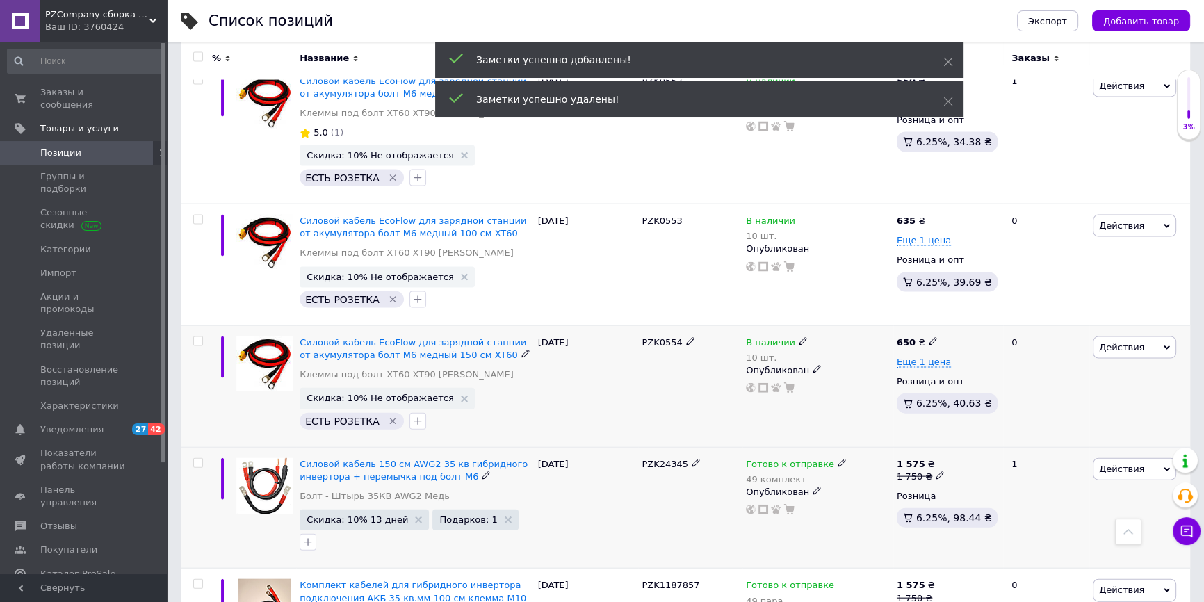
scroll to position [10455, 0]
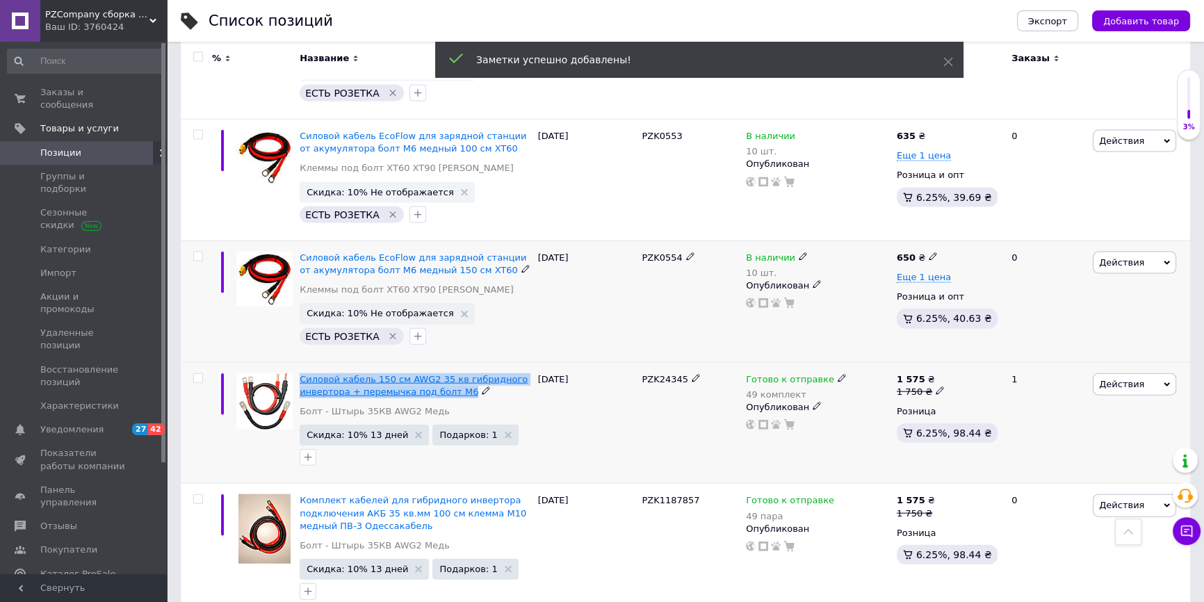
drag, startPoint x: 297, startPoint y: 256, endPoint x: 405, endPoint y: 253, distance: 108.5
click at [494, 362] on div "Силовой кабель 150 см AWG2 35 кв гибридного инвертора + перемычка под болт М6 Б…" at bounding box center [415, 423] width 238 height 122
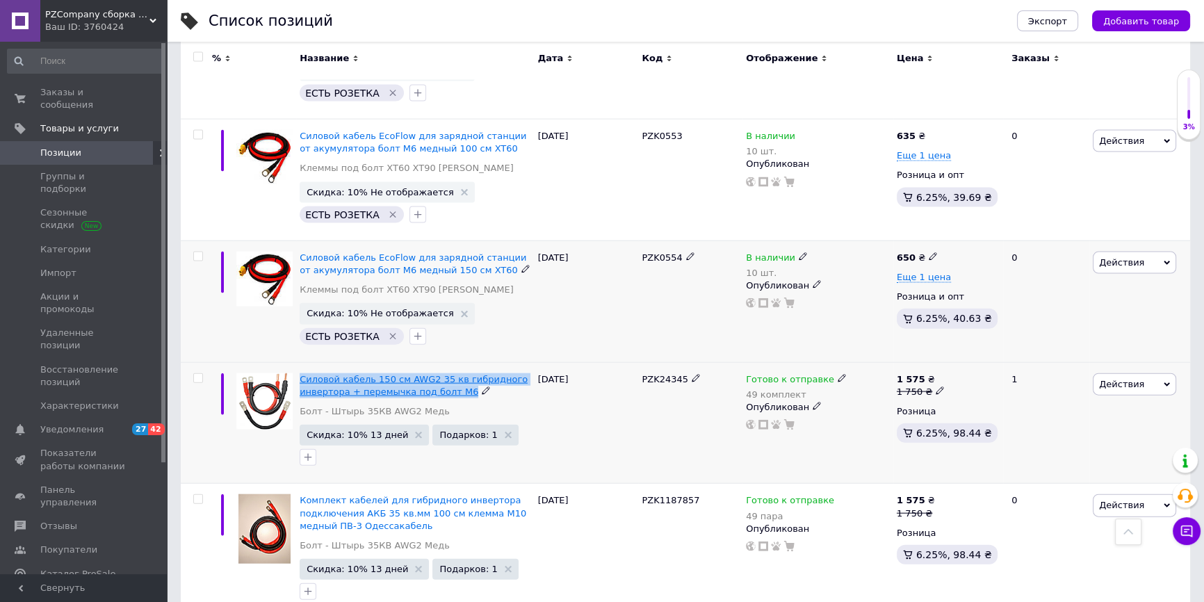
copy div "Силовой кабель 150 см AWG2 35 кв гибридного инвертора + перемычка под болт М6"
click at [303, 452] on icon "button" at bounding box center [307, 457] width 11 height 11
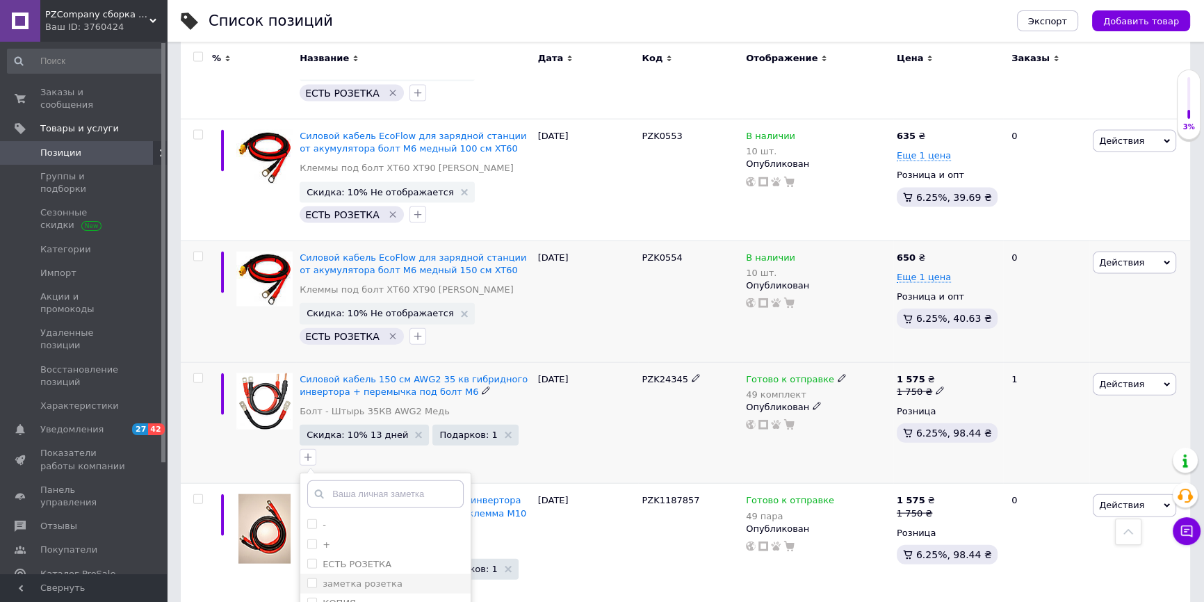
scroll to position [10519, 0]
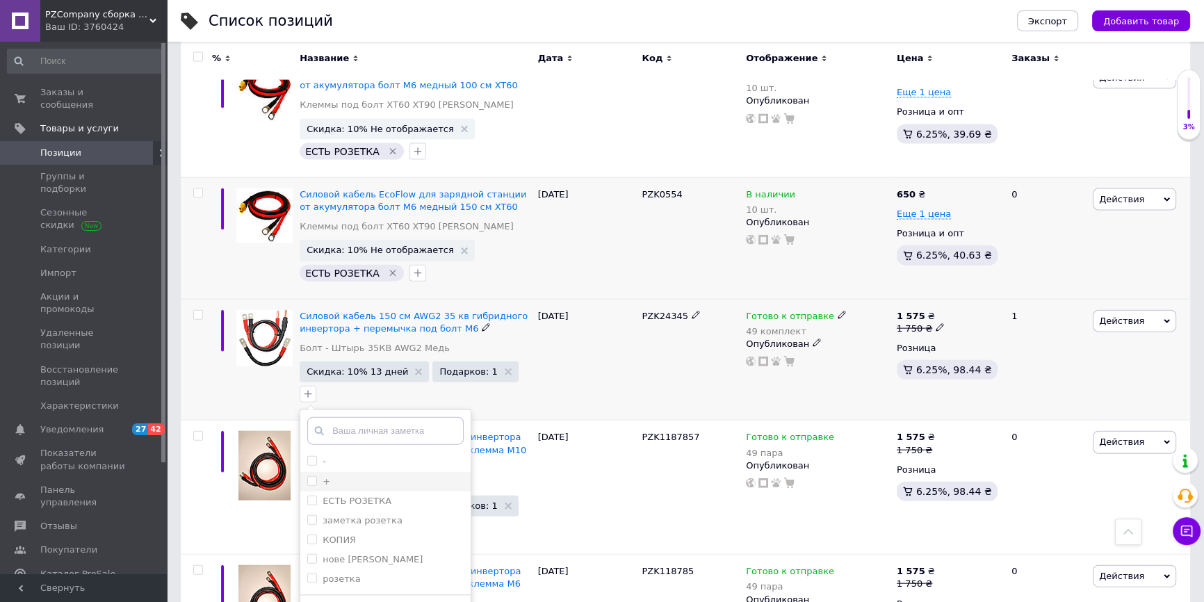
click at [318, 475] on label "+" at bounding box center [318, 481] width 23 height 13
click at [316, 476] on input "+" at bounding box center [311, 480] width 9 height 9
drag, startPoint x: 313, startPoint y: 357, endPoint x: 348, endPoint y: 421, distance: 72.8
click at [313, 476] on input "+" at bounding box center [311, 480] width 9 height 9
checkbox input "true"
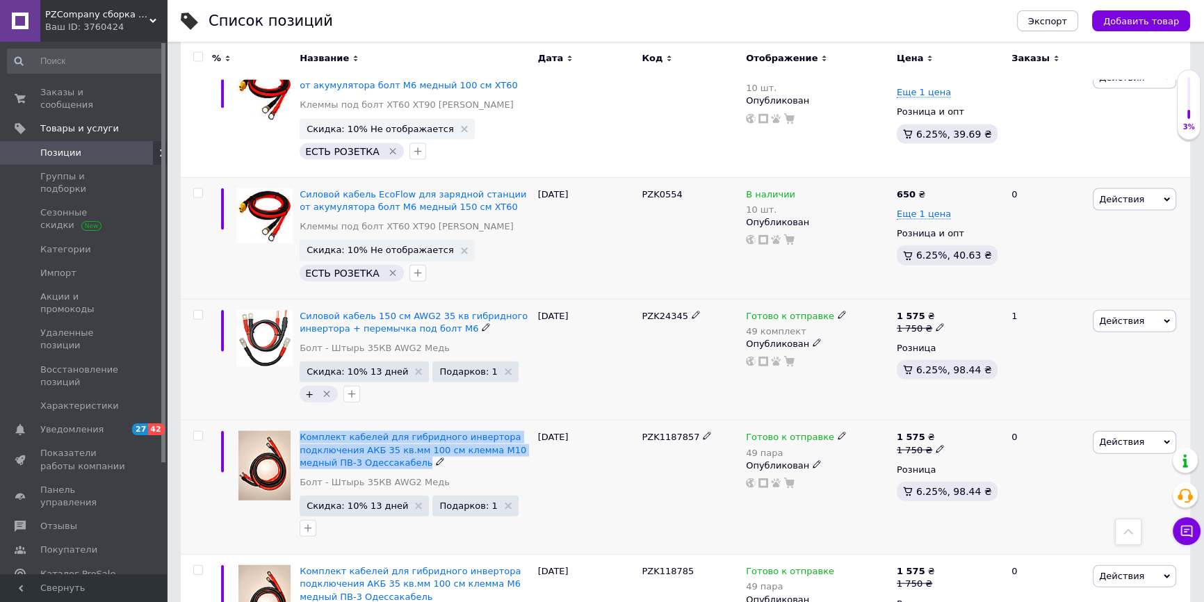
drag, startPoint x: 298, startPoint y: 309, endPoint x: 521, endPoint y: 340, distance: 225.9
click at [521, 421] on div "Комплект кабелей для гибридного инвертора подключения АКБ 35 кв.мм 100 см клемм…" at bounding box center [415, 488] width 238 height 134
copy div "Комплект кабелей для гибридного инвертора подключения АКБ 35 кв.мм 100 см клемм…"
click at [315, 520] on button "button" at bounding box center [308, 528] width 17 height 17
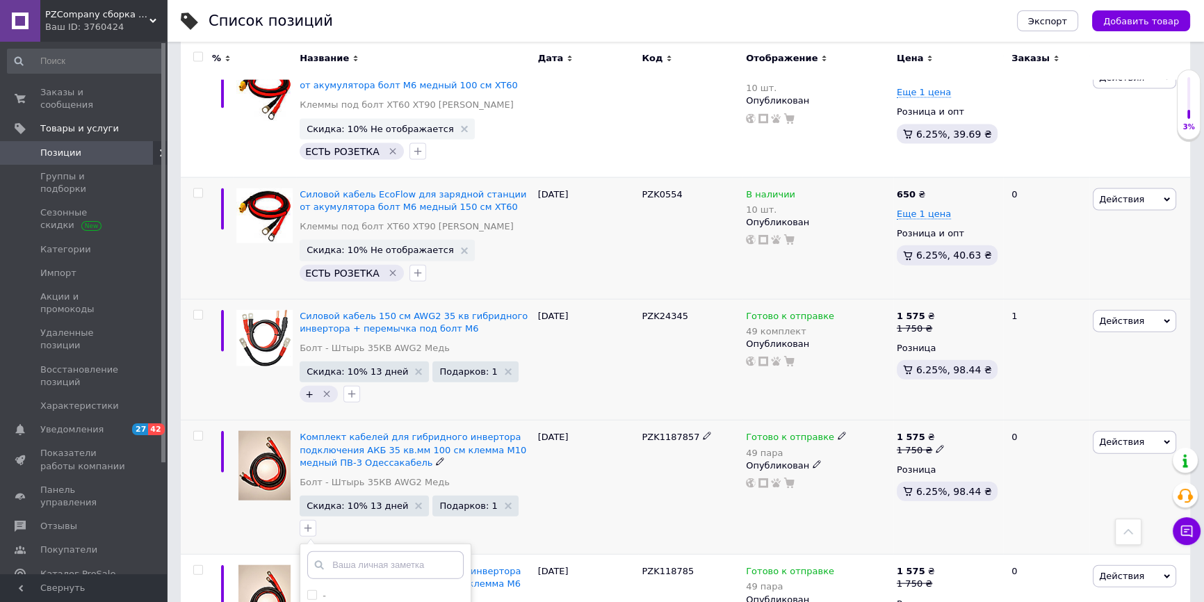
checkbox input "true"
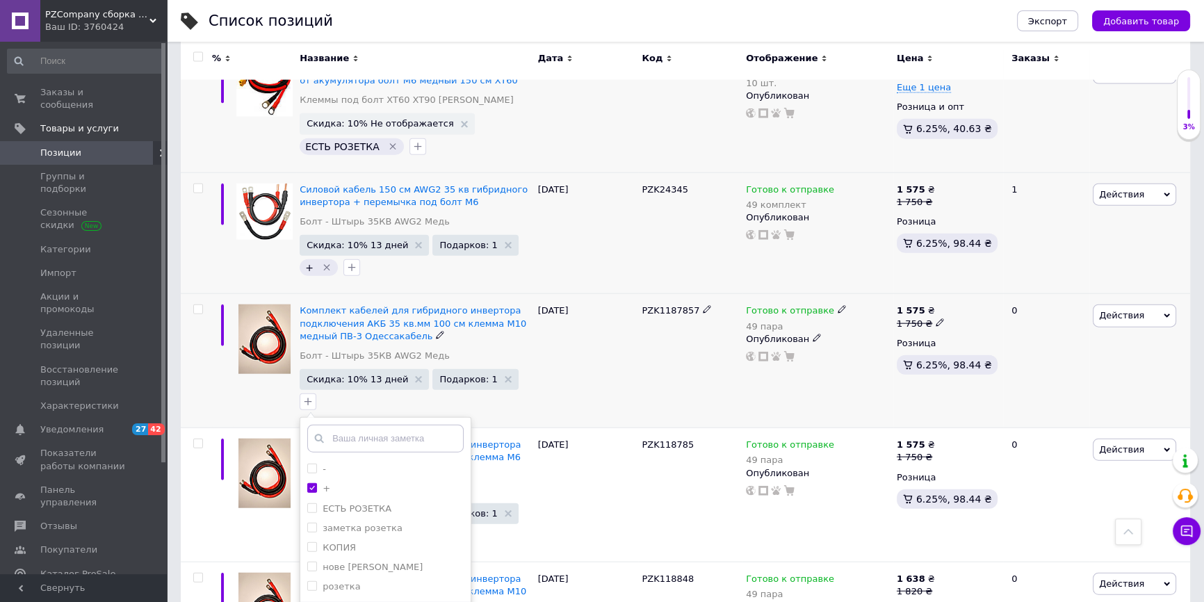
drag, startPoint x: 350, startPoint y: 500, endPoint x: 349, endPoint y: 488, distance: 12.5
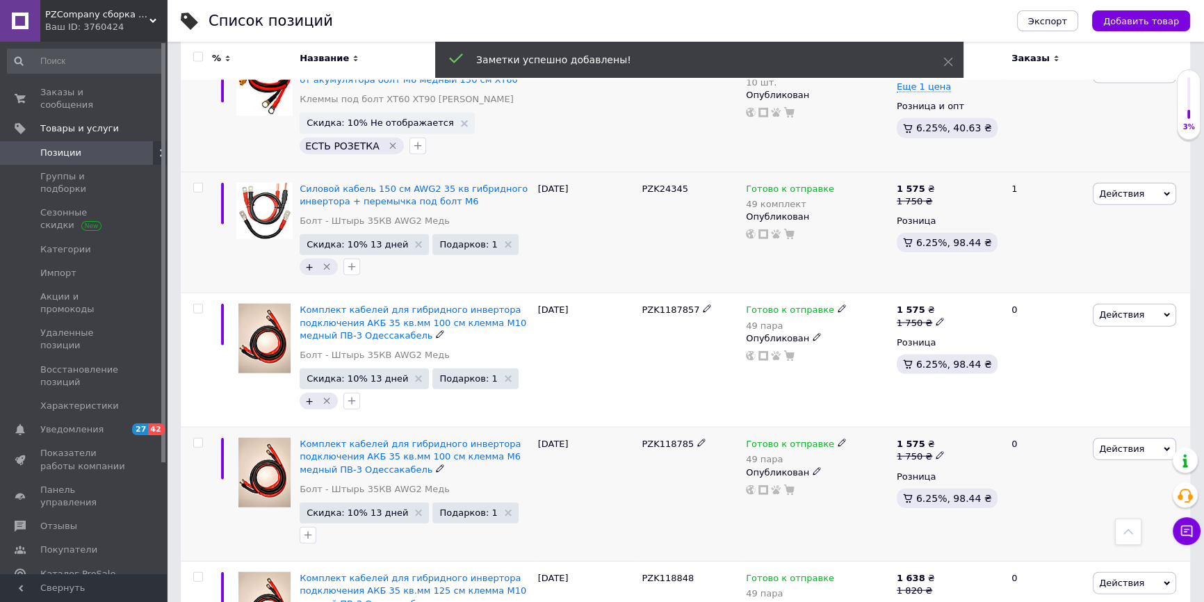
scroll to position [10708, 0]
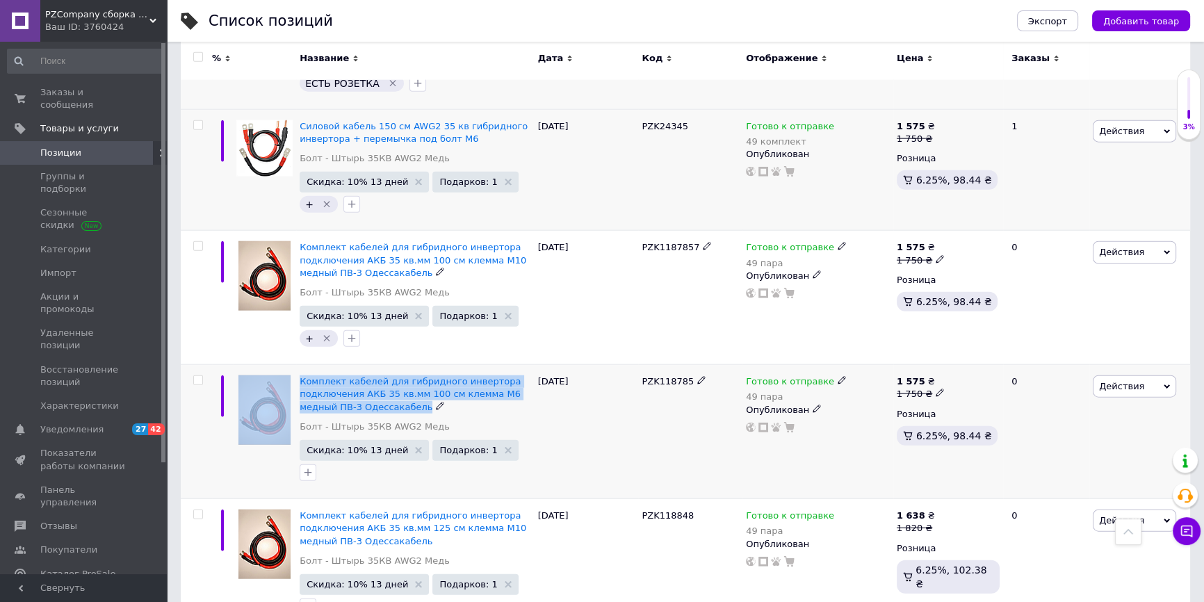
drag, startPoint x: 292, startPoint y: 256, endPoint x: 434, endPoint y: 284, distance: 145.1
click at [434, 365] on div "Комплект кабелей для гибридного инвертора подключения АКБ 35 кв.мм 100 см клемм…" at bounding box center [685, 432] width 1009 height 134
click at [307, 464] on button "button" at bounding box center [308, 472] width 17 height 17
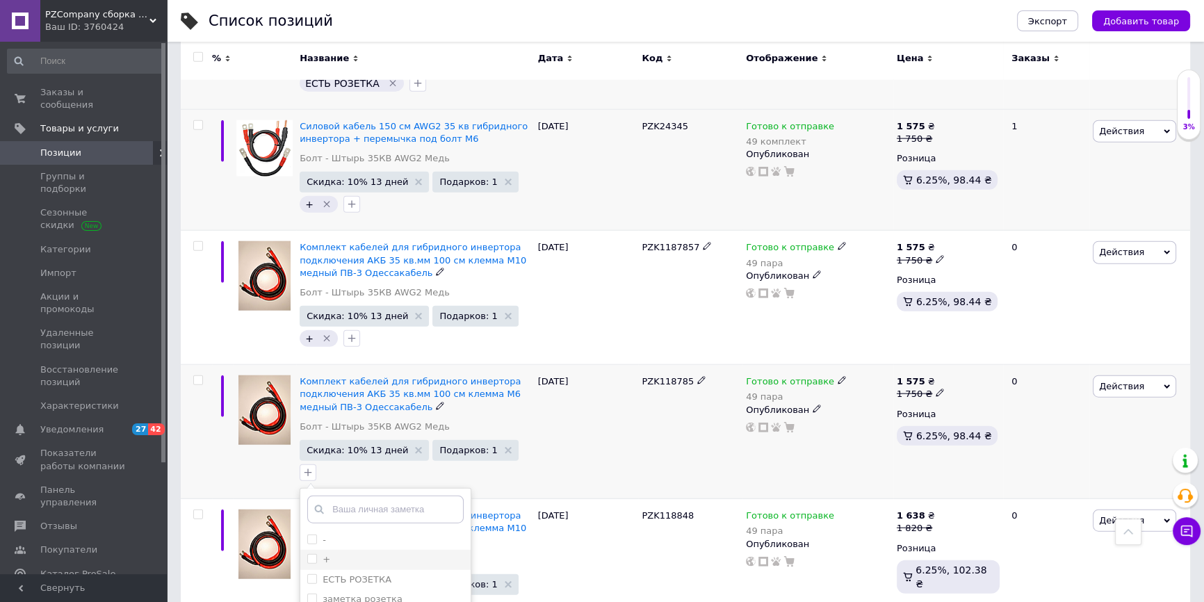
click at [338, 550] on li "+" at bounding box center [385, 559] width 170 height 19
checkbox input "true"
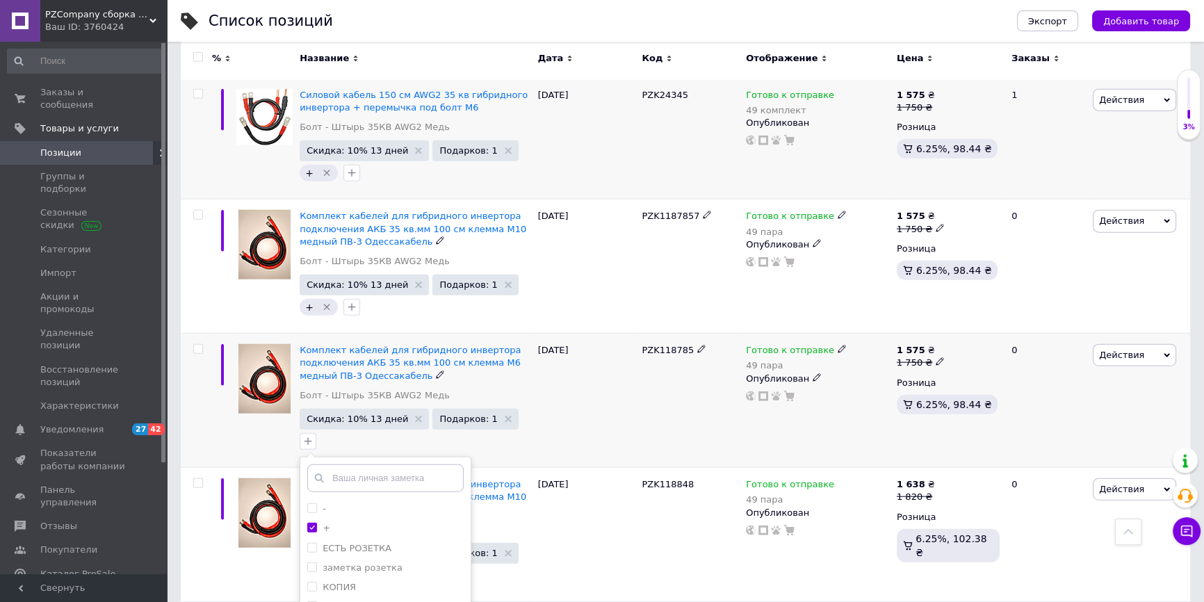
scroll to position [10772, 0]
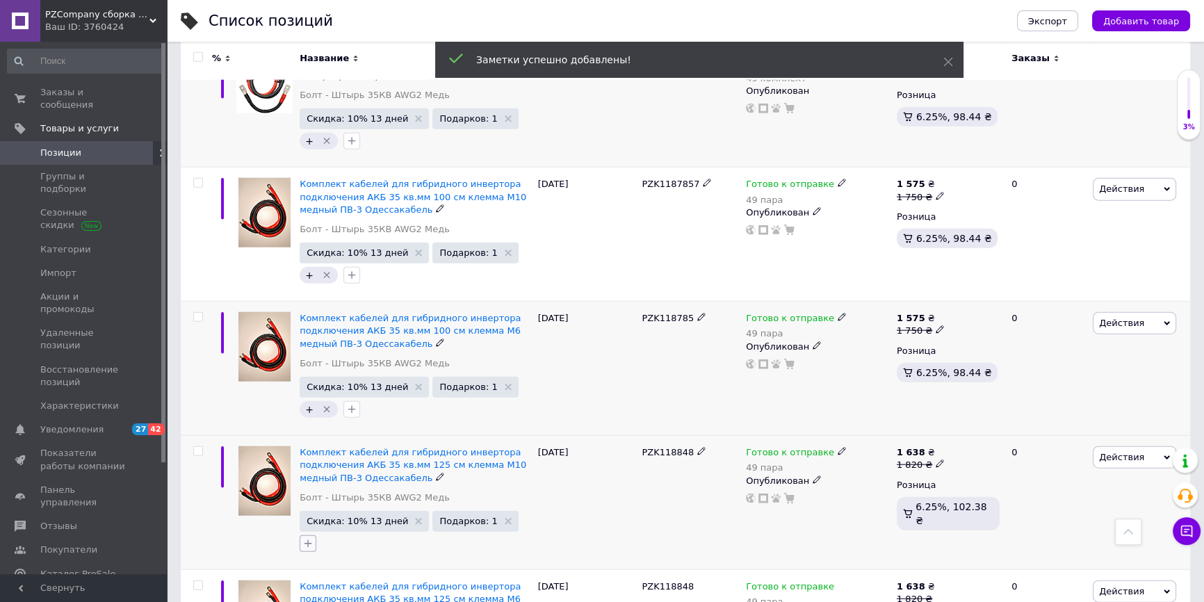
click at [302, 538] on icon "button" at bounding box center [307, 543] width 11 height 11
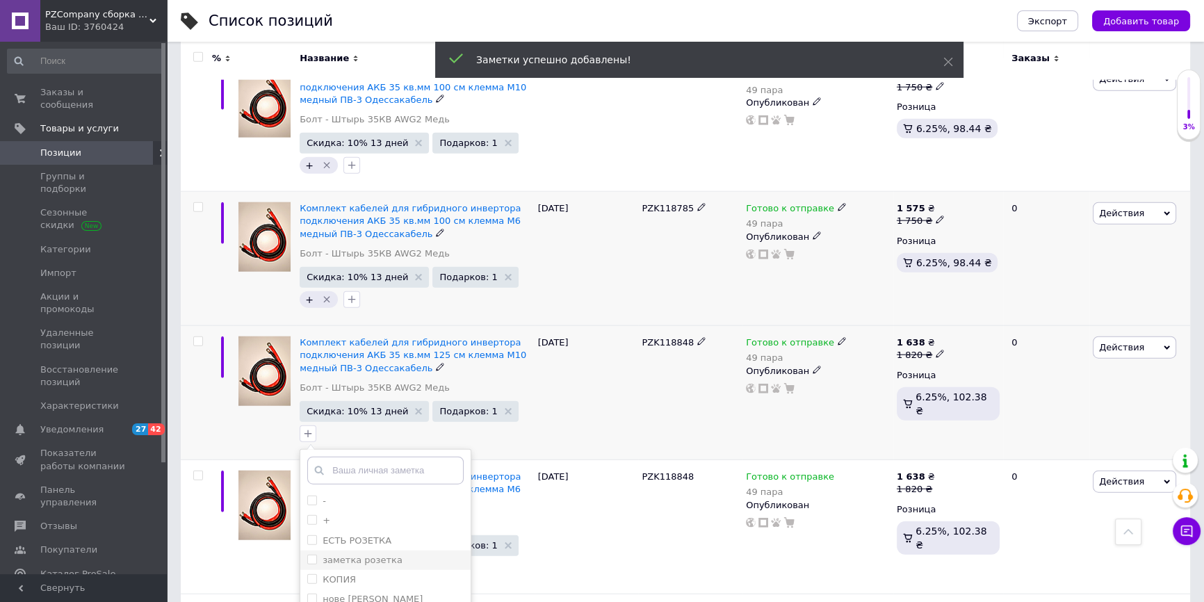
scroll to position [10898, 0]
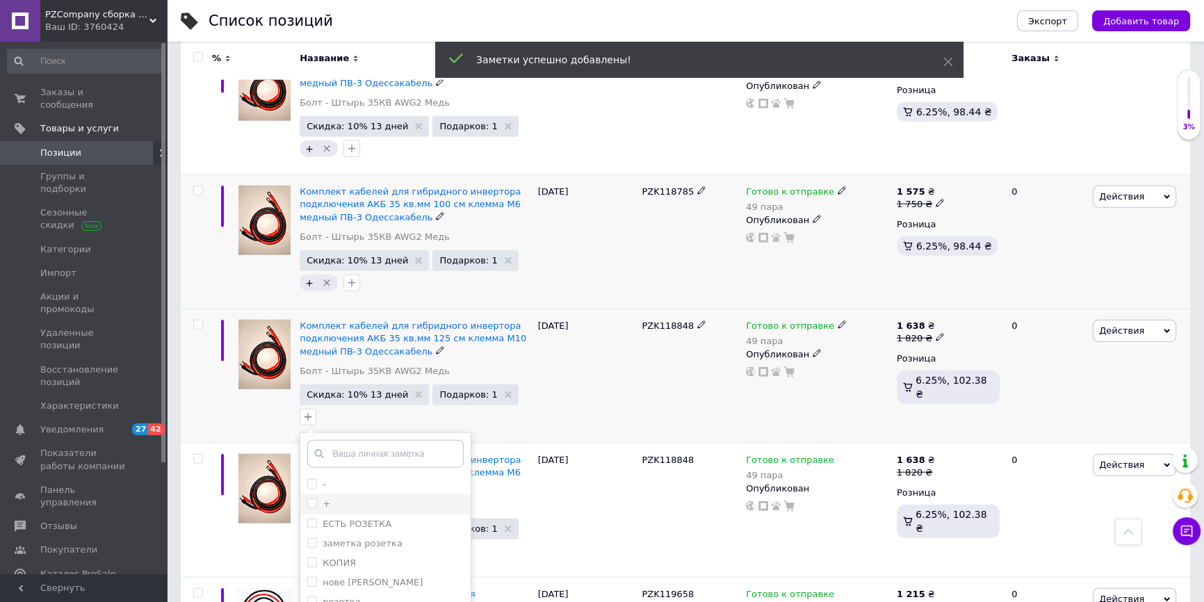
click at [327, 498] on label "+" at bounding box center [327, 503] width 8 height 10
checkbox input "true"
drag, startPoint x: 370, startPoint y: 531, endPoint x: 373, endPoint y: 521, distance: 10.1
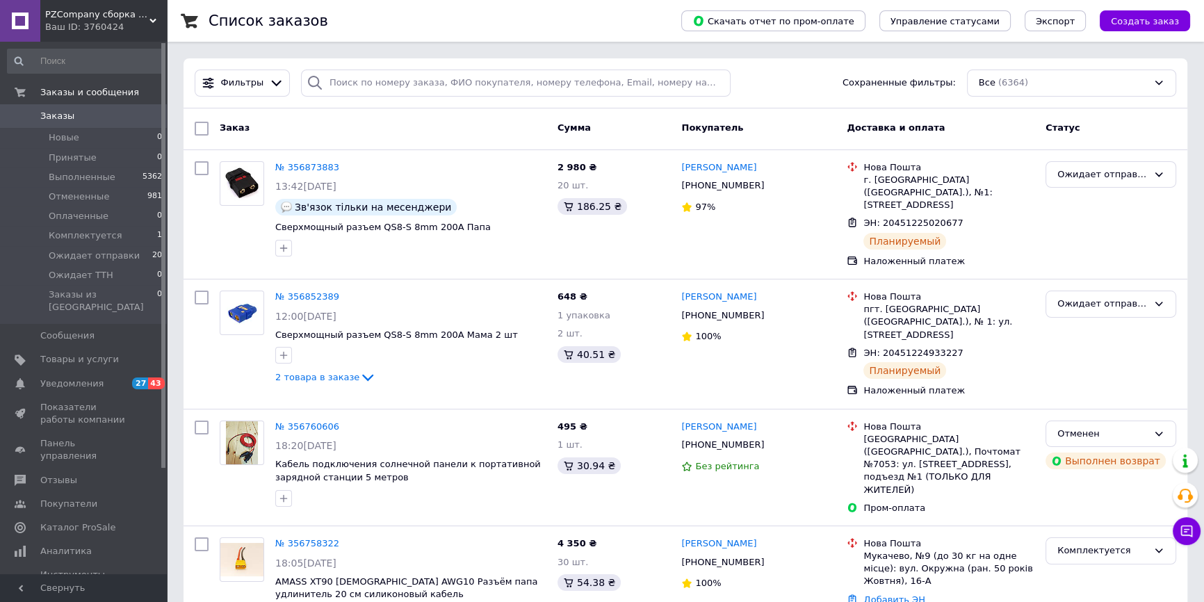
click at [76, 114] on span "Заказы" at bounding box center [84, 116] width 88 height 13
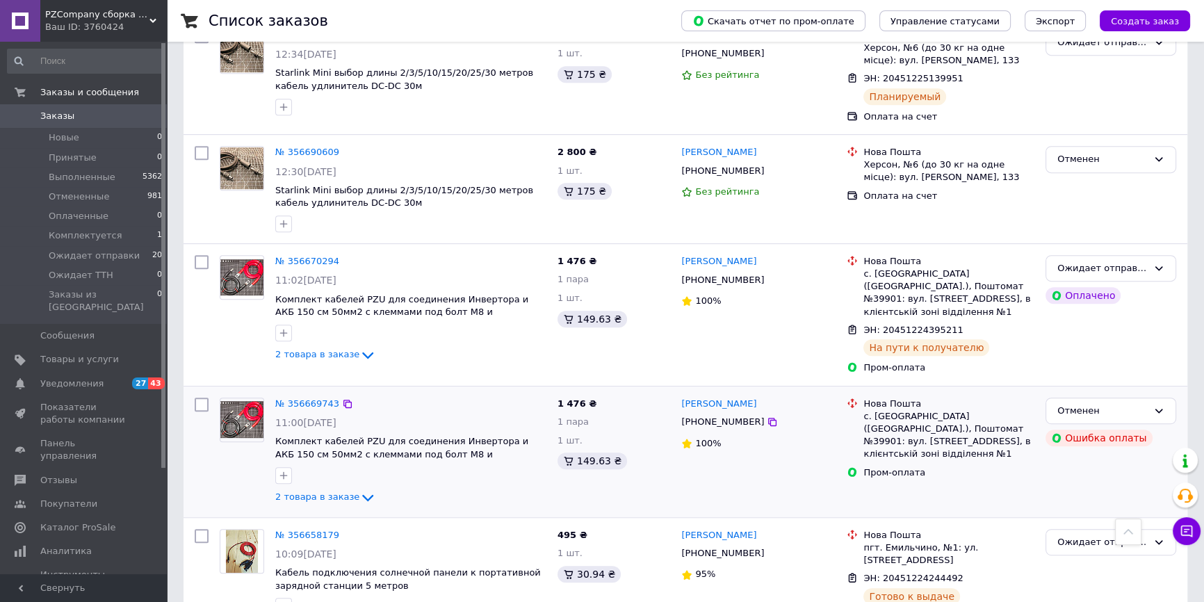
scroll to position [884, 0]
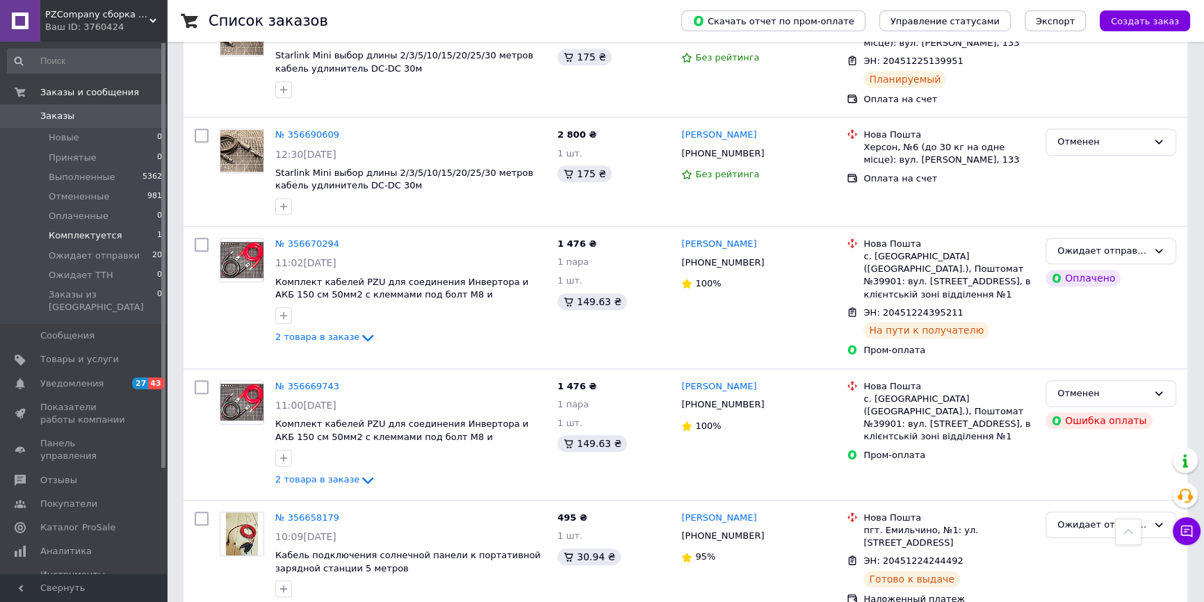
click at [100, 236] on span "Комплектуется" at bounding box center [85, 235] width 73 height 13
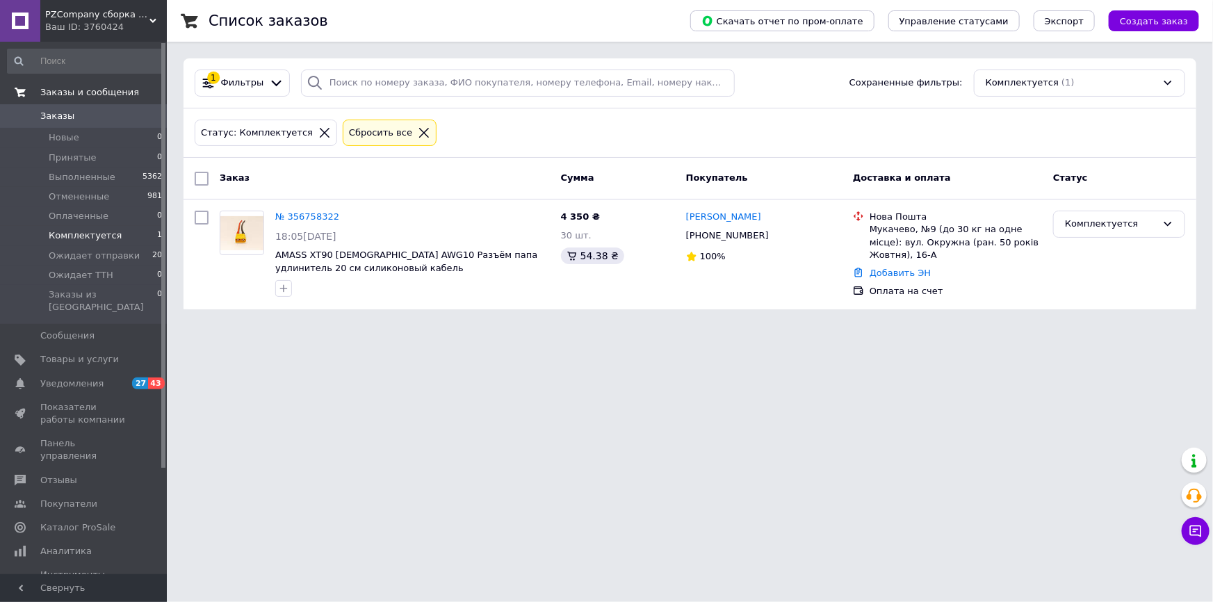
click at [82, 97] on span "Заказы и сообщения" at bounding box center [89, 92] width 99 height 13
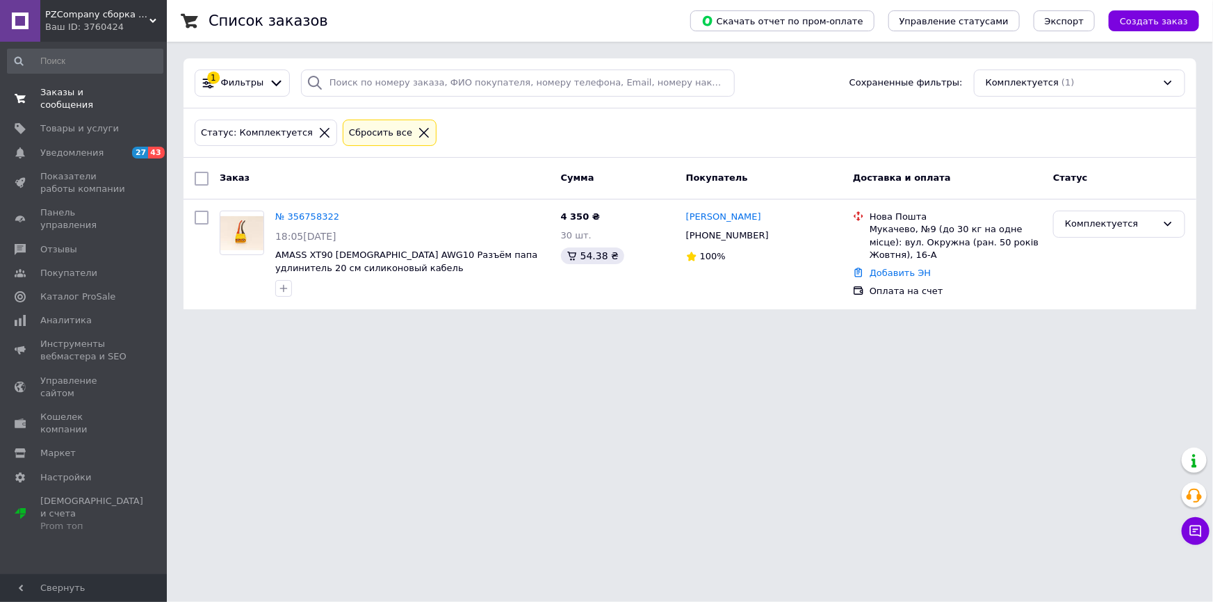
click at [90, 90] on span "Заказы и сообщения" at bounding box center [84, 98] width 88 height 25
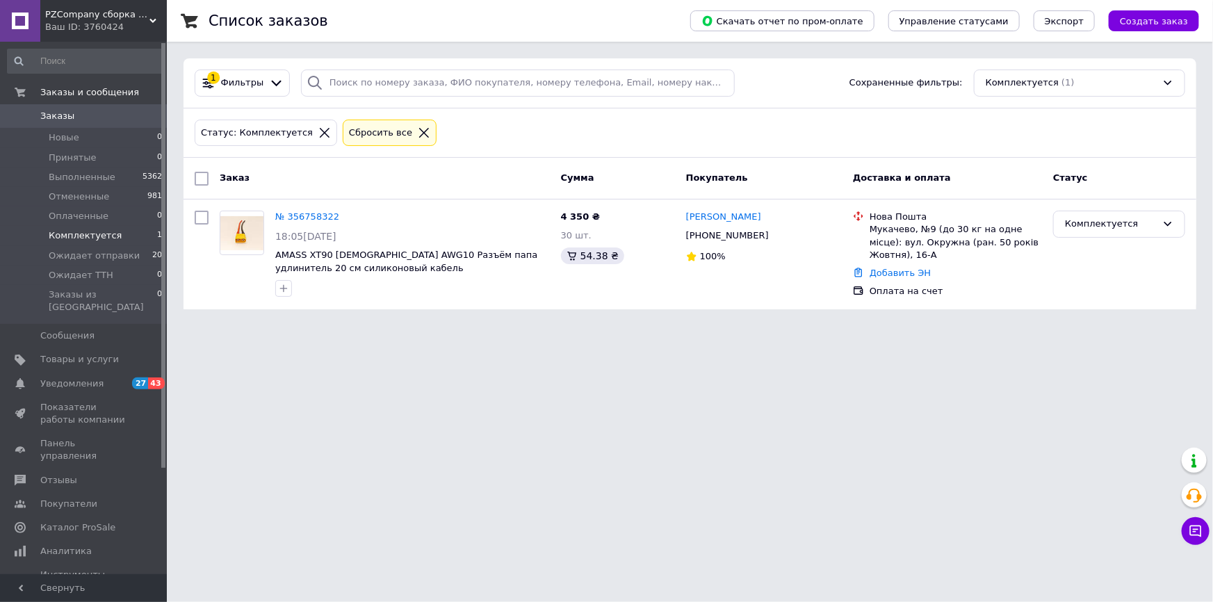
click at [90, 116] on span "Заказы" at bounding box center [84, 116] width 88 height 13
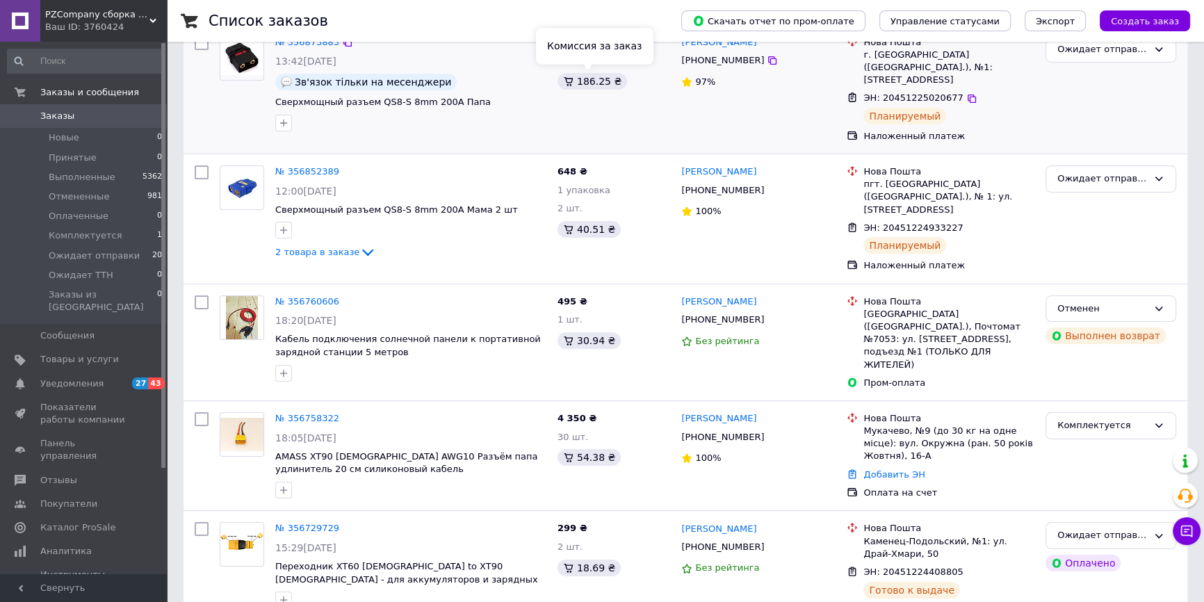
scroll to position [126, 0]
